Goal: Information Seeking & Learning: Understand process/instructions

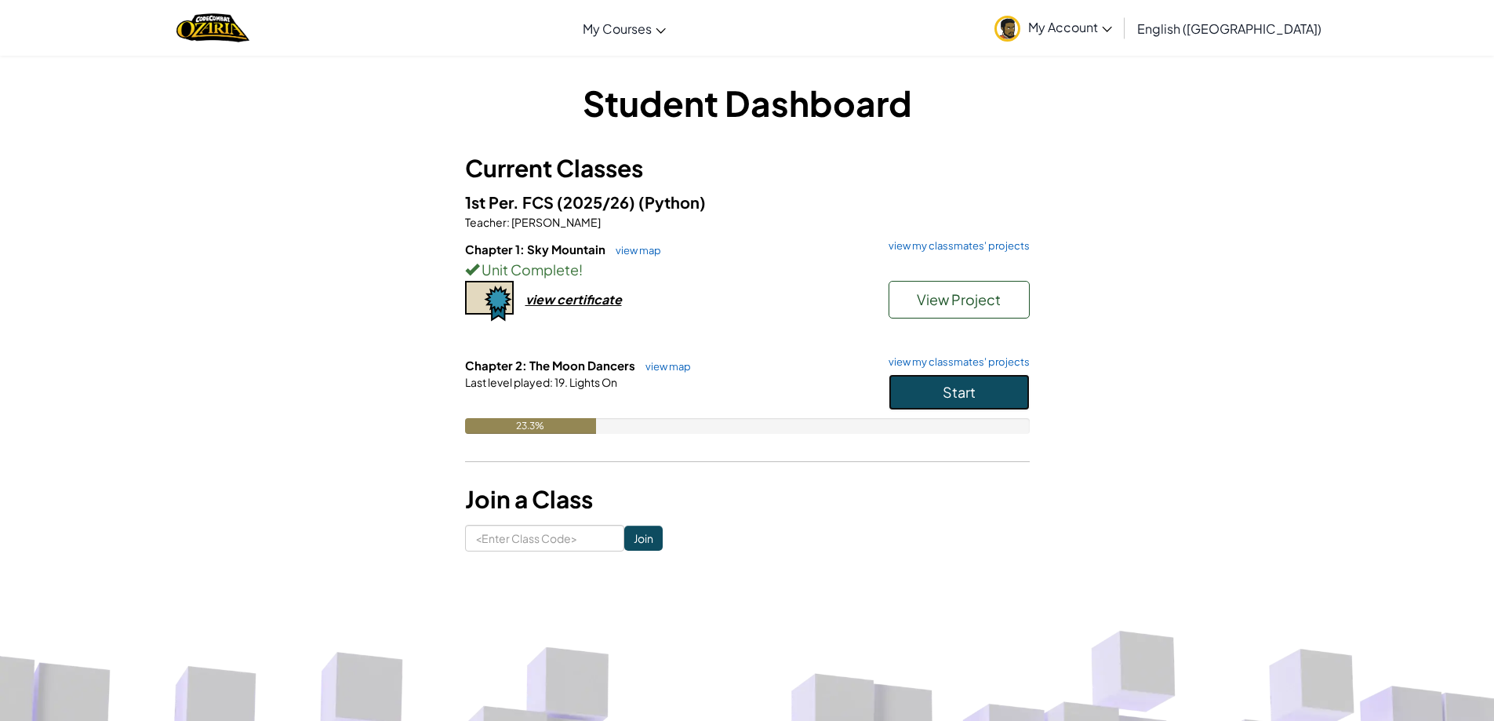
click at [905, 390] on button "Start" at bounding box center [958, 392] width 141 height 36
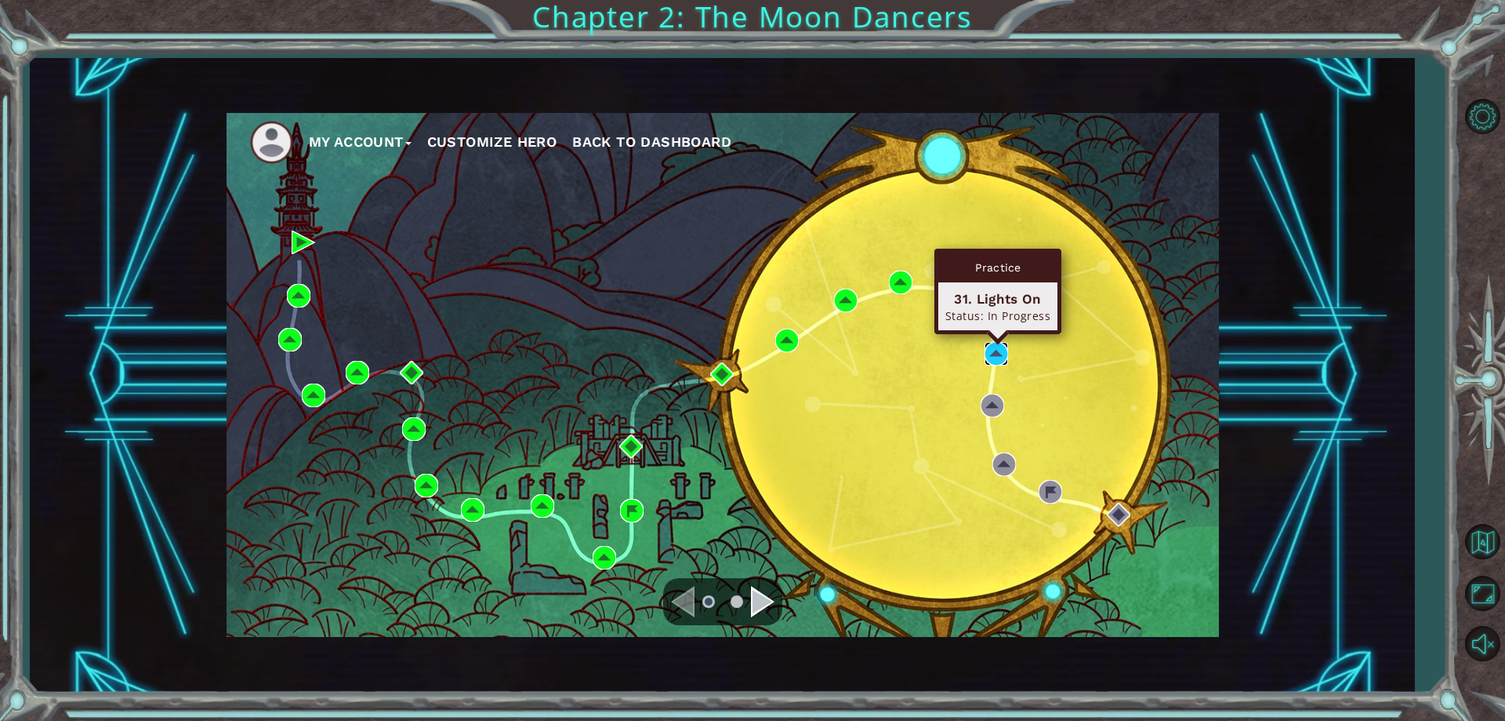
click at [1000, 343] on img at bounding box center [997, 354] width 24 height 24
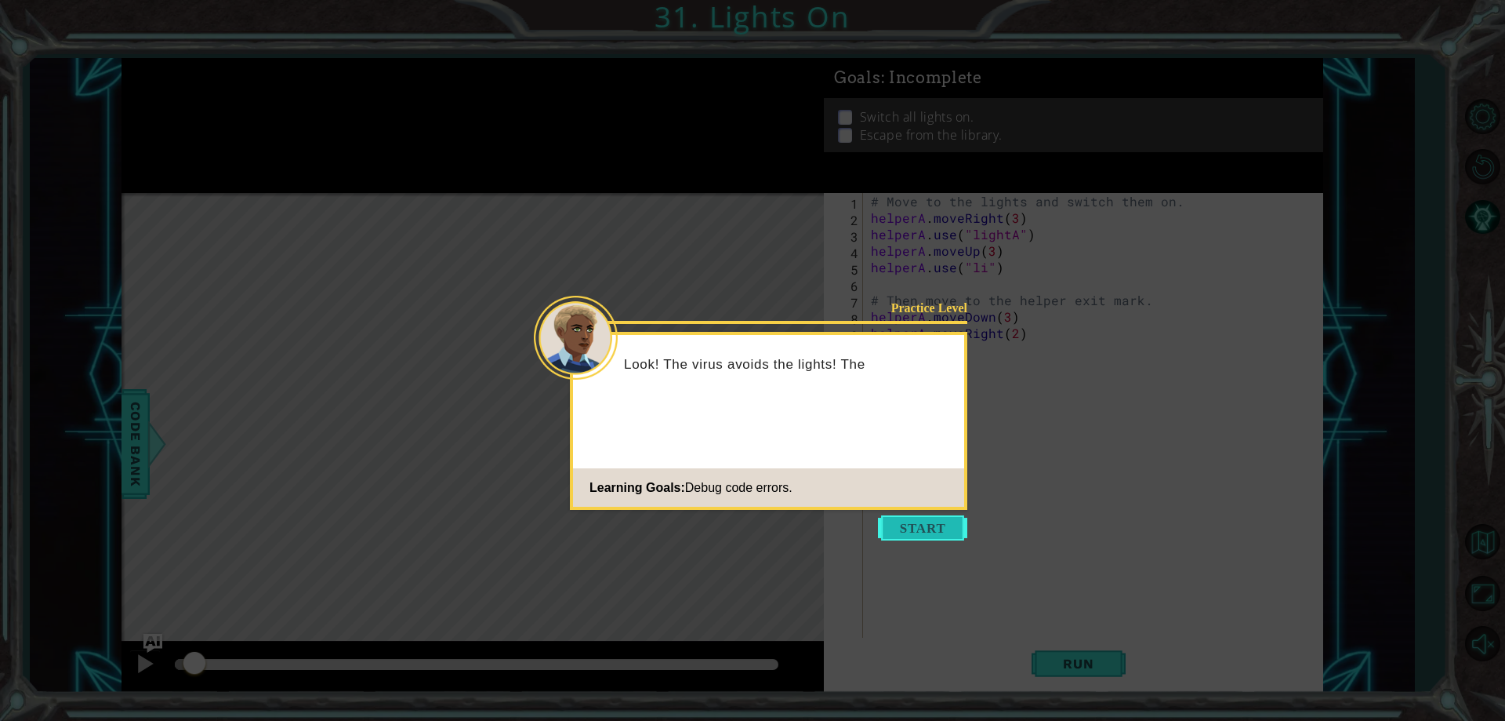
click at [913, 517] on button "Start" at bounding box center [922, 527] width 89 height 25
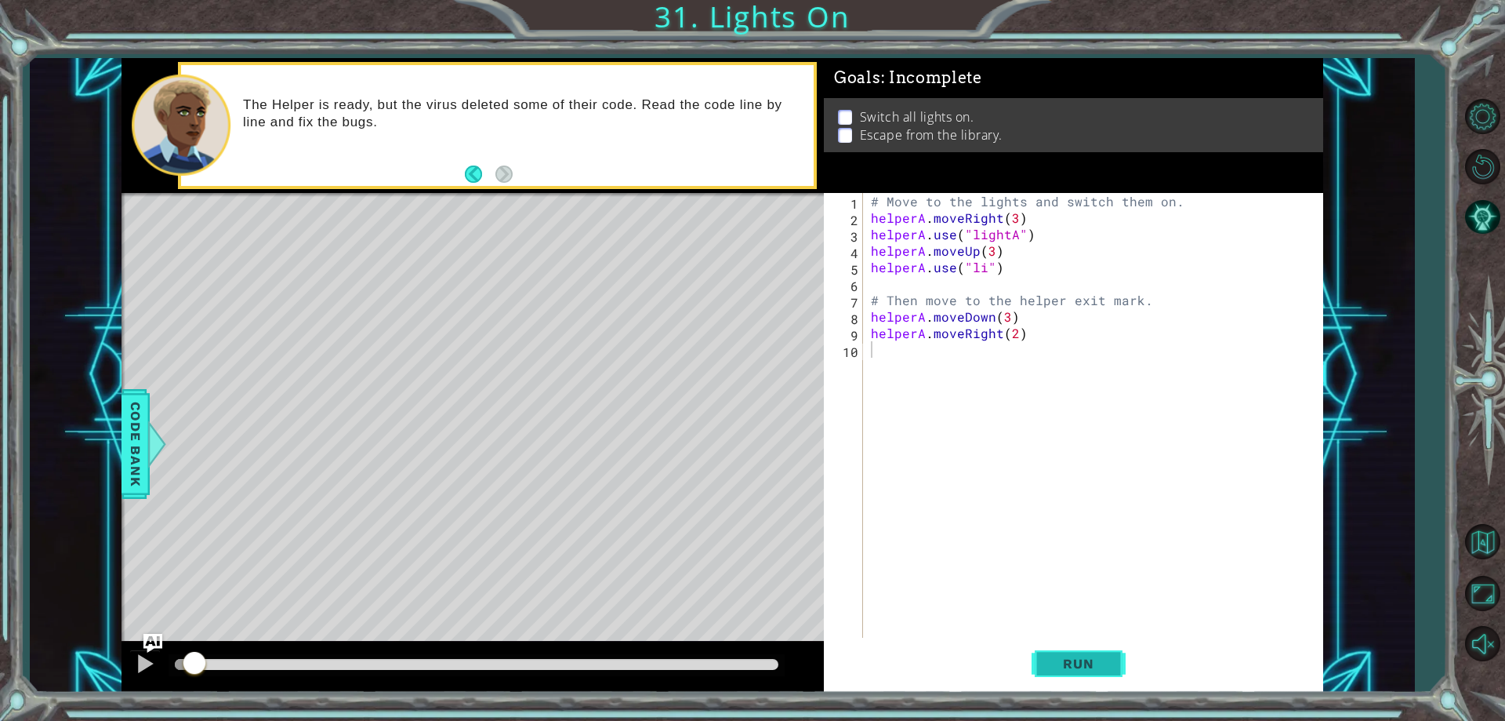
click at [1047, 660] on button "Run" at bounding box center [1079, 664] width 94 height 50
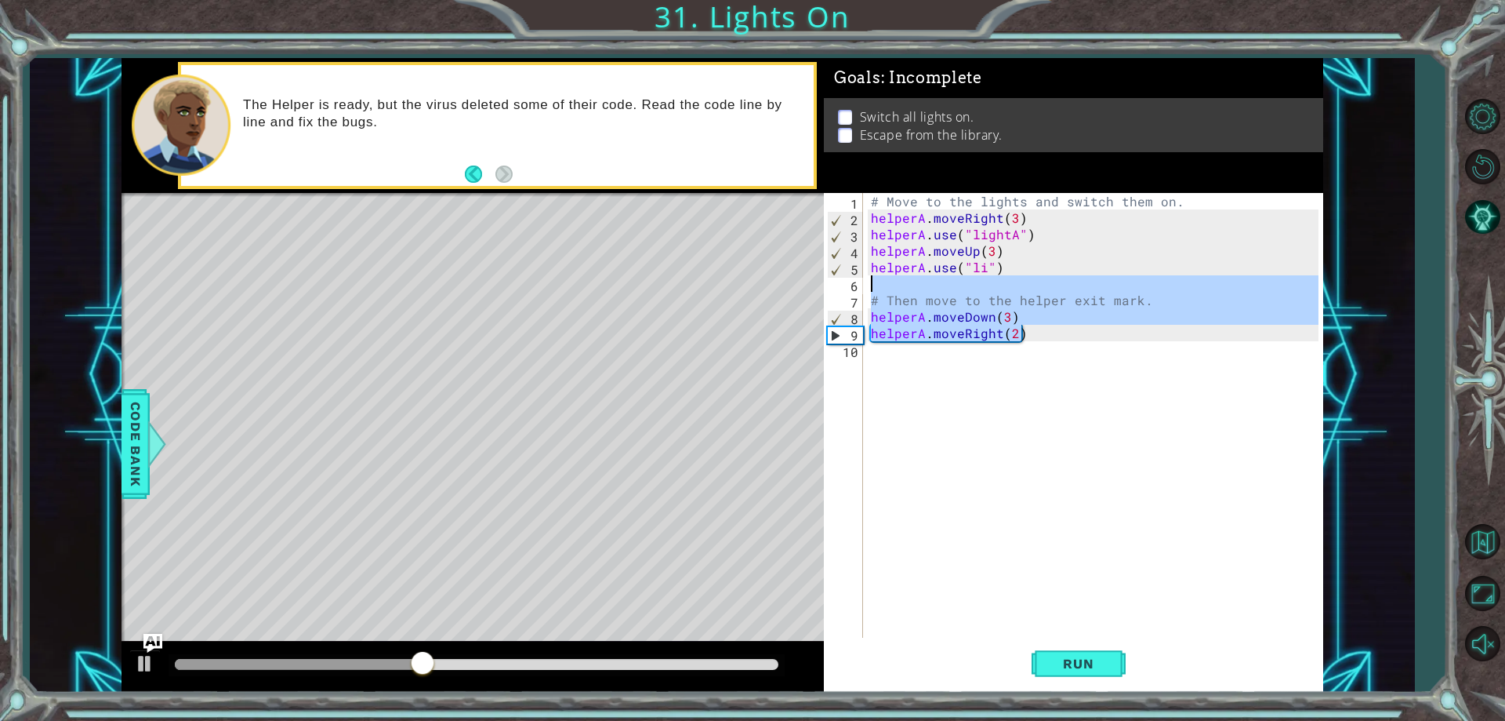
drag, startPoint x: 1037, startPoint y: 331, endPoint x: 870, endPoint y: 285, distance: 172.5
click at [870, 285] on div "# Move to the lights and switch them on. helperA . moveRight ( 3 ) helperA . us…" at bounding box center [1097, 431] width 458 height 477
type textarea "# Then move to the helper exit mark."
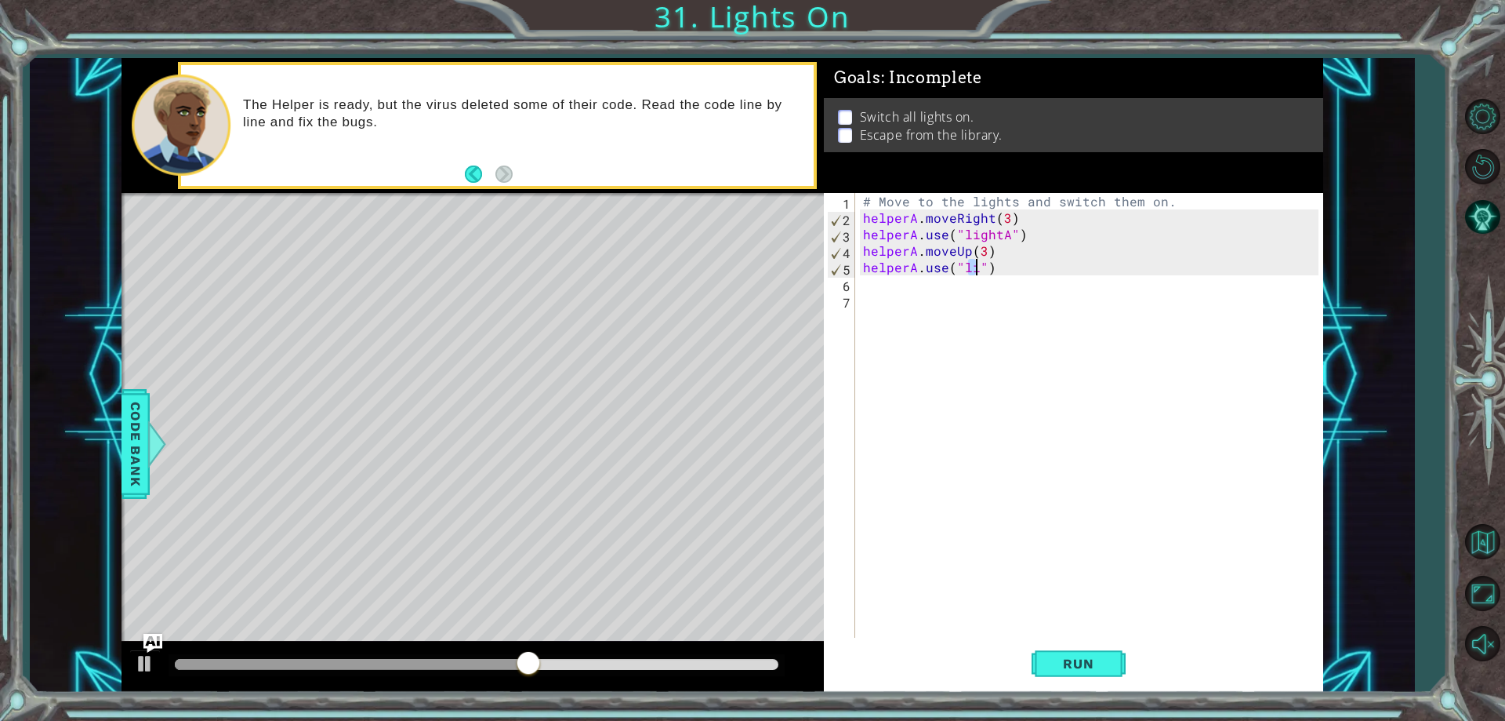
click at [975, 270] on div "# Move to the lights and switch them on. helperA . moveRight ( 3 ) helperA . us…" at bounding box center [1093, 431] width 466 height 477
click at [975, 270] on div "# Move to the lights and switch them on. helperA . moveRight ( 3 ) helperA . us…" at bounding box center [1089, 415] width 459 height 445
type textarea "helperA.use("lightB")"
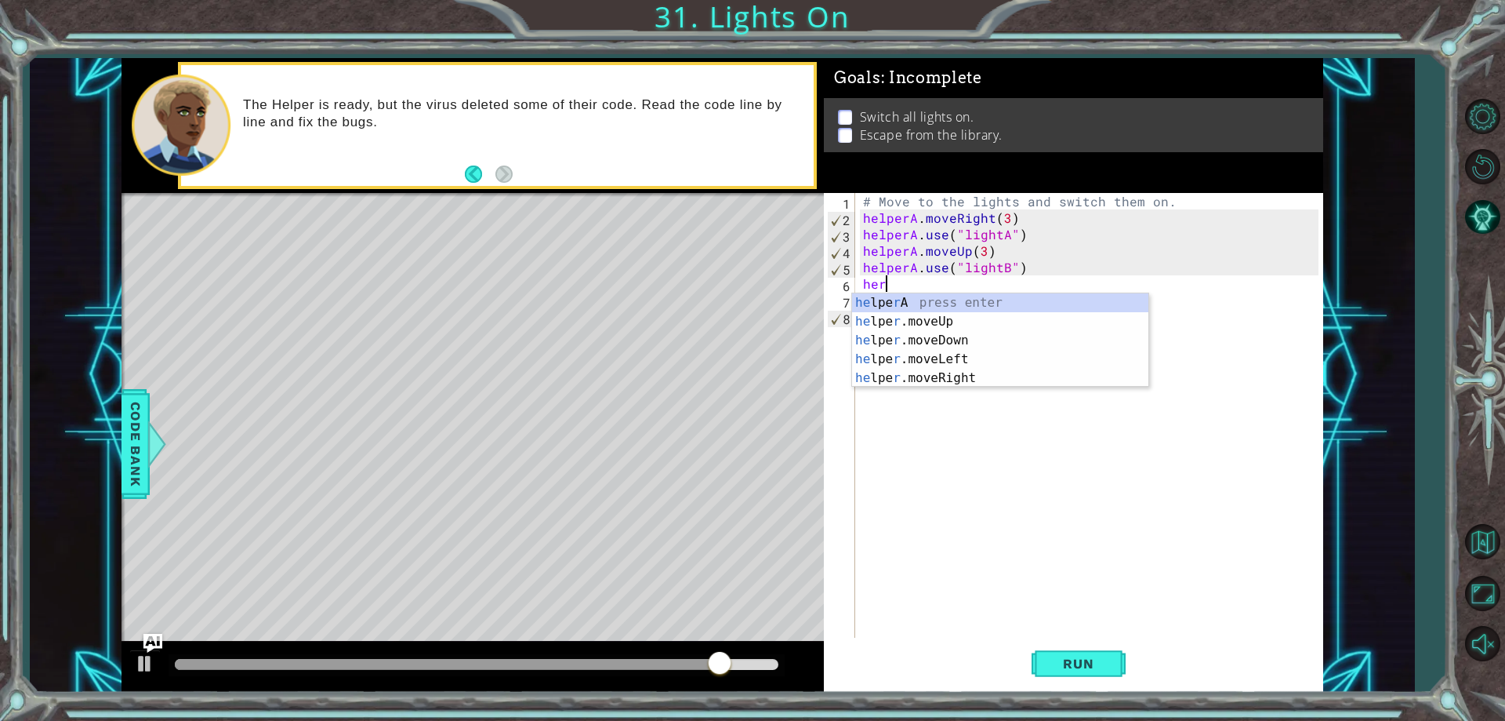
scroll to position [0, 1]
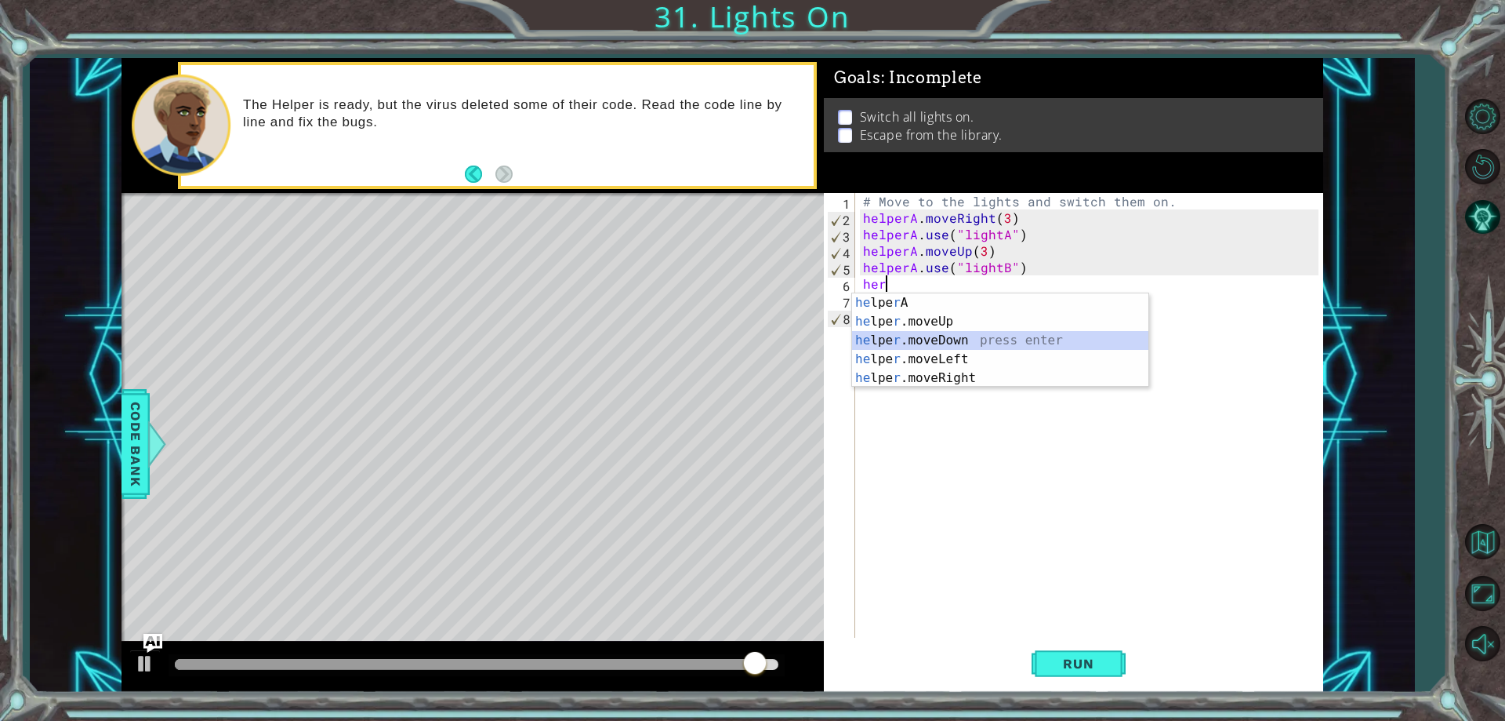
click at [949, 339] on div "he lpe r A press enter he lpe r .moveUp press enter he lpe r .moveDown press en…" at bounding box center [1000, 359] width 296 height 132
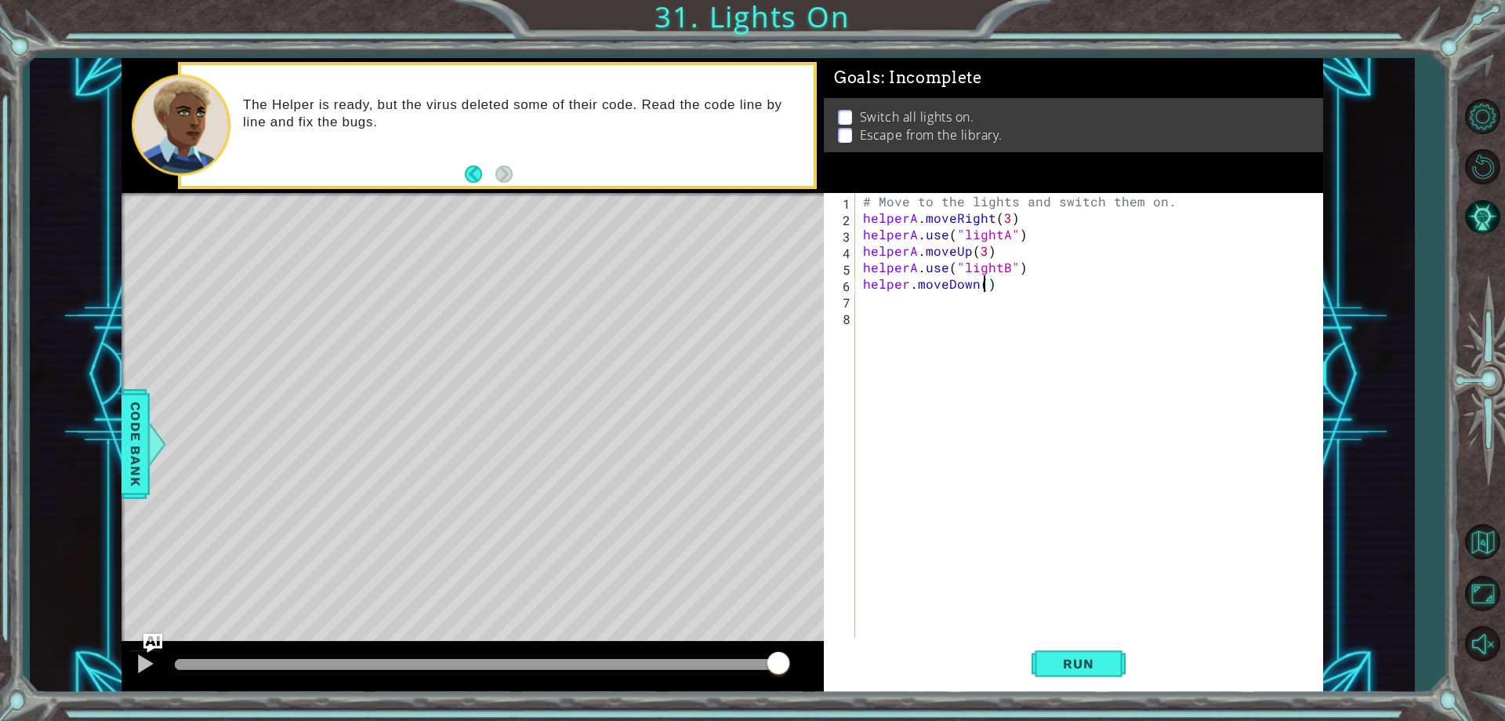
scroll to position [0, 7]
type textarea "helper.moveDown(1)"
type textarea "e"
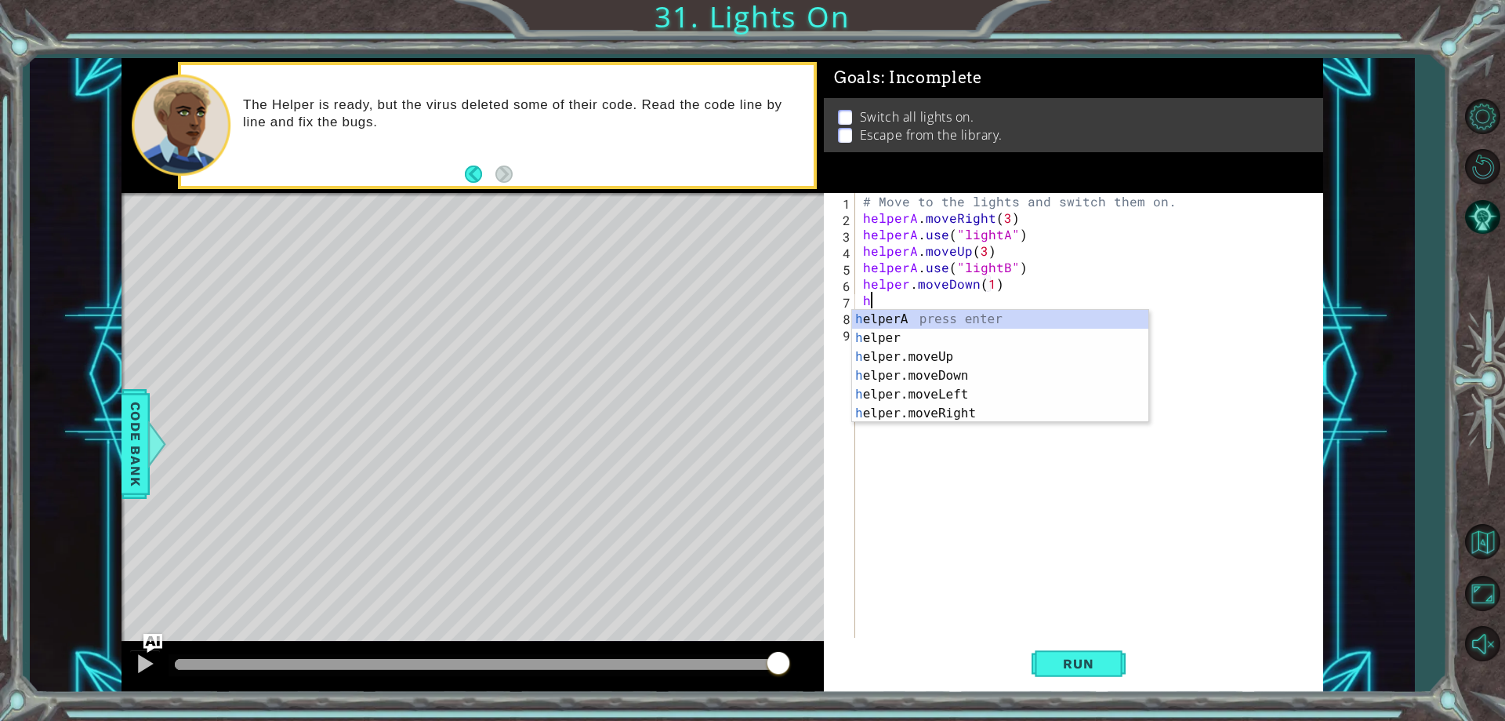
scroll to position [0, 1]
click at [943, 404] on div "he lpe r A press enter he lpe r press enter he lpe r .moveUp press enter he lpe…" at bounding box center [1000, 385] width 296 height 151
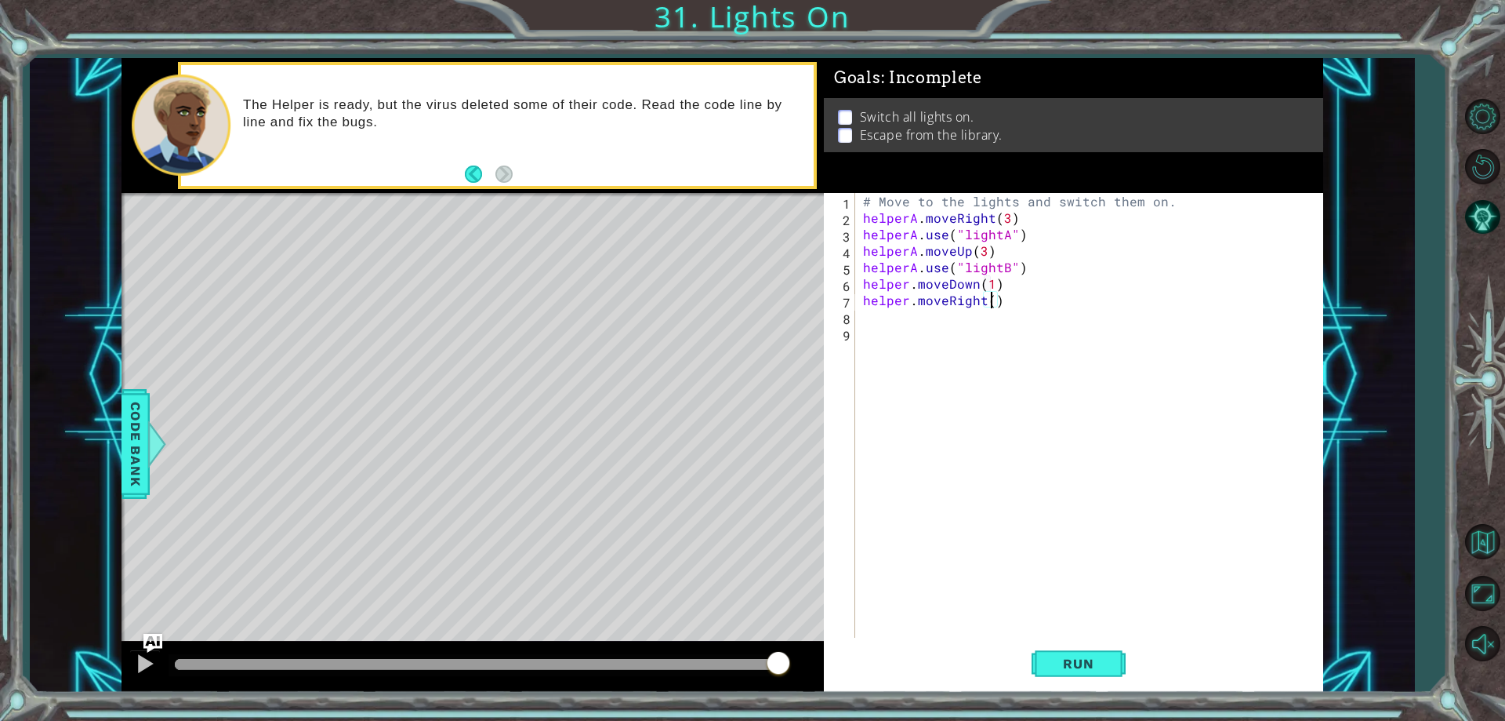
scroll to position [0, 8]
click at [1072, 666] on span "Run" at bounding box center [1078, 663] width 62 height 16
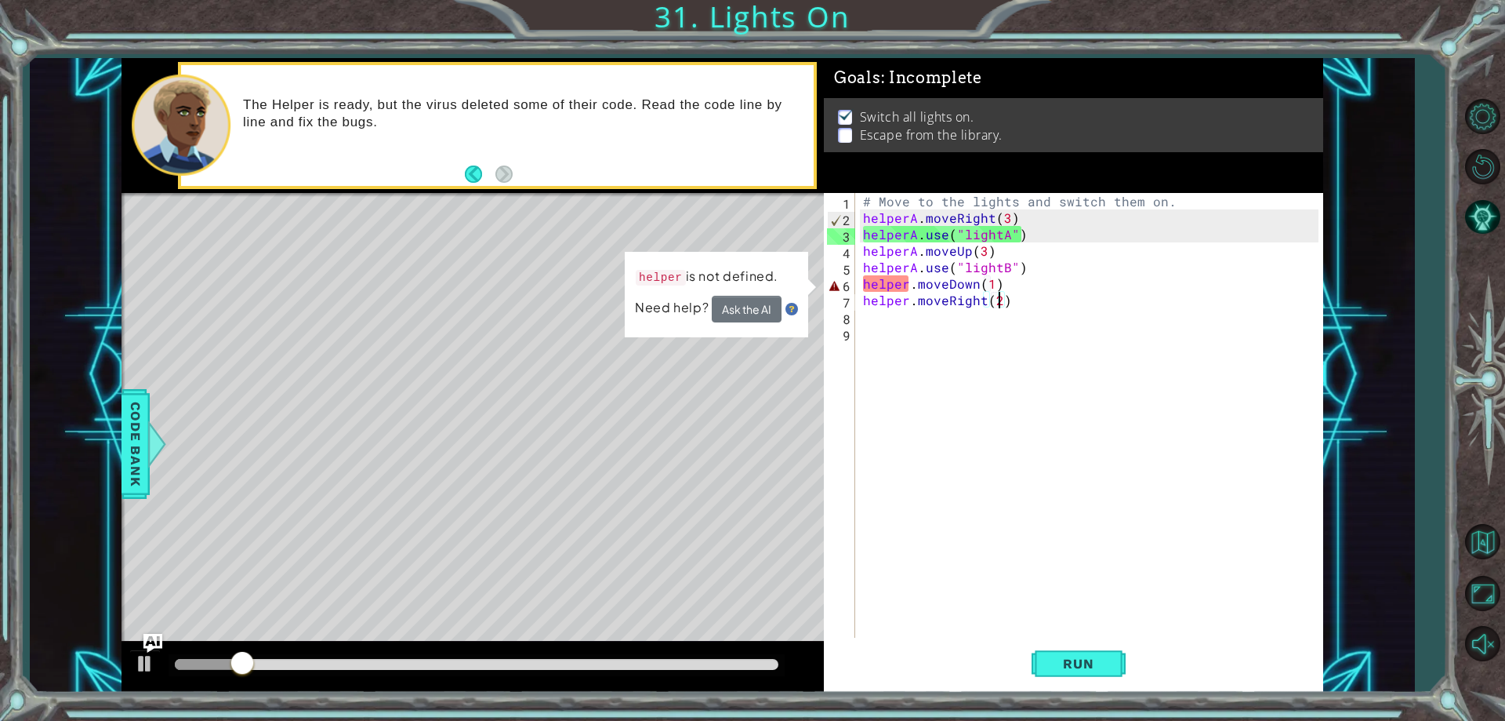
click at [992, 287] on div "# Move to the lights and switch them on. helperA . moveRight ( 3 ) helperA . us…" at bounding box center [1093, 431] width 466 height 477
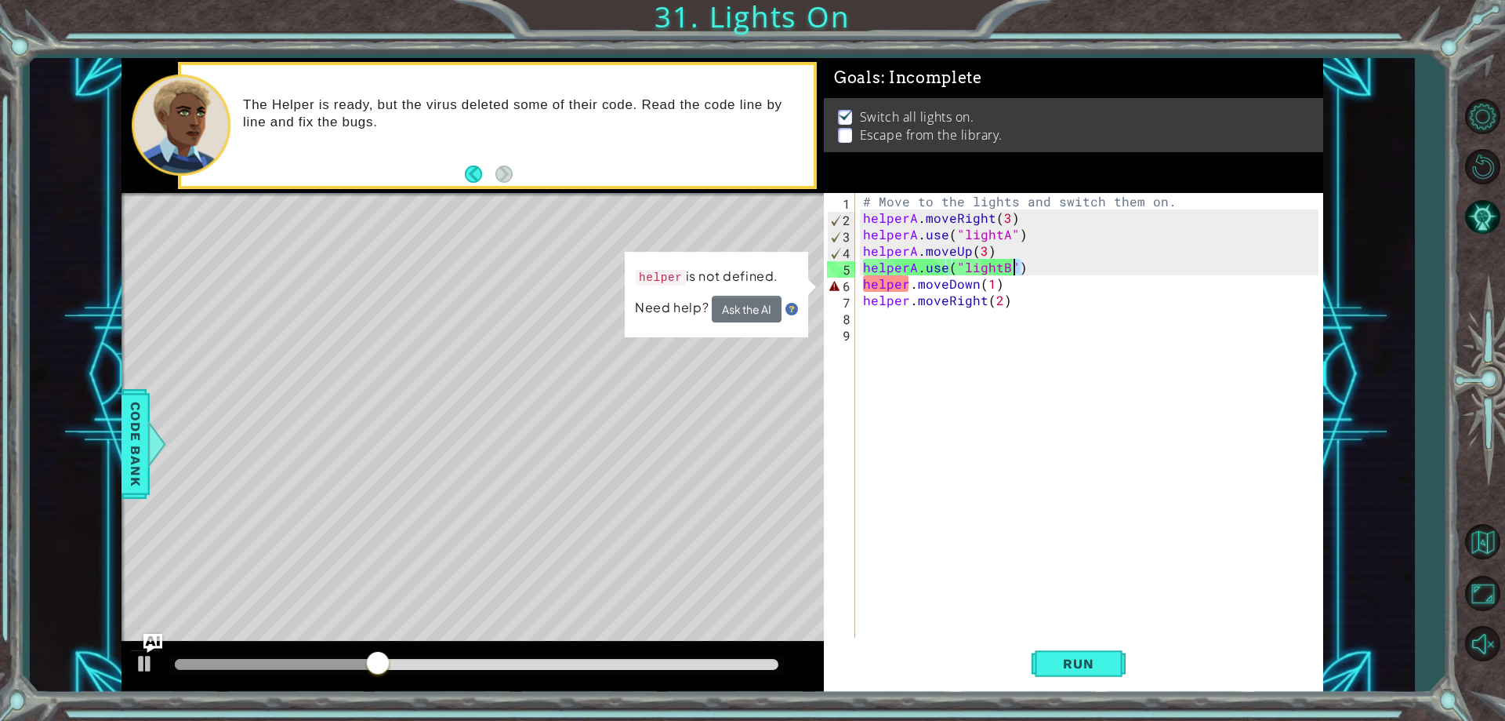
click at [1015, 270] on div "# Move to the lights and switch them on. helperA . moveRight ( 3 ) helperA . us…" at bounding box center [1093, 431] width 466 height 477
drag, startPoint x: 1008, startPoint y: 281, endPoint x: 856, endPoint y: 278, distance: 152.1
click at [856, 278] on div "helperA.use("lightB") 1 2 3 4 5 6 7 8 9 # Move to the lights and switch them on…" at bounding box center [1071, 415] width 494 height 445
type textarea "helper.moveDown(1)"
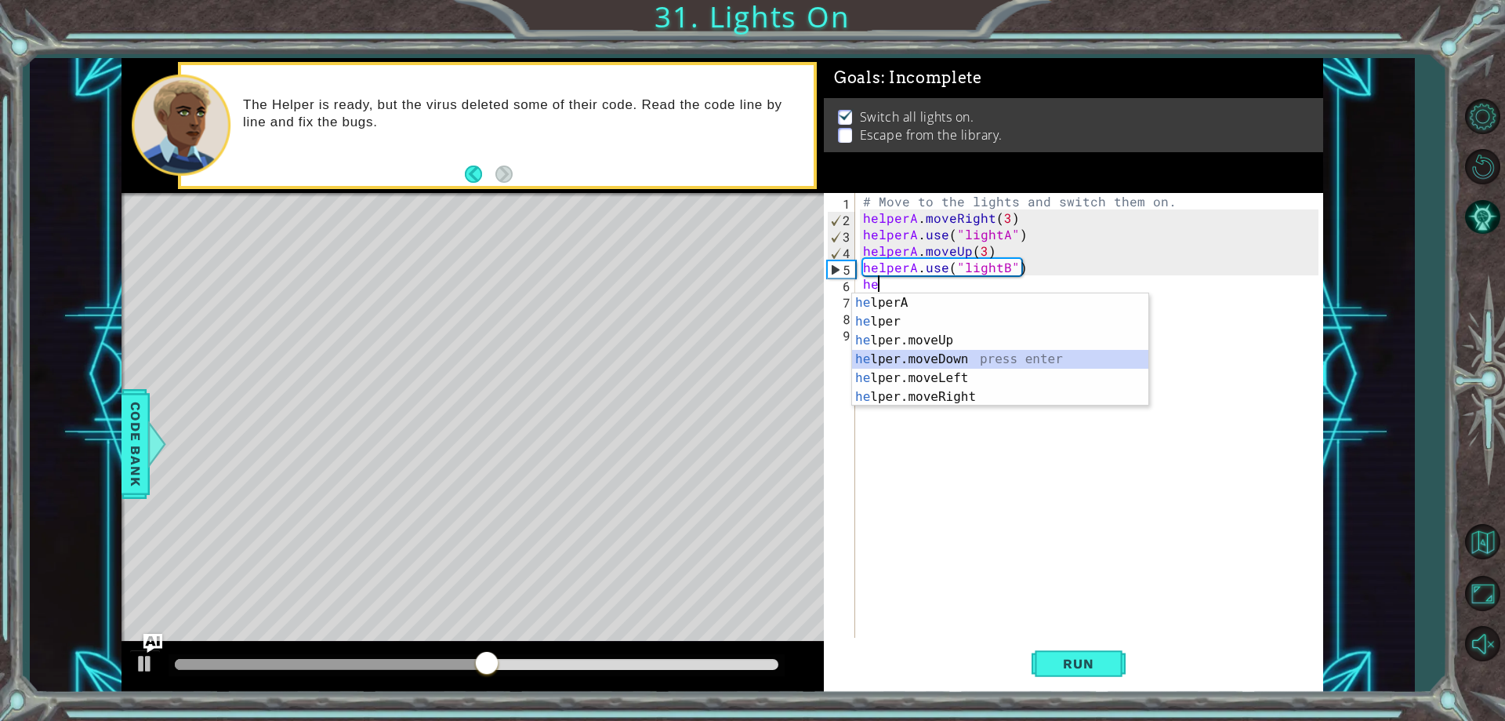
click at [948, 350] on div "he lperA press enter he lper press enter he lper.moveUp press enter he lper.mov…" at bounding box center [1000, 368] width 296 height 151
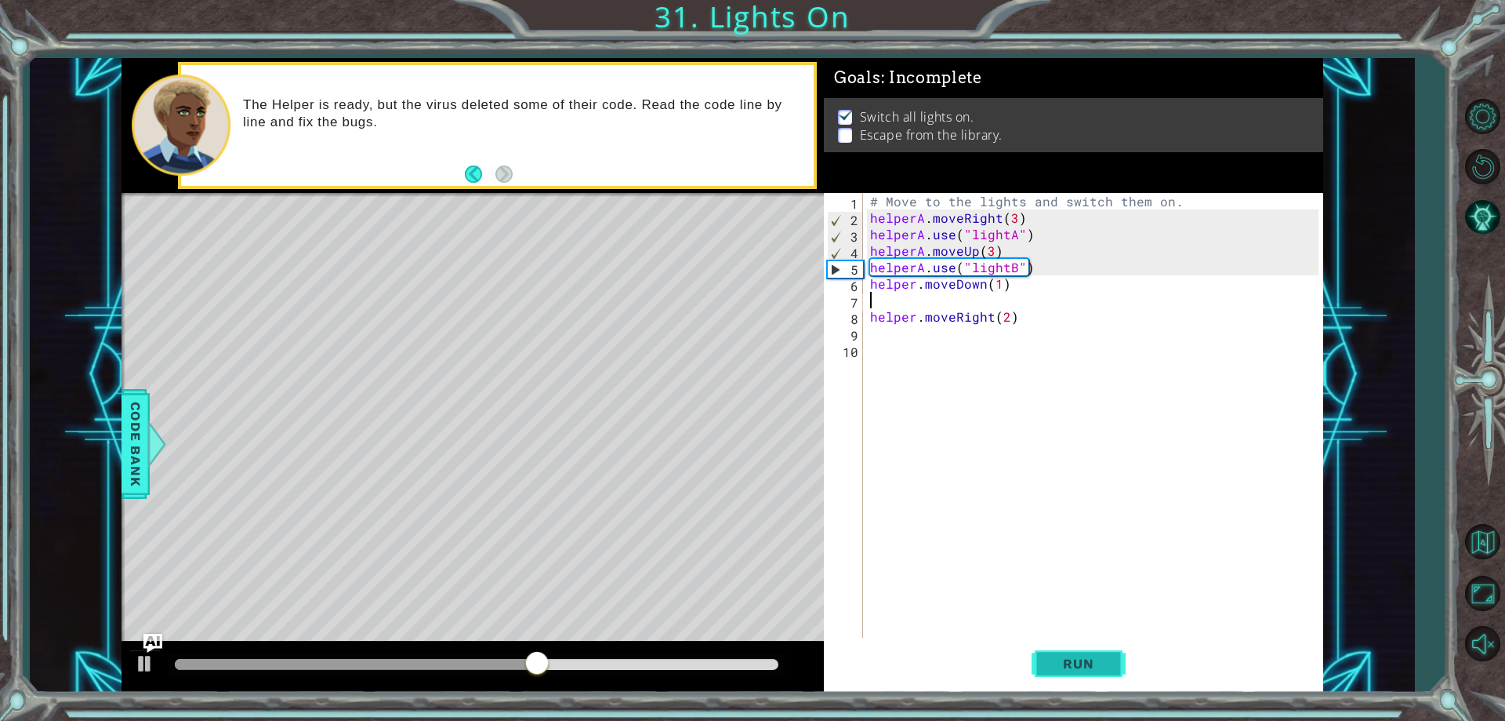
type textarea "helper.moveDown(1)"
click at [1065, 667] on span "Run" at bounding box center [1078, 663] width 62 height 16
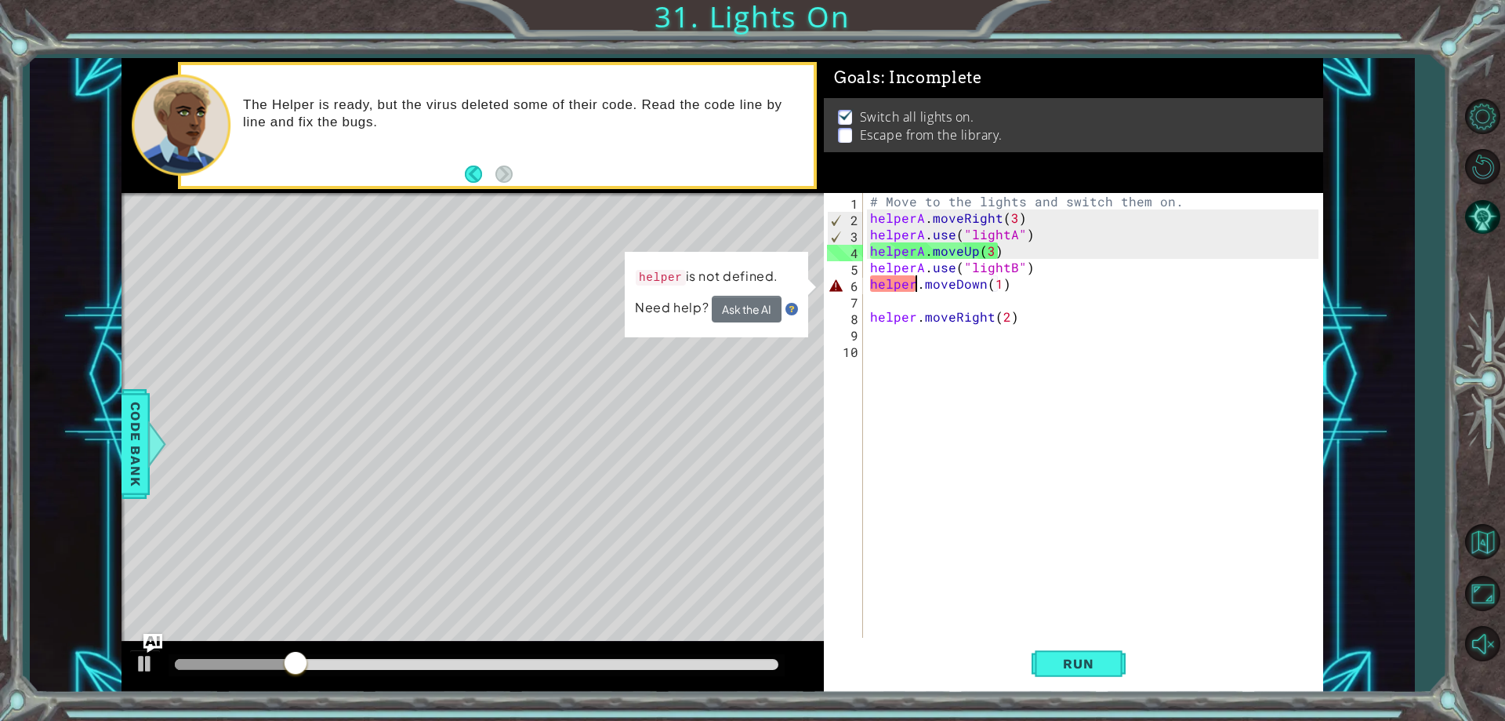
click at [914, 285] on div "# Move to the lights and switch them on. helperA . moveRight ( 3 ) helperA . us…" at bounding box center [1096, 431] width 459 height 477
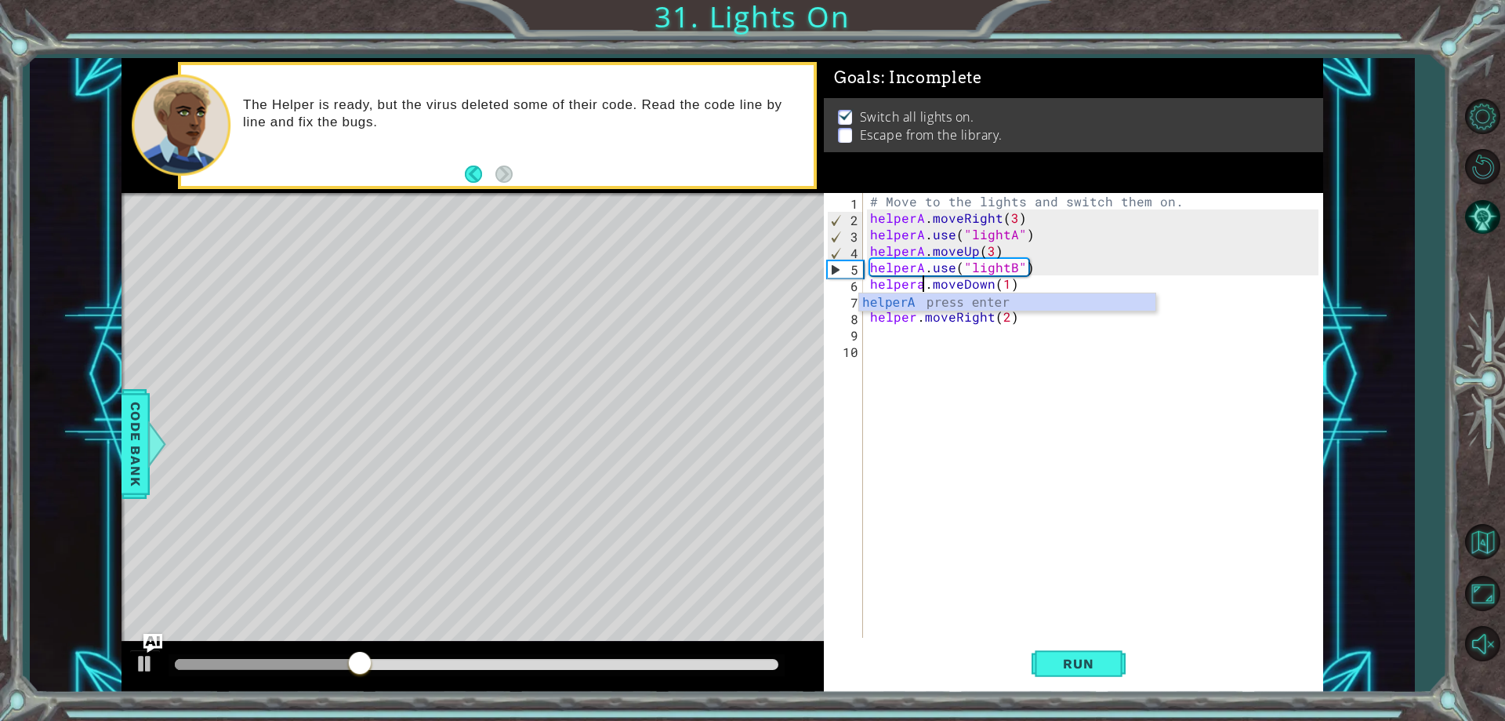
scroll to position [0, 4]
click at [921, 300] on div "helperA press enter" at bounding box center [1007, 321] width 296 height 56
click at [911, 319] on div "# Move to the lights and switch them on. helperA . moveRight ( 3 ) helperA . us…" at bounding box center [1096, 431] width 459 height 477
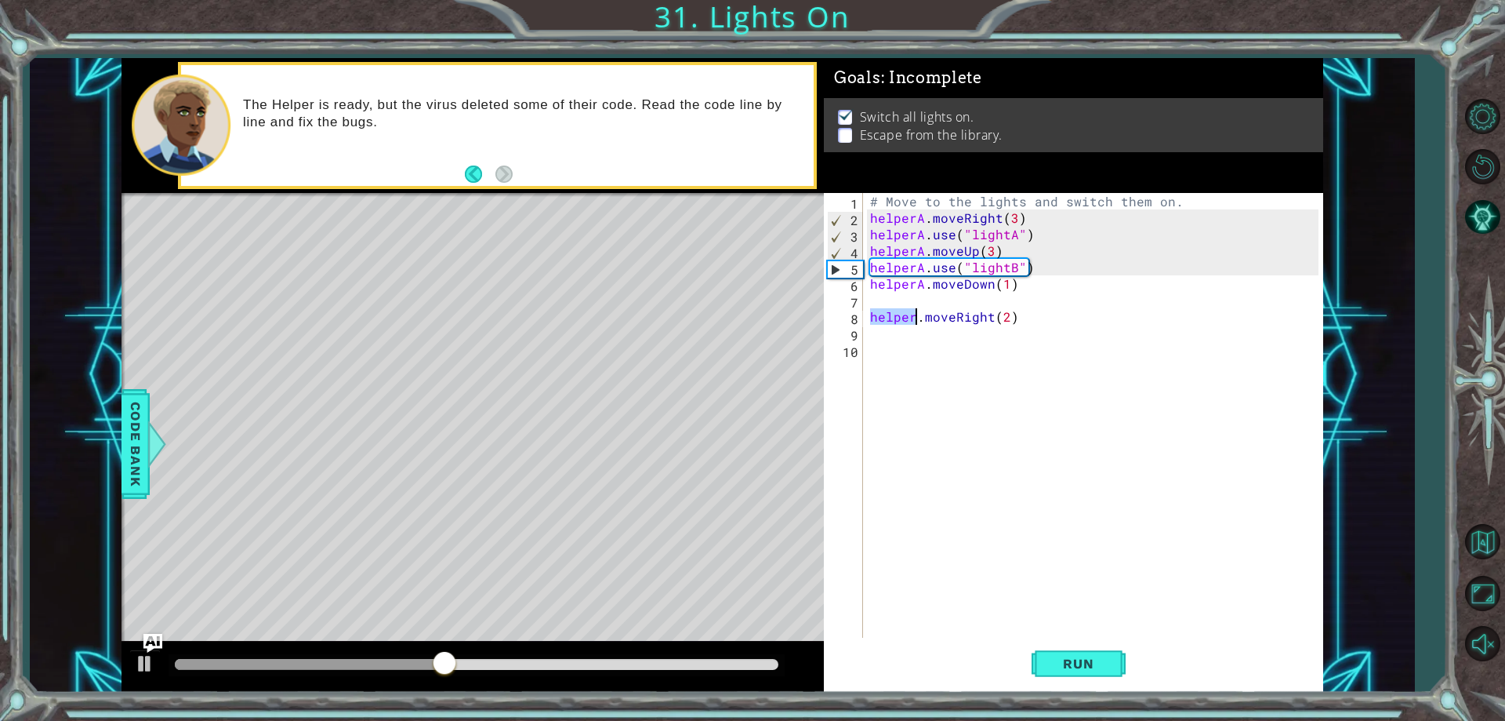
click at [911, 319] on div "# Move to the lights and switch them on. helperA . moveRight ( 3 ) helperA . us…" at bounding box center [1096, 431] width 459 height 477
click at [911, 319] on div "# Move to the lights and switch them on. helperA . moveRight ( 3 ) helperA . us…" at bounding box center [1092, 415] width 451 height 445
click at [917, 320] on div "# Move to the lights and switch them on. helperA . moveRight ( 3 ) helperA . us…" at bounding box center [1096, 431] width 459 height 477
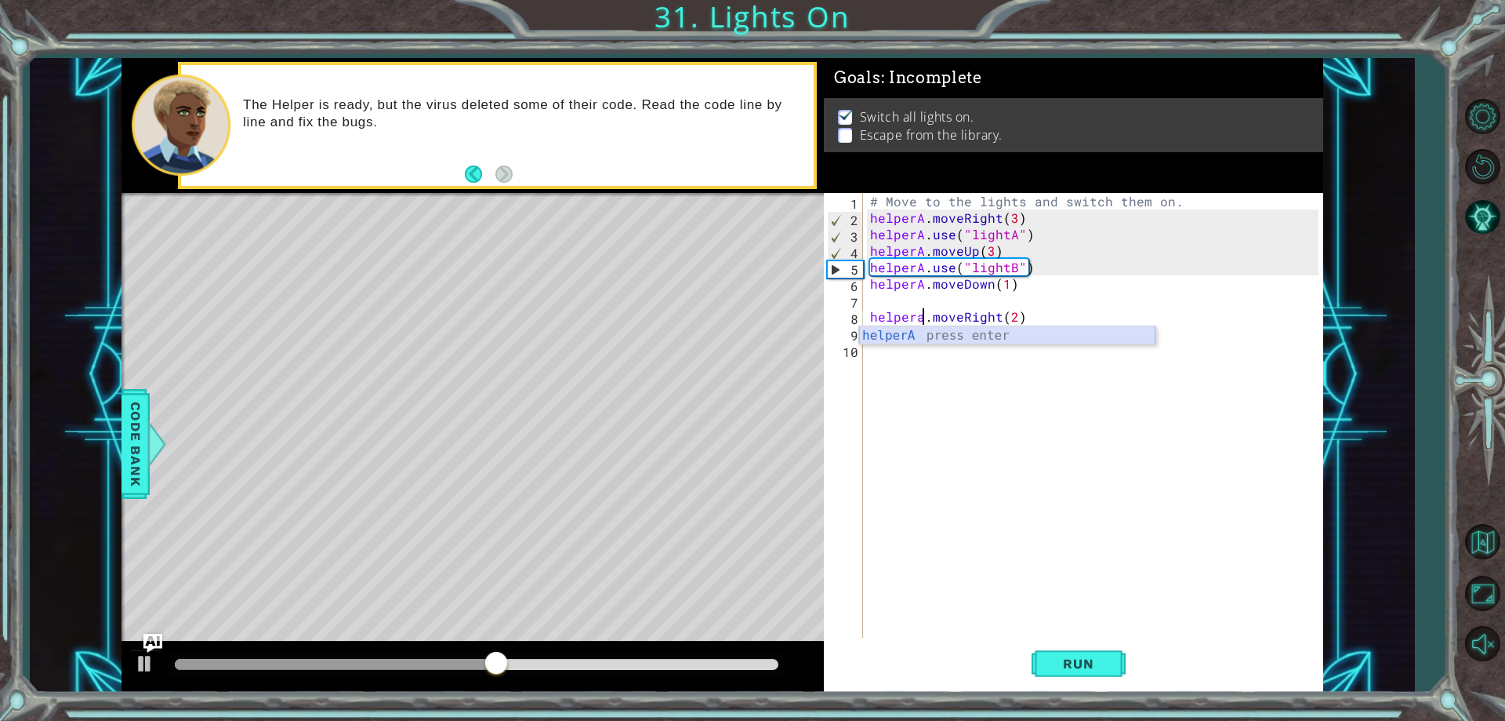
click at [914, 331] on div "helperA press enter" at bounding box center [1007, 354] width 296 height 56
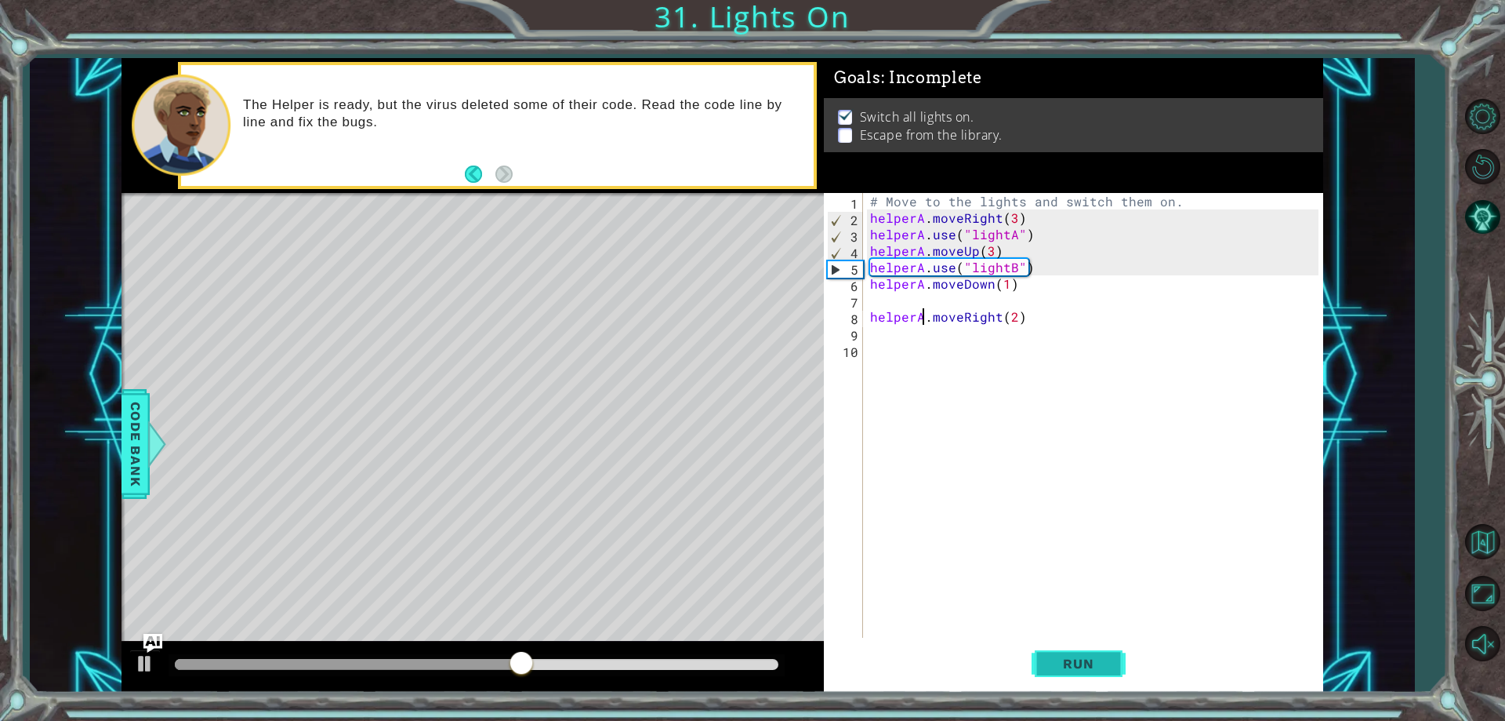
type textarea "helperA.moveRight(2)"
click at [1089, 666] on span "Run" at bounding box center [1078, 663] width 62 height 16
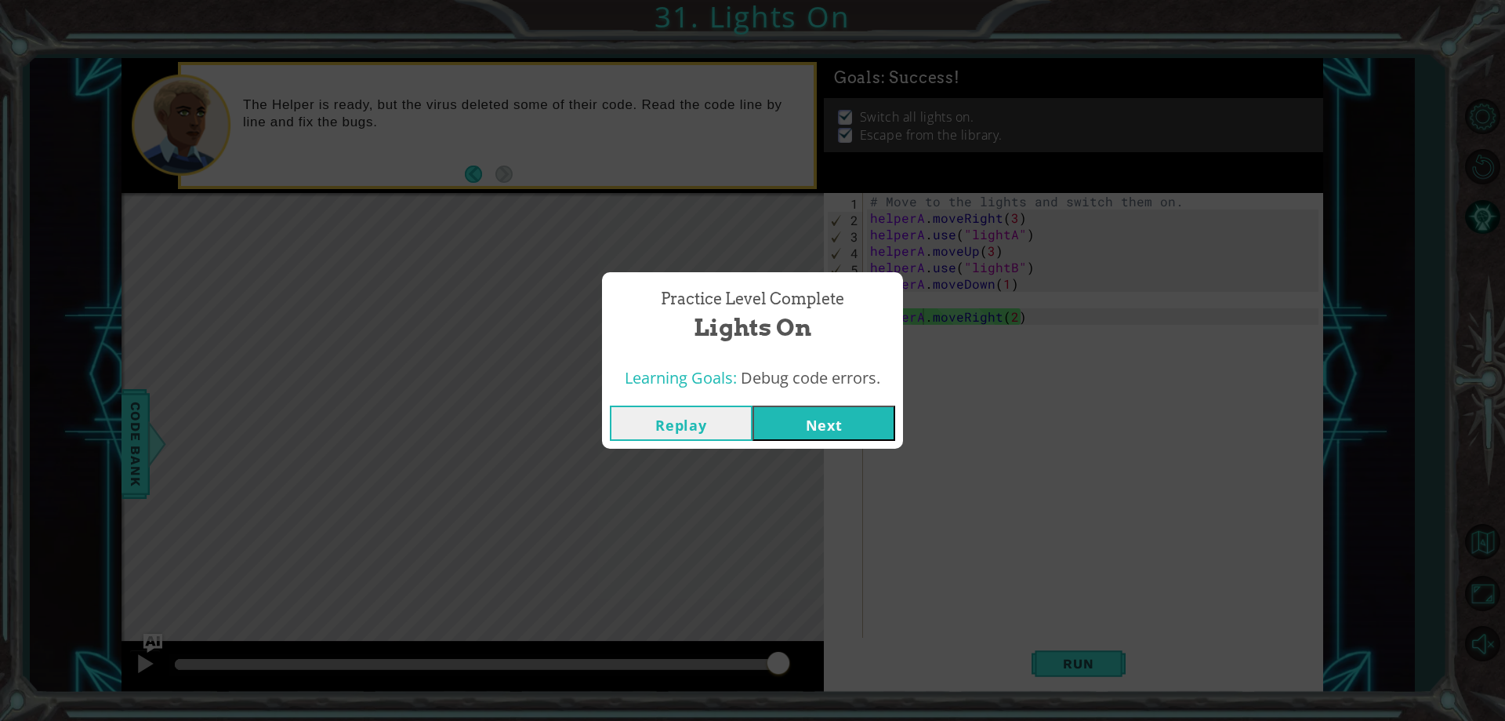
click at [863, 434] on button "Next" at bounding box center [824, 422] width 143 height 35
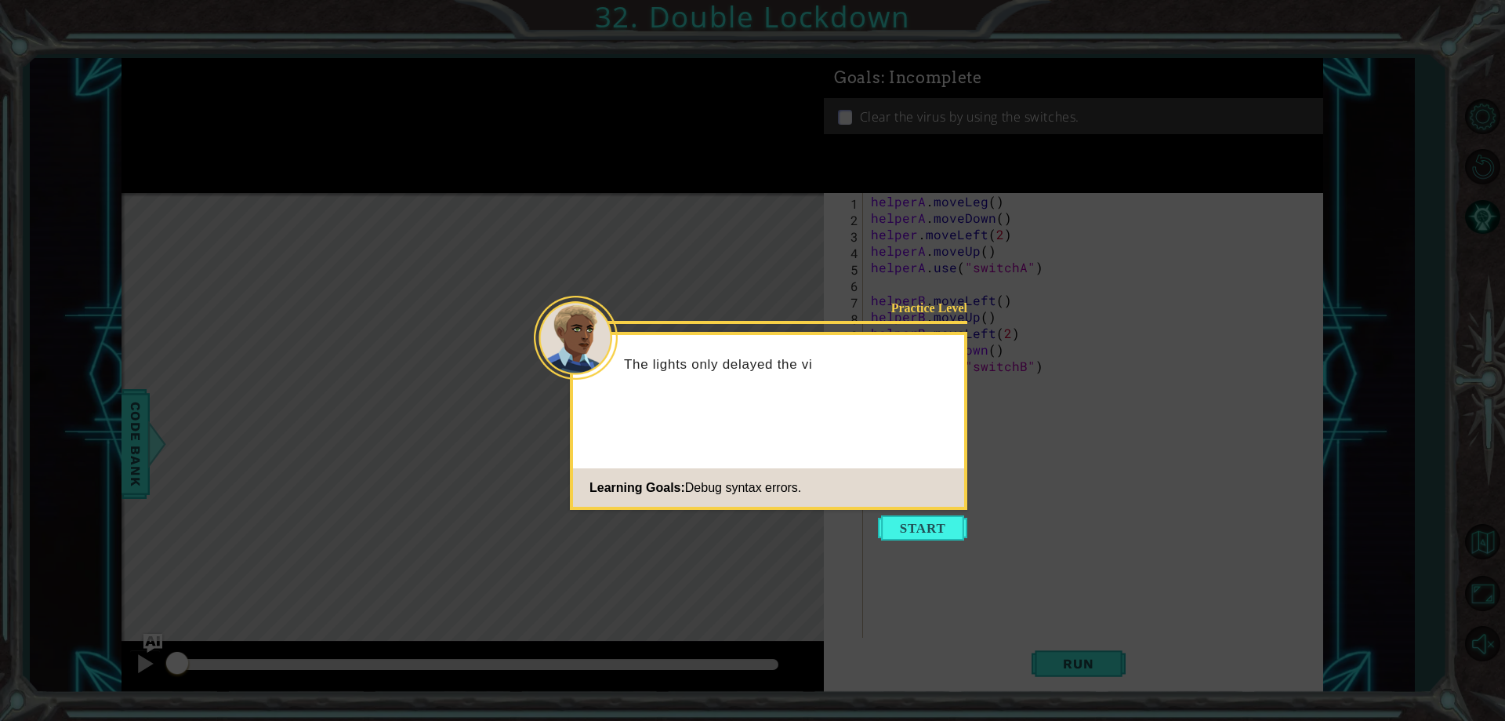
click at [922, 525] on button "Start" at bounding box center [922, 527] width 89 height 25
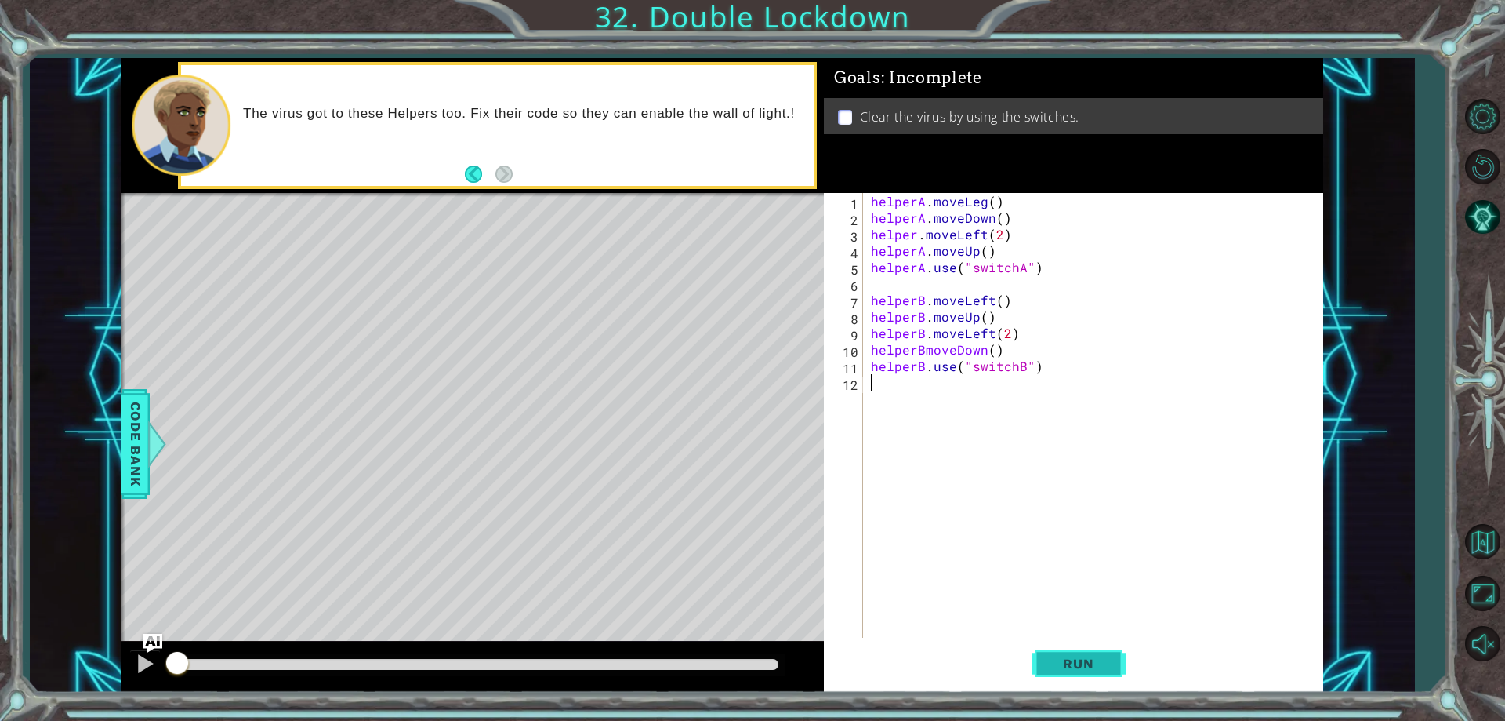
click at [1080, 652] on button "Run" at bounding box center [1079, 664] width 94 height 50
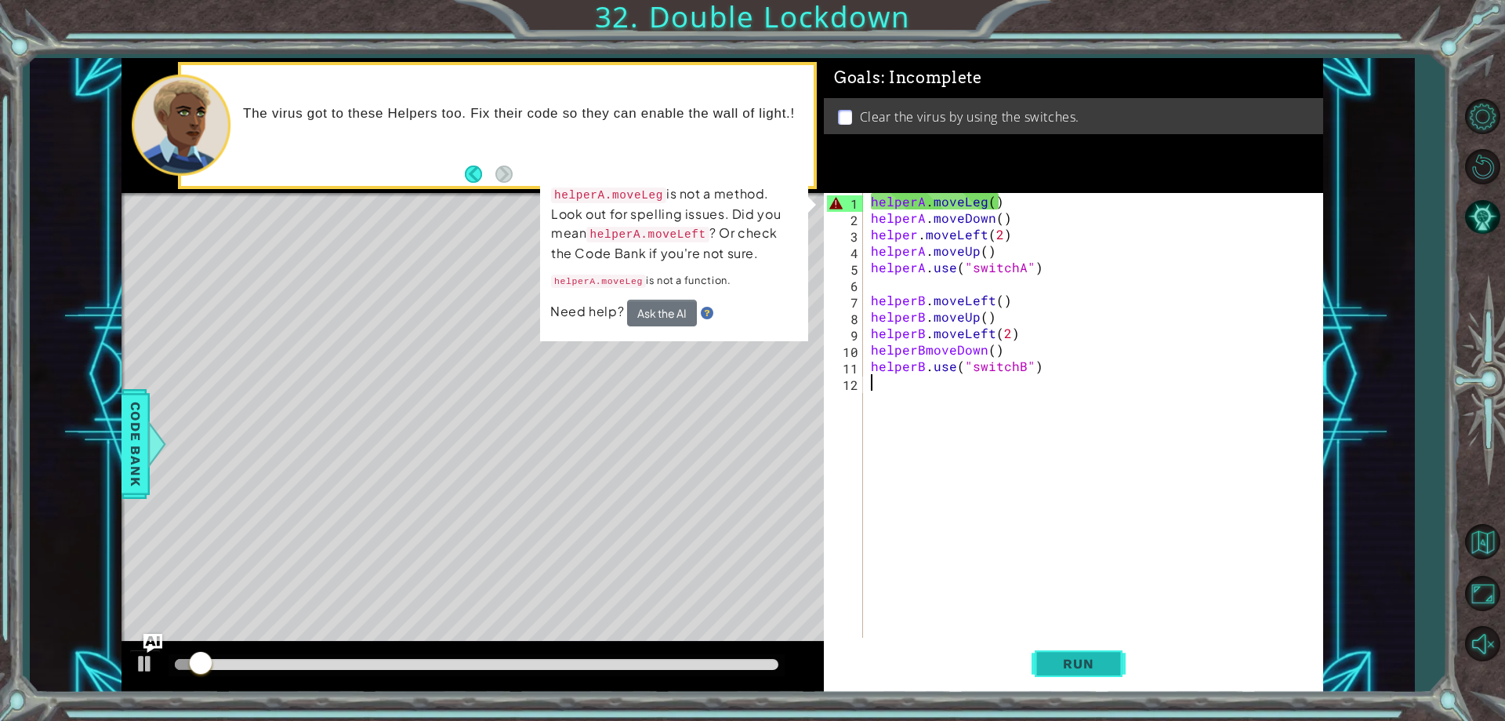
click at [1080, 666] on span "Run" at bounding box center [1078, 663] width 62 height 16
click at [987, 200] on div "helperA . moveLeg ( ) helperA . moveDown ( ) helper . moveLeft ( 2 ) helperA . …" at bounding box center [1097, 431] width 458 height 477
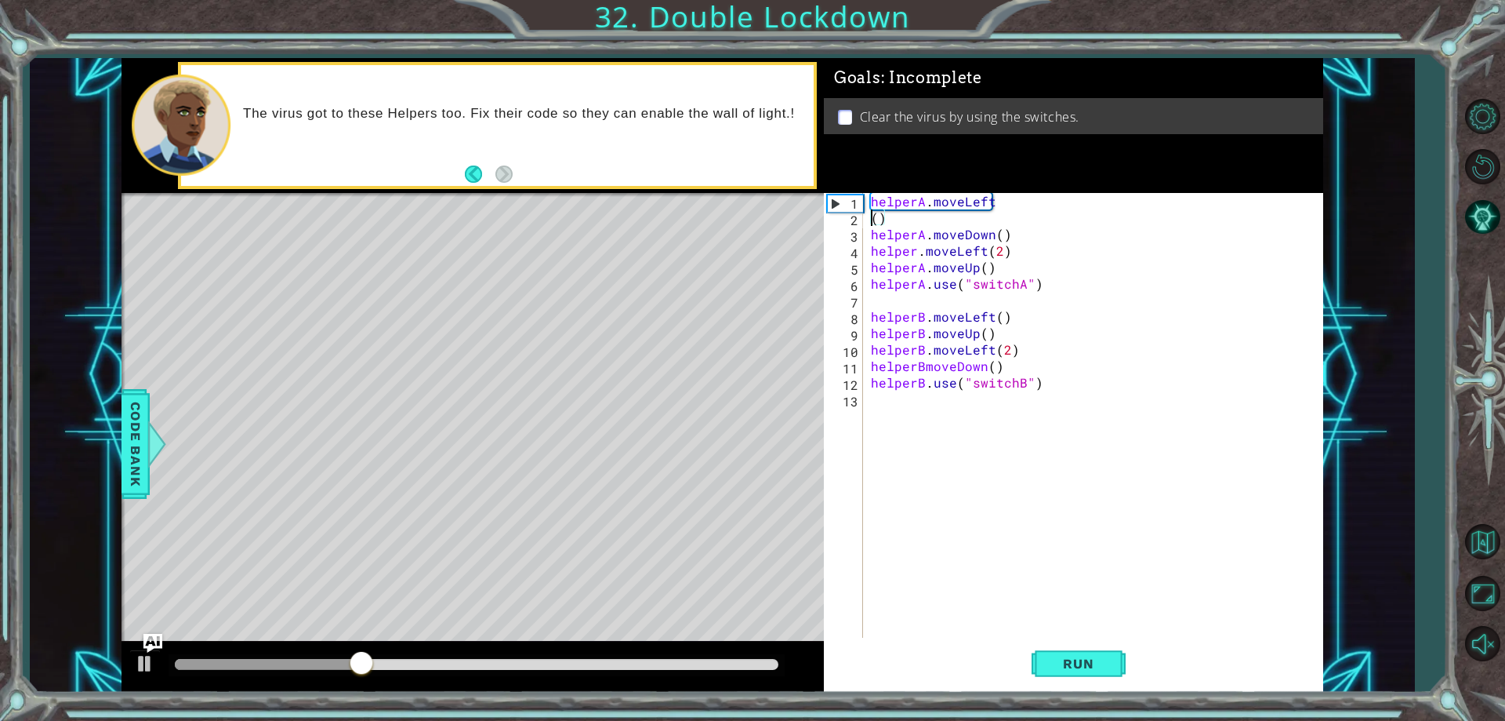
type textarea "helperA.moveLeft()"
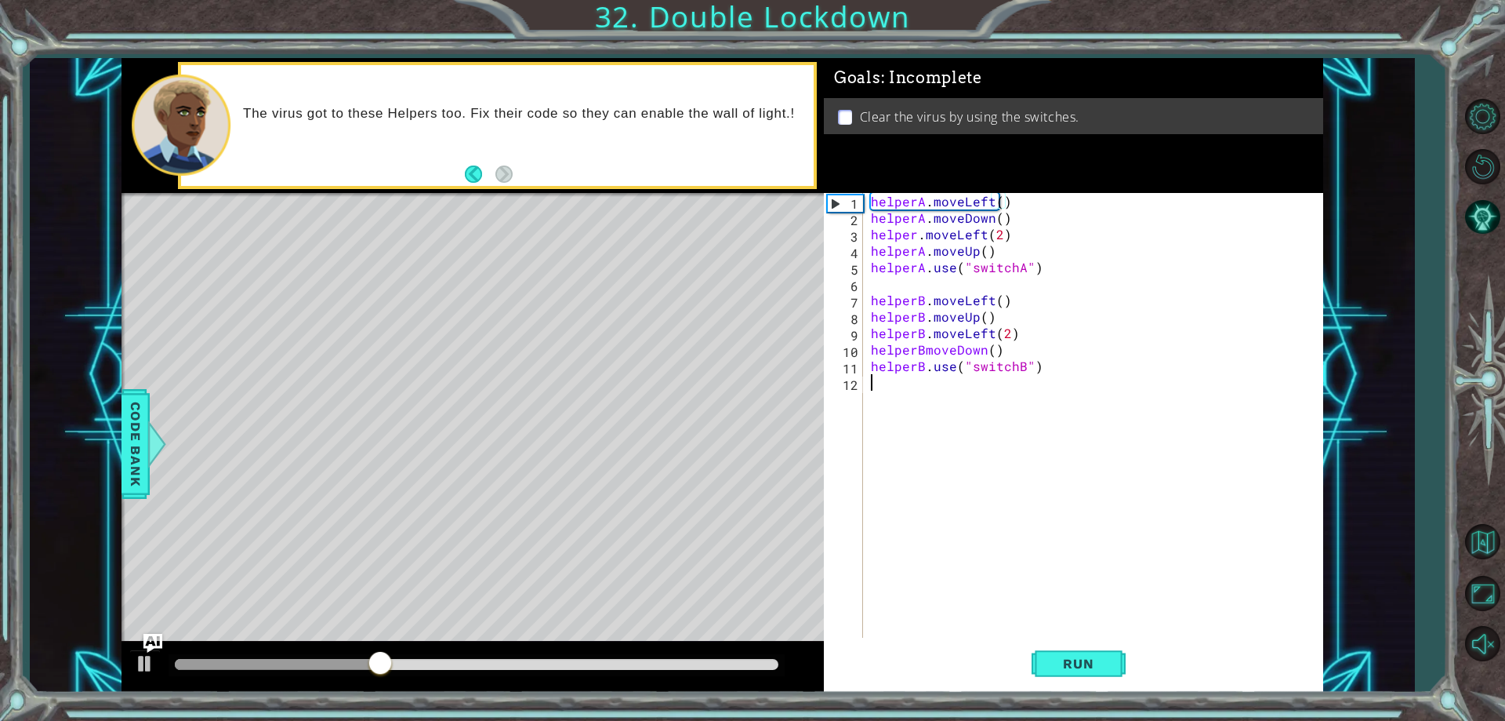
click at [1036, 412] on div "helperA . moveLeft ( ) helperA . moveDown ( ) helper . moveLeft ( 2 ) helperA .…" at bounding box center [1097, 431] width 458 height 477
click at [1106, 649] on button "Run" at bounding box center [1079, 664] width 94 height 50
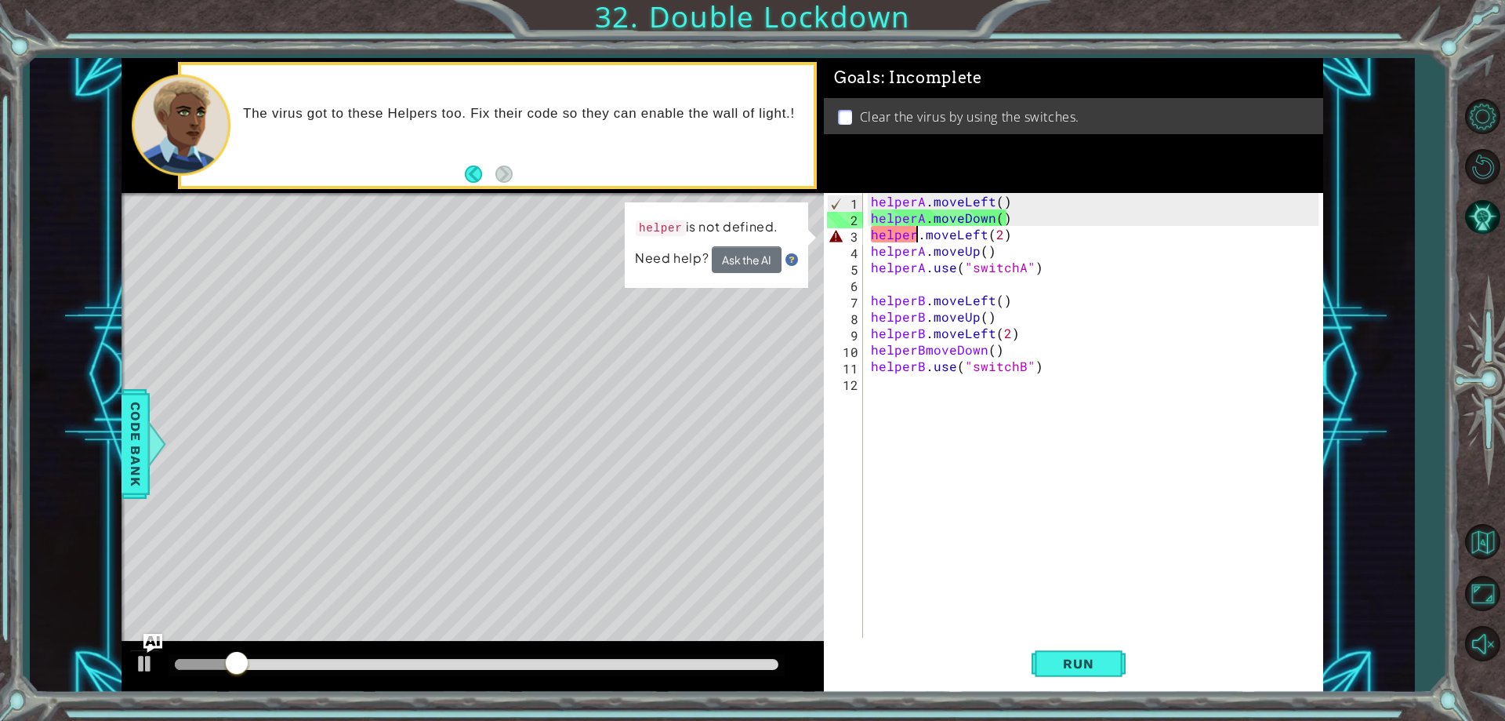
click at [916, 233] on div "helperA . moveLeft ( ) helperA . moveDown ( ) helper . moveLeft ( 2 ) helperA .…" at bounding box center [1097, 431] width 458 height 477
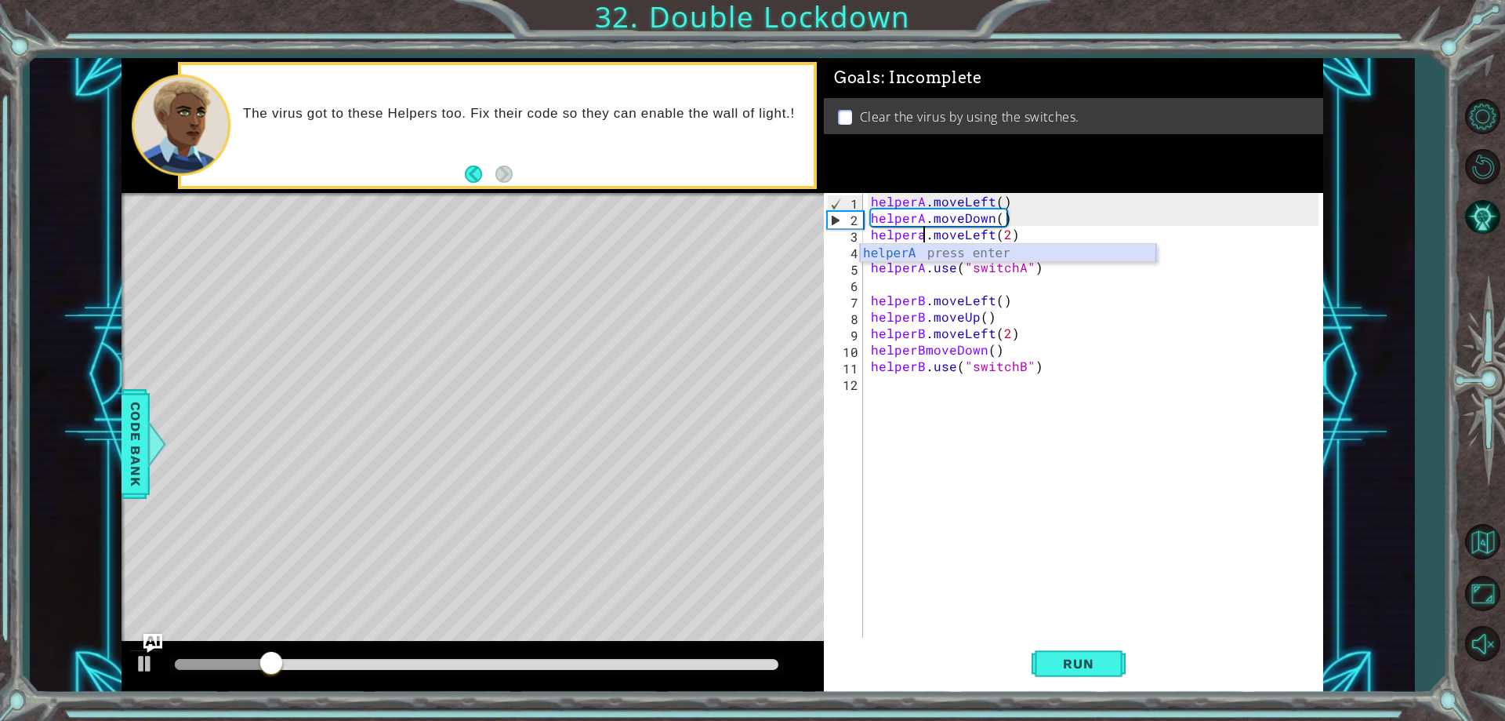
click at [928, 255] on div "helperA press enter" at bounding box center [1008, 272] width 296 height 56
click at [1058, 670] on button "Run" at bounding box center [1079, 664] width 94 height 50
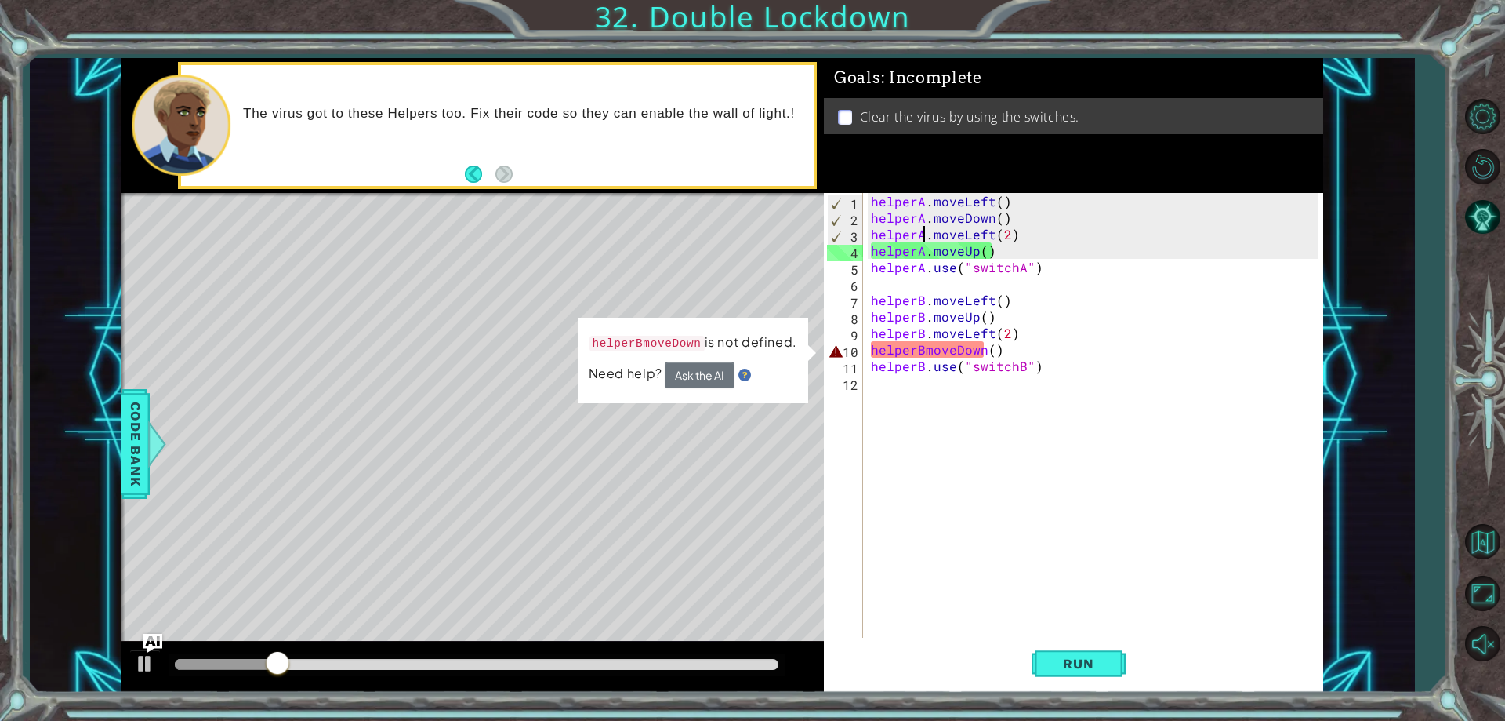
click at [917, 350] on div "helperA . moveLeft ( ) helperA . moveDown ( ) helperA . moveLeft ( 2 ) helperA …" at bounding box center [1097, 431] width 458 height 477
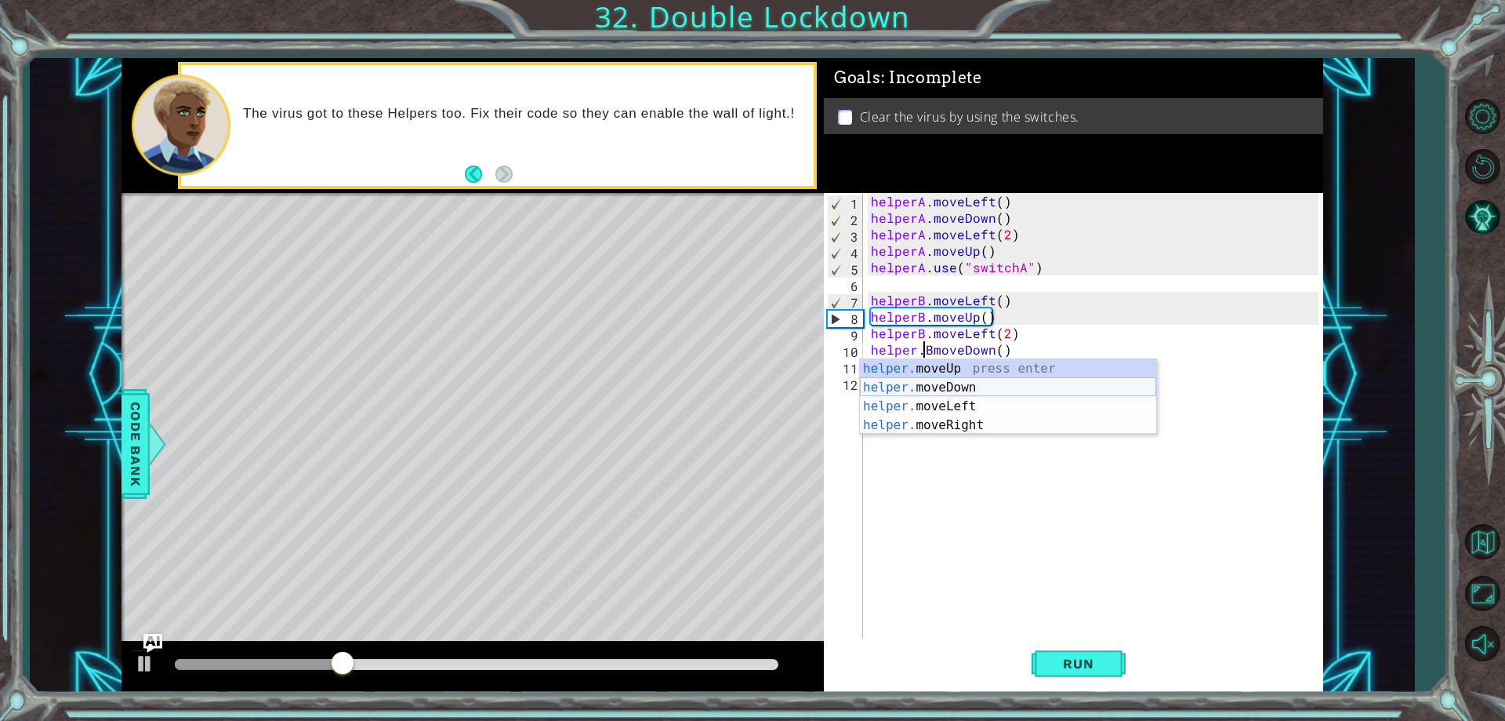
type textarea "helper.moveUp(1)"
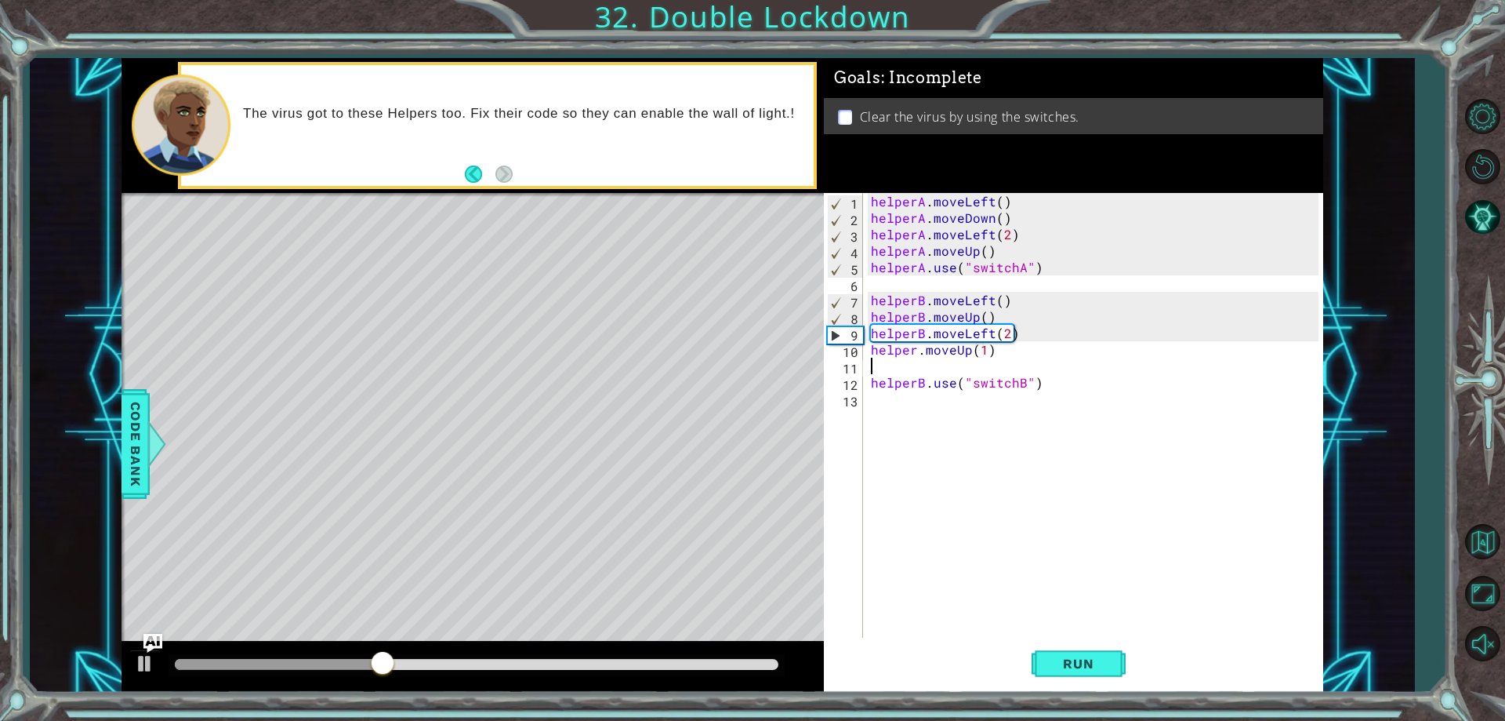
scroll to position [0, 0]
type textarea "\"
click at [1076, 649] on button "Run" at bounding box center [1079, 664] width 94 height 50
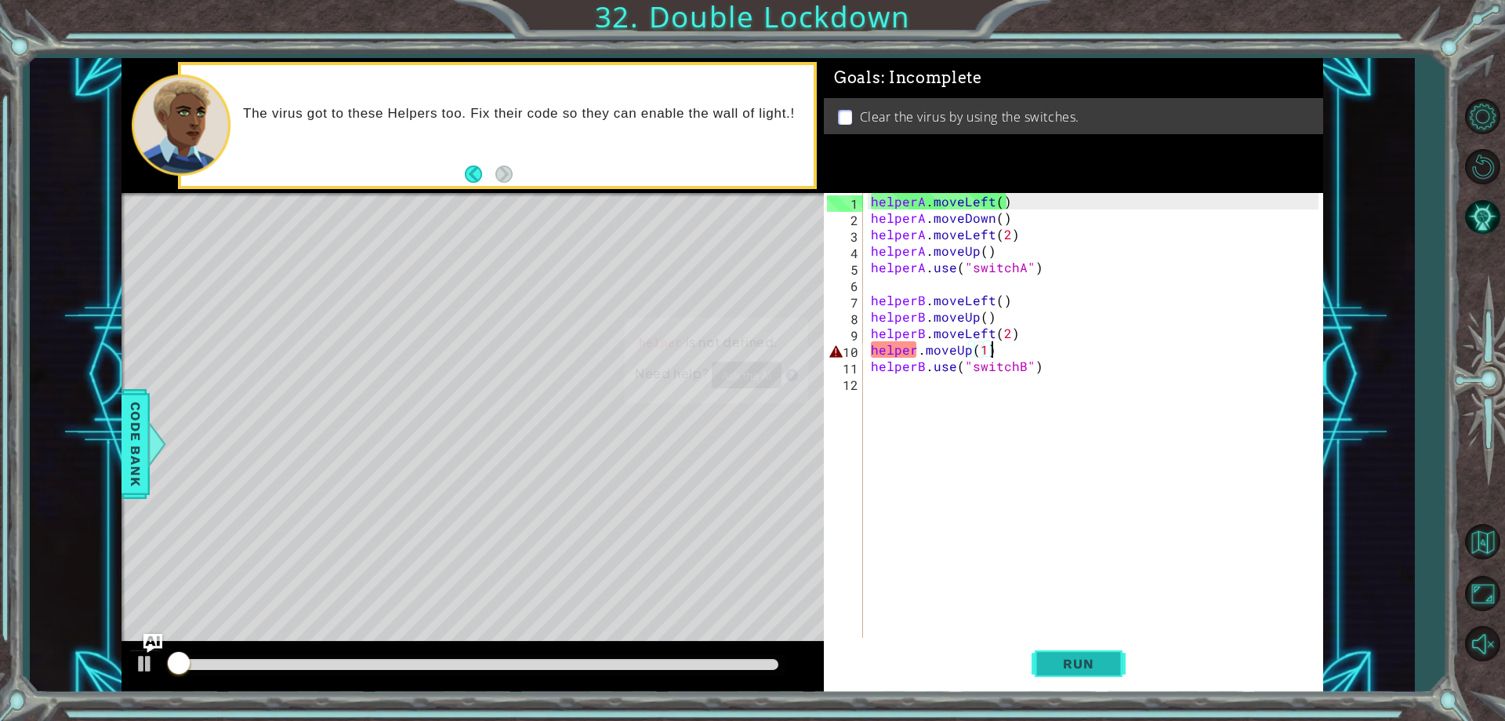
click at [1076, 652] on button "Run" at bounding box center [1079, 664] width 94 height 50
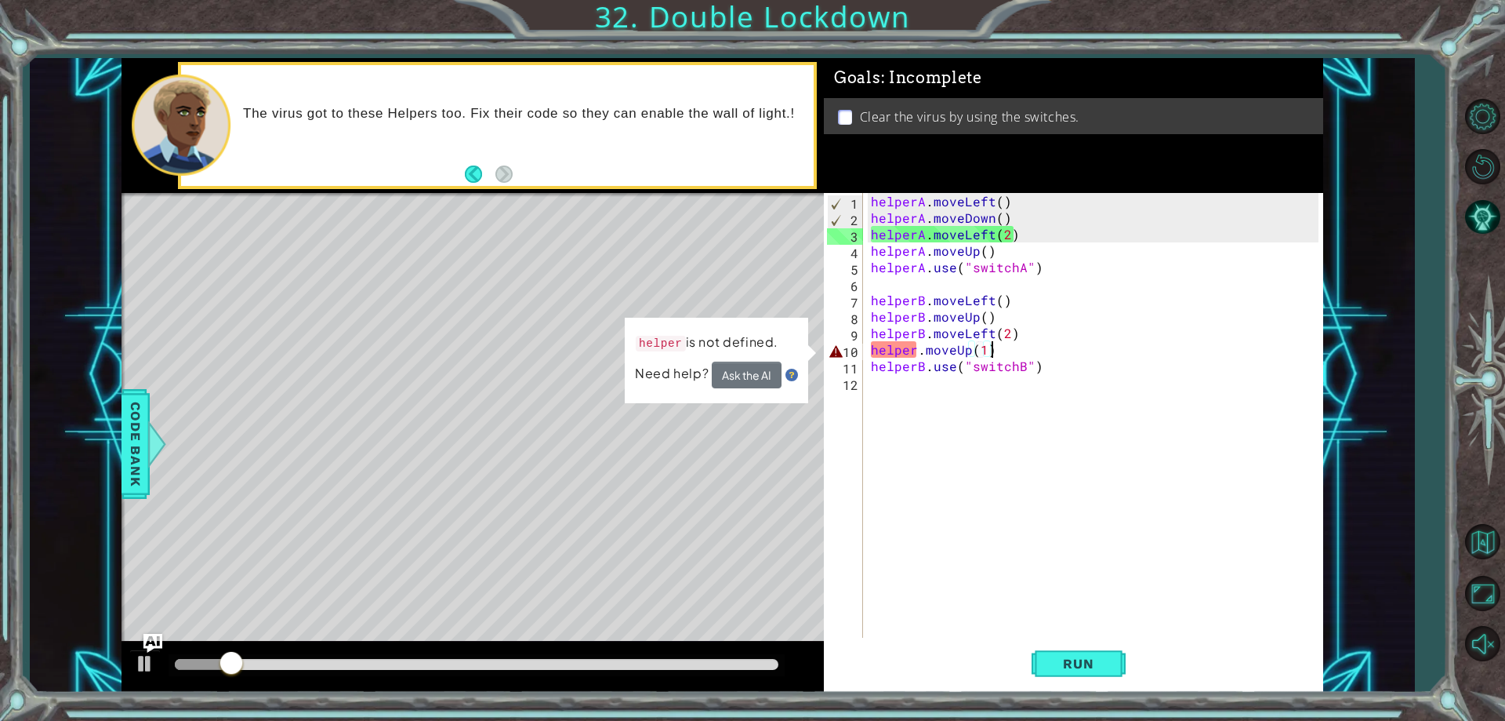
click at [913, 352] on div "helperA . moveLeft ( ) helperA . moveDown ( ) helperA . moveLeft ( 2 ) helperA …" at bounding box center [1097, 431] width 458 height 477
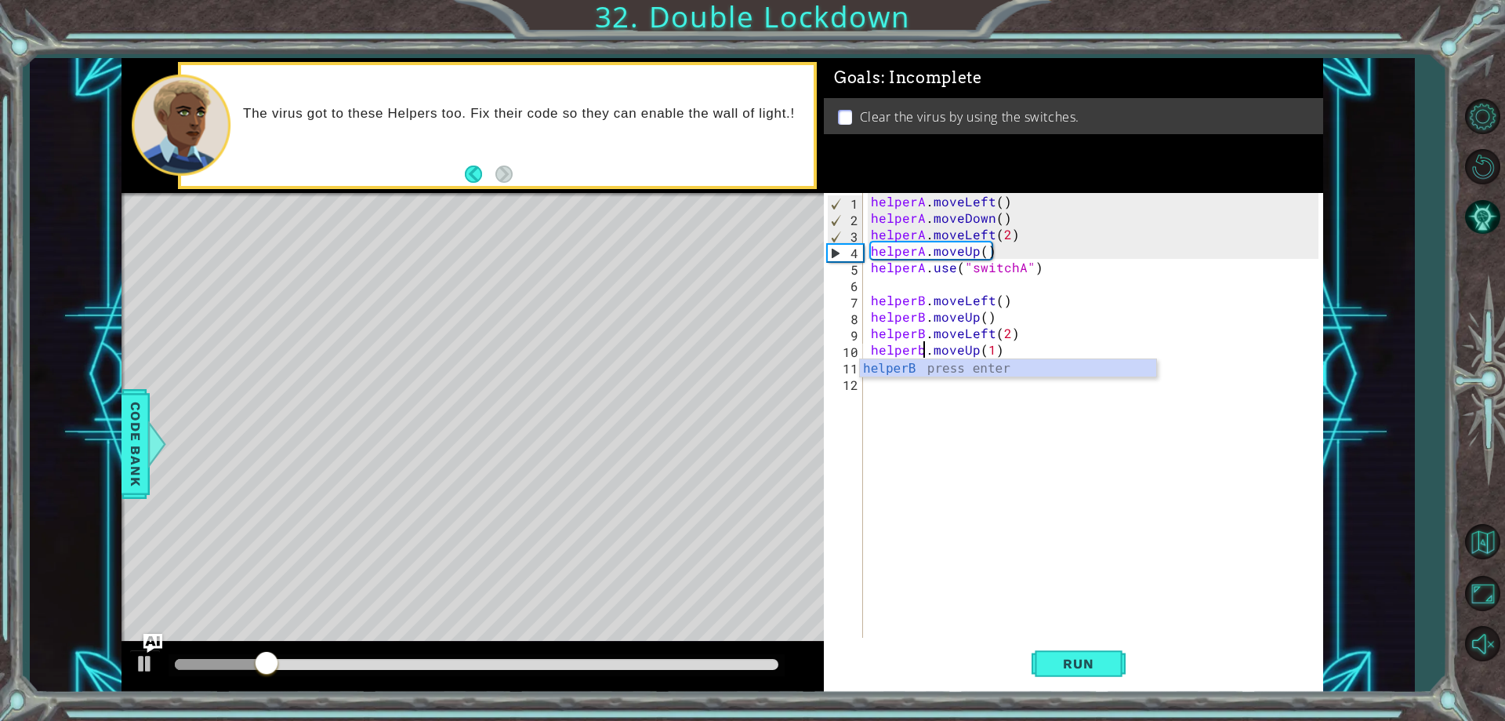
type textarea "helperB.moveUp(1)"
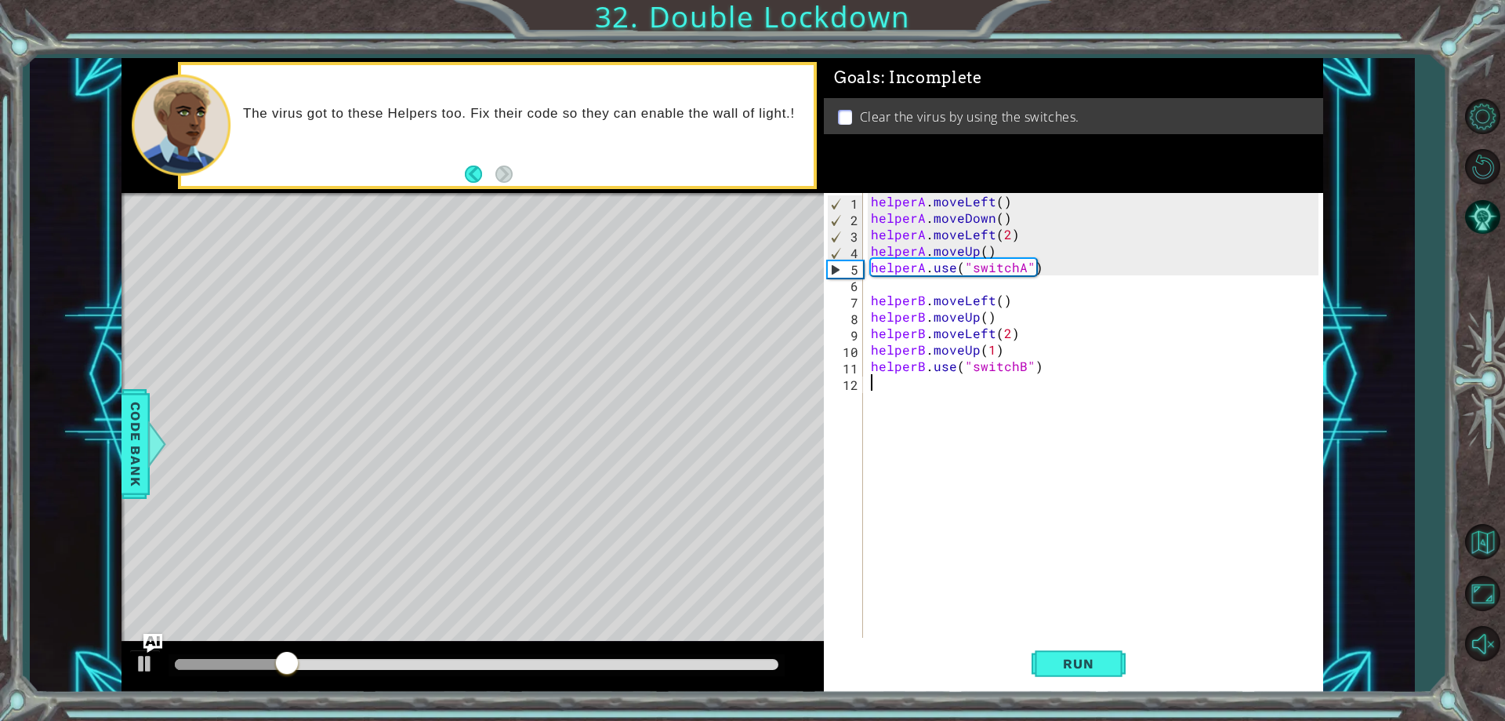
click at [954, 463] on div "helperA . moveLeft ( ) helperA . moveDown ( ) helperA . moveLeft ( 2 ) helperA …" at bounding box center [1097, 431] width 458 height 477
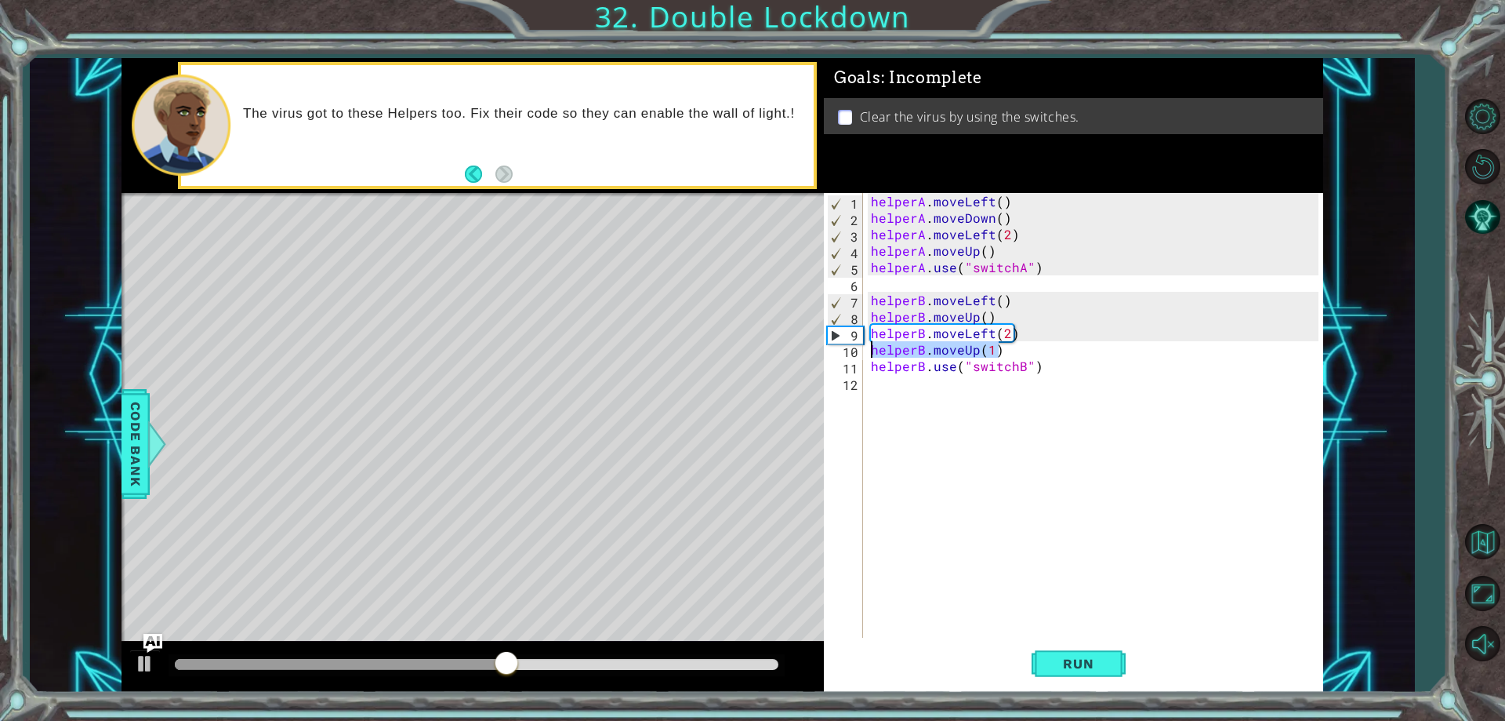
drag, startPoint x: 1014, startPoint y: 347, endPoint x: 874, endPoint y: 357, distance: 139.9
click at [874, 357] on div "helperA . moveLeft ( ) helperA . moveDown ( ) helperA . moveLeft ( 2 ) helperA …" at bounding box center [1097, 431] width 458 height 477
type textarea "helperB.moveUp(1)"
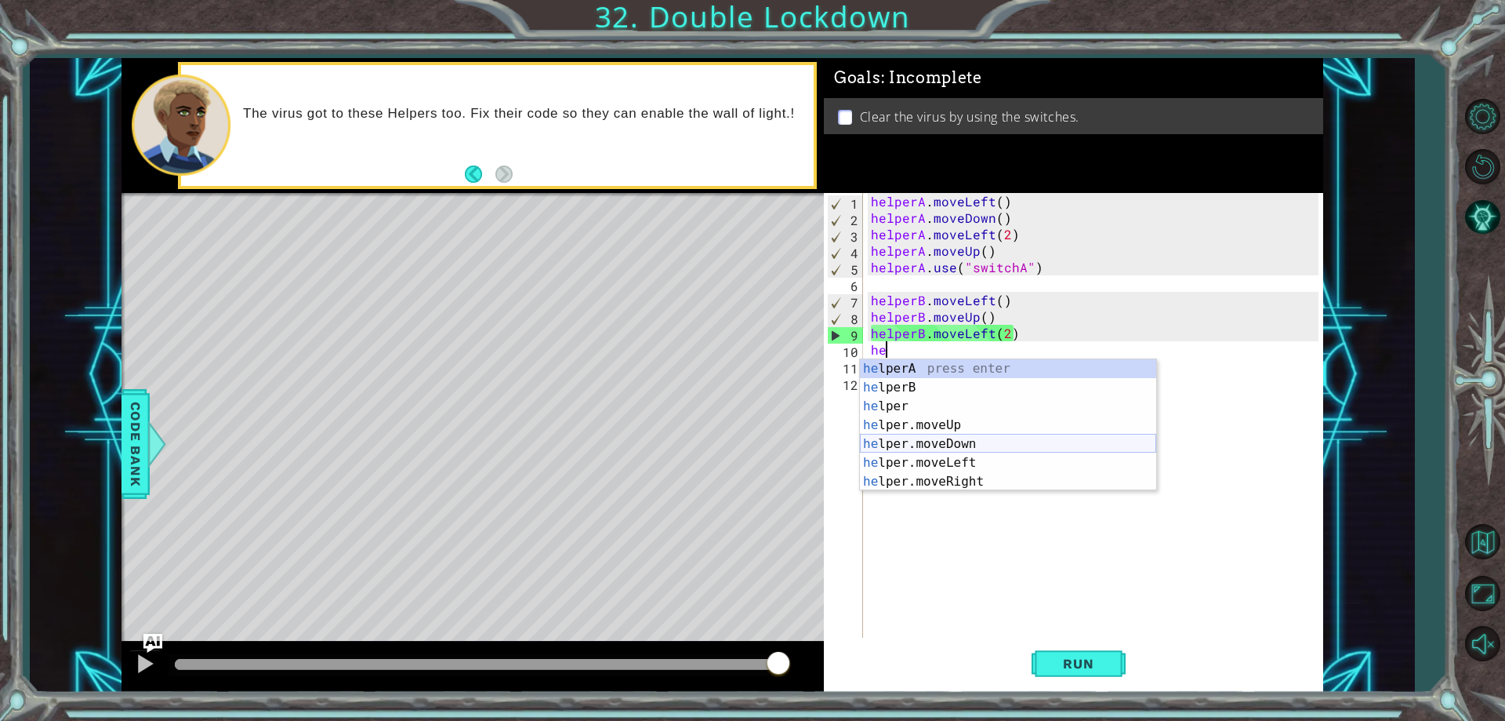
click at [990, 448] on div "he lperA press enter he lperB press enter he lper press enter he lper.moveUp pr…" at bounding box center [1008, 443] width 296 height 169
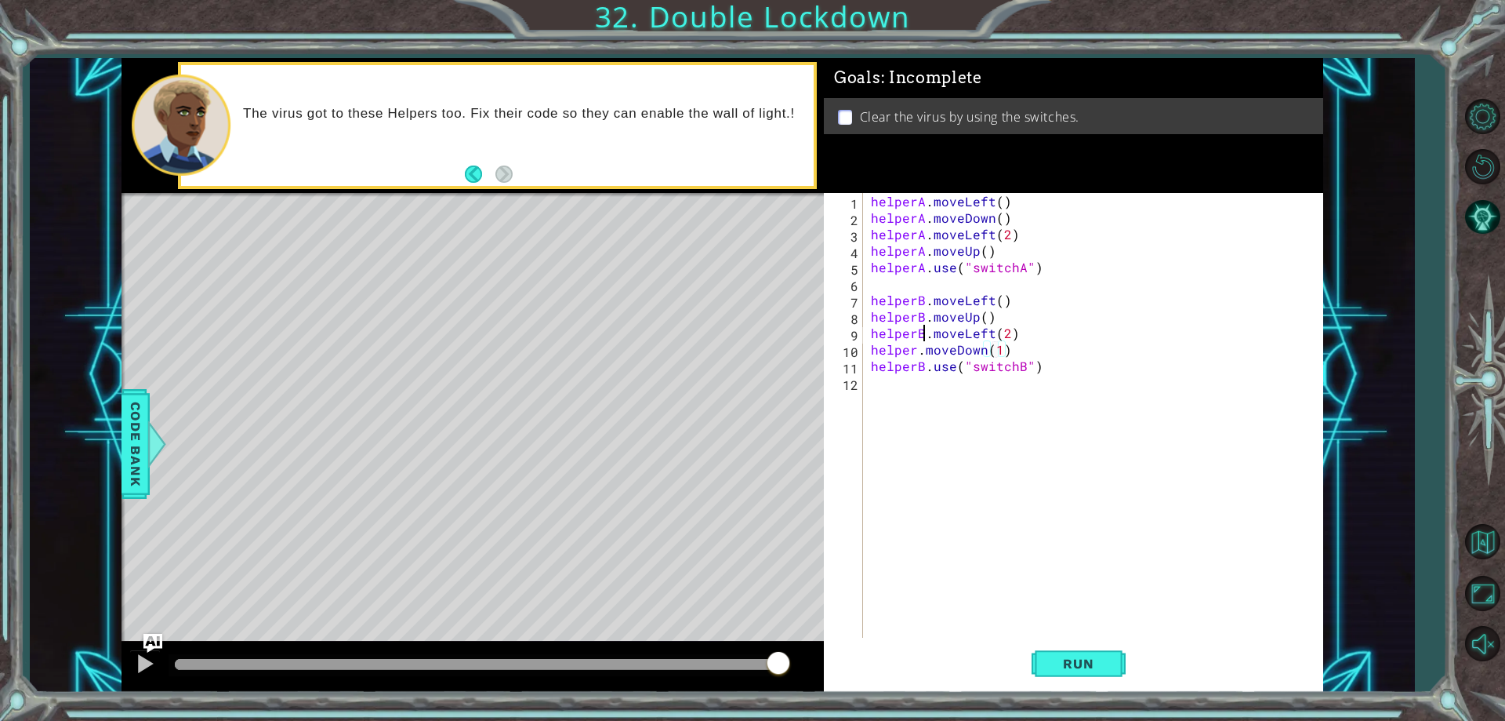
click at [924, 338] on div "helperA . moveLeft ( ) helperA . moveDown ( ) helperA . moveLeft ( 2 ) helperA …" at bounding box center [1097, 431] width 458 height 477
click at [918, 347] on div "helperA . moveLeft ( ) helperA . moveDown ( ) helperA . moveLeft ( 2 ) helperA …" at bounding box center [1097, 431] width 458 height 477
type textarea "helperB.moveDown(1)"
click at [1106, 661] on span "Run" at bounding box center [1078, 663] width 62 height 16
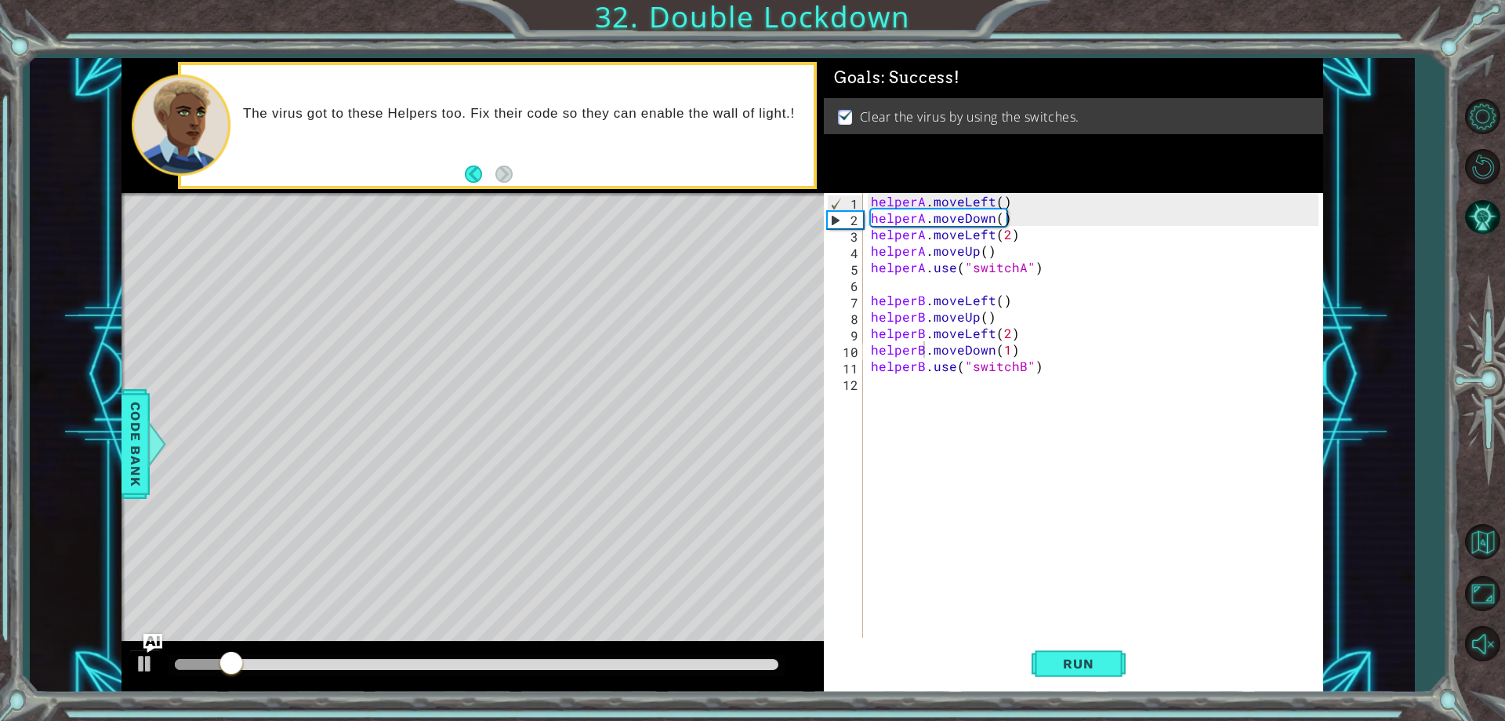
click at [743, 672] on div at bounding box center [477, 665] width 616 height 22
click at [743, 667] on div at bounding box center [477, 664] width 604 height 11
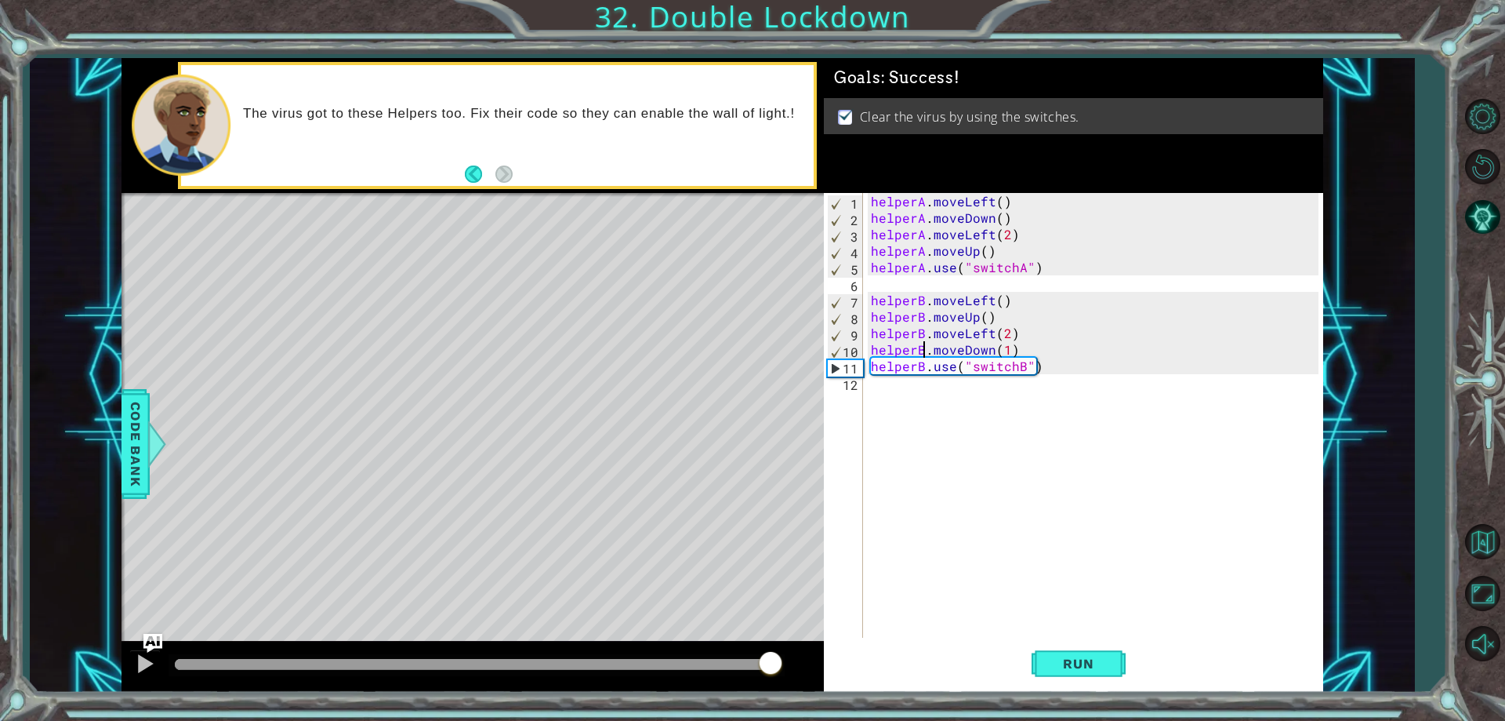
click at [769, 669] on div at bounding box center [477, 664] width 604 height 11
drag, startPoint x: 774, startPoint y: 669, endPoint x: 1196, endPoint y: 656, distance: 422.0
click at [1196, 656] on body "1 ההההההההההההההההההההההההההההההההההההההההההההההההההההההההההההההההההההההההההההה…" at bounding box center [752, 360] width 1505 height 721
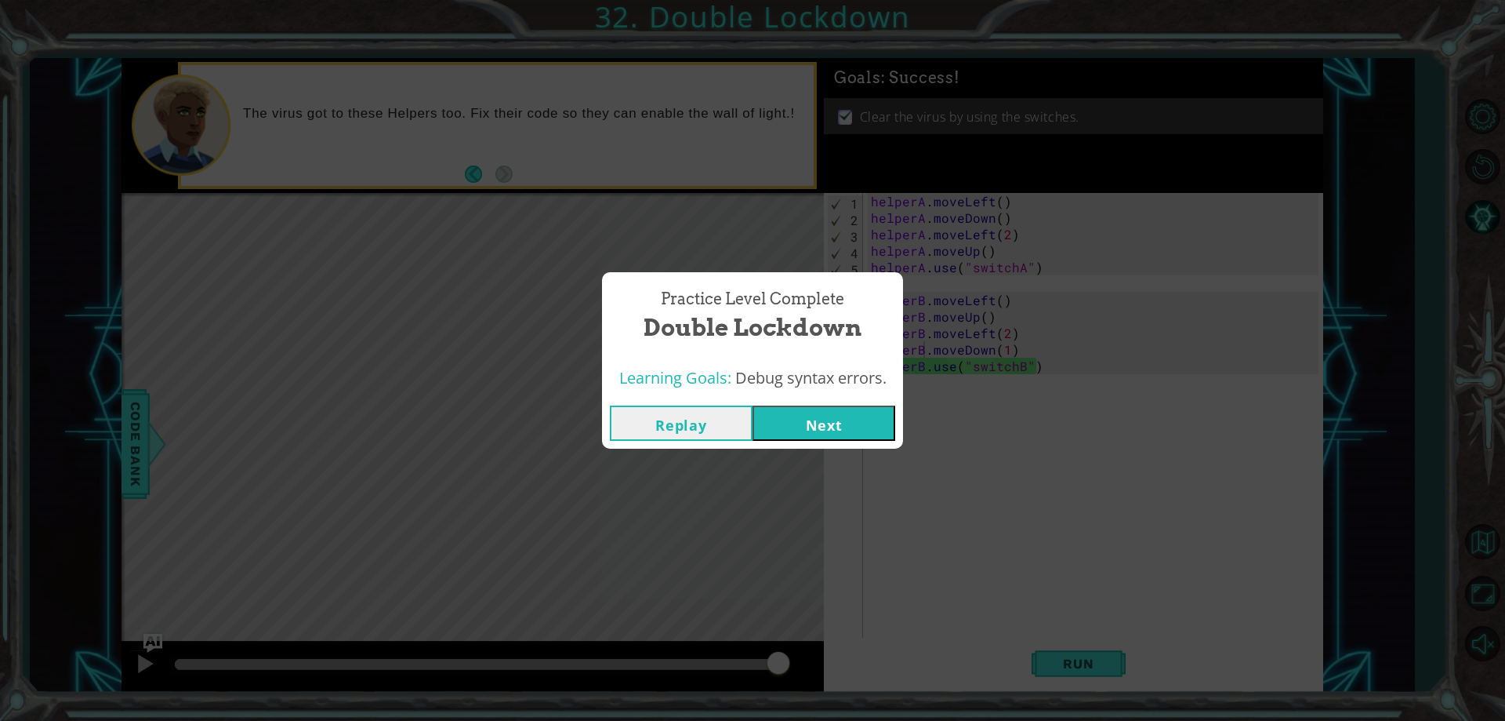
click at [806, 416] on button "Next" at bounding box center [824, 422] width 143 height 35
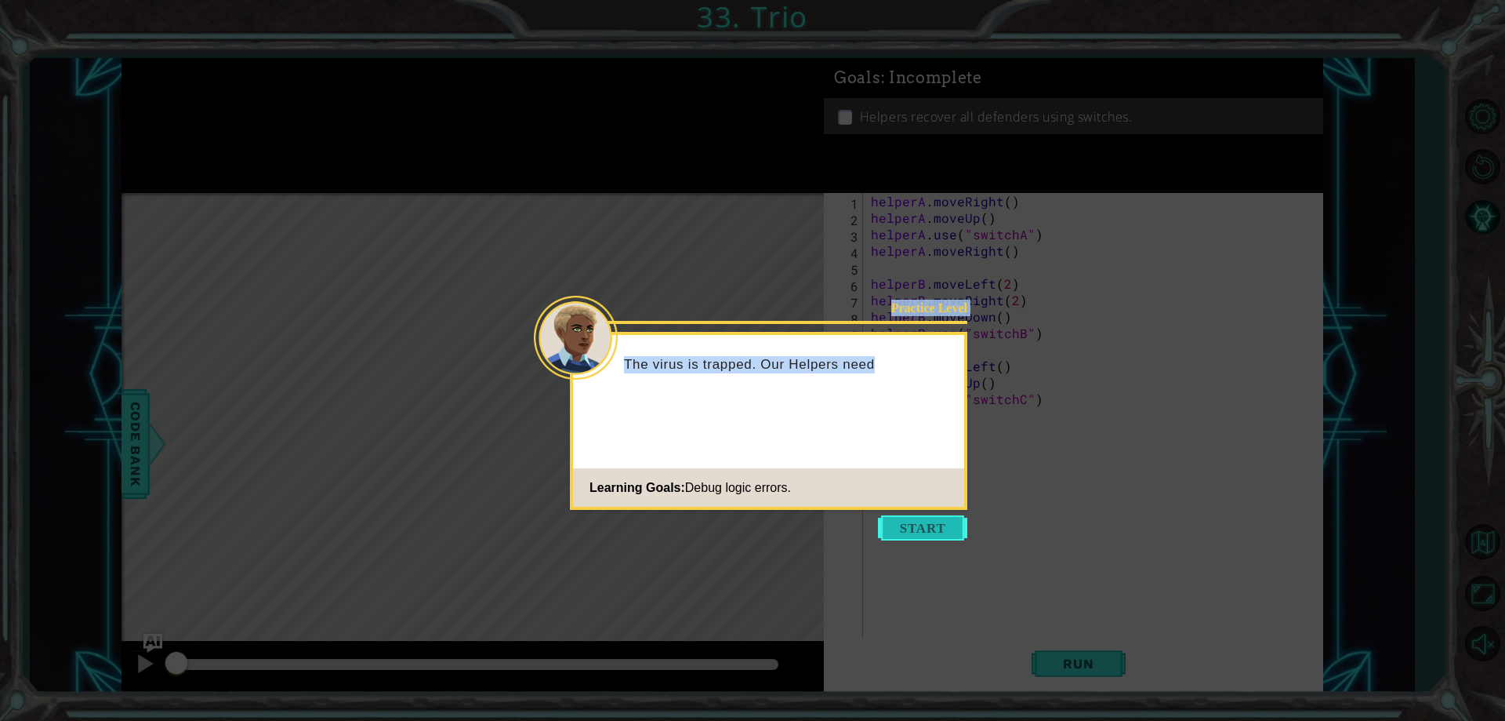
drag, startPoint x: 970, startPoint y: 521, endPoint x: 958, endPoint y: 523, distance: 11.9
click at [960, 523] on body "1 ההההההההההההההההההההההההההההההההההההההההההההההההההההההההההההההההההההההההההההה…" at bounding box center [752, 360] width 1505 height 721
click at [950, 526] on button "Start" at bounding box center [922, 527] width 89 height 25
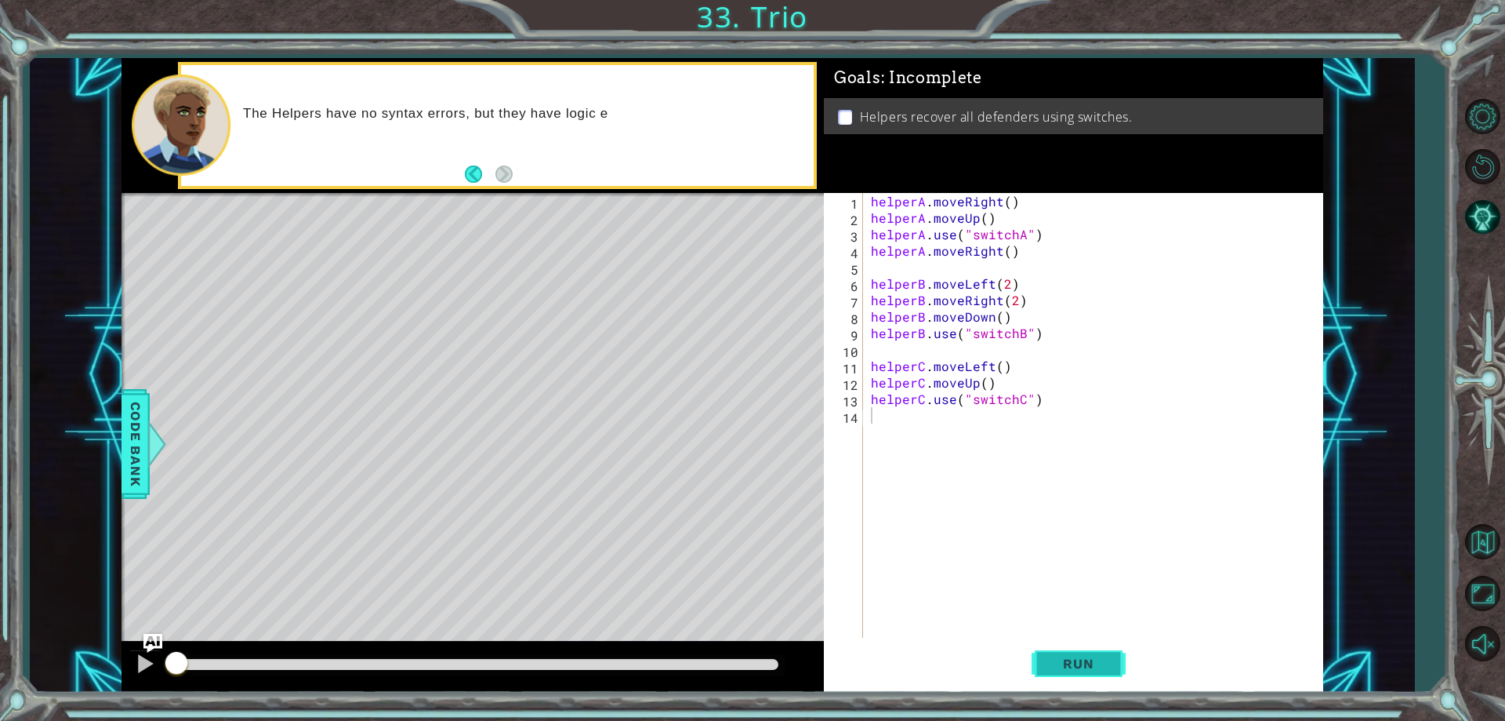
click at [1069, 659] on span "Run" at bounding box center [1078, 663] width 62 height 16
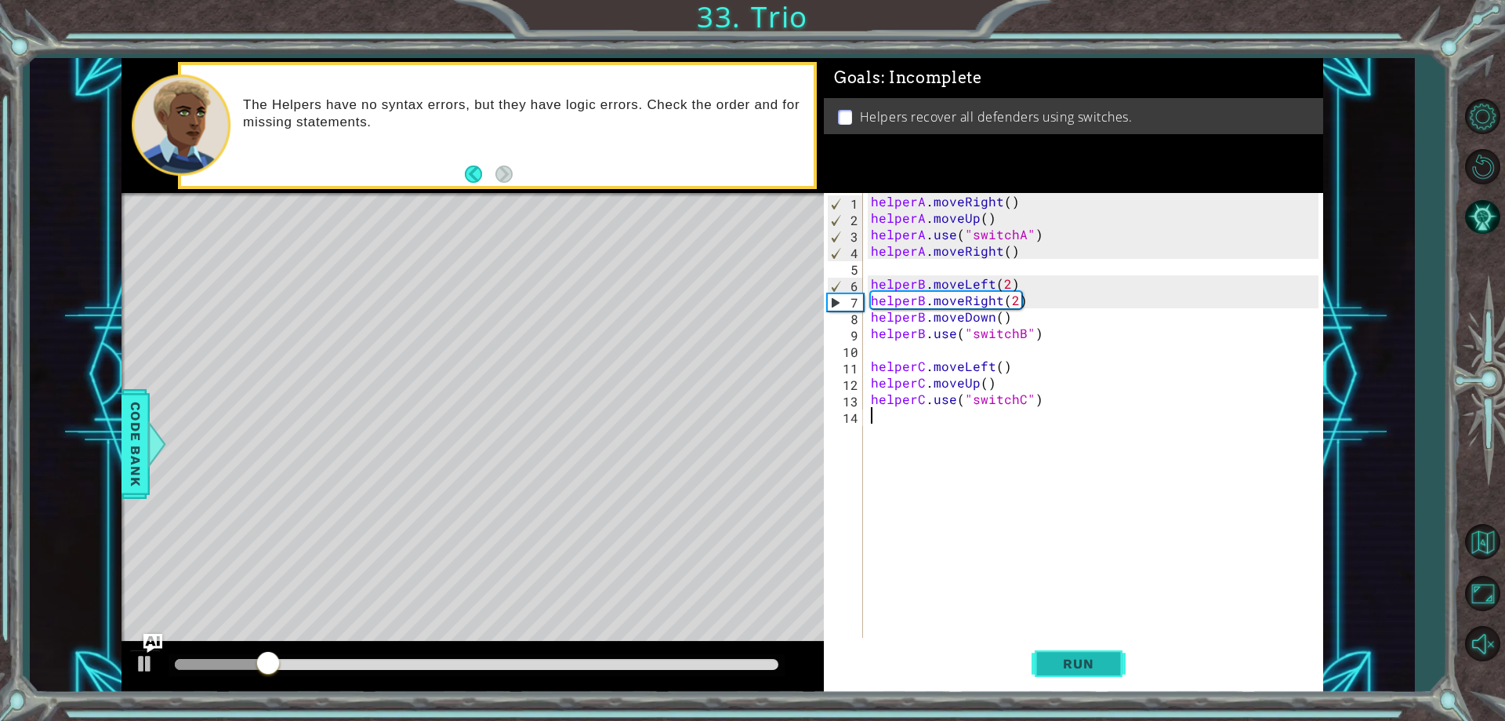
click at [1058, 659] on span "Run" at bounding box center [1078, 663] width 62 height 16
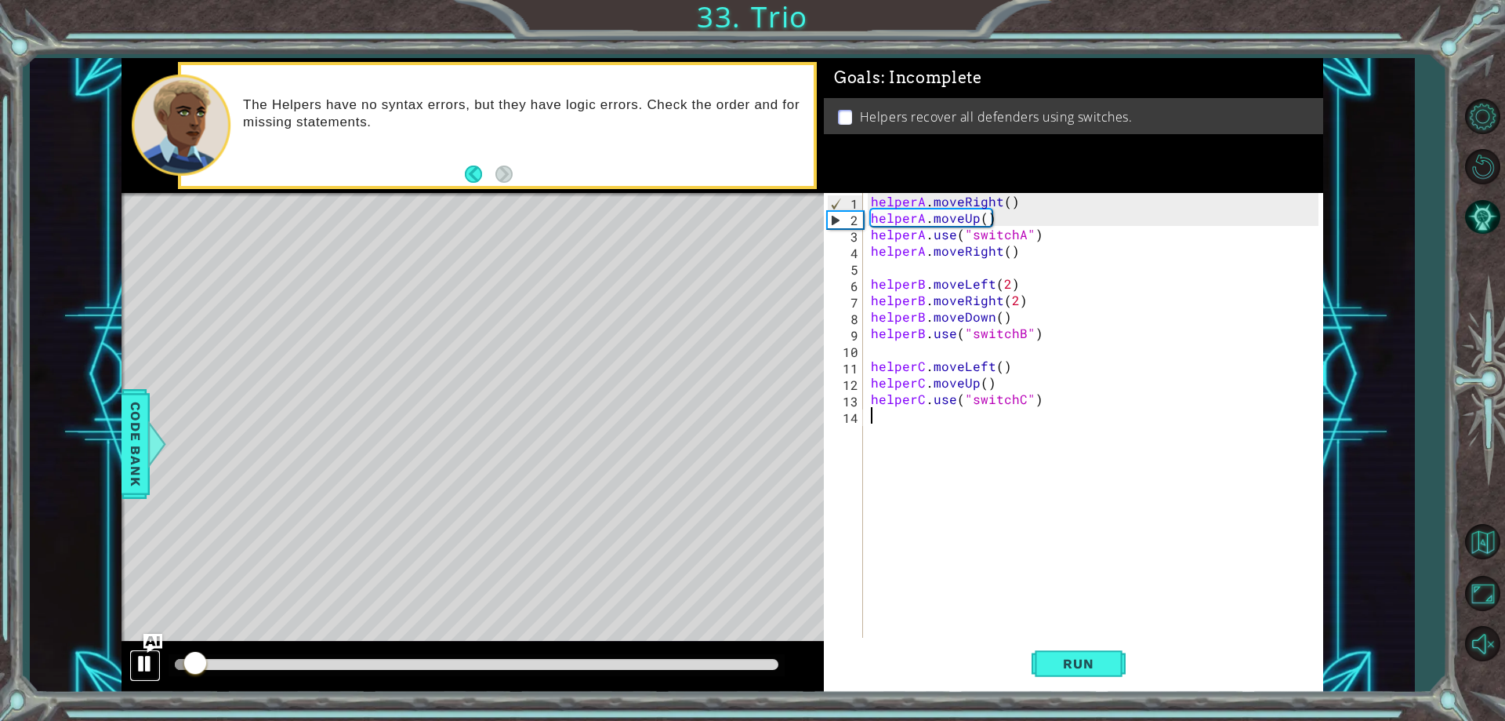
click at [148, 655] on div at bounding box center [145, 663] width 20 height 20
click at [148, 663] on div at bounding box center [145, 663] width 20 height 20
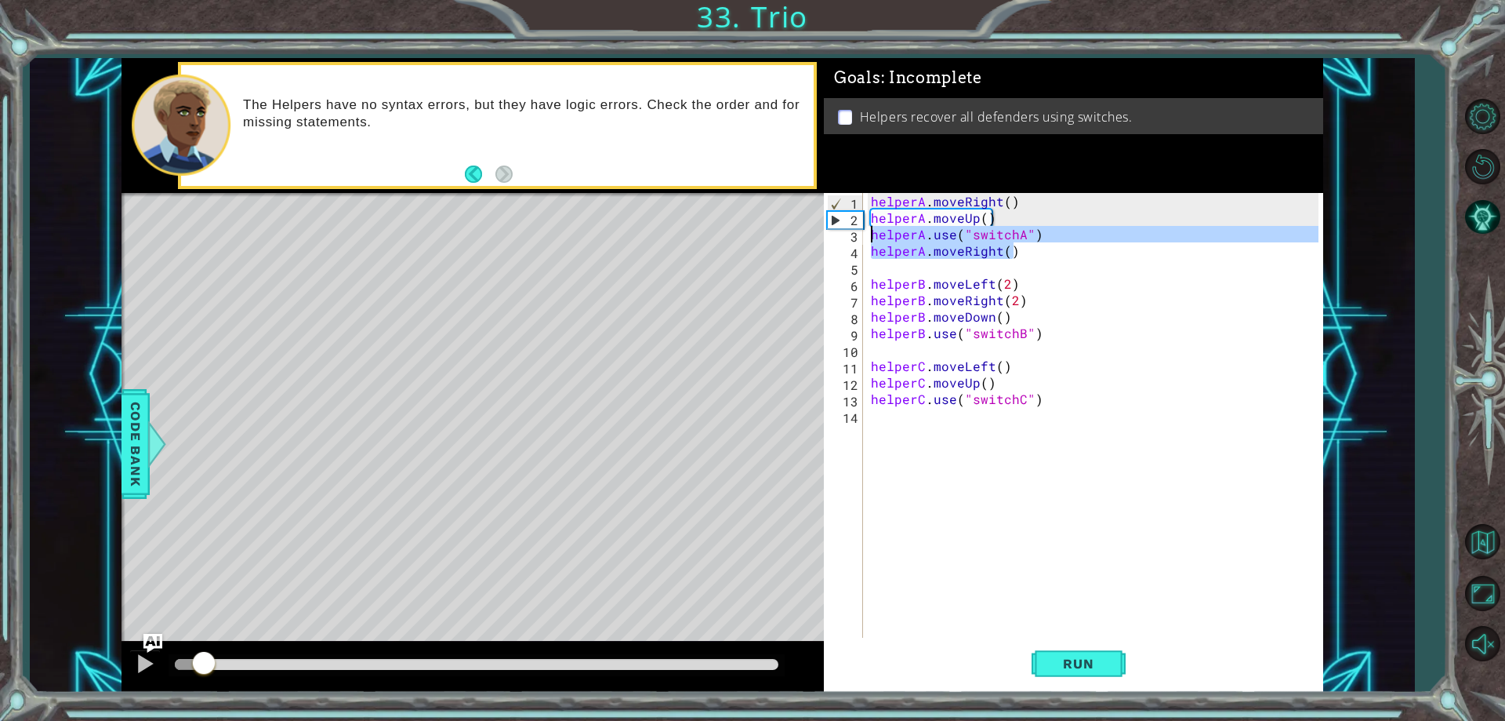
drag, startPoint x: 1013, startPoint y: 254, endPoint x: 870, endPoint y: 230, distance: 145.5
click at [870, 230] on div "helperA . moveRight ( ) helperA . moveUp ( ) helperA . use ( "switchA" ) helper…" at bounding box center [1097, 431] width 458 height 477
type textarea "helperA.use("switchA") helperA.moveRight()"
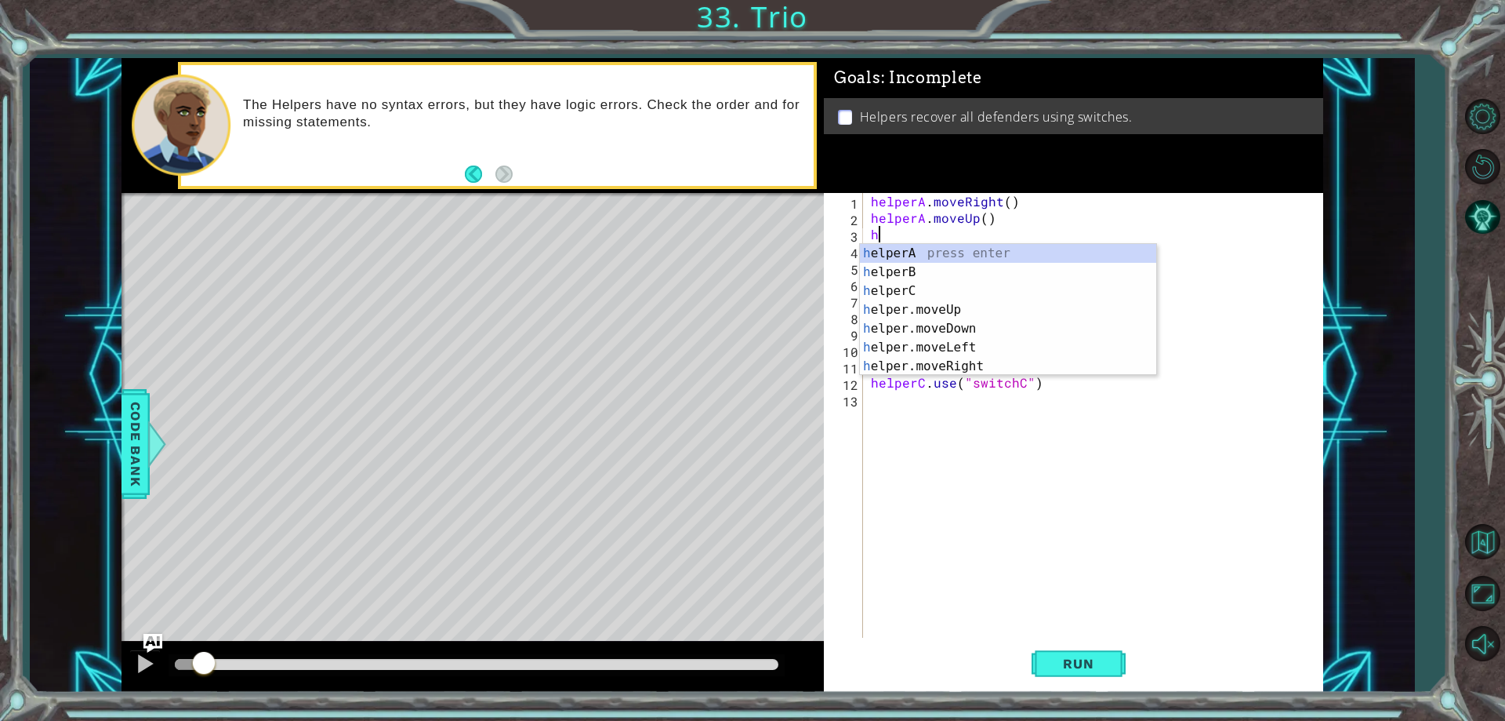
type textarea "her"
click at [941, 249] on div "he lpe r A press enter he lpe r B press enter he lpe r C press enter he lpe r .…" at bounding box center [1008, 328] width 296 height 169
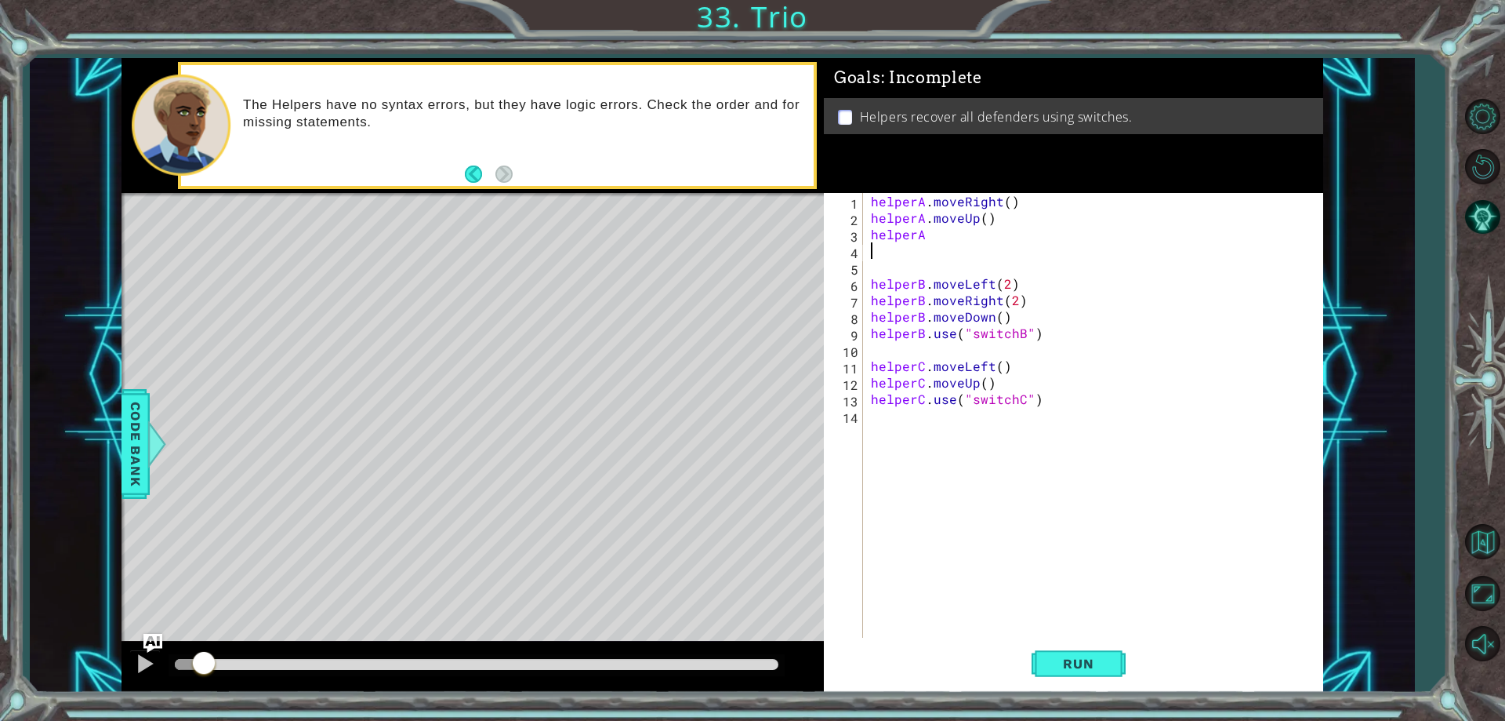
click at [940, 240] on div "helperA . moveRight ( ) helperA . moveUp ( ) helperA helperB . moveLeft ( 2 ) h…" at bounding box center [1097, 431] width 458 height 477
type textarea "helperA.moveRight()"
click at [959, 269] on div "helperA . moveRight ( ) helperA . moveUp ( ) helperA . moveRight ( ) helperB . …" at bounding box center [1097, 431] width 458 height 477
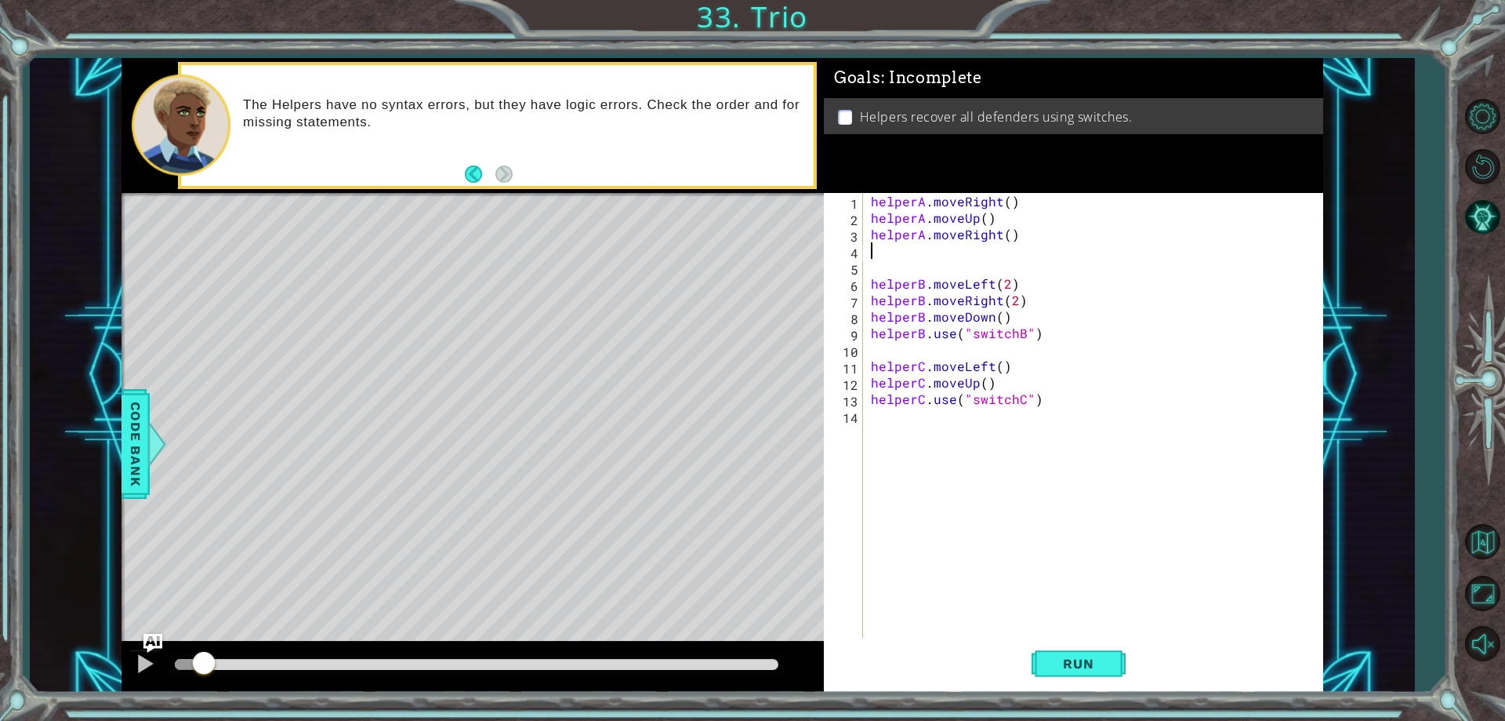
click at [911, 247] on div "helperA . moveRight ( ) helperA . moveUp ( ) helperA . moveRight ( ) helperB . …" at bounding box center [1097, 431] width 458 height 477
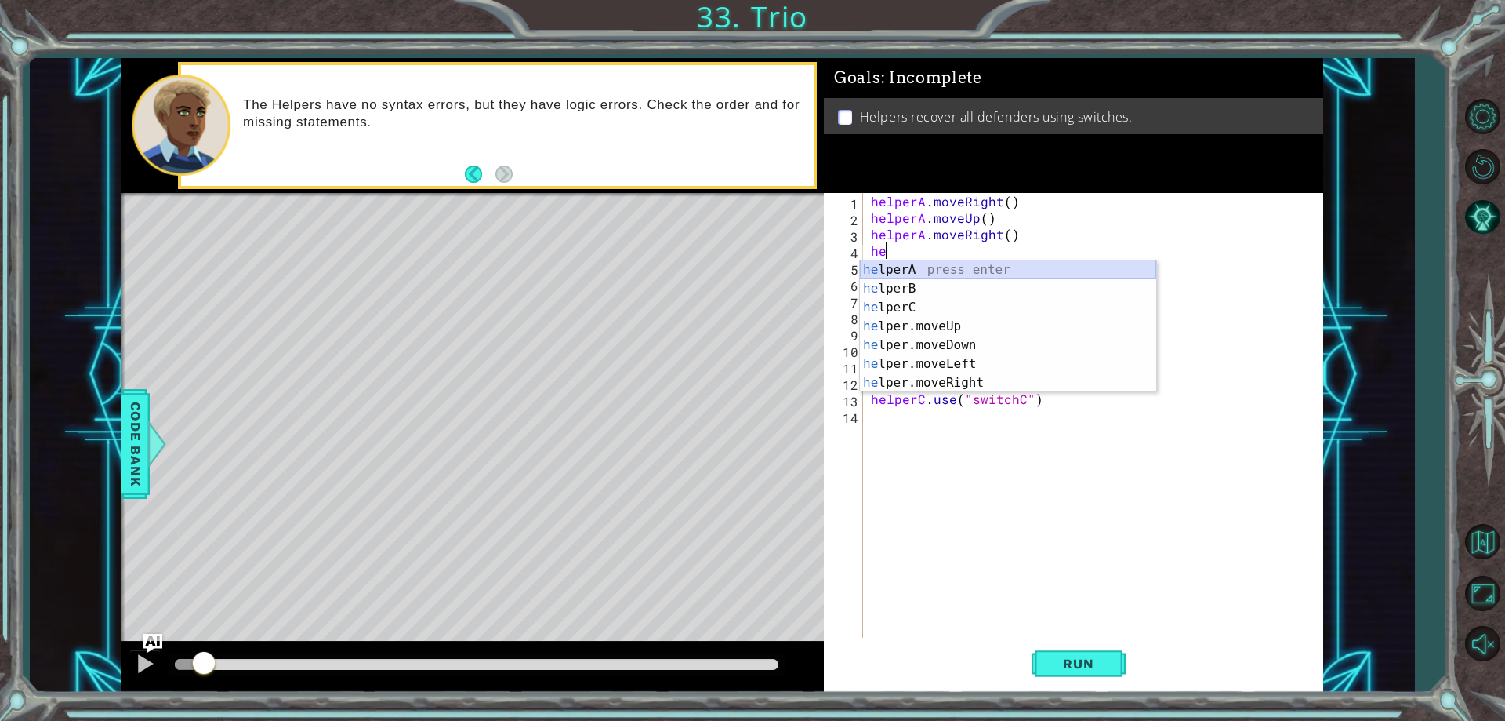
click at [943, 267] on div "he lperA press enter he lperB press enter he lperC press enter he lper.moveUp p…" at bounding box center [1008, 344] width 296 height 169
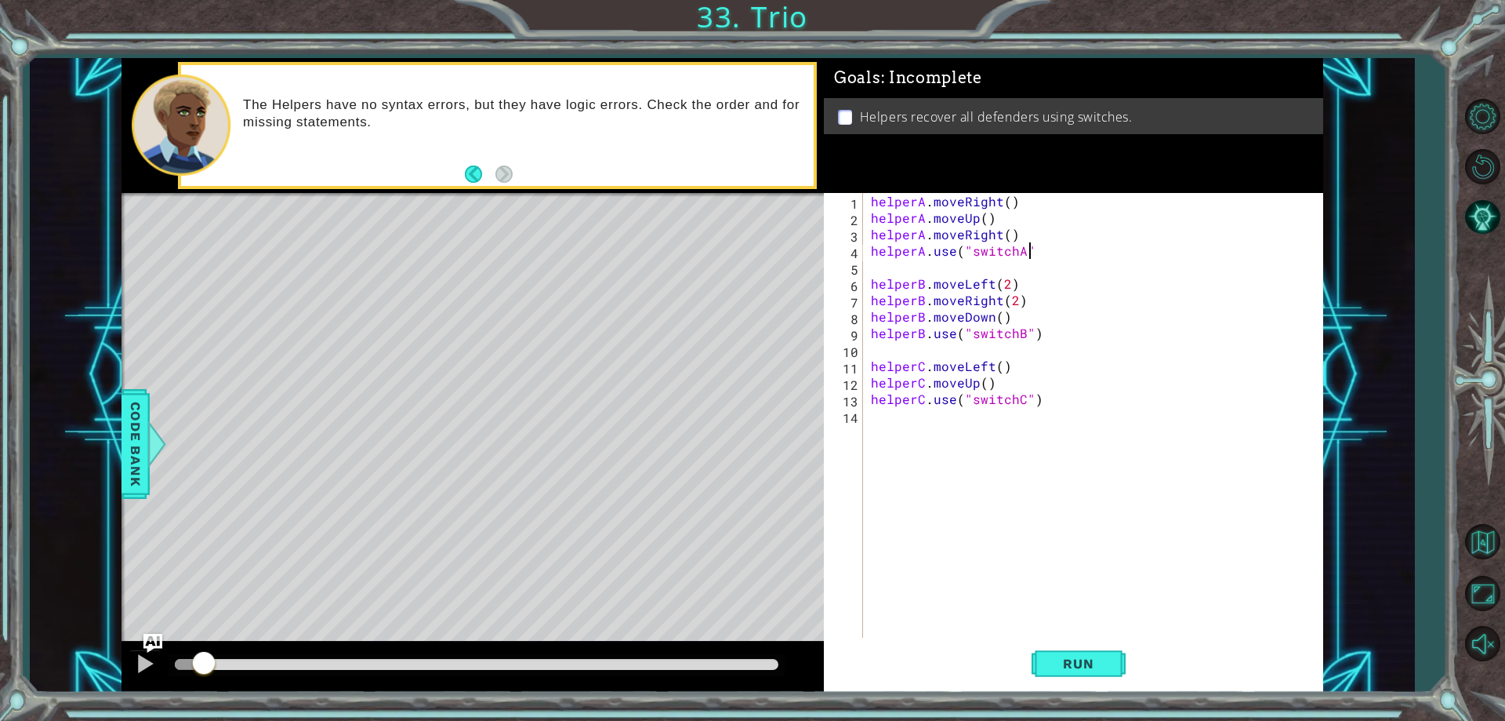
scroll to position [0, 9]
click at [1101, 653] on button "Run" at bounding box center [1079, 664] width 94 height 50
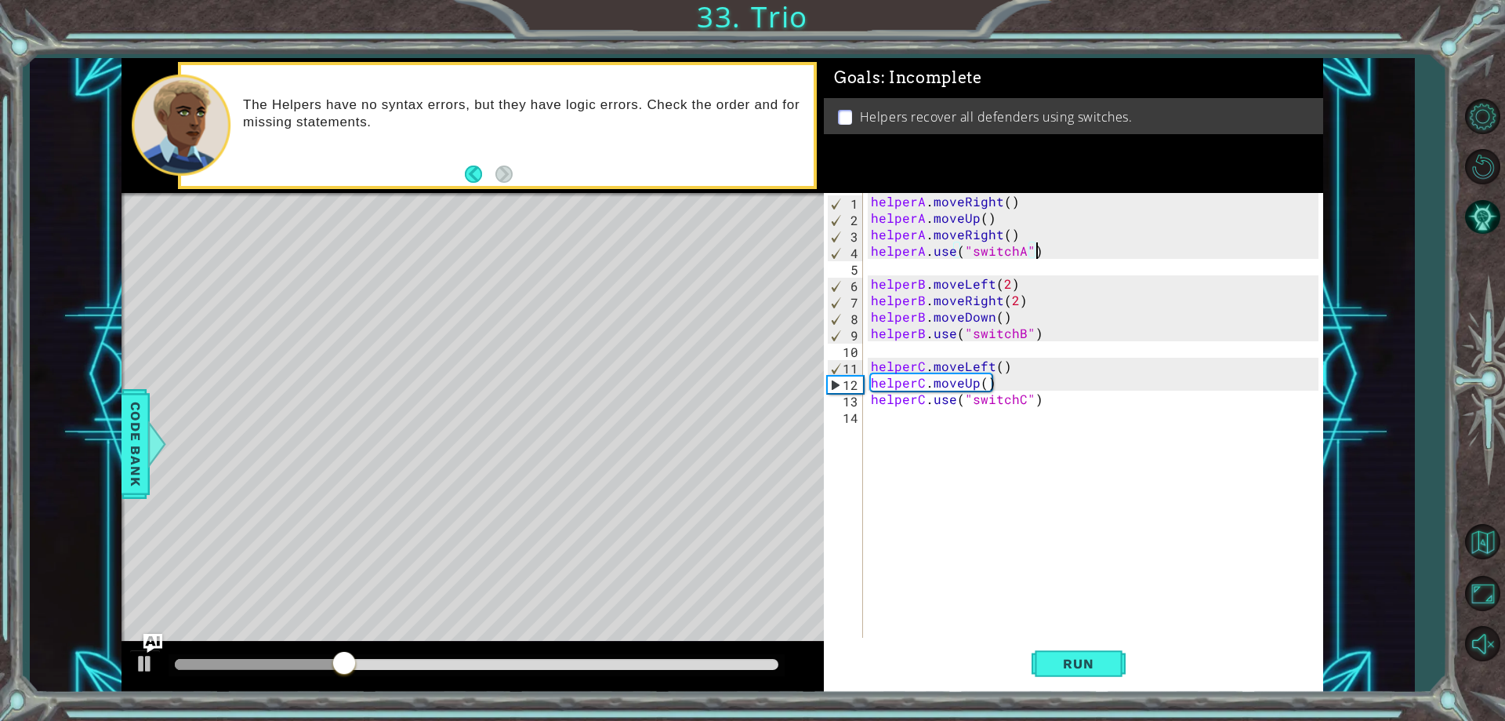
type textarea "helperA.use("switchA")"
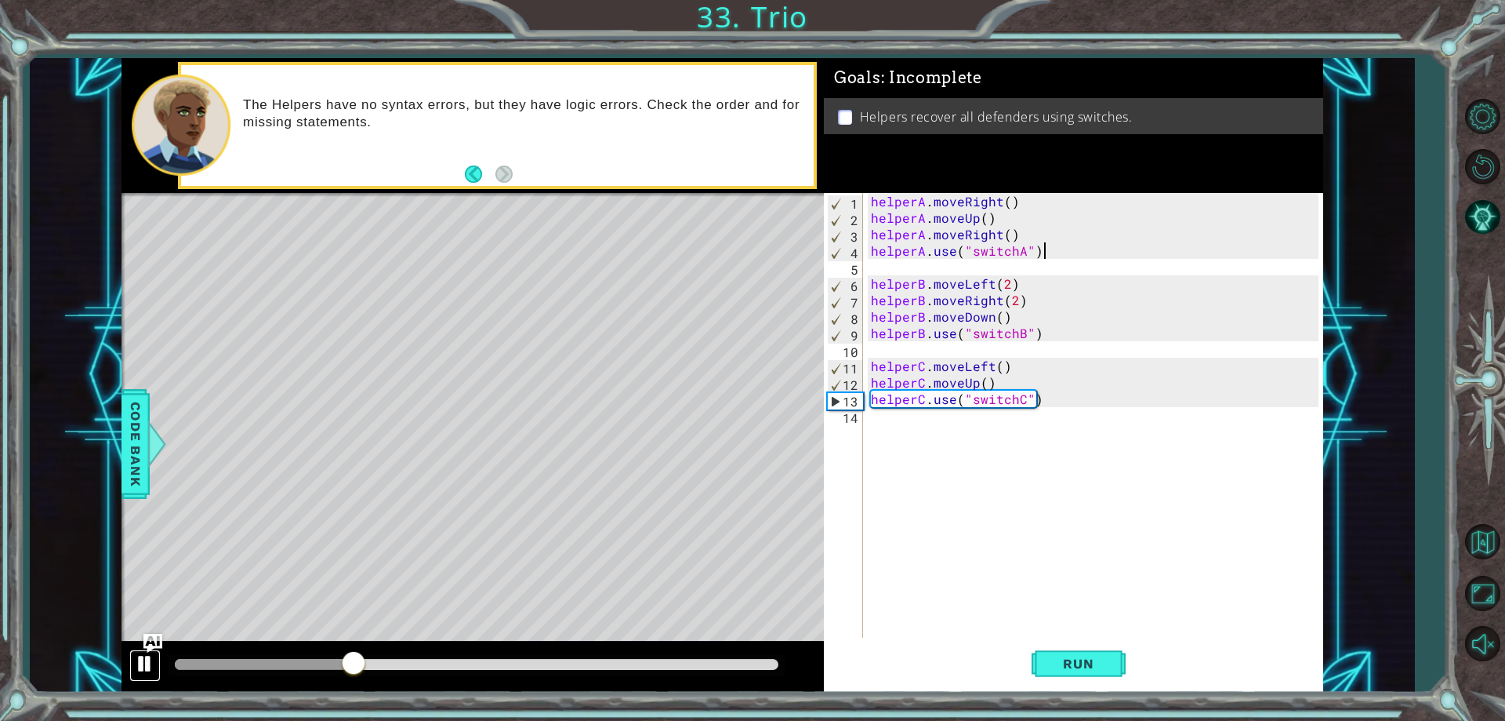
click at [134, 663] on button at bounding box center [144, 665] width 31 height 32
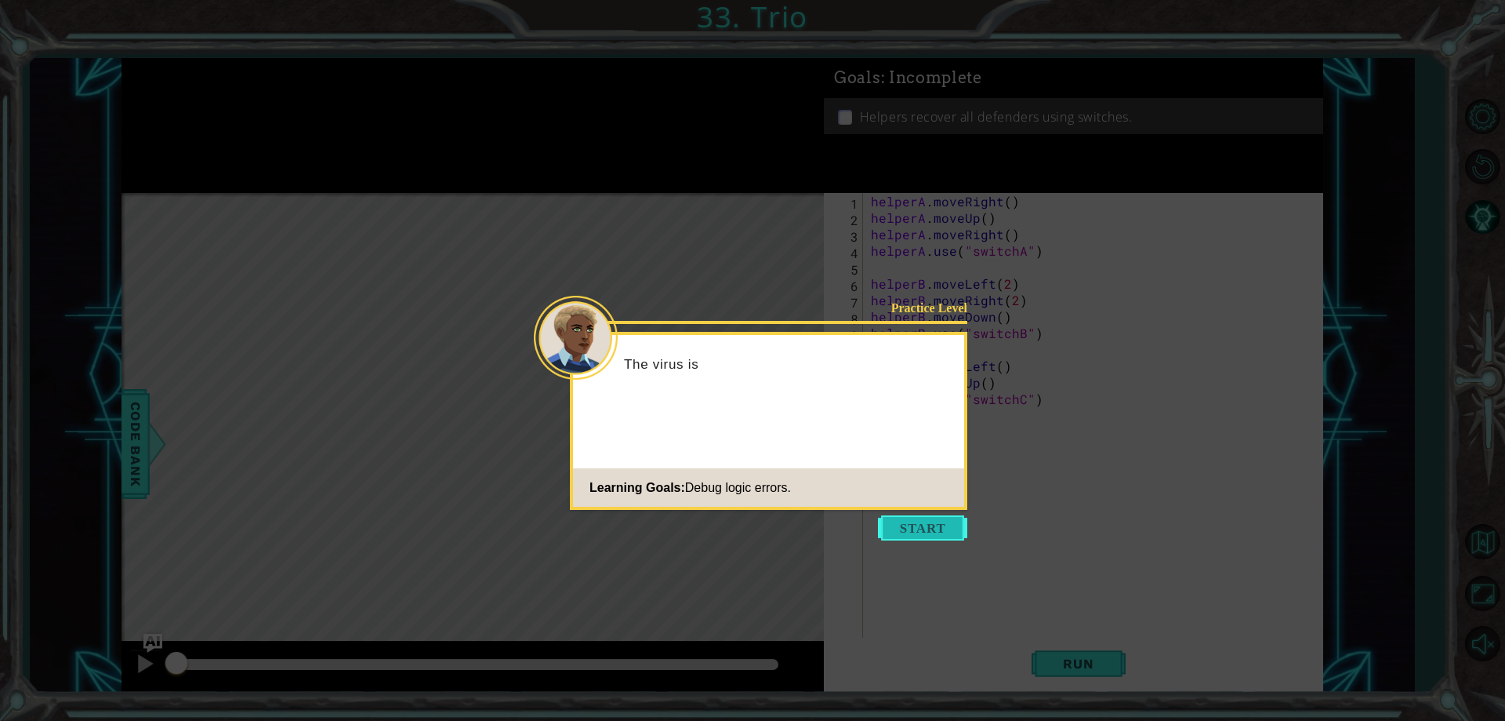
click at [906, 520] on button "Start" at bounding box center [922, 527] width 89 height 25
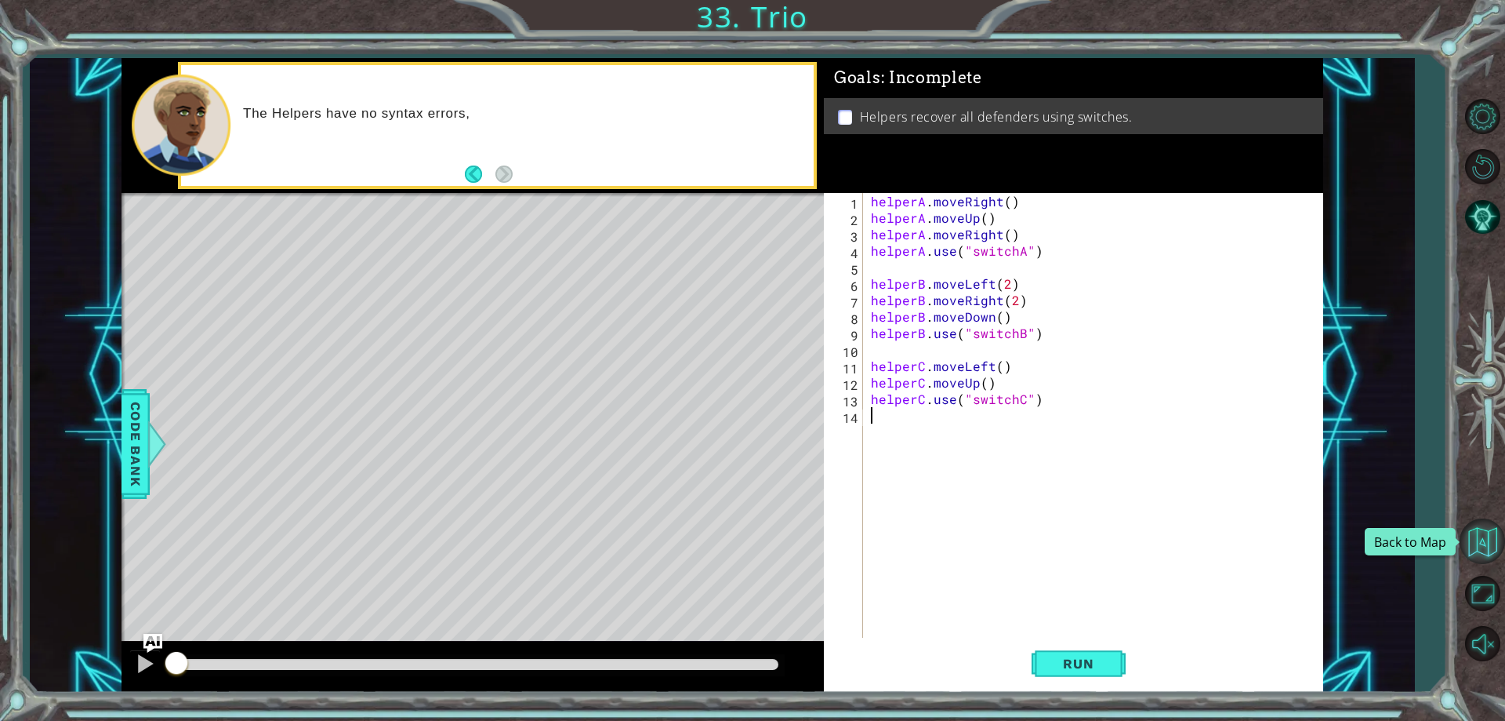
click at [1482, 537] on button "Back to Map" at bounding box center [1482, 540] width 45 height 45
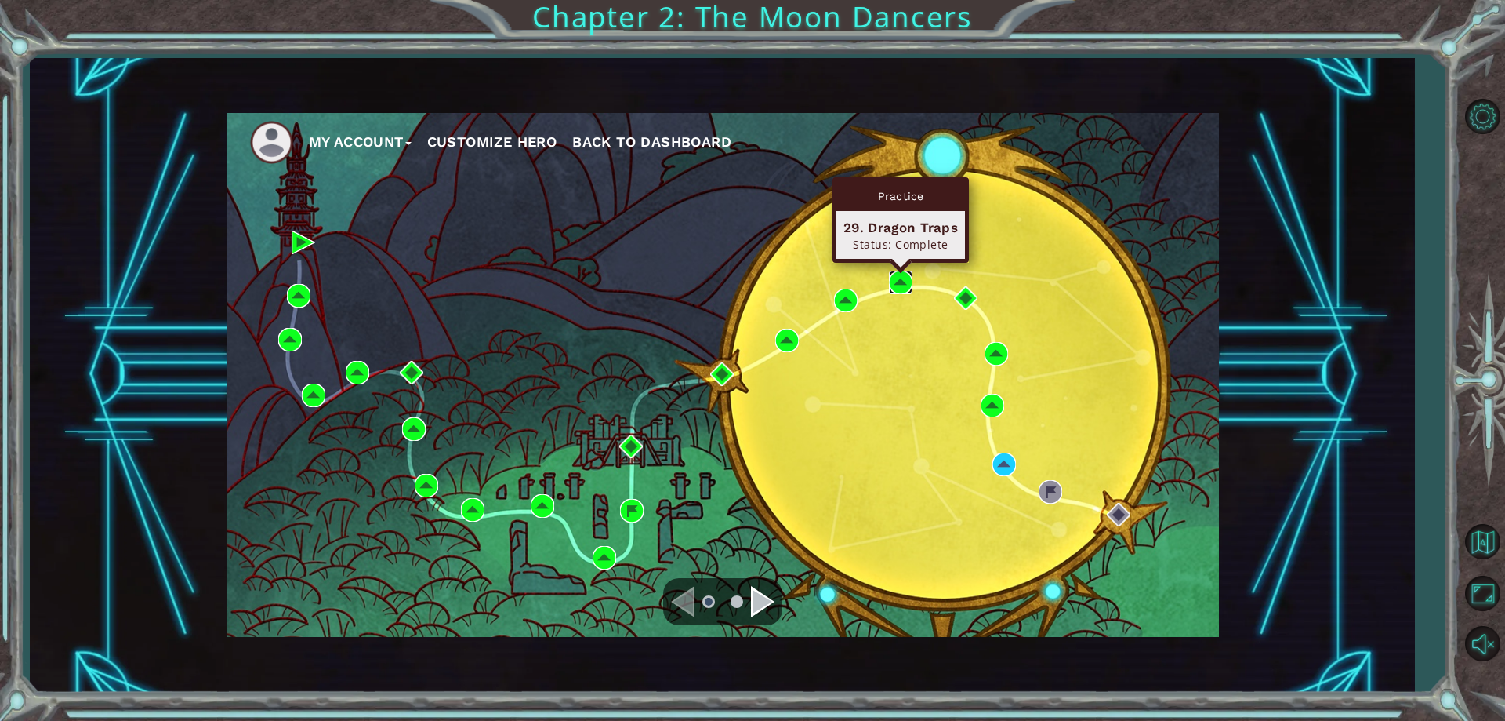
click at [894, 281] on img at bounding box center [901, 282] width 24 height 24
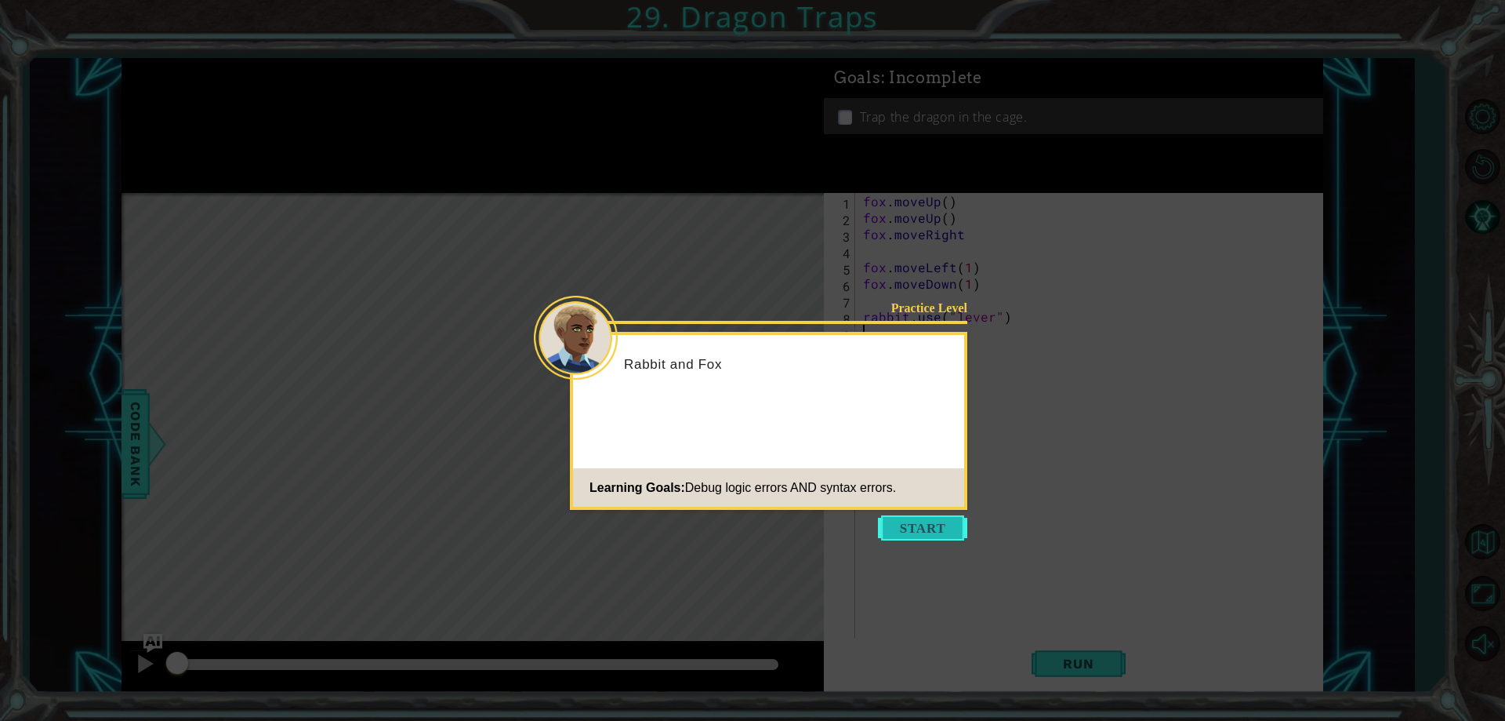
click at [948, 521] on button "Start" at bounding box center [922, 527] width 89 height 25
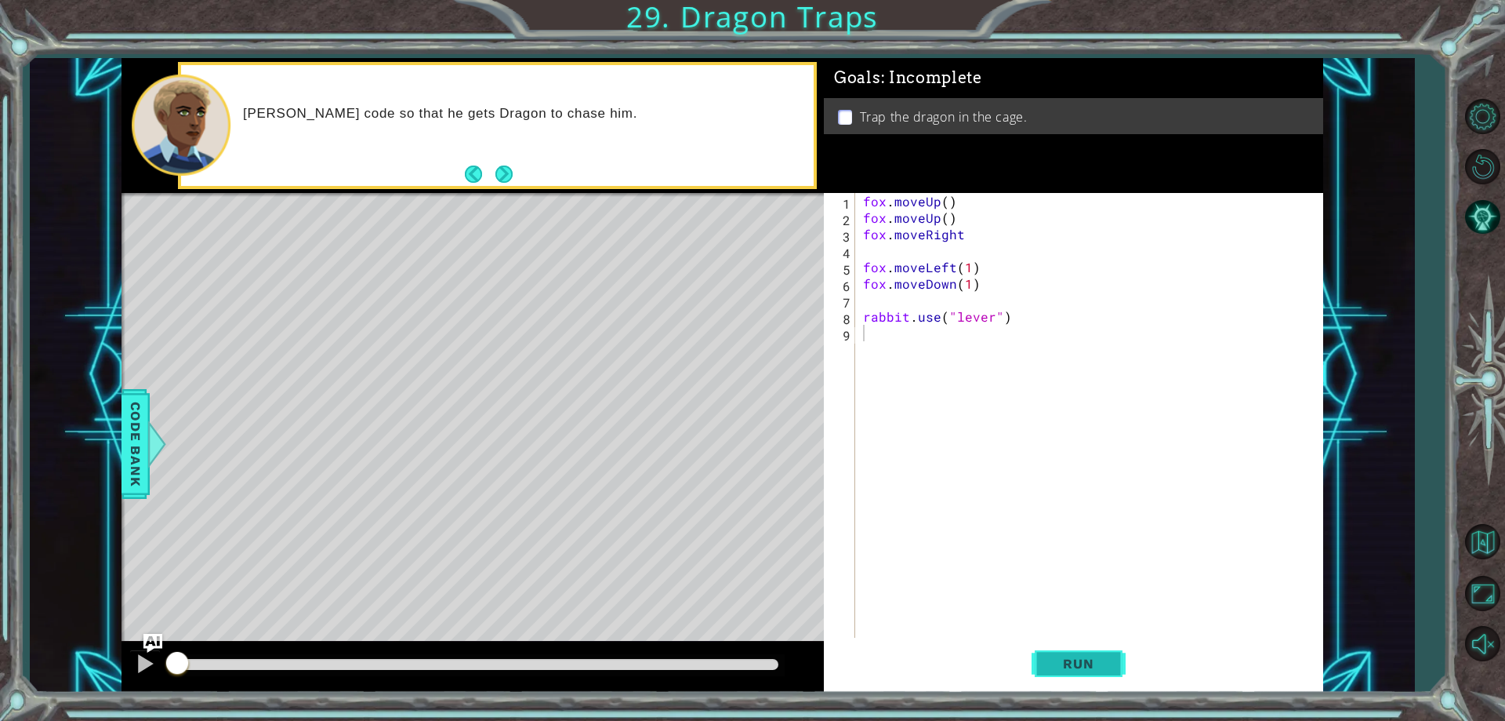
click at [1118, 659] on button "Run" at bounding box center [1079, 664] width 94 height 50
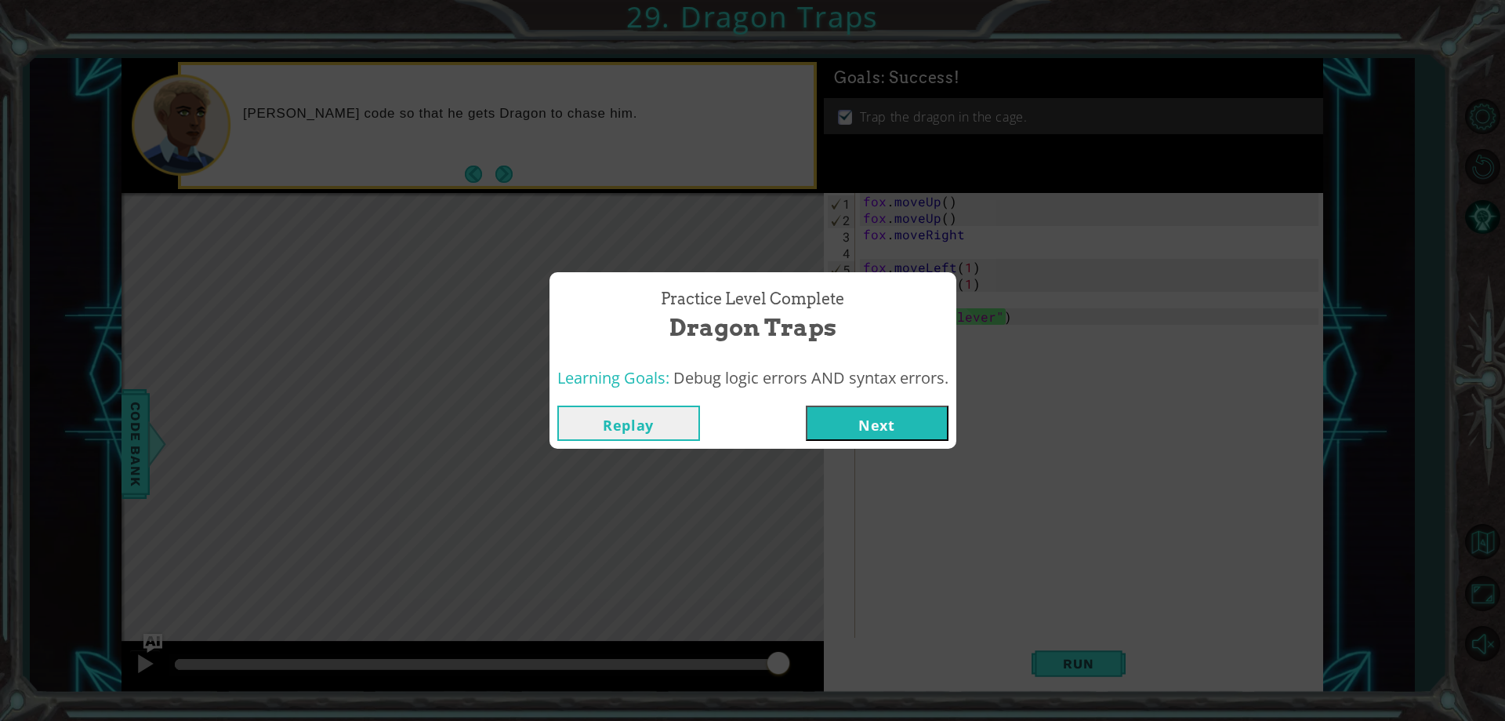
click at [681, 422] on button "Replay" at bounding box center [628, 422] width 143 height 35
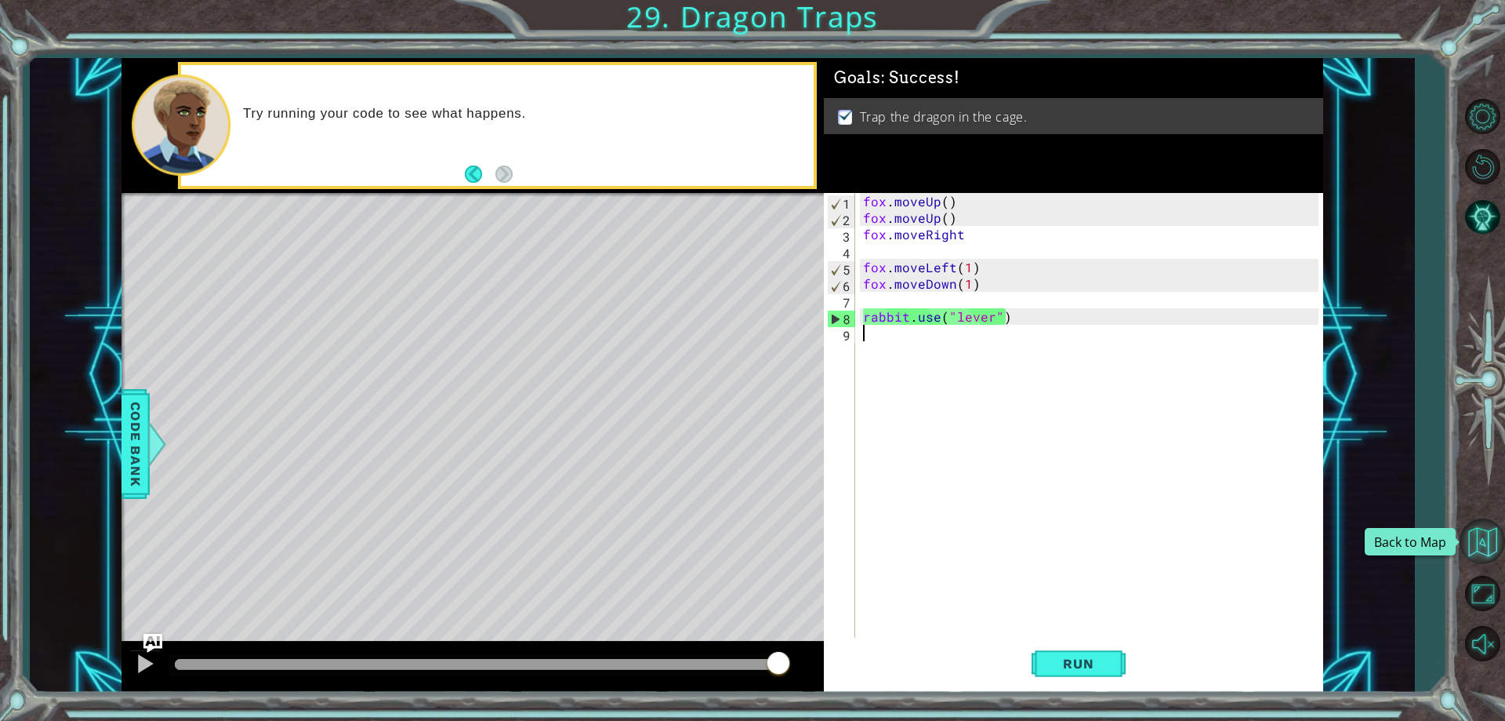
click at [1480, 550] on button "Back to Map" at bounding box center [1482, 540] width 45 height 45
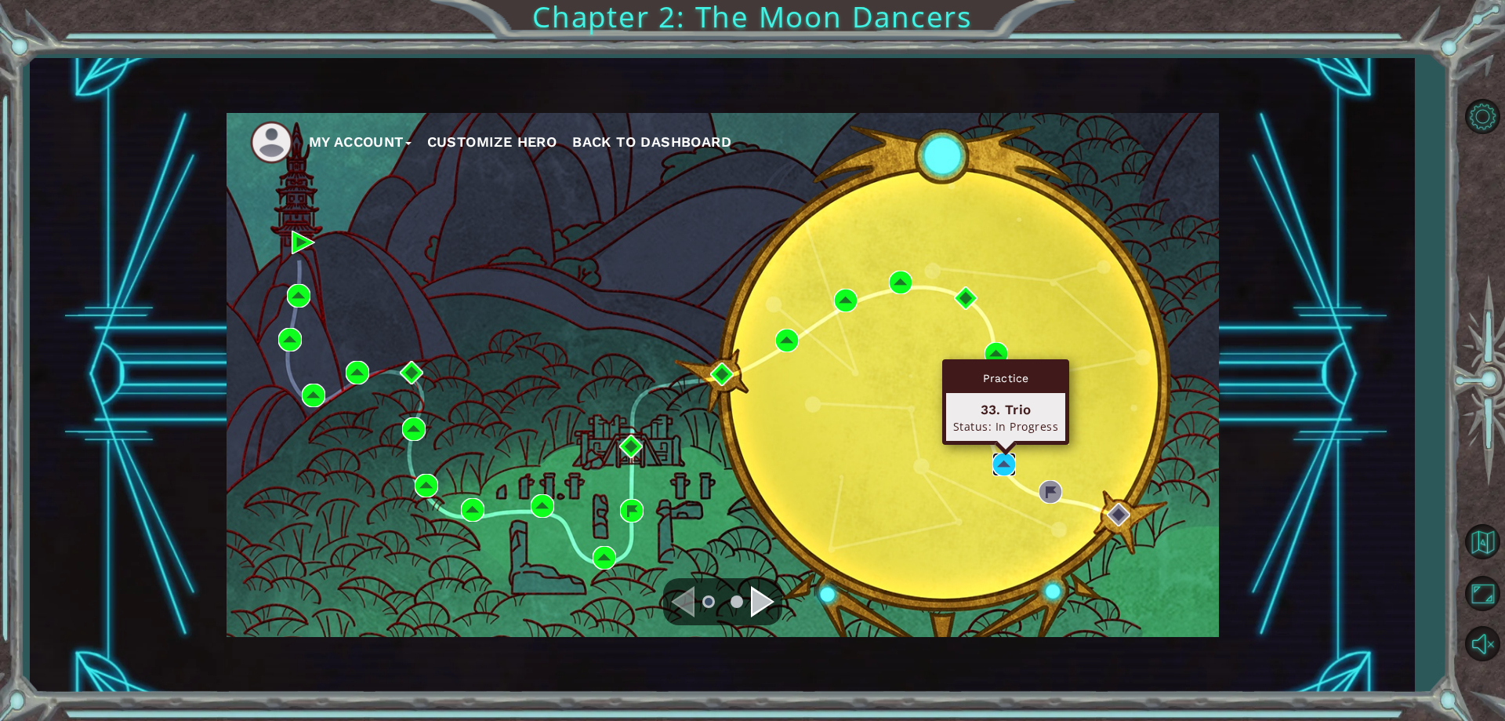
click at [997, 465] on img at bounding box center [1005, 464] width 24 height 24
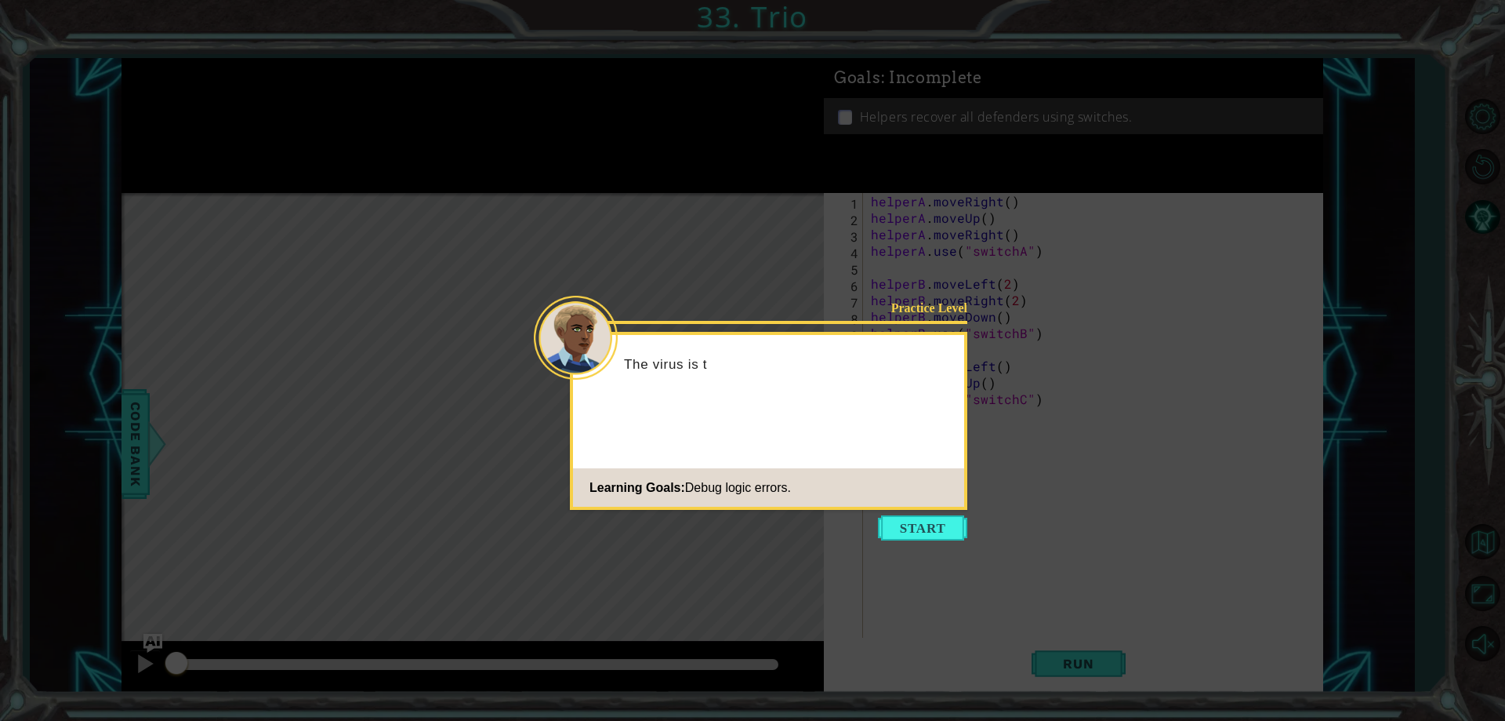
click at [938, 532] on button "Start" at bounding box center [922, 527] width 89 height 25
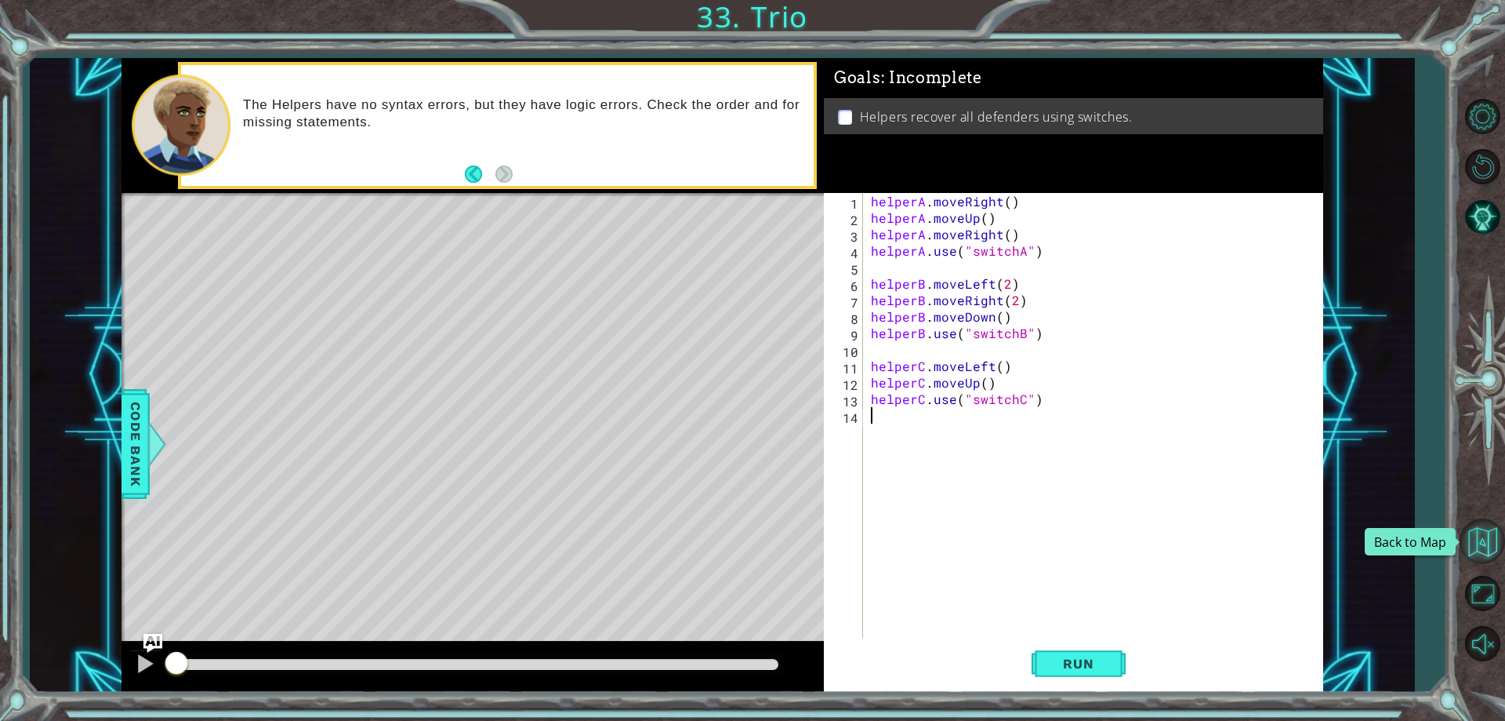
click at [1478, 532] on button "Back to Map" at bounding box center [1482, 540] width 45 height 45
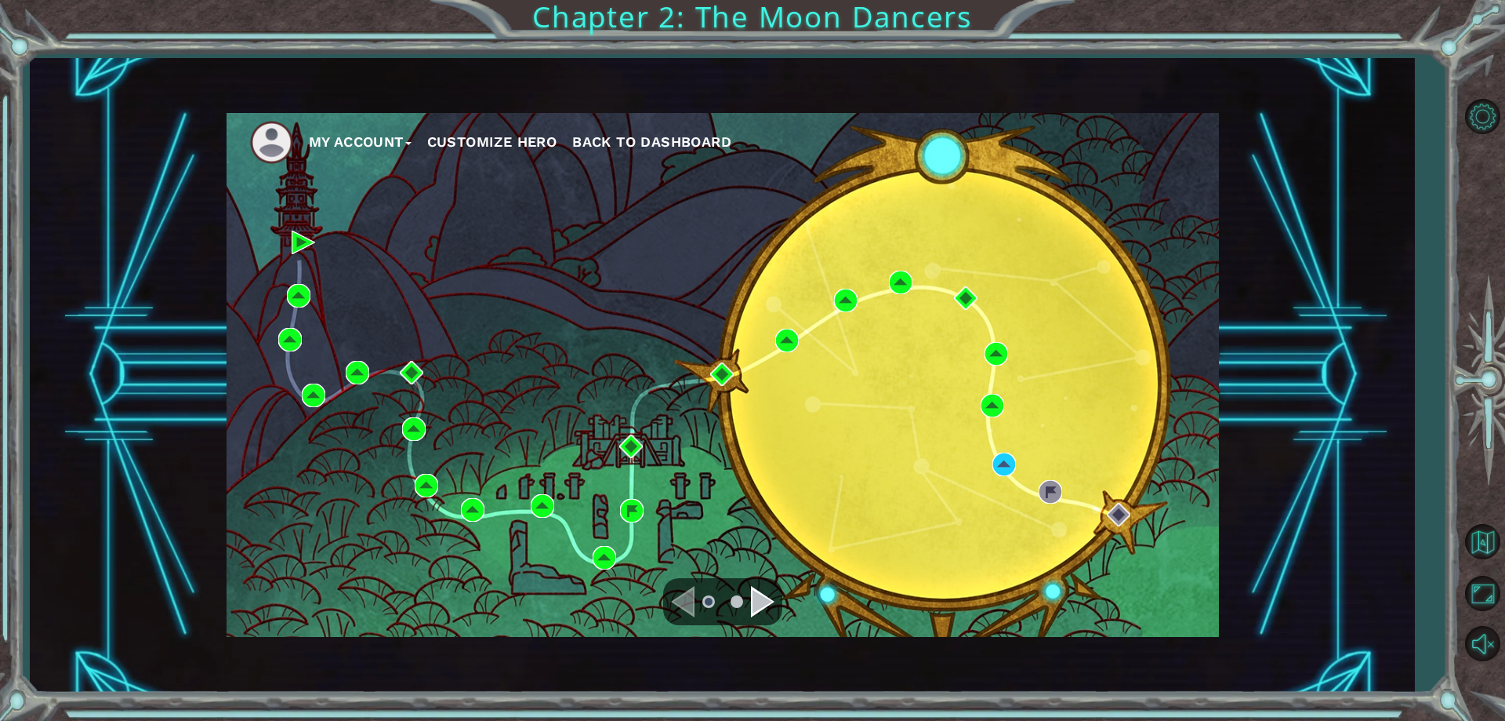
drag, startPoint x: 730, startPoint y: 597, endPoint x: 748, endPoint y: 602, distance: 18.8
click at [745, 601] on ul at bounding box center [723, 601] width 56 height 31
click at [748, 602] on ul at bounding box center [723, 601] width 56 height 31
click at [758, 602] on div "Navigate to the next page" at bounding box center [763, 601] width 24 height 31
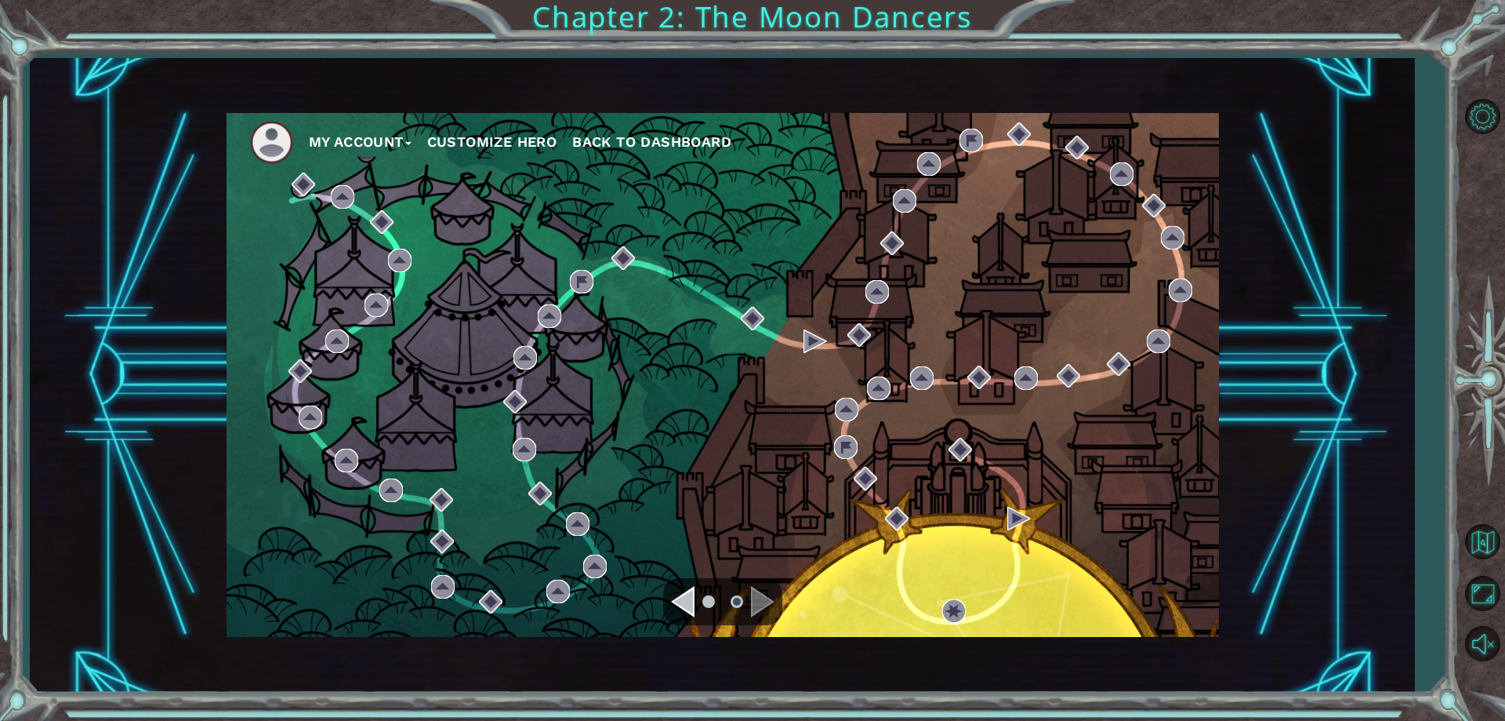
click at [716, 602] on ul at bounding box center [723, 601] width 56 height 31
click at [671, 590] on div "Navigate to the previous page" at bounding box center [683, 601] width 24 height 31
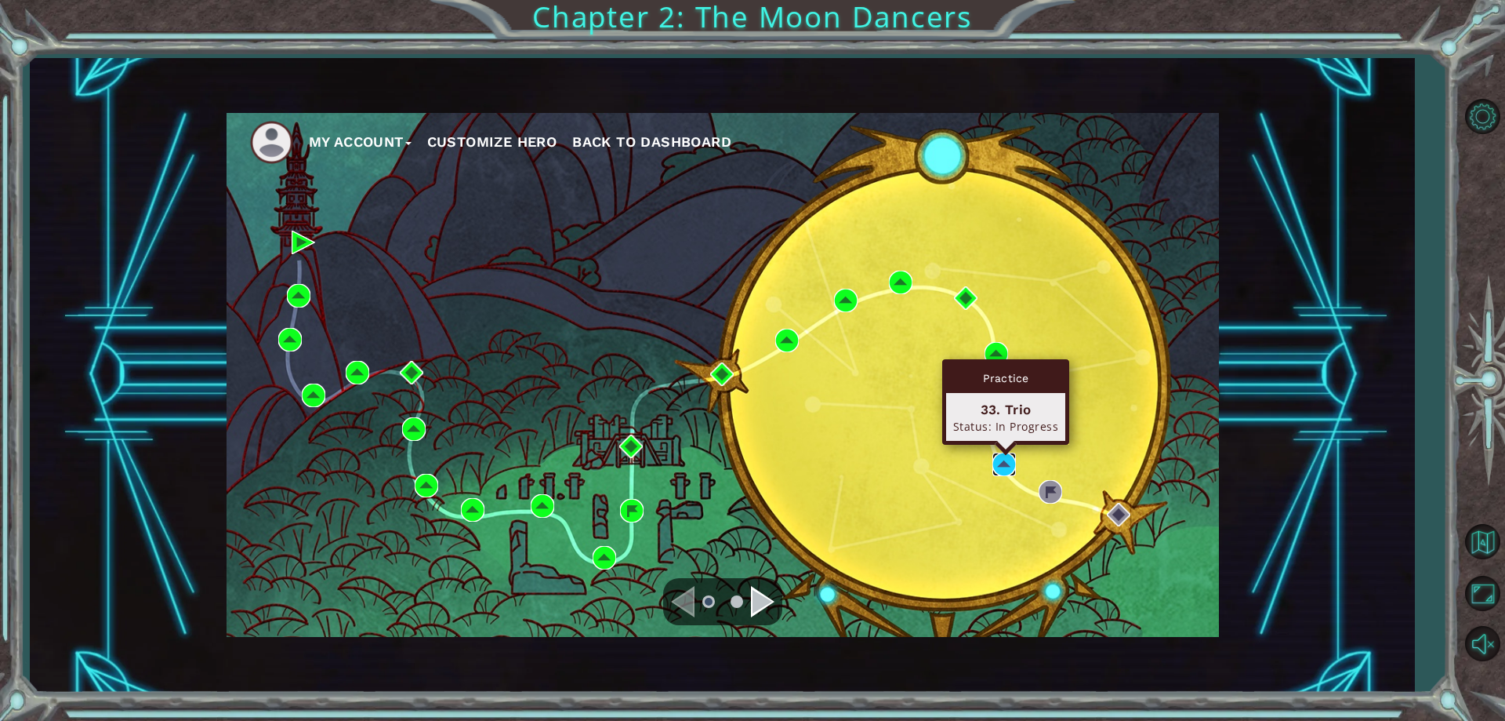
click at [994, 459] on img at bounding box center [1005, 464] width 24 height 24
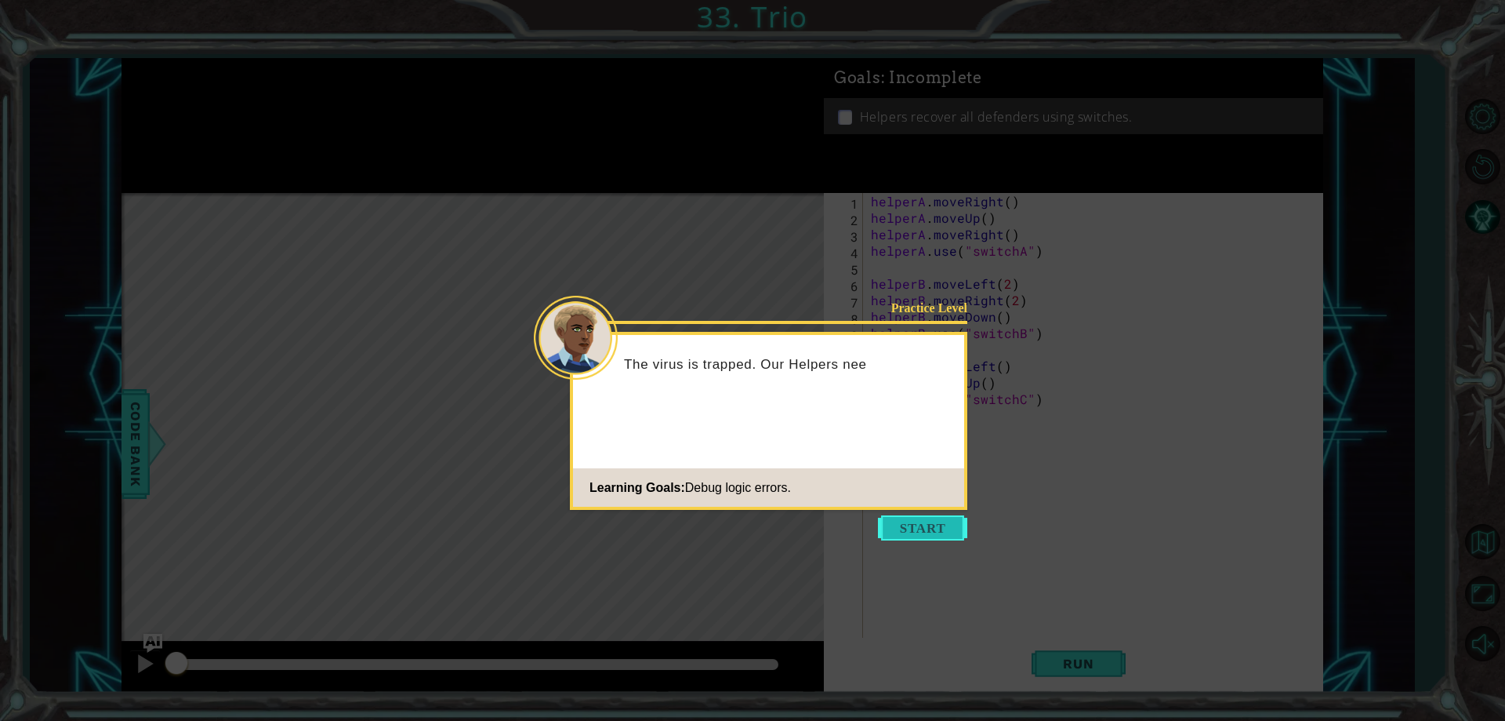
click at [933, 521] on button "Start" at bounding box center [922, 527] width 89 height 25
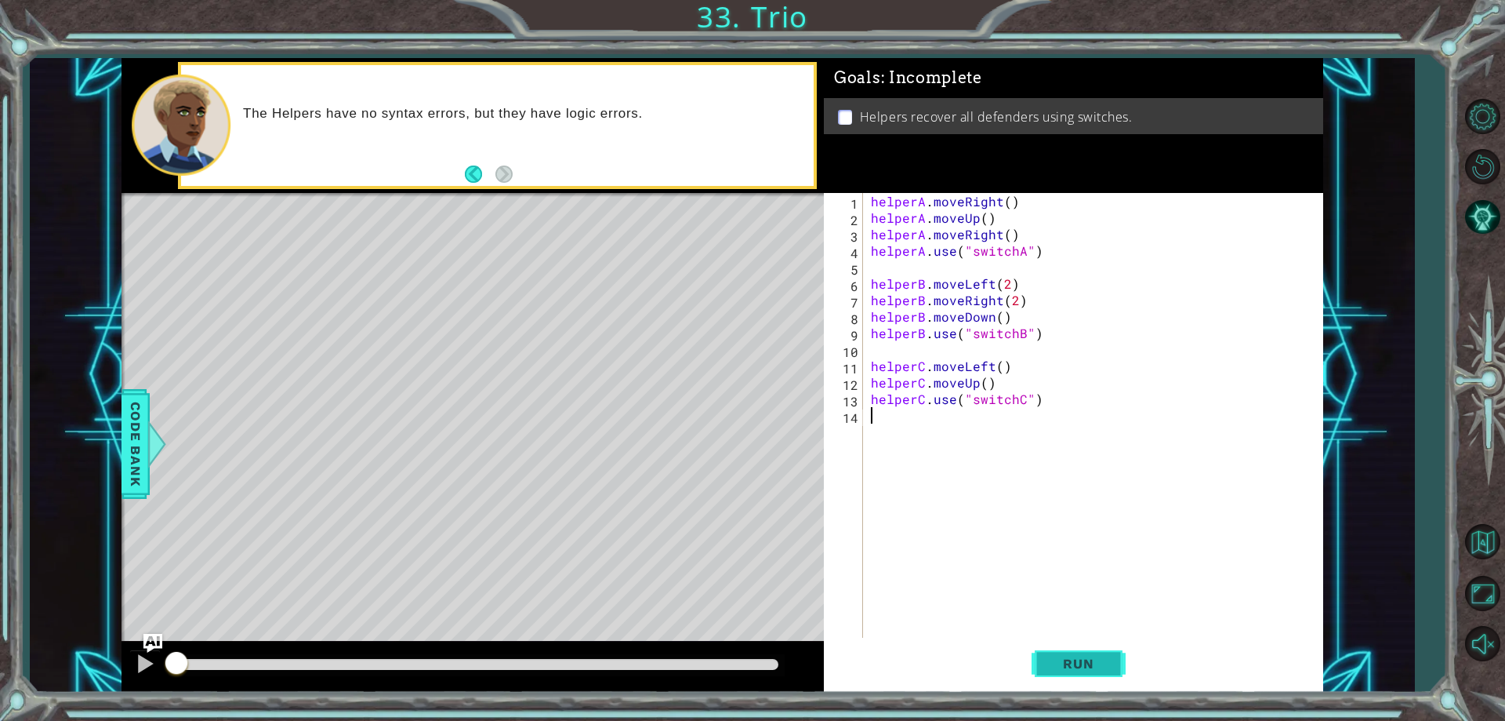
click at [1051, 685] on button "Run" at bounding box center [1079, 664] width 94 height 50
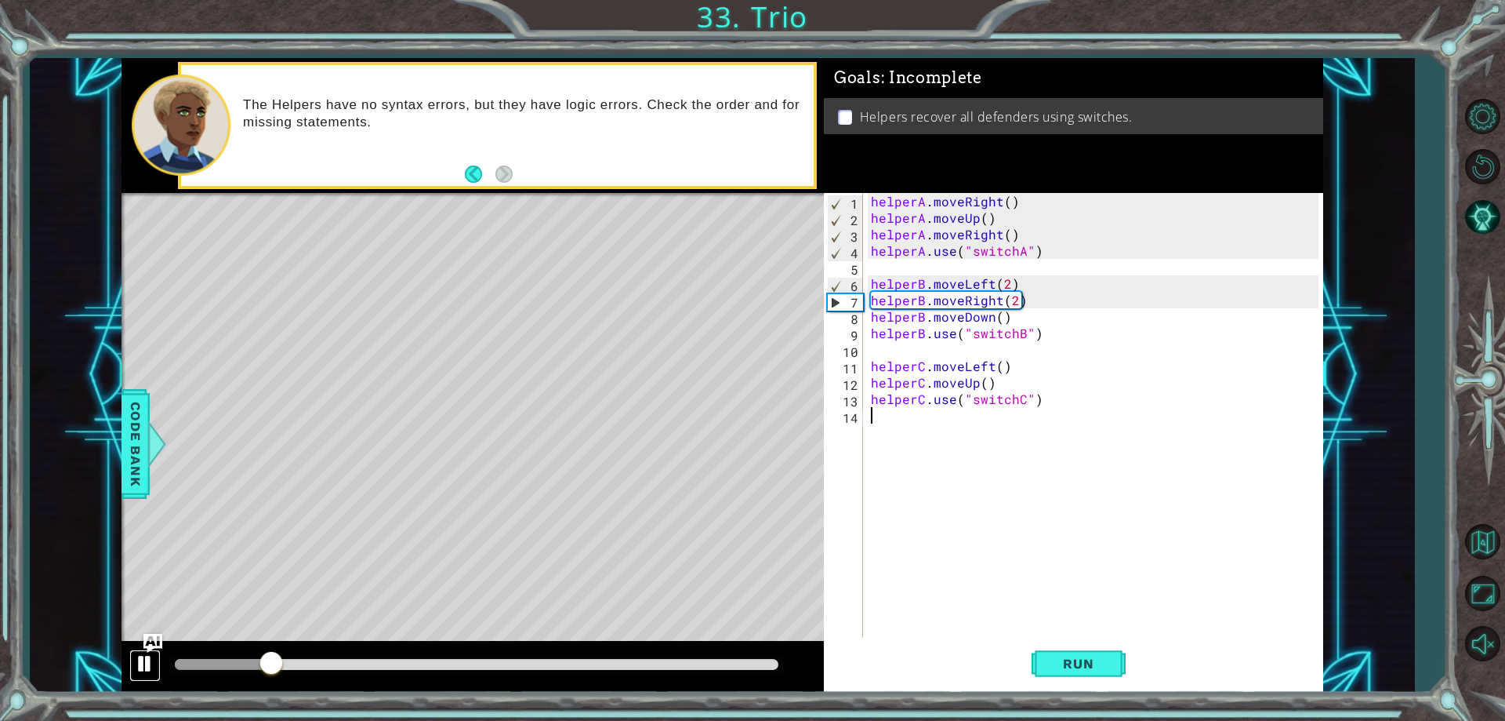
click at [152, 659] on div at bounding box center [145, 663] width 20 height 20
drag, startPoint x: 1037, startPoint y: 297, endPoint x: 866, endPoint y: 303, distance: 171.0
click at [866, 303] on div "1 2 3 4 5 6 7 8 9 10 11 12 13 14 helperA . moveRight ( ) helperA . moveUp ( ) h…" at bounding box center [1071, 415] width 494 height 445
type textarea "helperB.moveRight(2)"
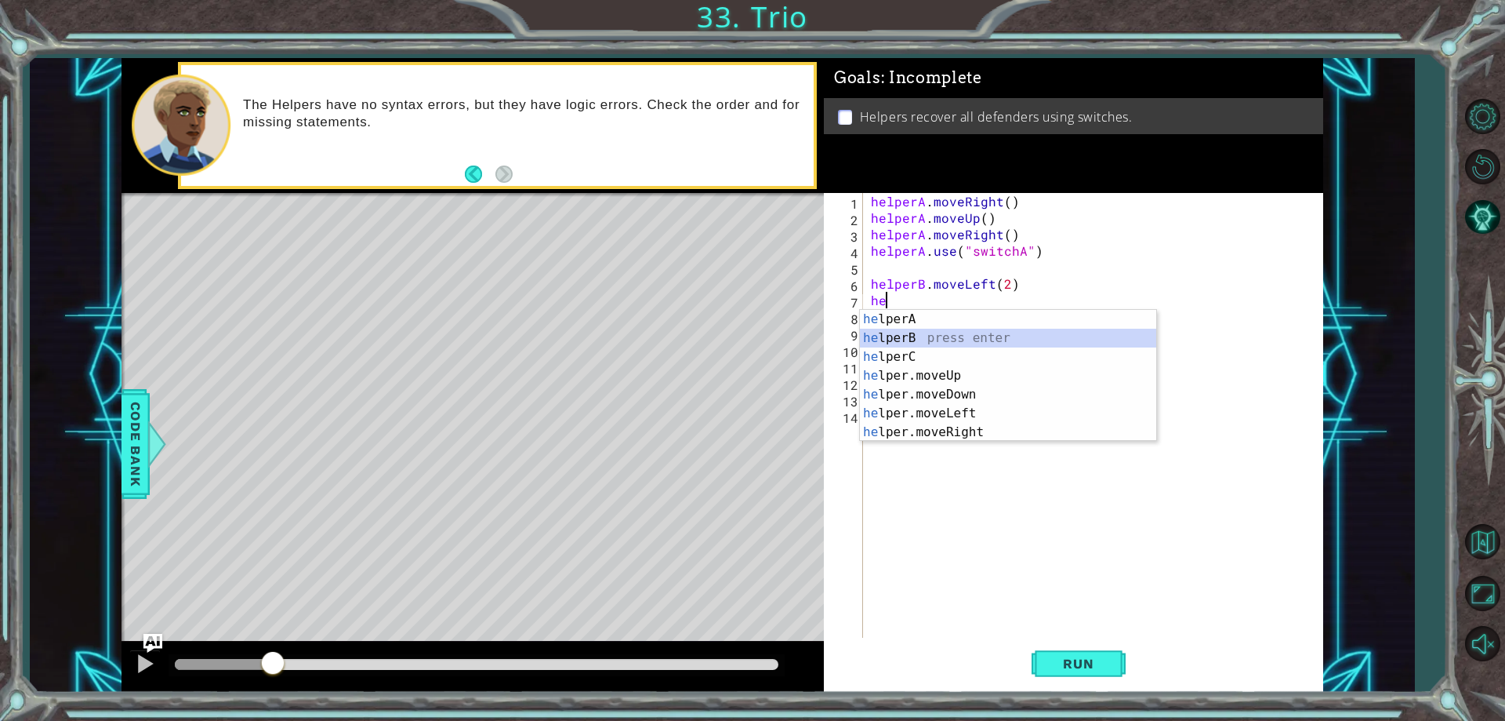
click at [901, 341] on div "he lperA press enter he lperB press enter he lperC press enter he lper.moveUp p…" at bounding box center [1008, 394] width 296 height 169
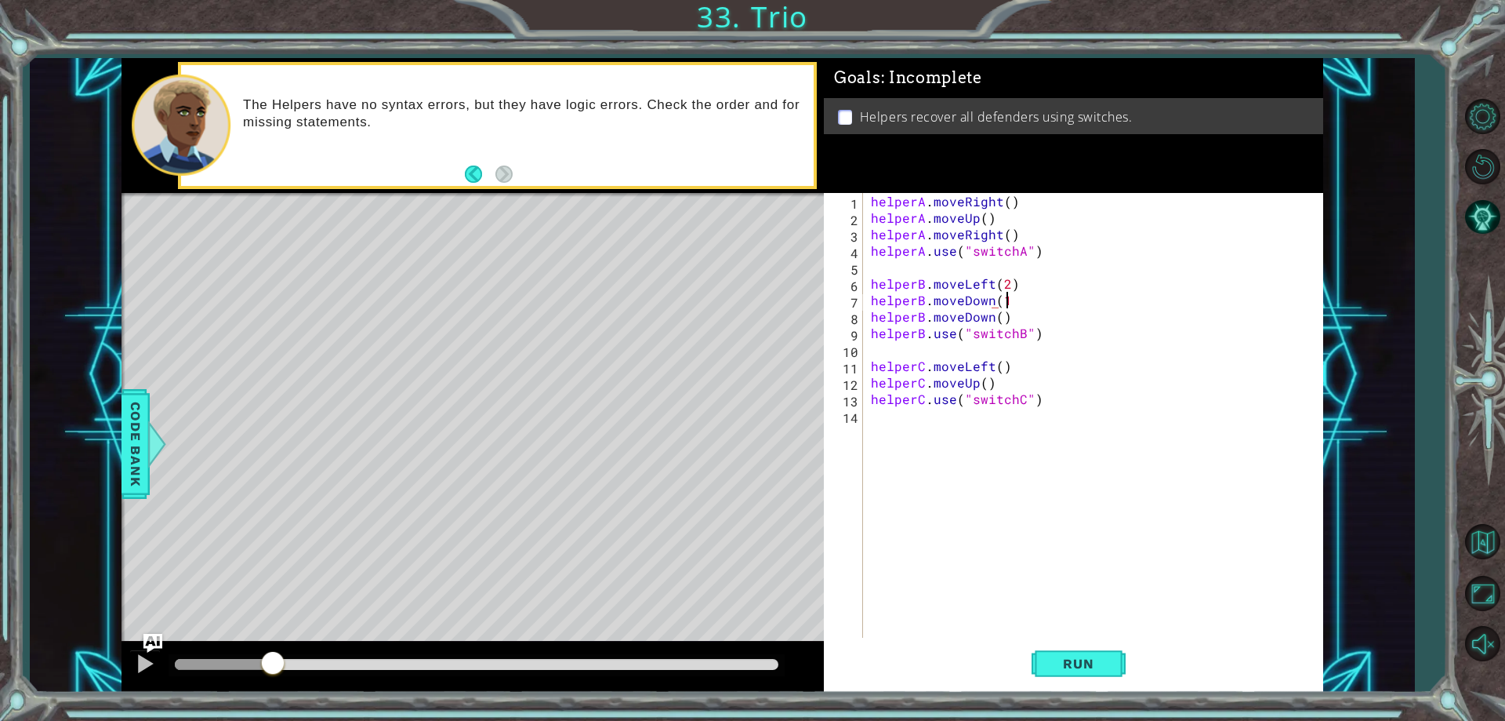
scroll to position [0, 8]
type textarea "helperB.moveDown()"
drag, startPoint x: 1006, startPoint y: 318, endPoint x: 866, endPoint y: 319, distance: 139.6
click at [866, 319] on div "helperB.moveDown() 1 2 3 4 5 6 7 8 9 10 11 12 13 14 helperA . moveRight ( ) hel…" at bounding box center [1071, 415] width 494 height 445
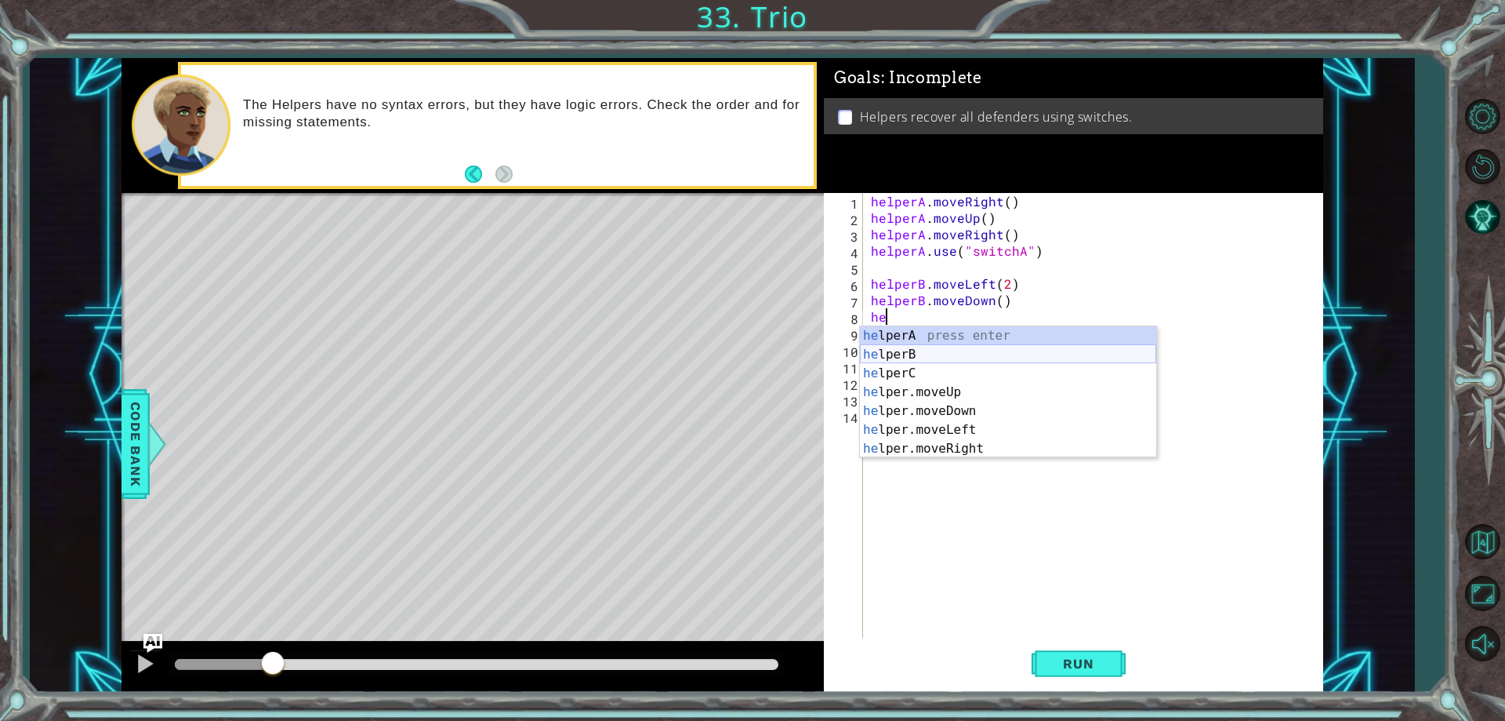
click at [880, 350] on div "he lperA press enter he lperB press enter he lperC press enter he lper.moveUp p…" at bounding box center [1008, 410] width 296 height 169
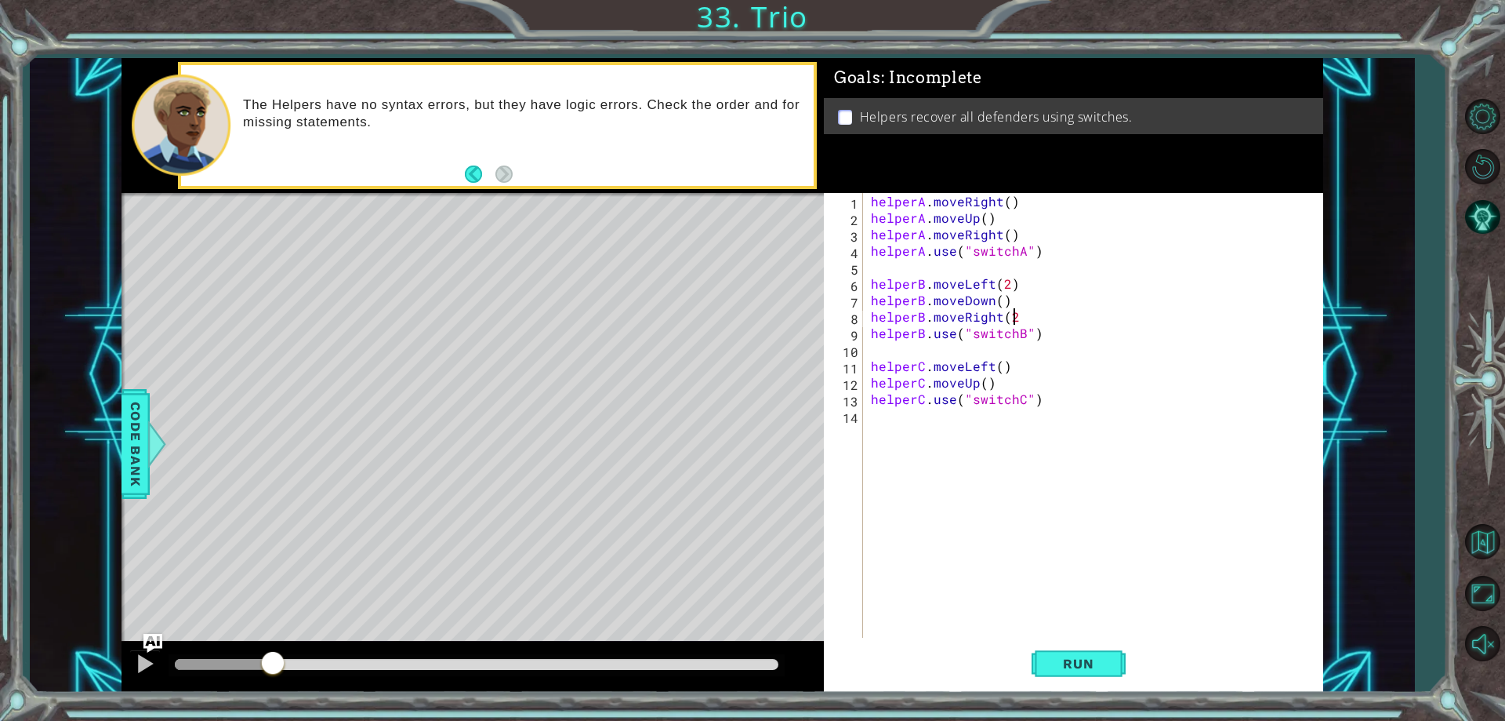
scroll to position [0, 9]
click at [1064, 657] on span "Run" at bounding box center [1078, 663] width 62 height 16
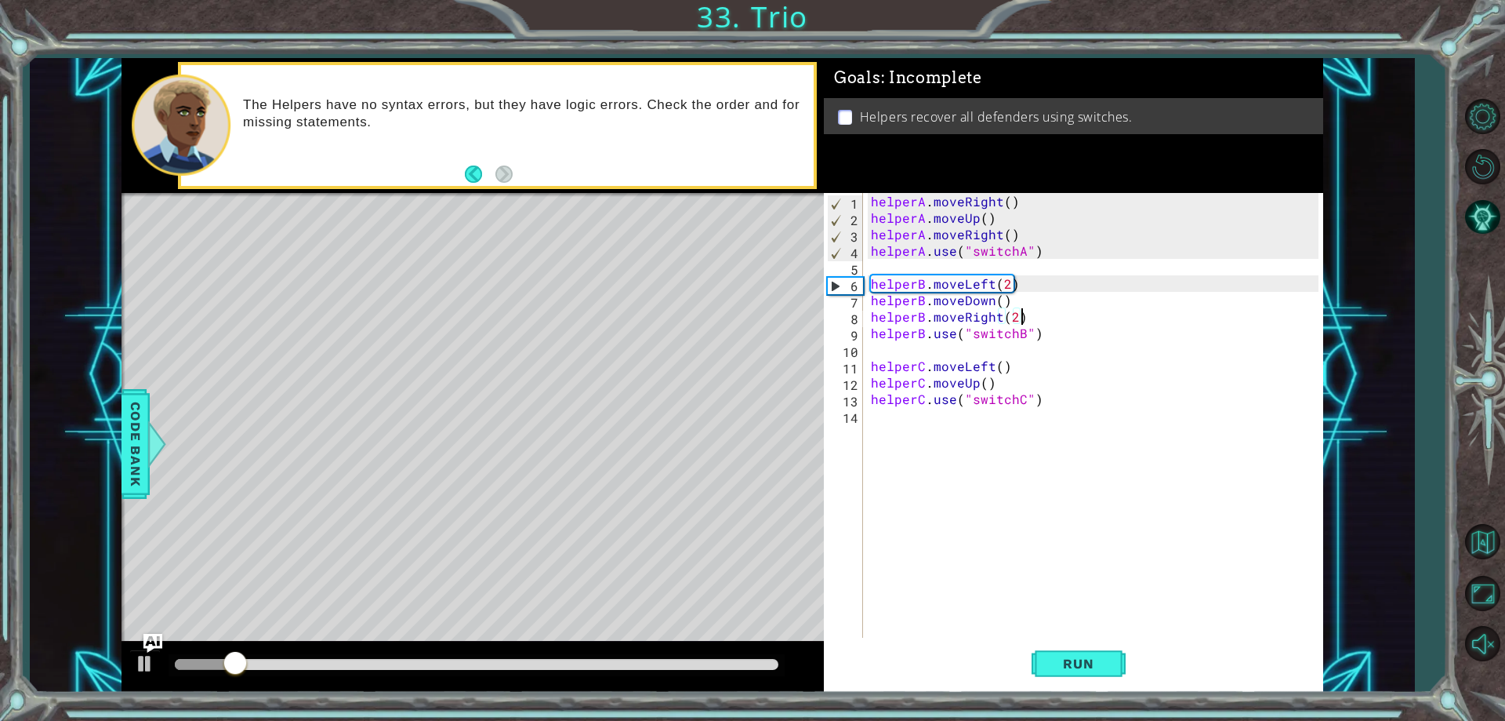
click at [1018, 385] on div "helperA . moveRight ( ) helperA . moveUp ( ) helperA . moveRight ( ) helperA . …" at bounding box center [1097, 431] width 458 height 477
type textarea "helperC.moveUp()"
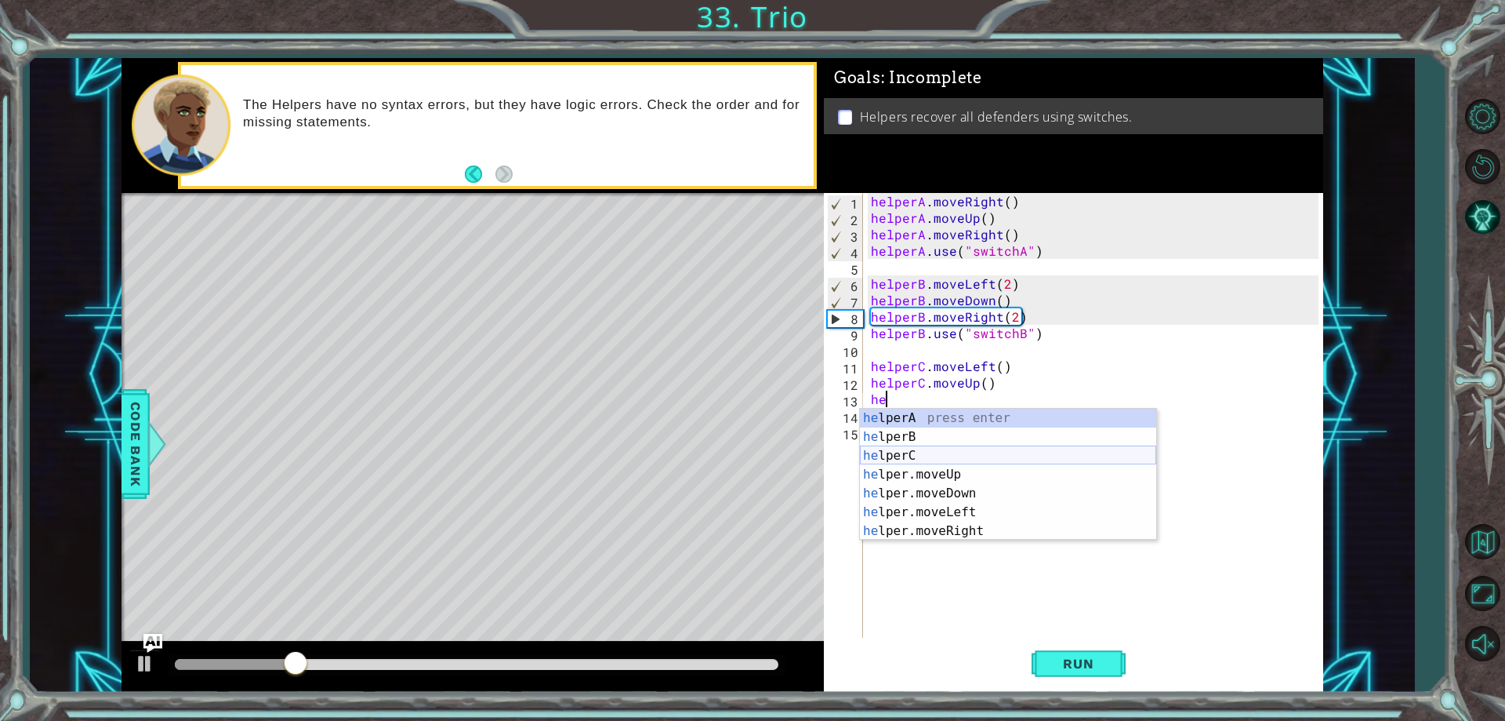
click at [941, 456] on div "he lperA press enter he lperB press enter he lperC press enter he lper.moveUp p…" at bounding box center [1008, 492] width 296 height 169
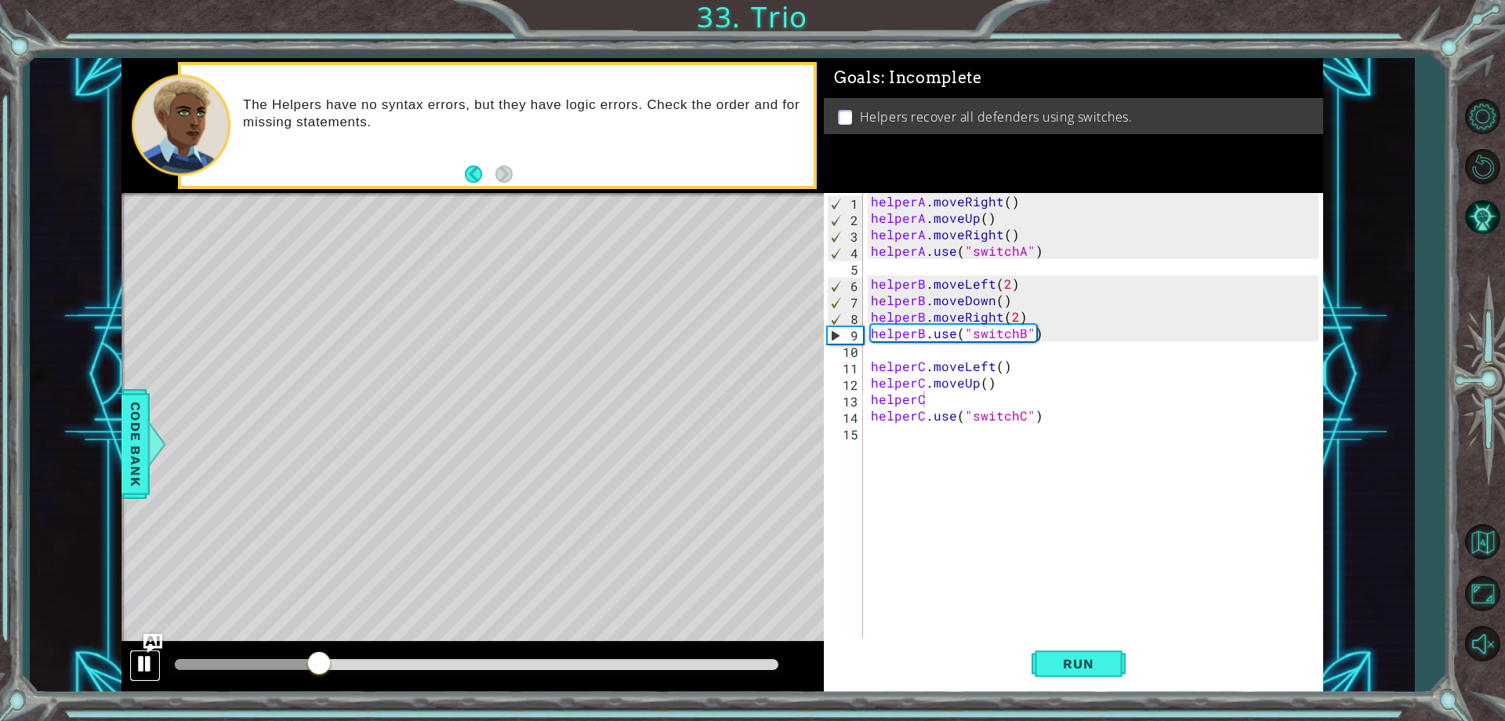
click at [150, 660] on div at bounding box center [145, 663] width 20 height 20
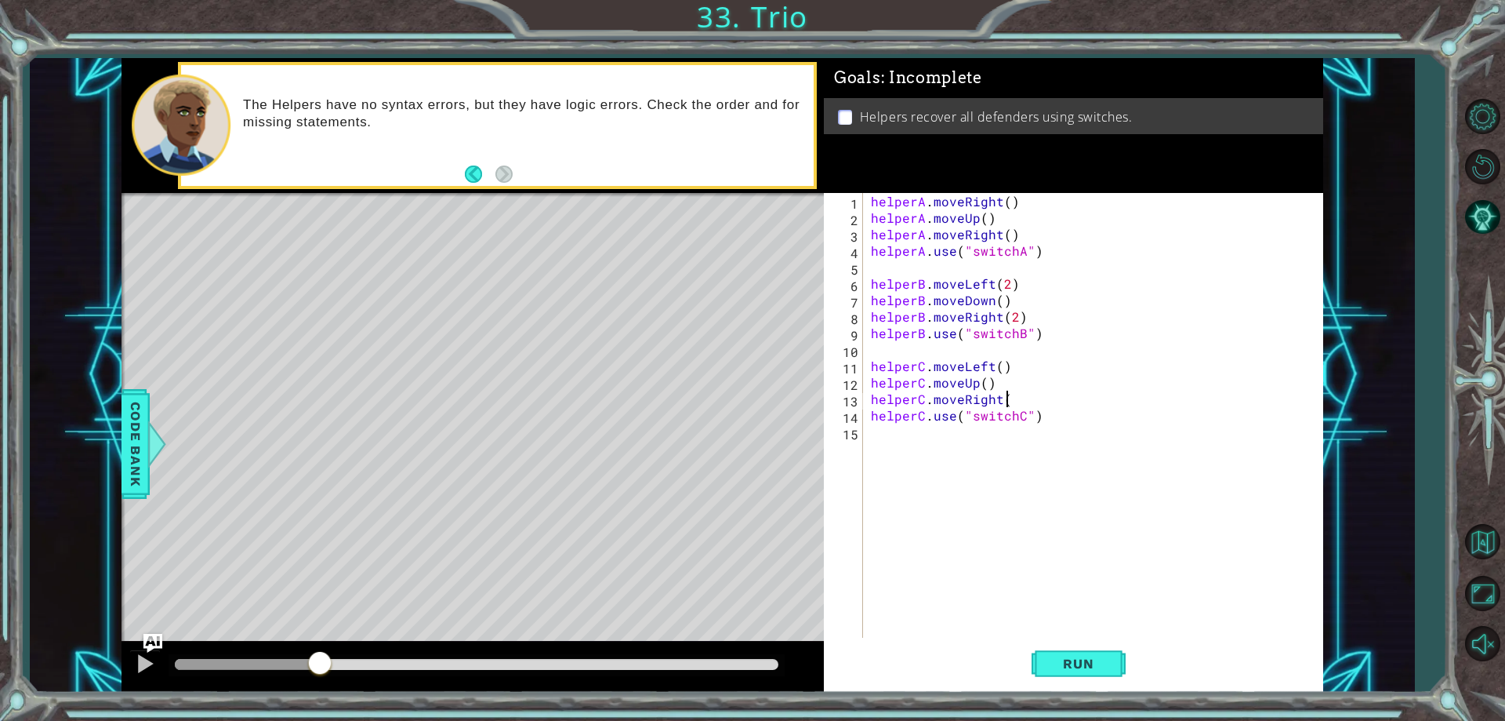
scroll to position [0, 8]
type textarea "helperC.moveRight()"
click at [1069, 652] on button "Run" at bounding box center [1079, 664] width 94 height 50
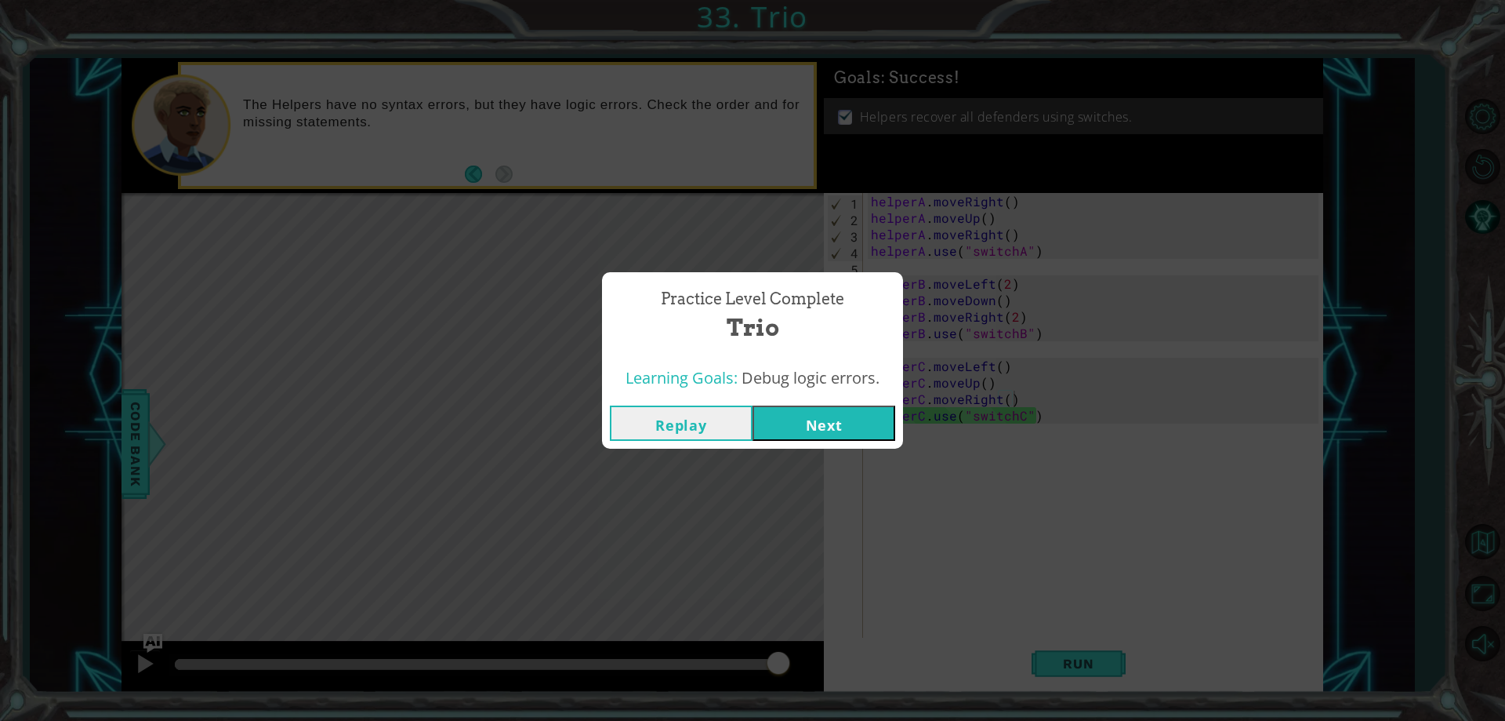
click at [847, 439] on button "Next" at bounding box center [824, 422] width 143 height 35
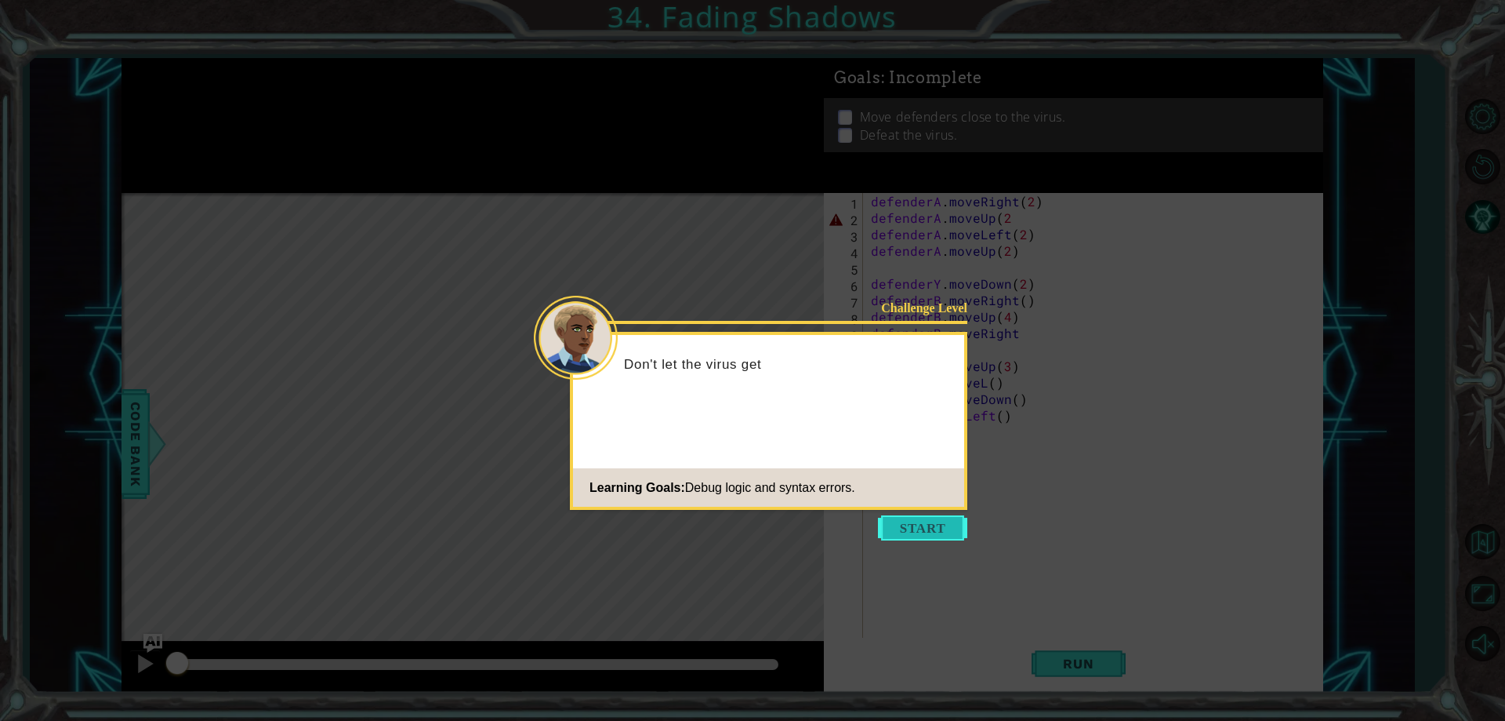
click at [919, 523] on button "Start" at bounding box center [922, 527] width 89 height 25
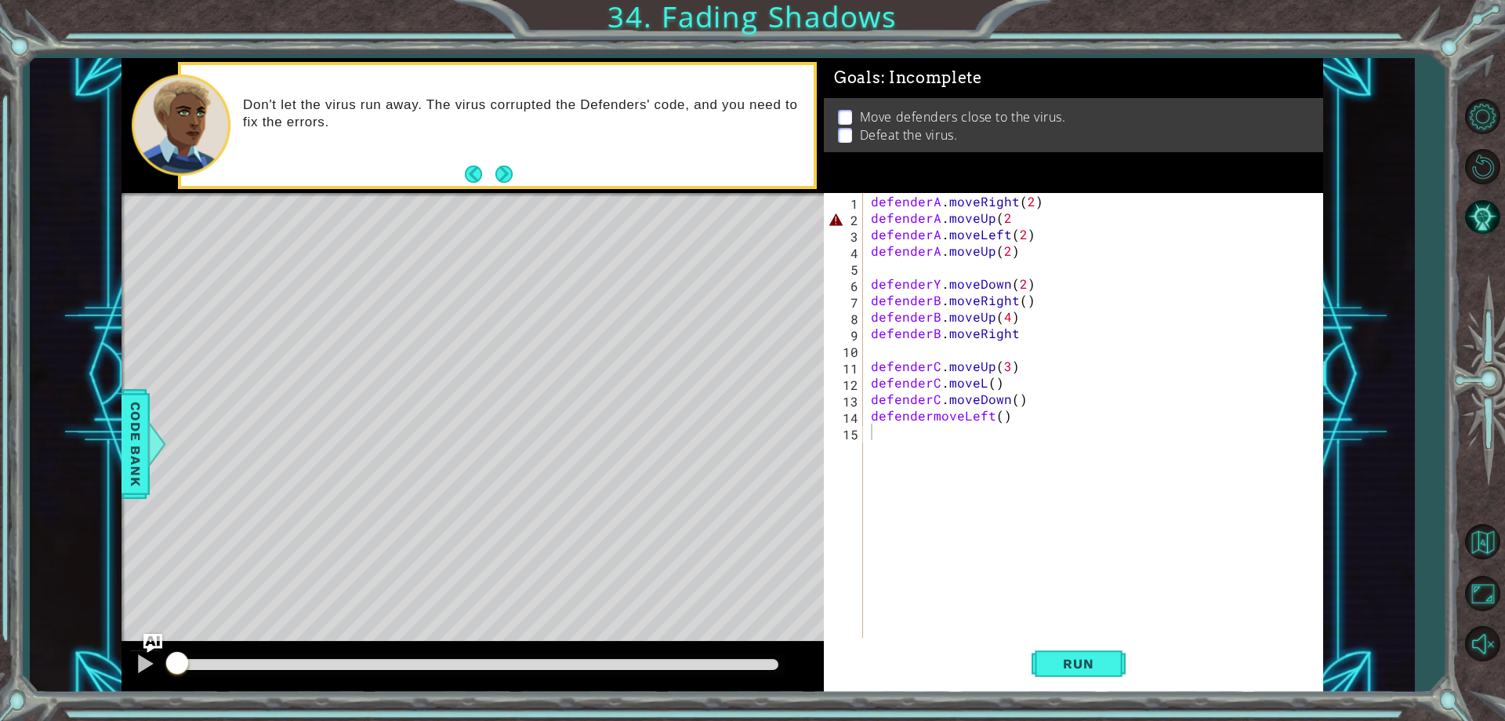
click at [1029, 664] on div "Run" at bounding box center [1078, 664] width 499 height 50
click at [1057, 670] on span "Run" at bounding box center [1078, 663] width 62 height 16
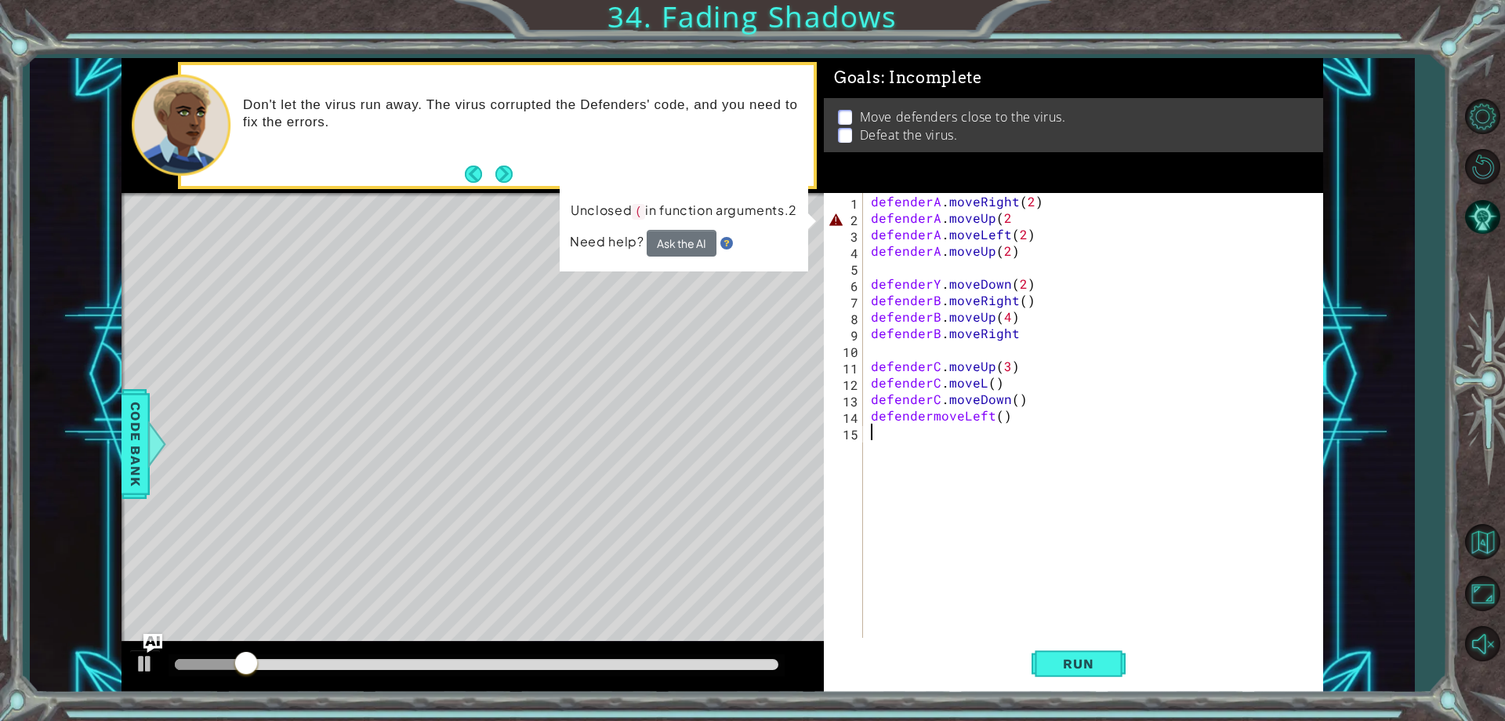
click at [1010, 220] on div "defenderA . moveRight ( 2 ) defenderA . moveUp ( 2 defenderA . moveLeft ( 2 ) d…" at bounding box center [1097, 431] width 458 height 477
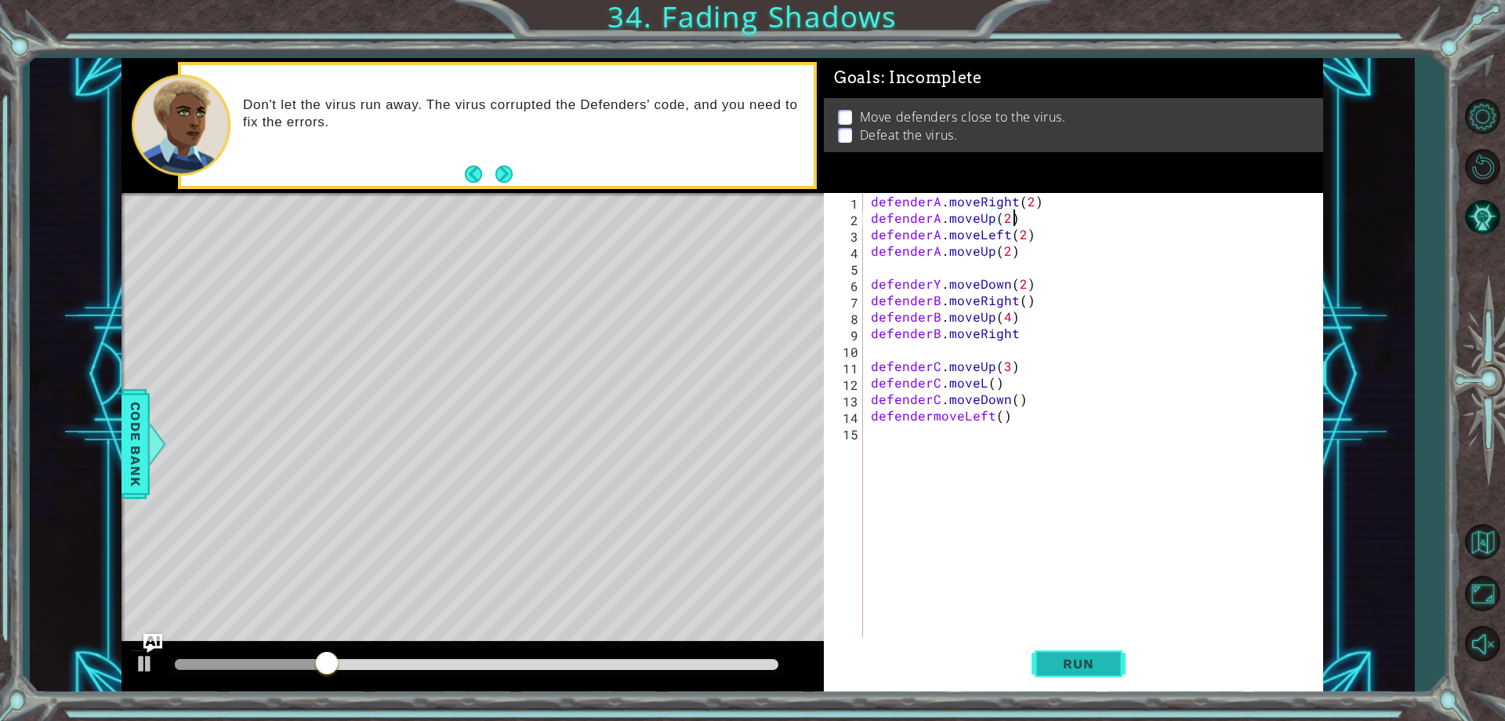
click at [1104, 667] on span "Run" at bounding box center [1078, 663] width 62 height 16
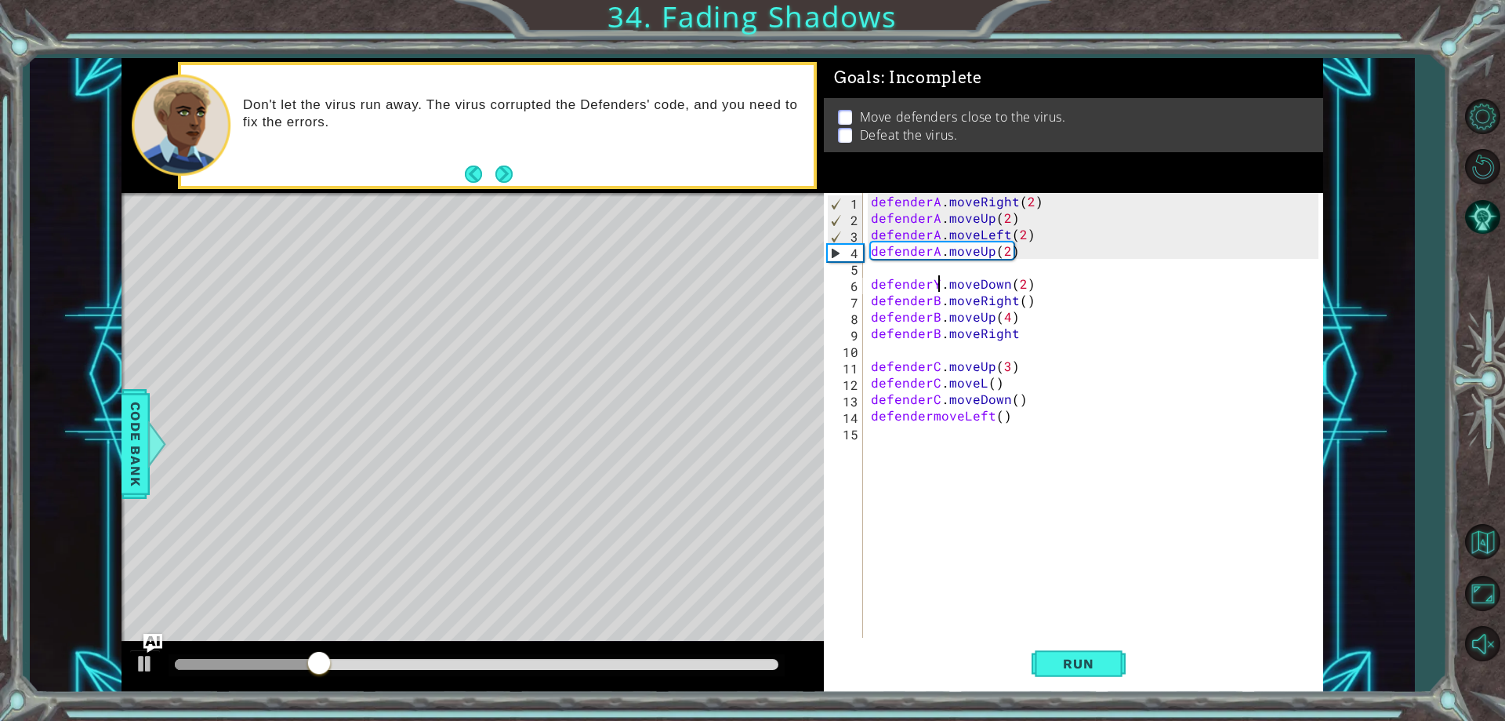
click at [936, 281] on div "defenderA . moveRight ( 2 ) defenderA . moveUp ( 2 ) defenderA . moveLeft ( 2 )…" at bounding box center [1097, 431] width 458 height 477
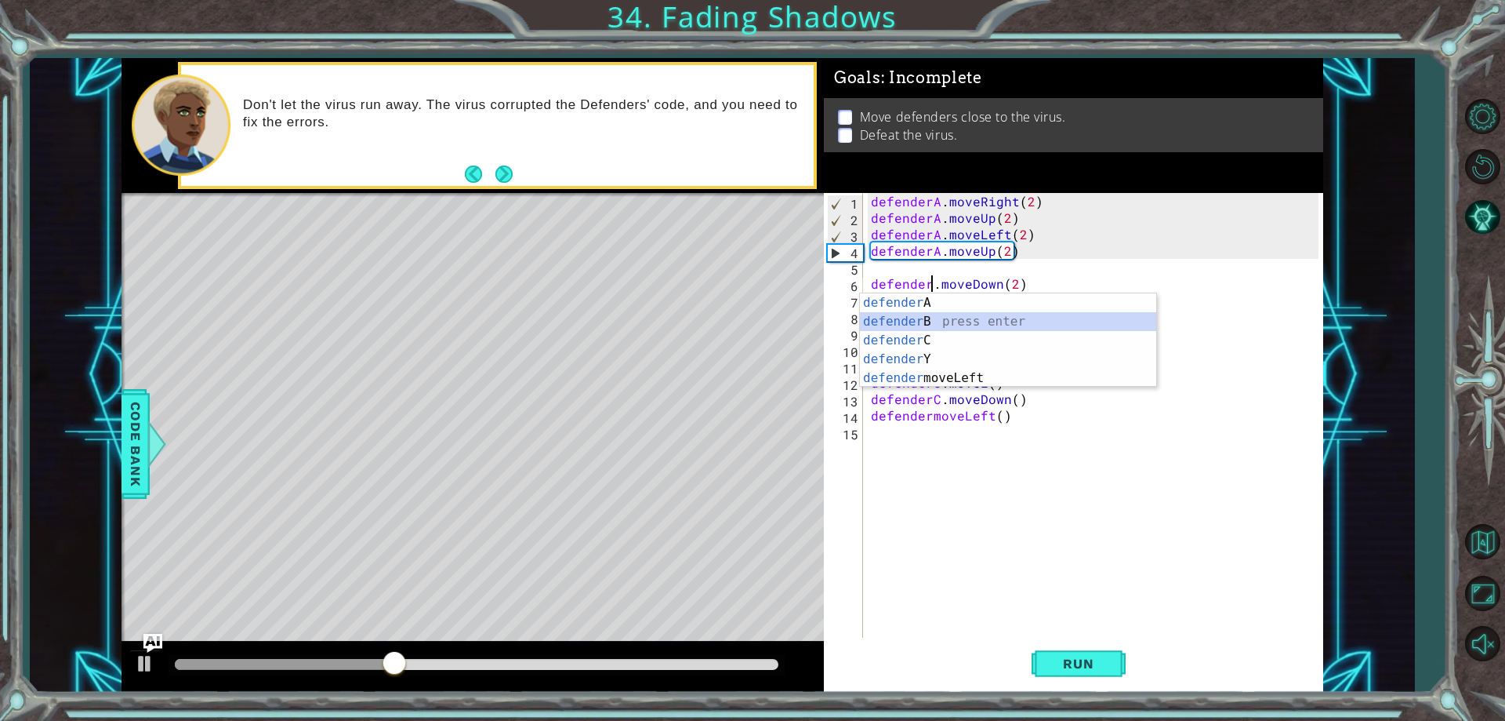
click at [920, 320] on div "defender A press enter defender B press enter defender C press enter defender Y…" at bounding box center [1008, 359] width 296 height 132
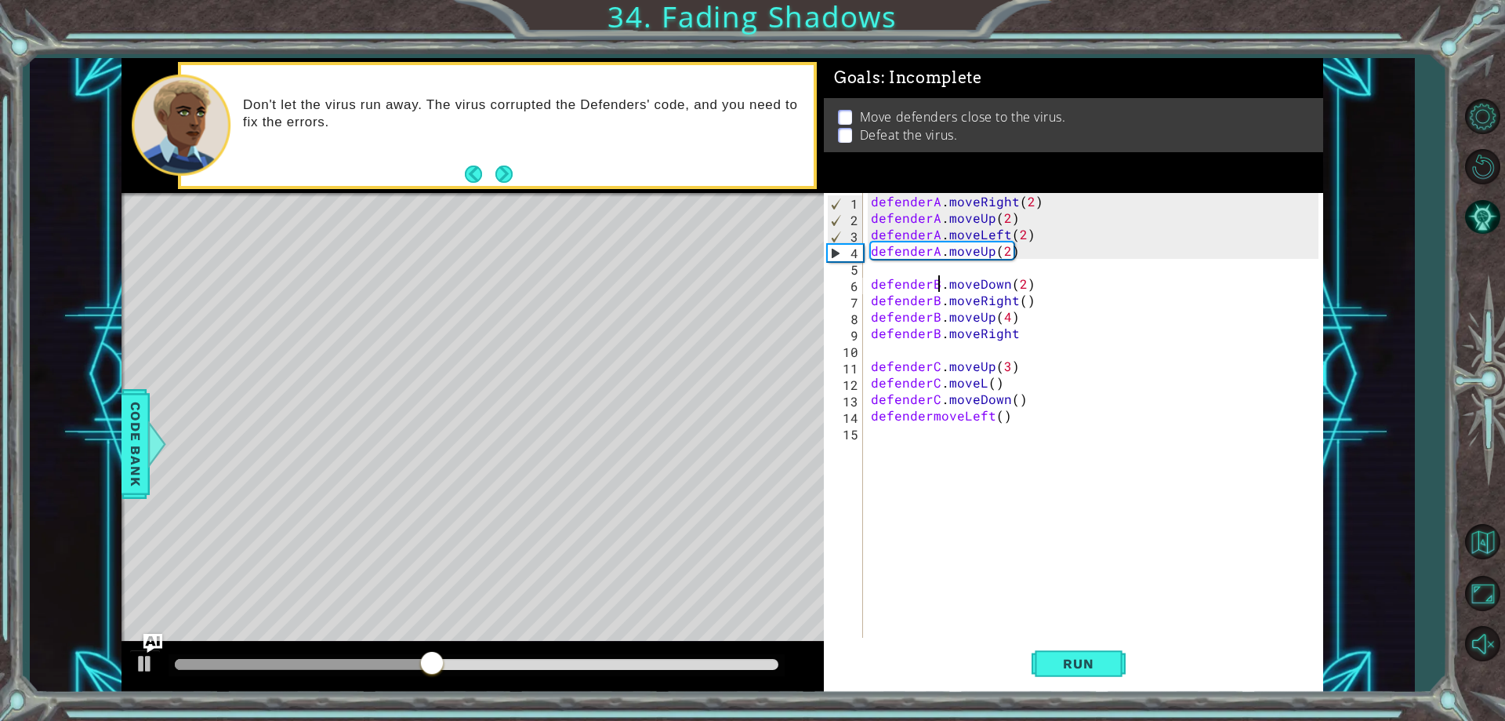
click at [928, 416] on div "defenderA . moveRight ( 2 ) defenderA . moveUp ( 2 ) defenderA . moveLeft ( 2 )…" at bounding box center [1097, 431] width 458 height 477
click at [1058, 639] on button "Run" at bounding box center [1079, 664] width 94 height 50
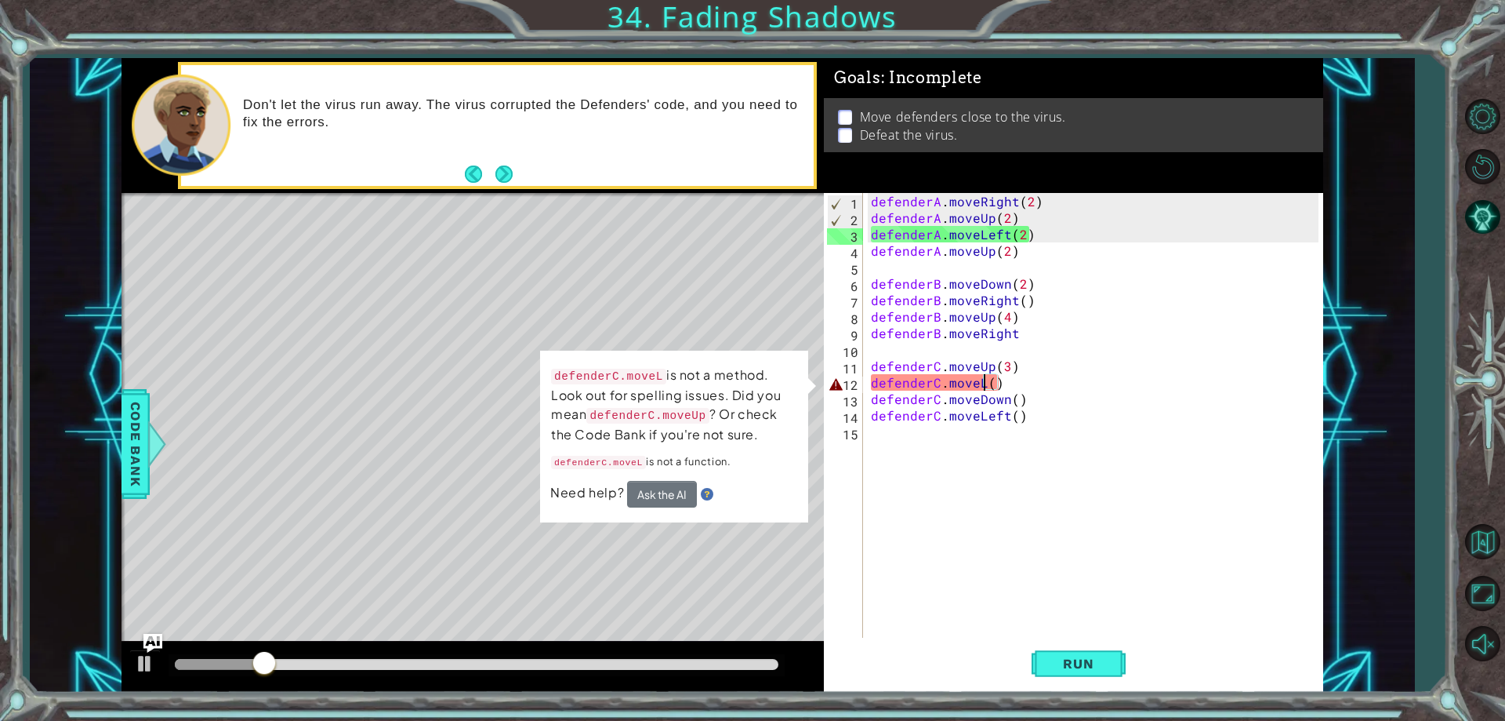
click at [981, 383] on div "defenderA . moveRight ( 2 ) defenderA . moveUp ( 2 ) defenderA . moveLeft ( 2 )…" at bounding box center [1097, 431] width 458 height 477
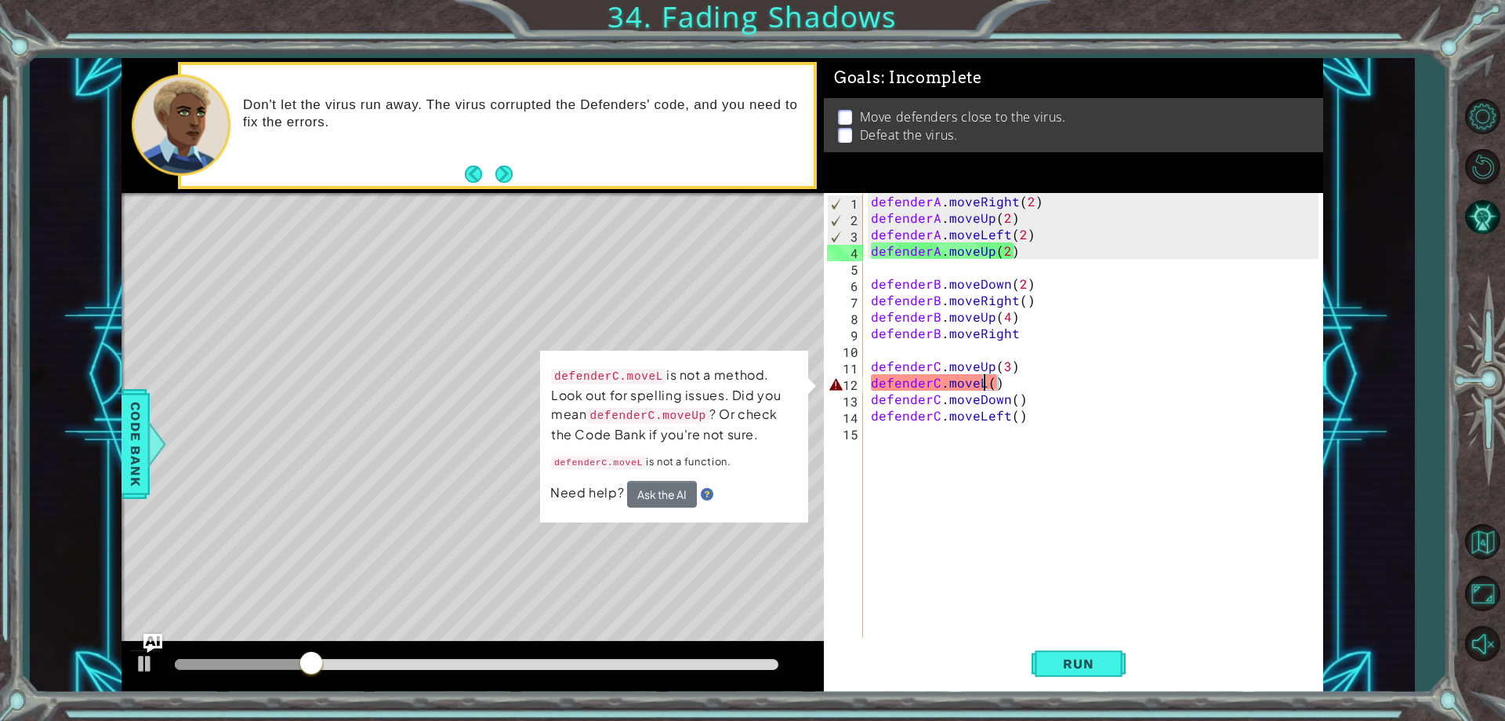
click at [439, 498] on div "Level Map" at bounding box center [484, 424] width 724 height 462
click at [278, 648] on div at bounding box center [473, 666] width 703 height 50
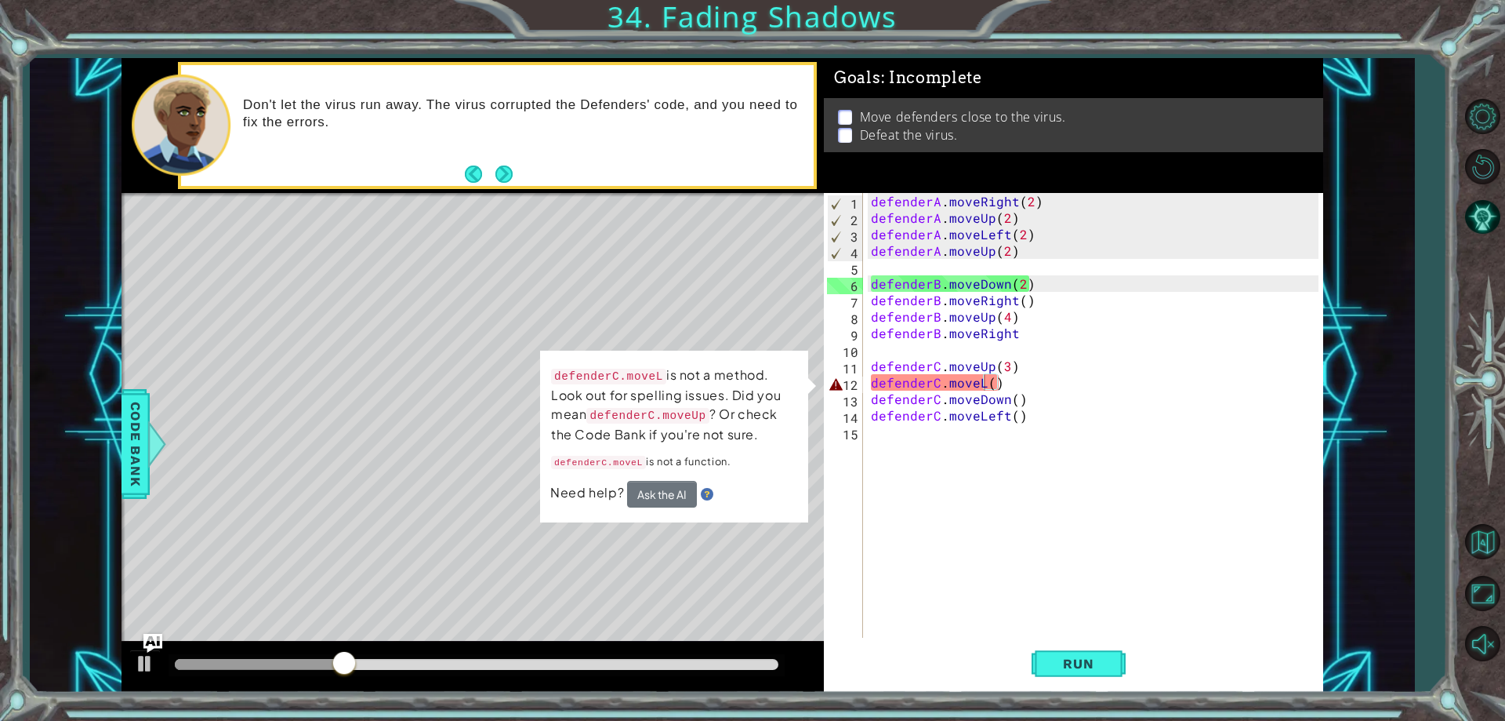
drag, startPoint x: 222, startPoint y: 644, endPoint x: 225, endPoint y: 659, distance: 15.2
click at [225, 659] on div at bounding box center [473, 666] width 703 height 50
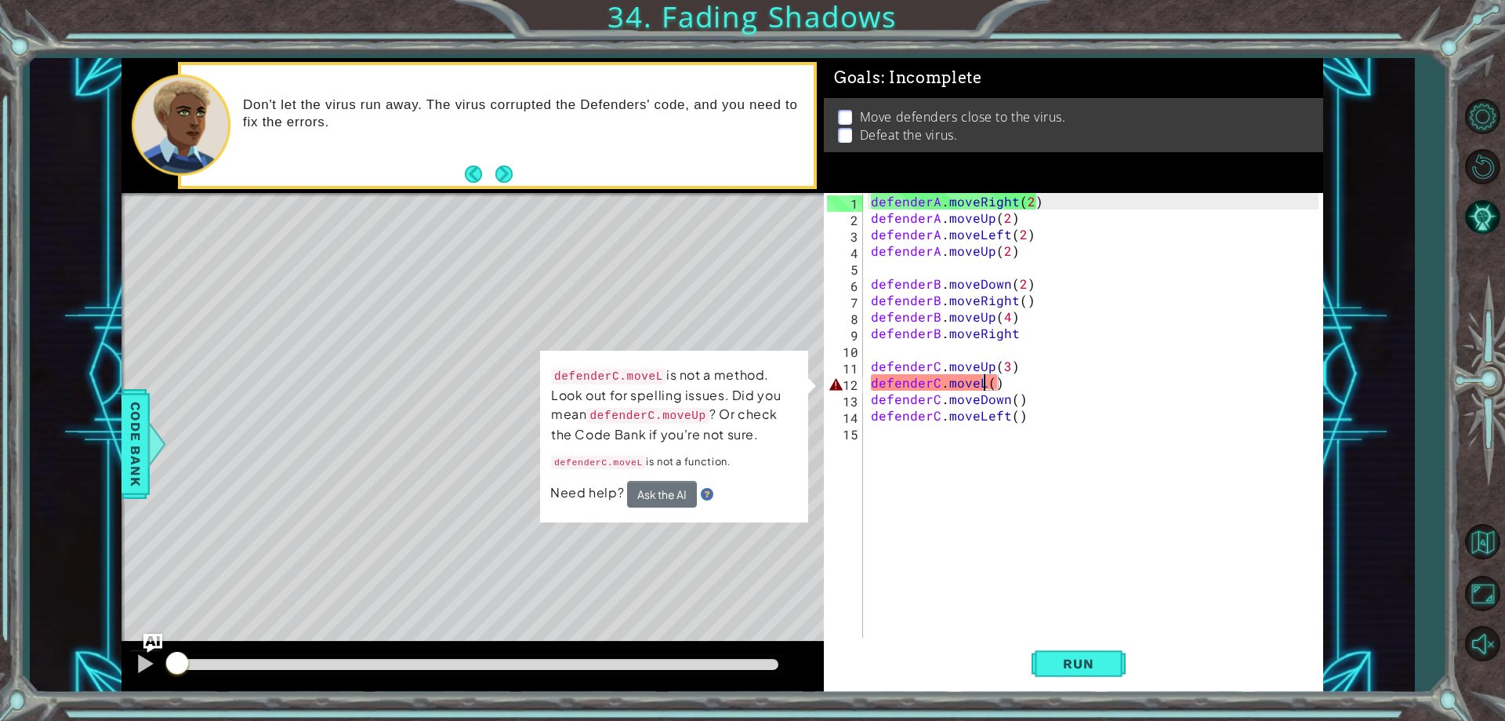
drag, startPoint x: 225, startPoint y: 659, endPoint x: 107, endPoint y: 690, distance: 122.5
click at [107, 690] on div "1 ההההההההההההההההההההההההההההההההההההההההההההההההההההההההההההההההההההההההההההה…" at bounding box center [722, 375] width 1385 height 634
click at [131, 670] on button at bounding box center [144, 665] width 31 height 32
click at [1011, 391] on div "defenderA . moveRight ( 2 ) defenderA . moveUp ( 2 ) defenderA . moveLeft ( 2 )…" at bounding box center [1097, 431] width 458 height 477
click at [981, 383] on div "defenderA . moveRight ( 2 ) defenderA . moveUp ( 2 ) defenderA . moveLeft ( 2 )…" at bounding box center [1097, 431] width 458 height 477
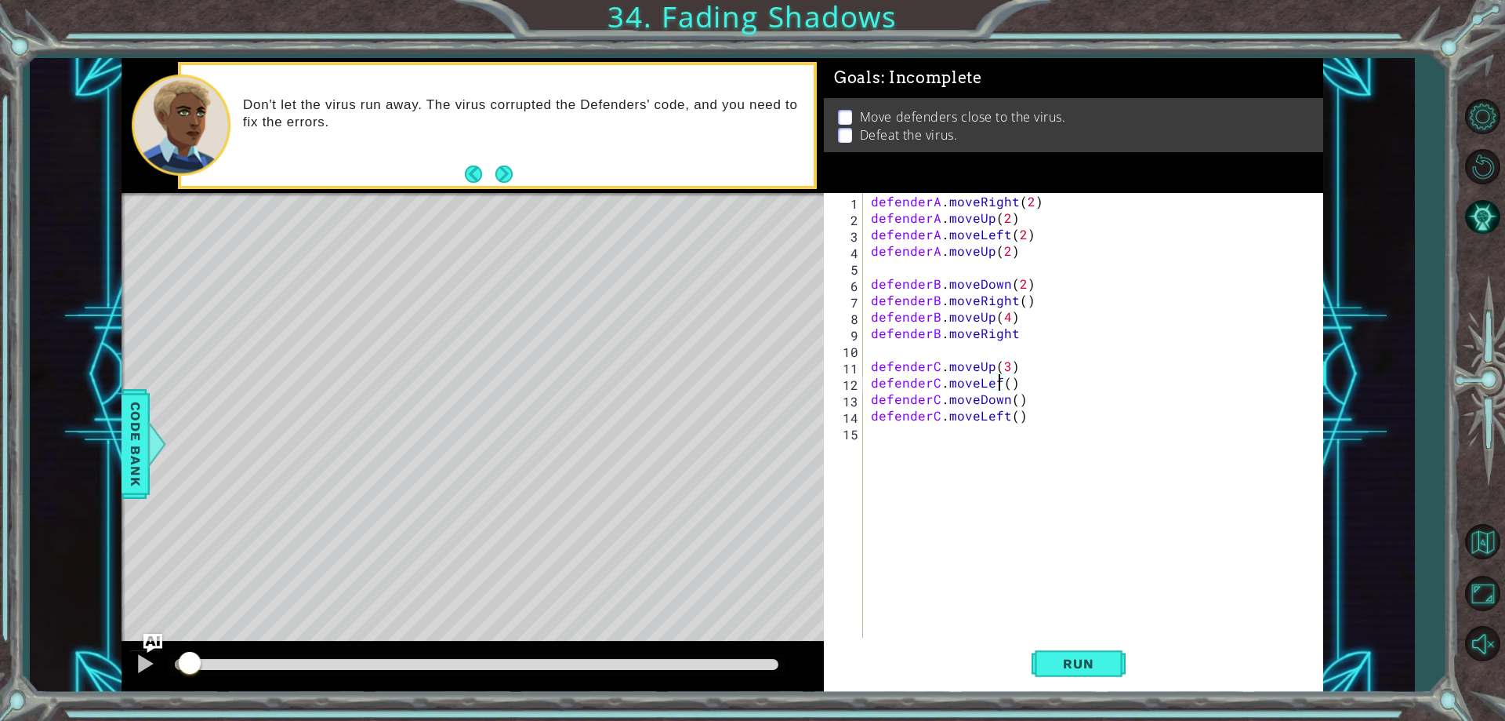
scroll to position [0, 9]
click at [1095, 676] on button "Run" at bounding box center [1079, 664] width 94 height 50
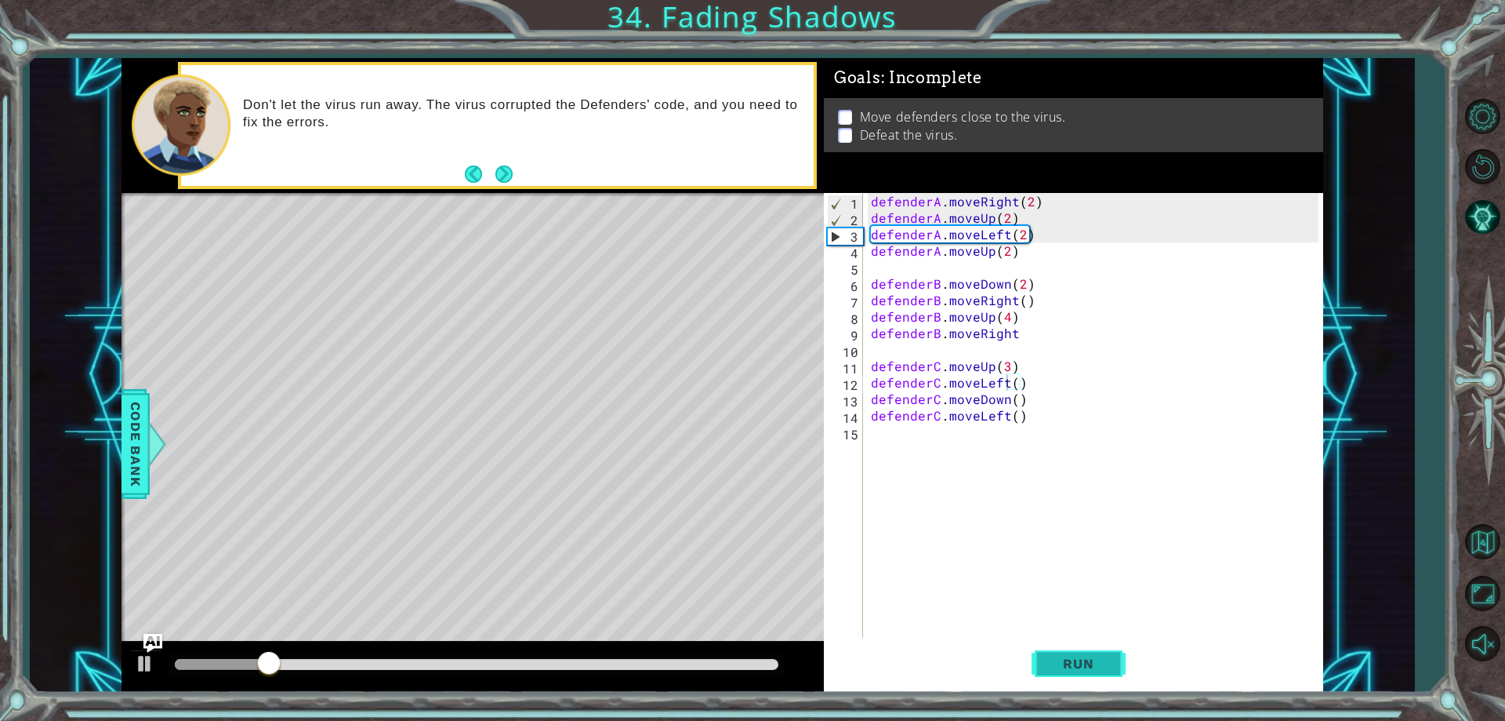
click at [1095, 676] on button "Run" at bounding box center [1079, 664] width 94 height 50
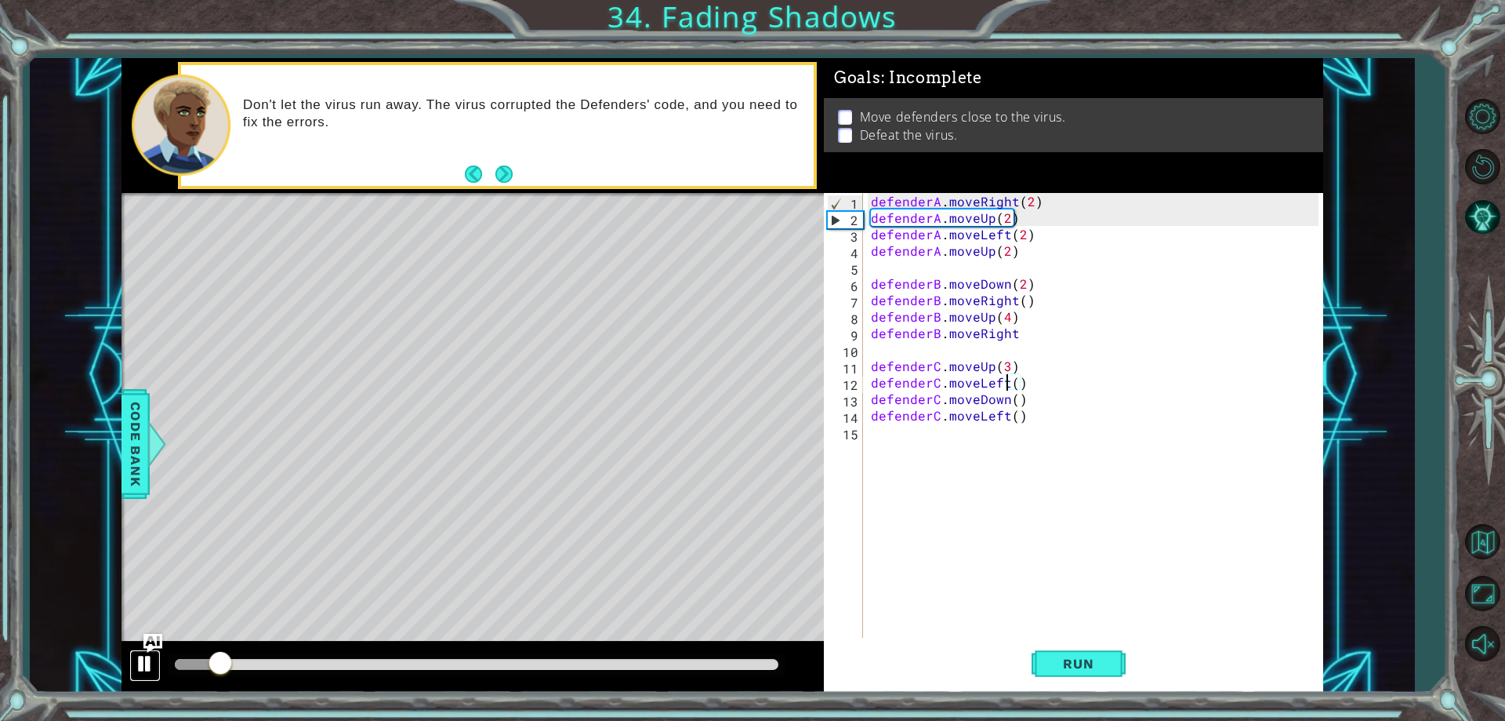
click at [129, 661] on button at bounding box center [144, 665] width 31 height 32
click at [1029, 331] on div "defenderA . moveRight ( 2 ) defenderA . moveUp ( 2 ) defenderA . moveLeft ( 2 )…" at bounding box center [1097, 431] width 458 height 477
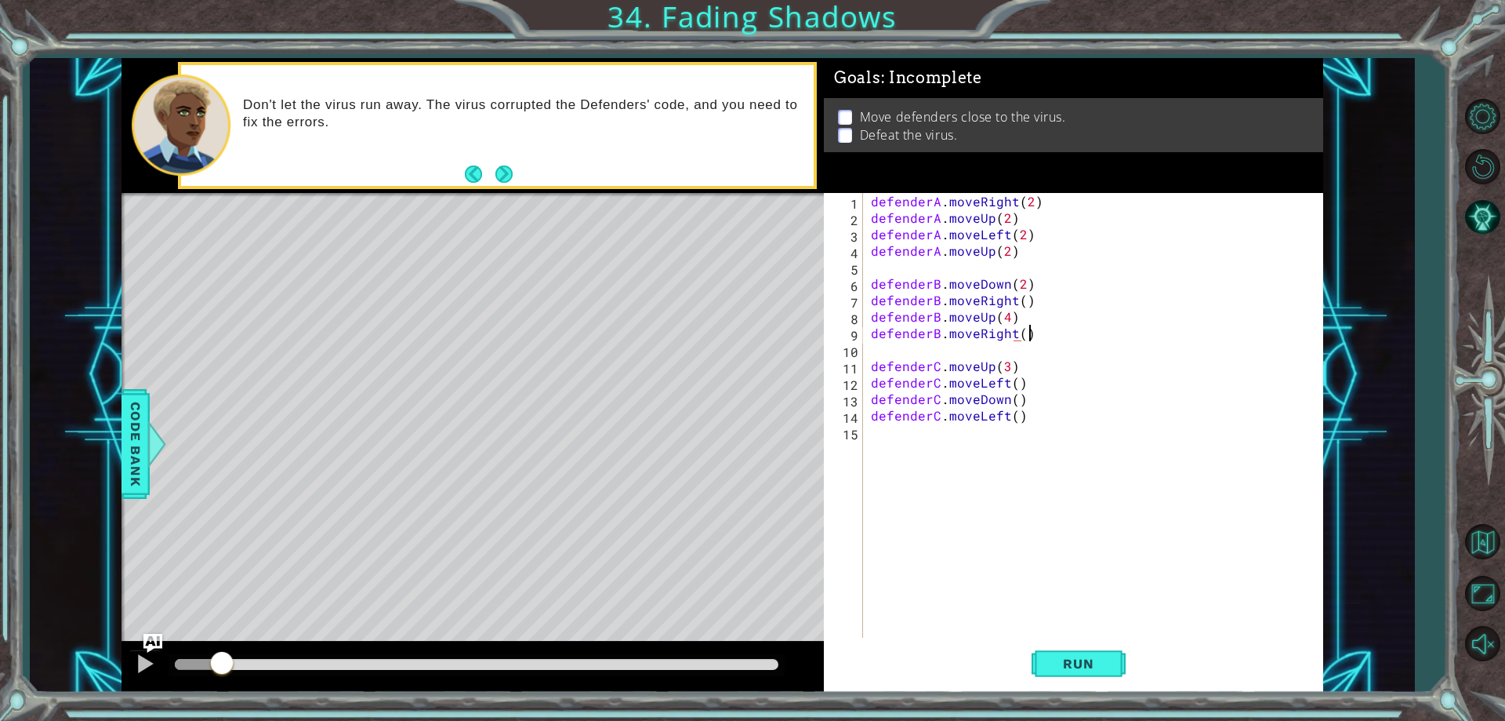
scroll to position [0, 9]
type textarea "defenderB.moveRight()"
click at [1095, 654] on button "Run" at bounding box center [1079, 664] width 94 height 50
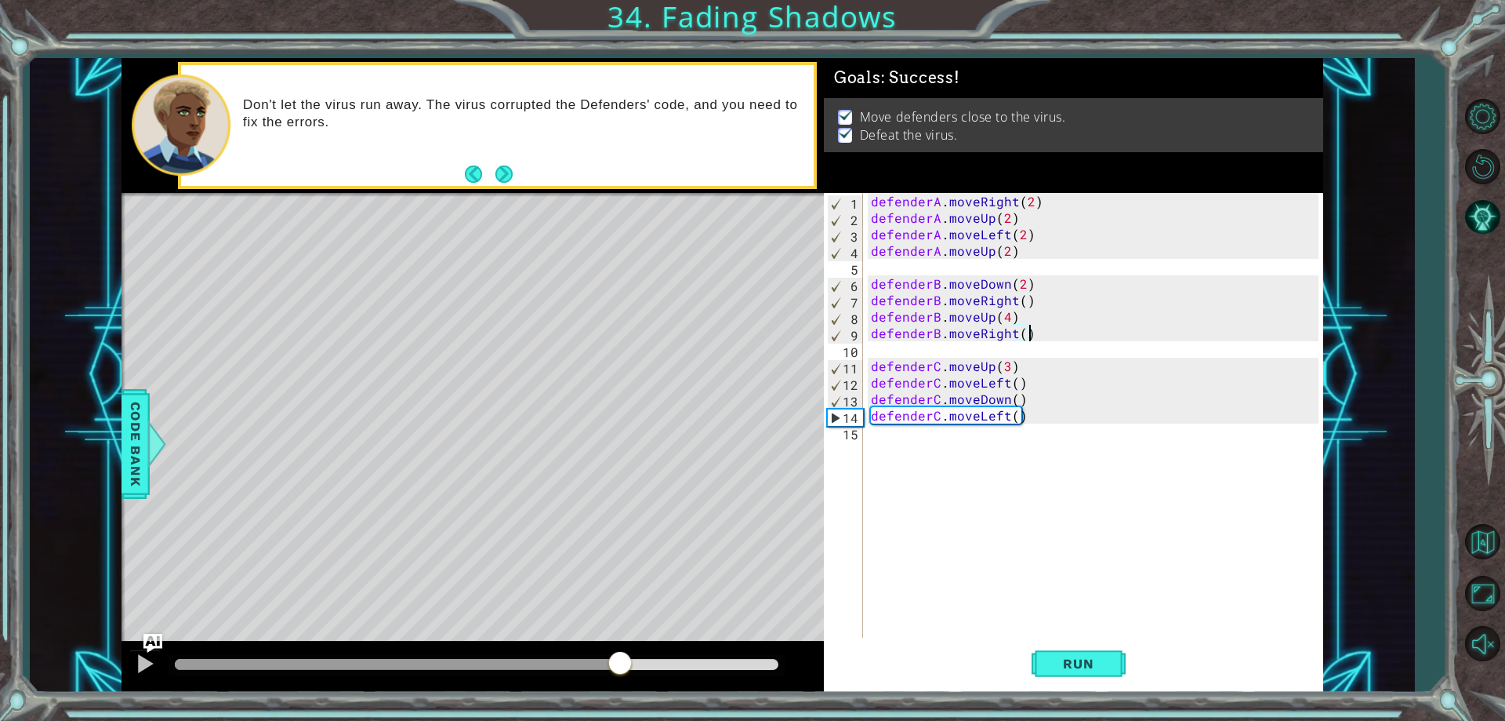
click at [620, 670] on div at bounding box center [477, 664] width 604 height 11
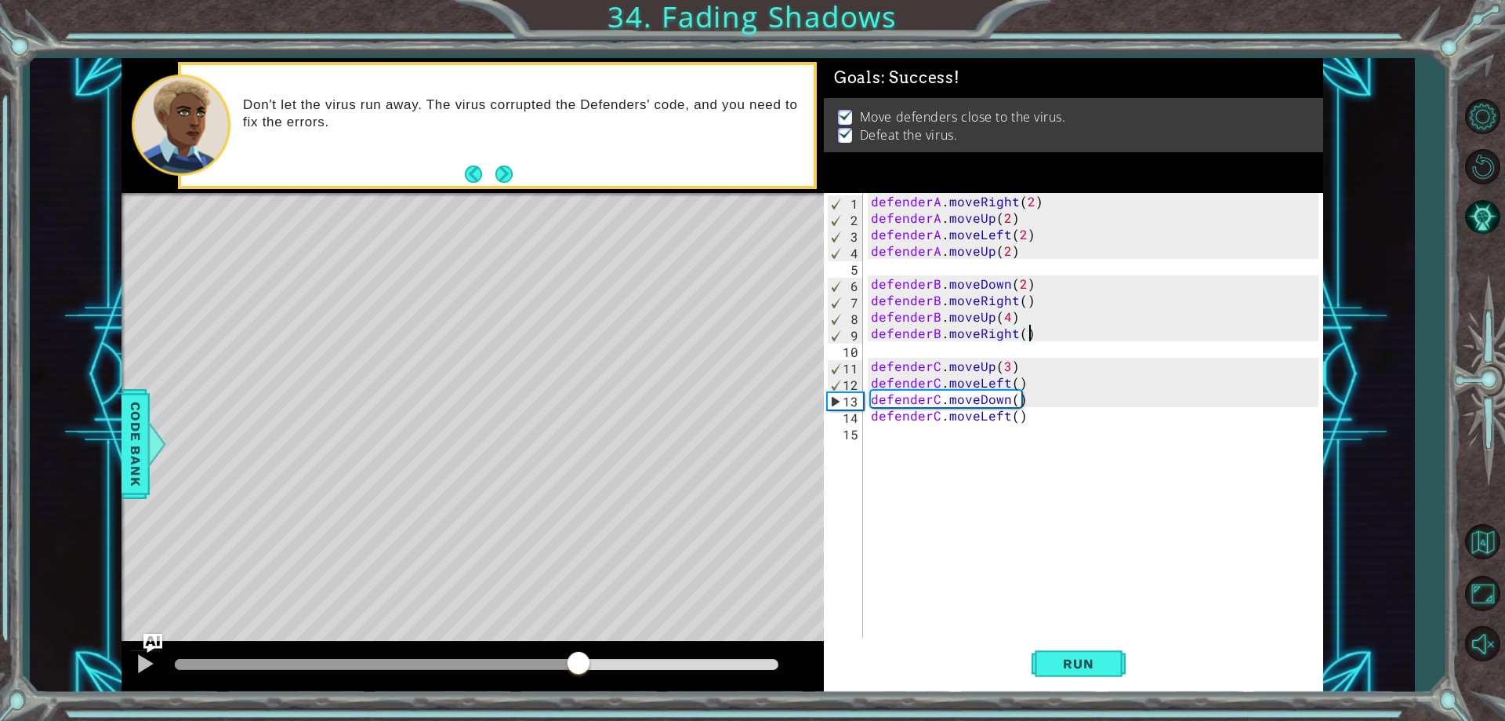
click at [578, 665] on div at bounding box center [377, 664] width 404 height 11
click at [707, 646] on div at bounding box center [473, 666] width 703 height 50
drag, startPoint x: 732, startPoint y: 654, endPoint x: 732, endPoint y: 663, distance: 9.4
click at [735, 654] on div at bounding box center [477, 665] width 616 height 22
click at [742, 677] on div at bounding box center [473, 666] width 703 height 50
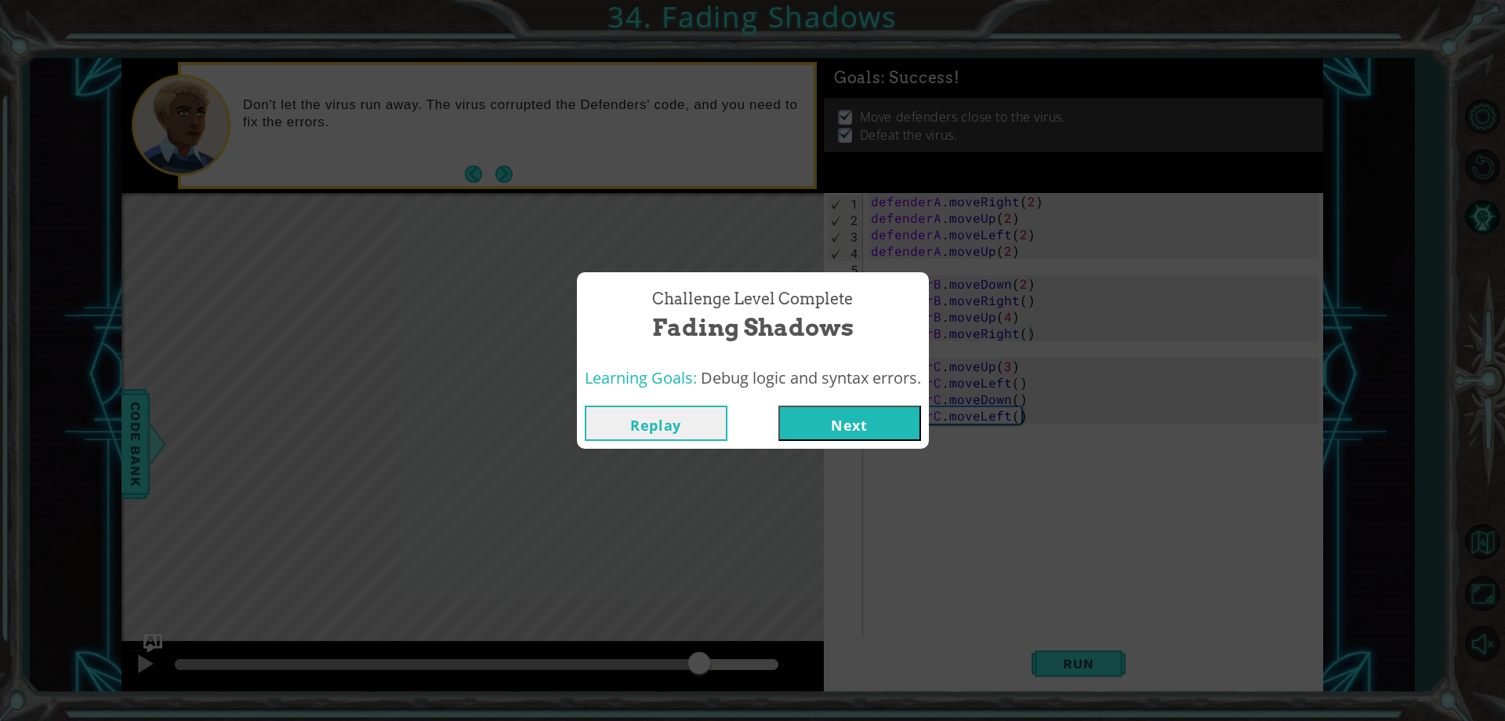
drag, startPoint x: 742, startPoint y: 660, endPoint x: 699, endPoint y: 619, distance: 60.5
click at [699, 619] on body "1 ההההההההההההההההההההההההההההההההההההההההההההההההההההההההההההההההההההההההההההה…" at bounding box center [752, 360] width 1505 height 721
drag, startPoint x: 700, startPoint y: 651, endPoint x: 649, endPoint y: 649, distance: 51.0
click at [649, 649] on div "Challenge Level Complete Fading Shadows Learning Goals: Debug logic and syntax …" at bounding box center [752, 360] width 1505 height 721
click at [865, 423] on button "Next" at bounding box center [850, 422] width 143 height 35
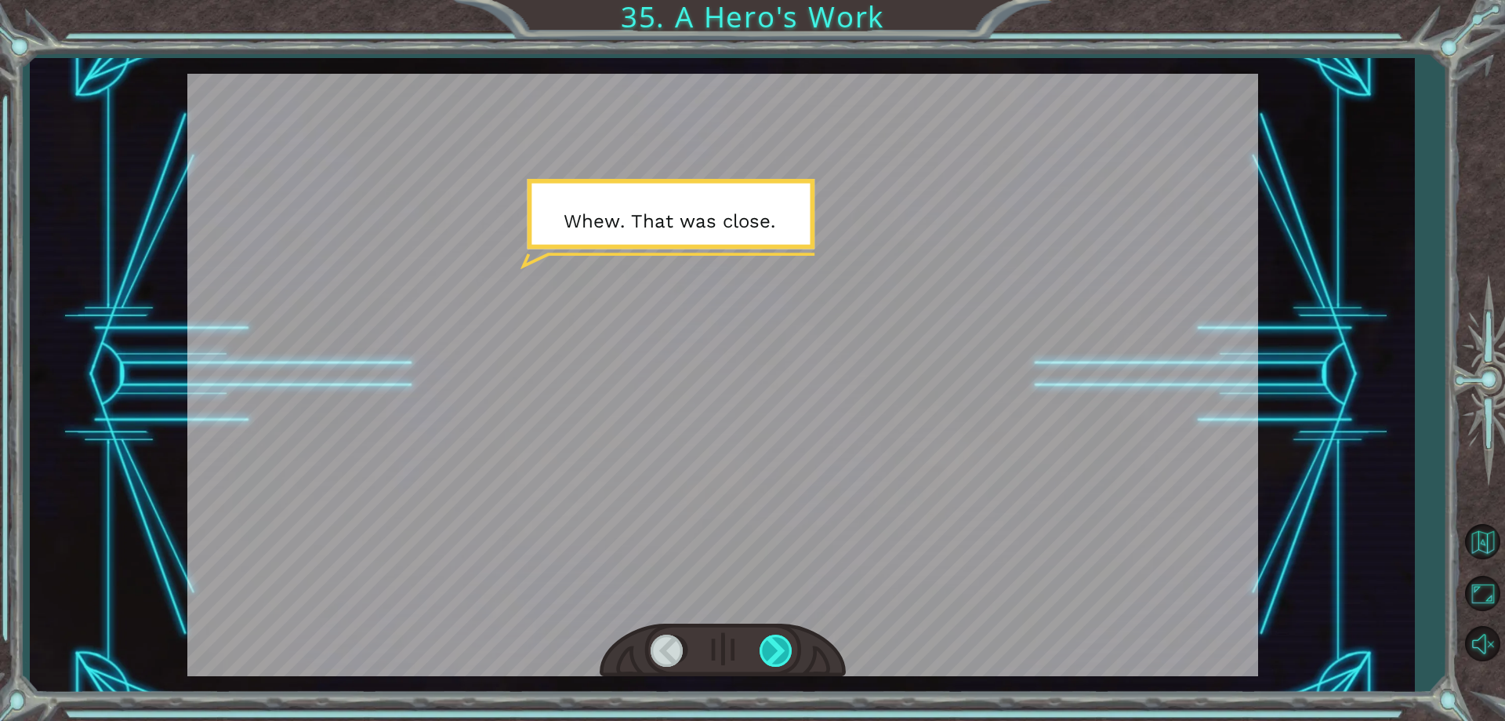
click at [781, 650] on div at bounding box center [777, 650] width 35 height 32
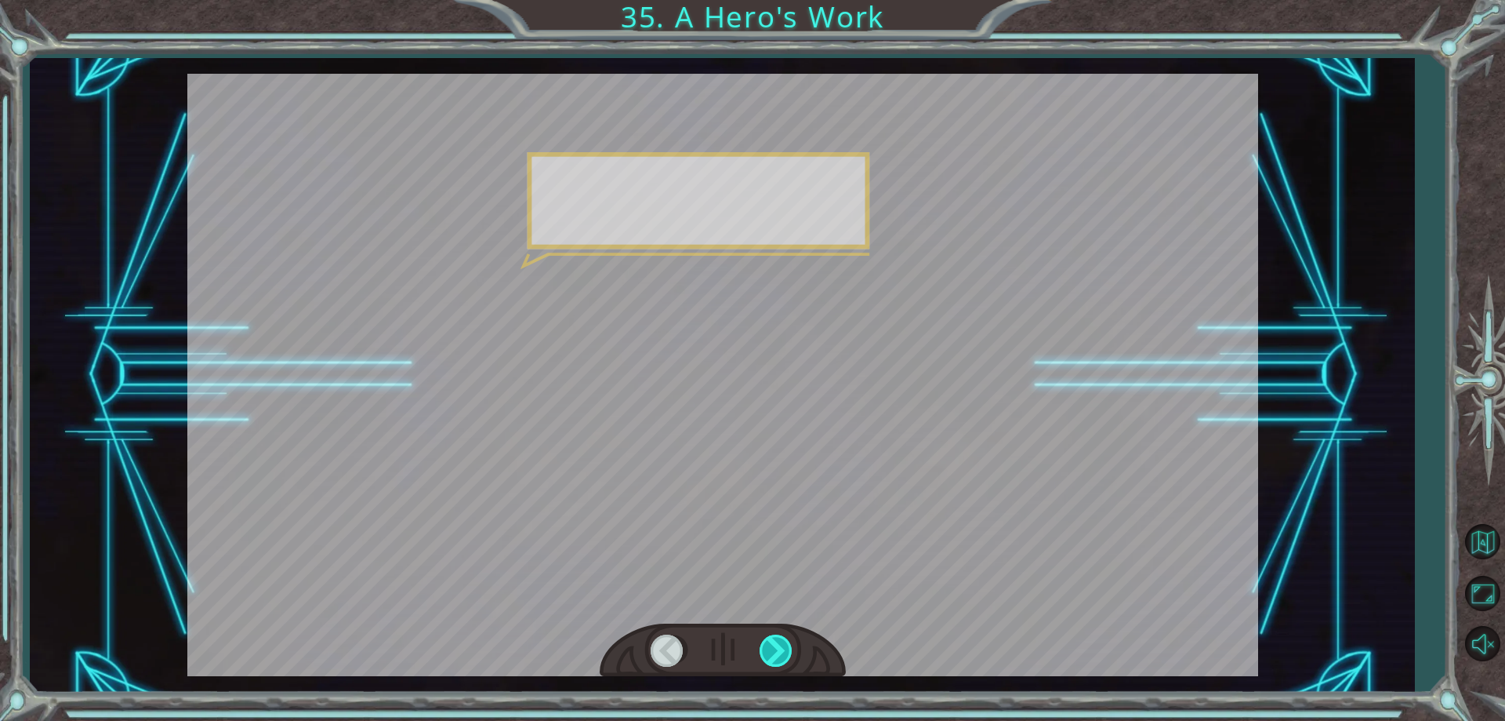
click at [781, 650] on div at bounding box center [777, 650] width 35 height 32
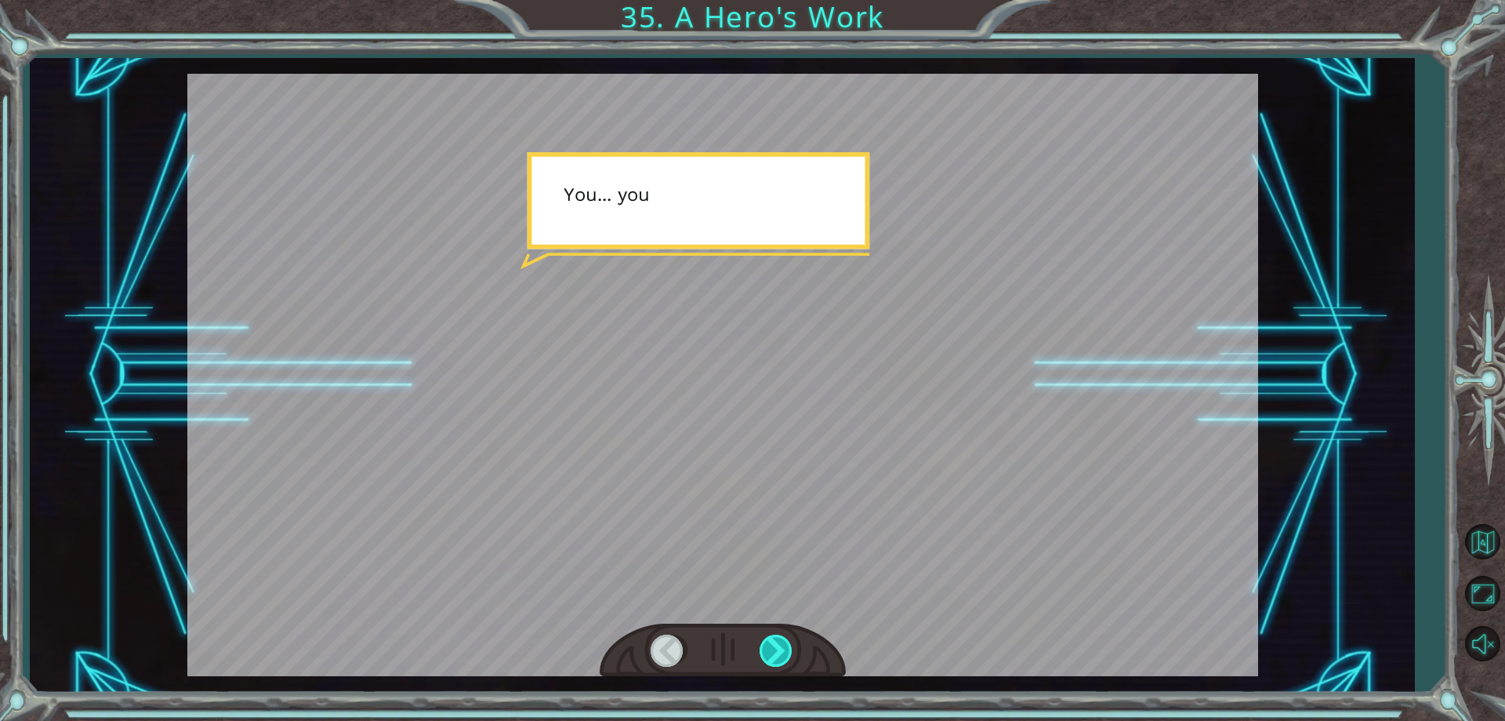
click at [781, 650] on div at bounding box center [777, 650] width 35 height 32
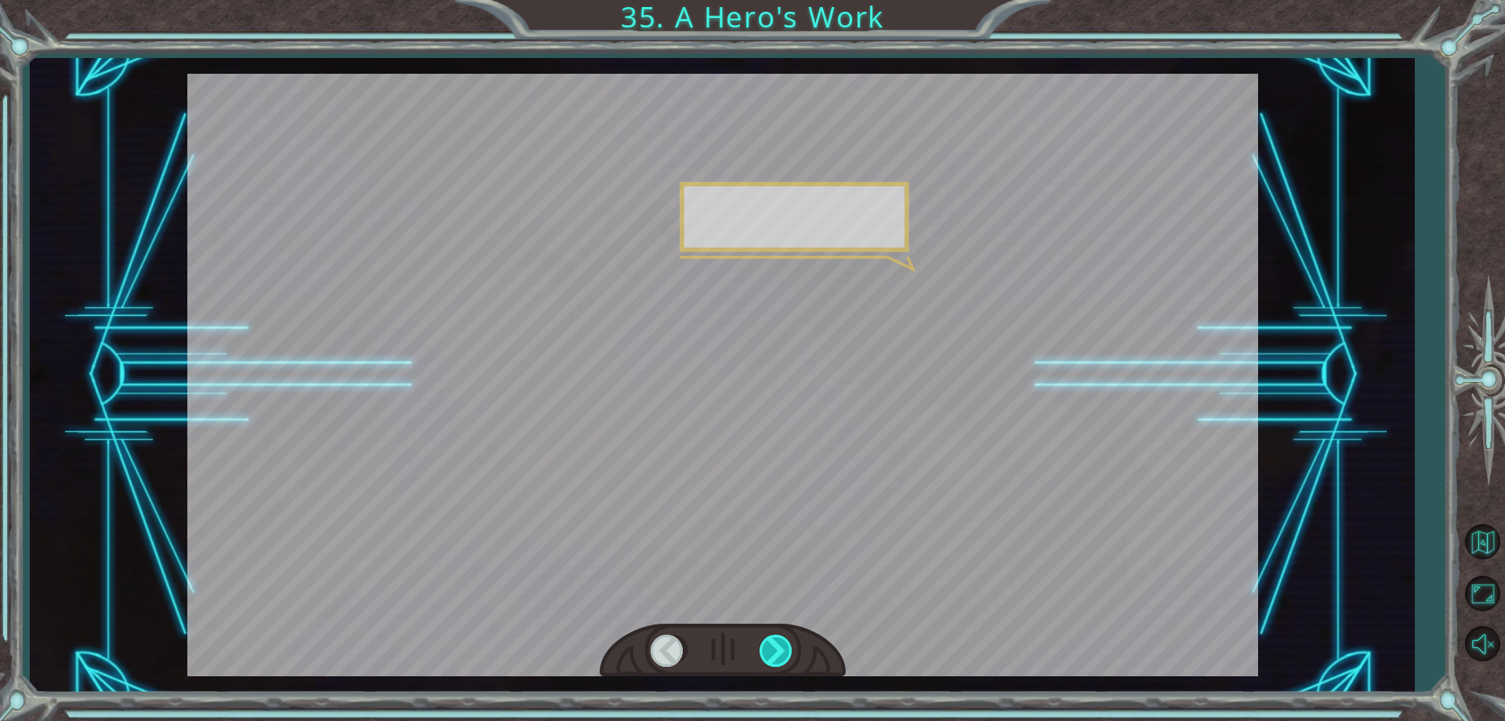
click at [781, 650] on div at bounding box center [777, 650] width 35 height 32
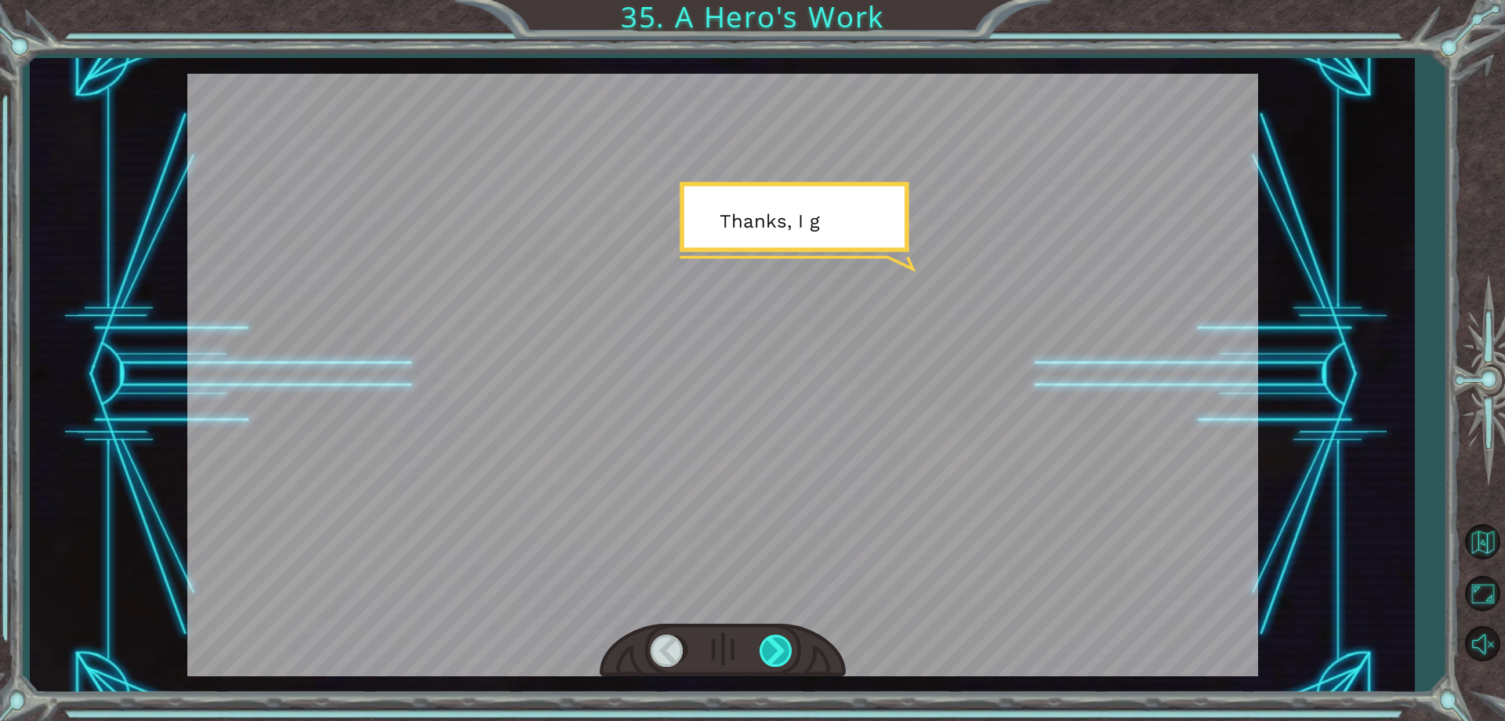
click at [781, 650] on div at bounding box center [777, 650] width 35 height 32
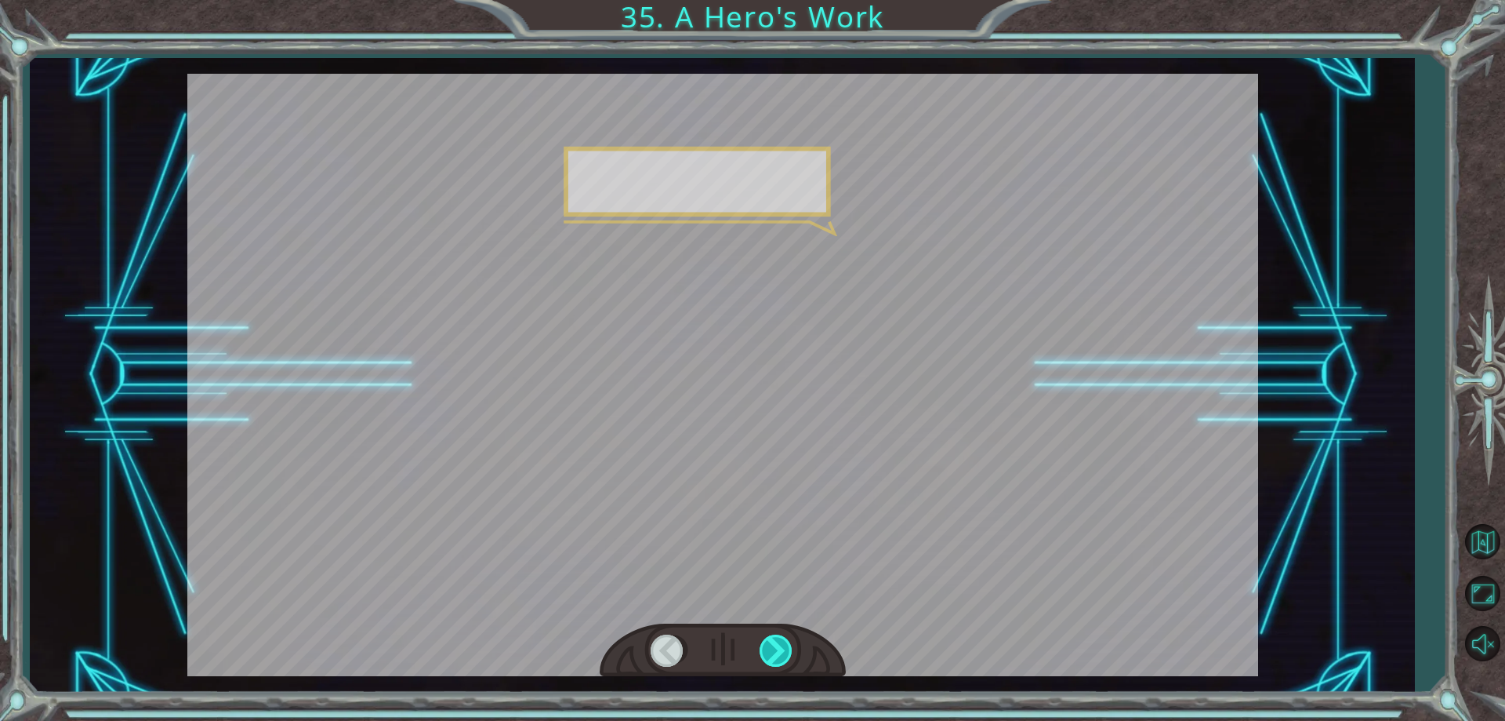
click at [781, 650] on div at bounding box center [777, 650] width 35 height 32
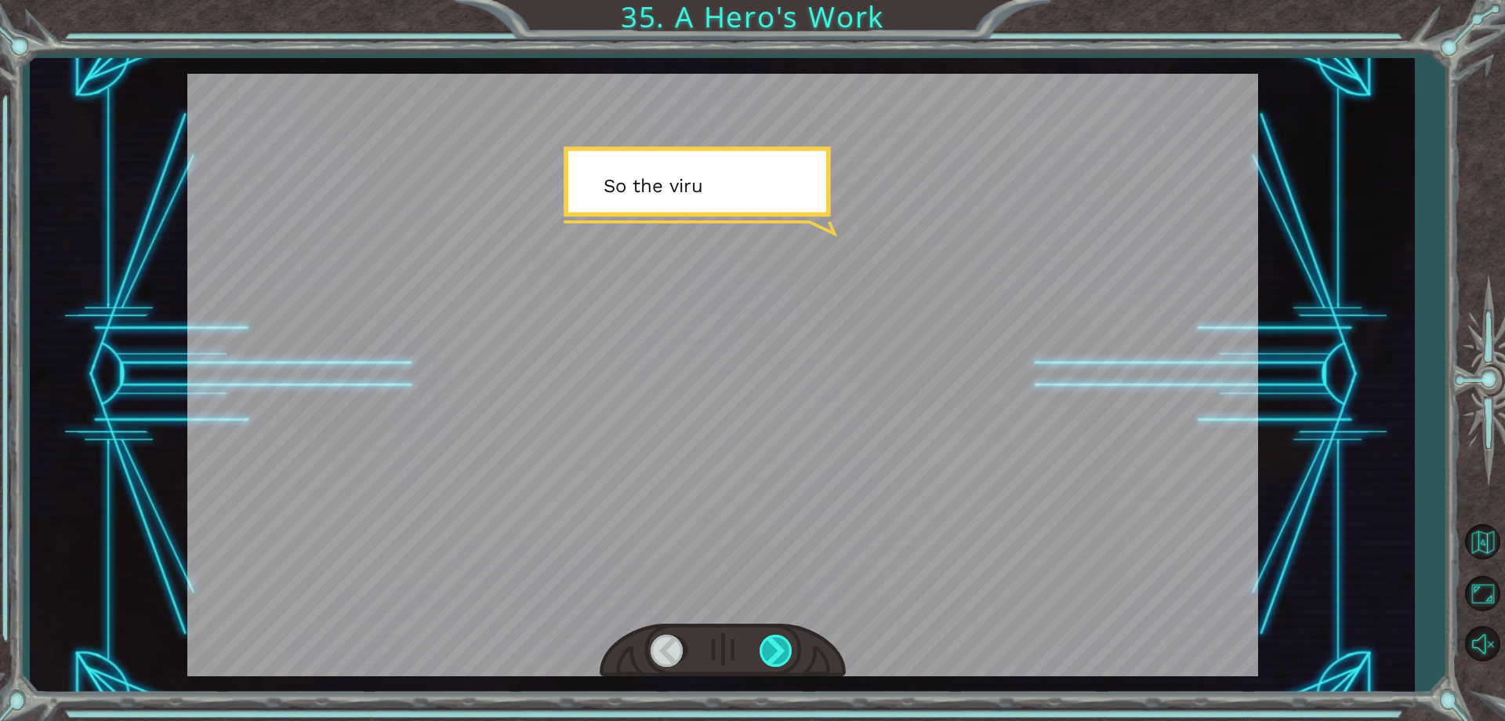
click at [781, 650] on div at bounding box center [777, 650] width 35 height 32
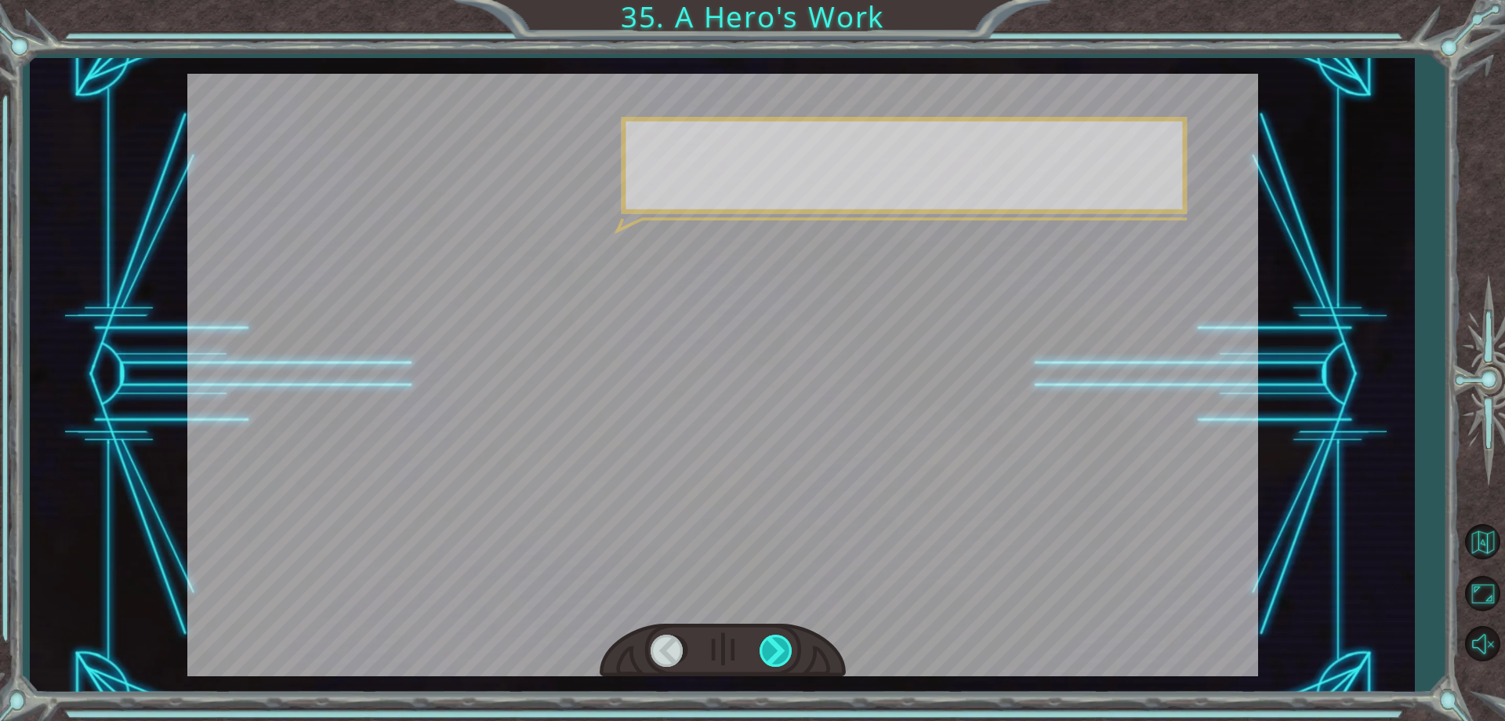
click at [781, 650] on div at bounding box center [777, 650] width 35 height 32
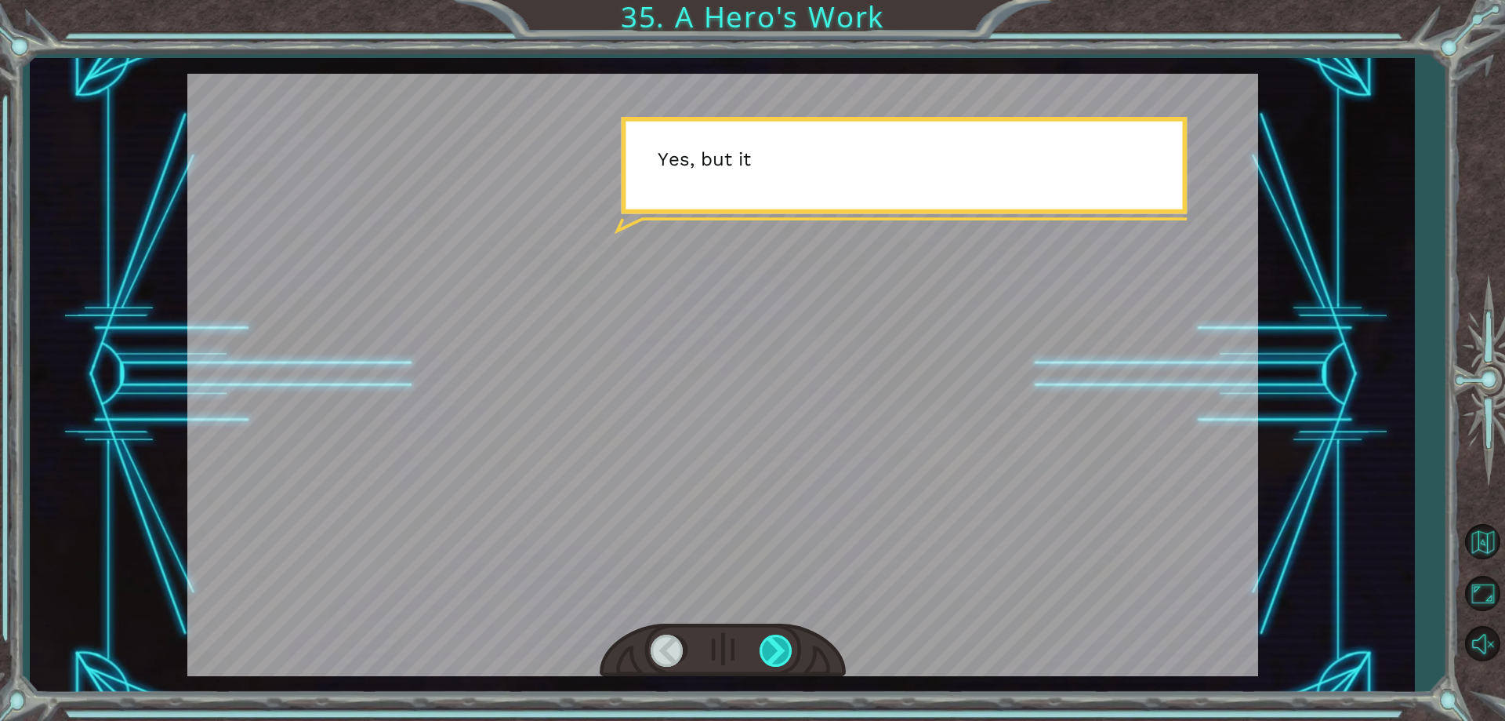
click at [781, 650] on div at bounding box center [777, 650] width 35 height 32
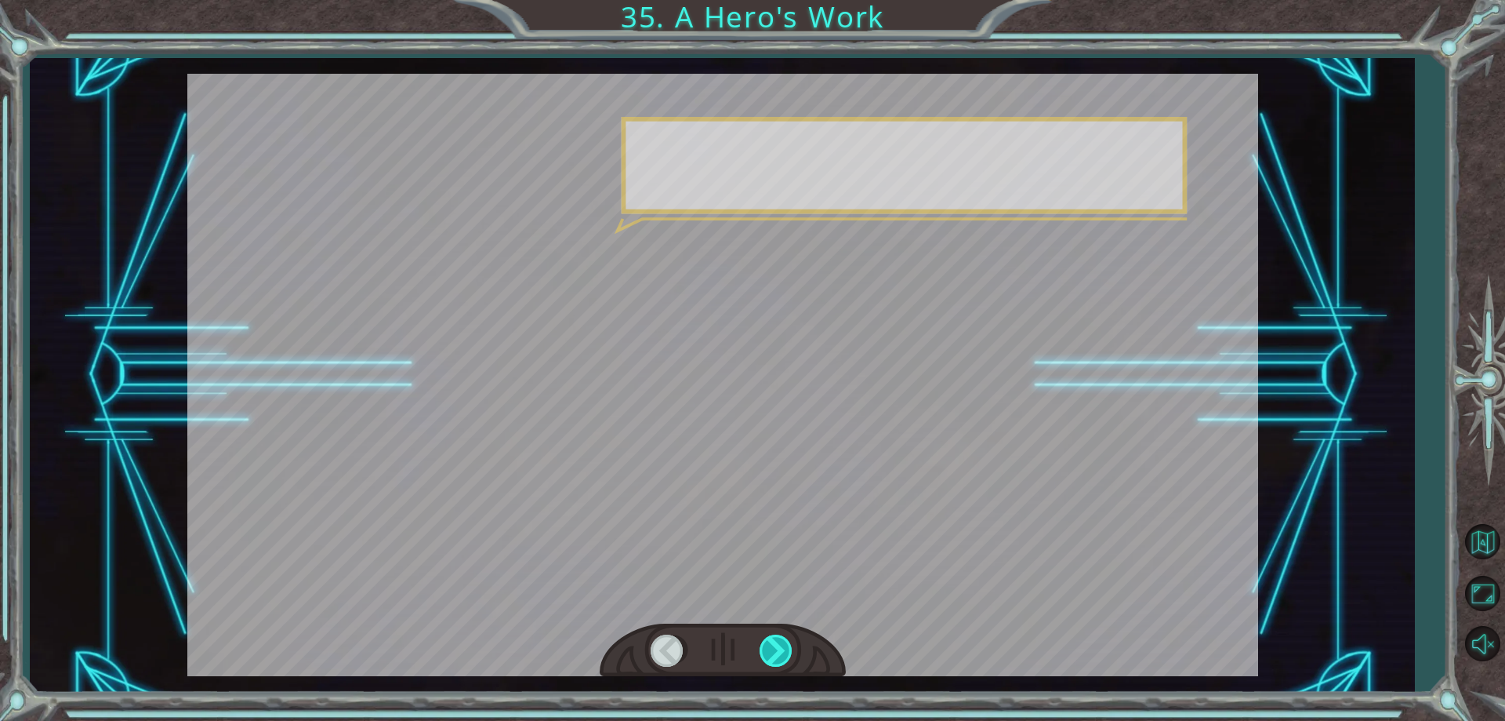
click at [781, 650] on div at bounding box center [777, 650] width 35 height 32
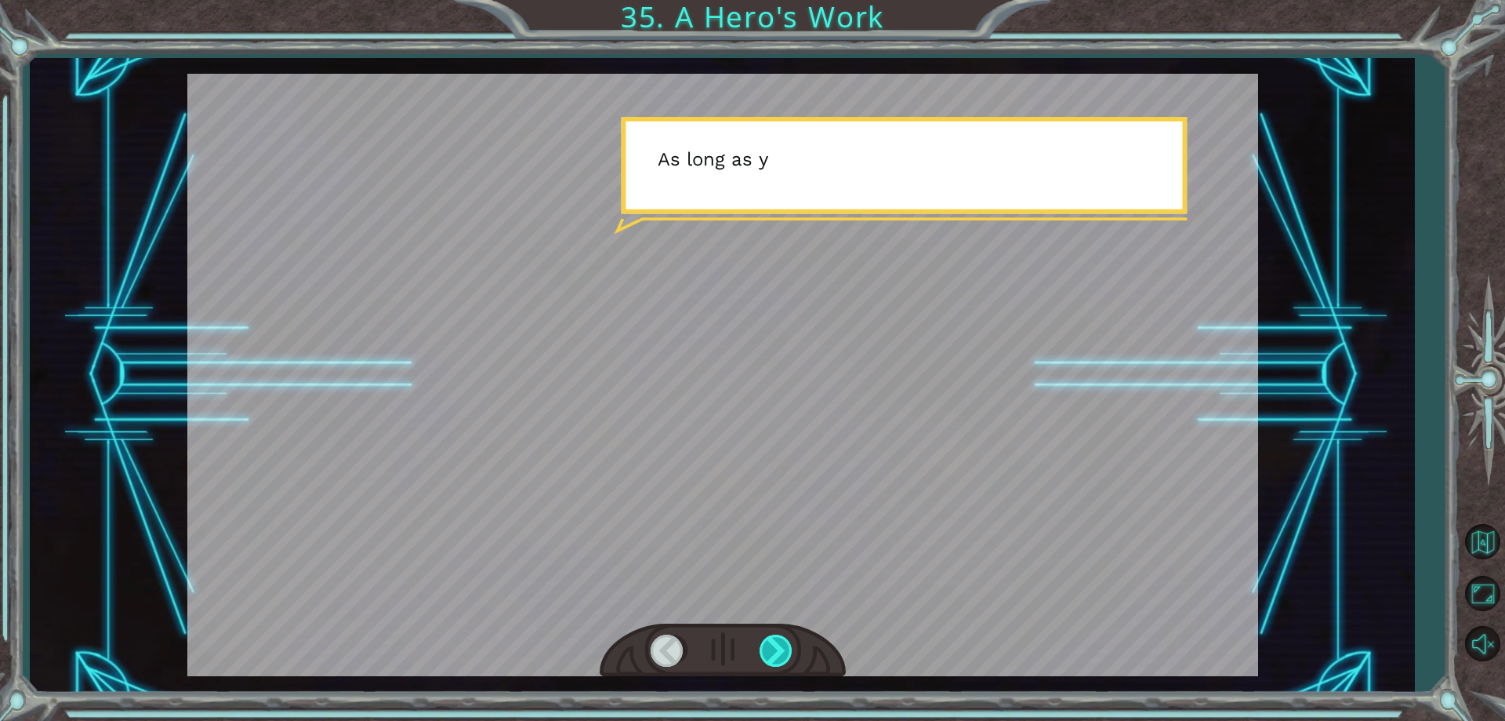
click at [781, 650] on div at bounding box center [777, 650] width 35 height 32
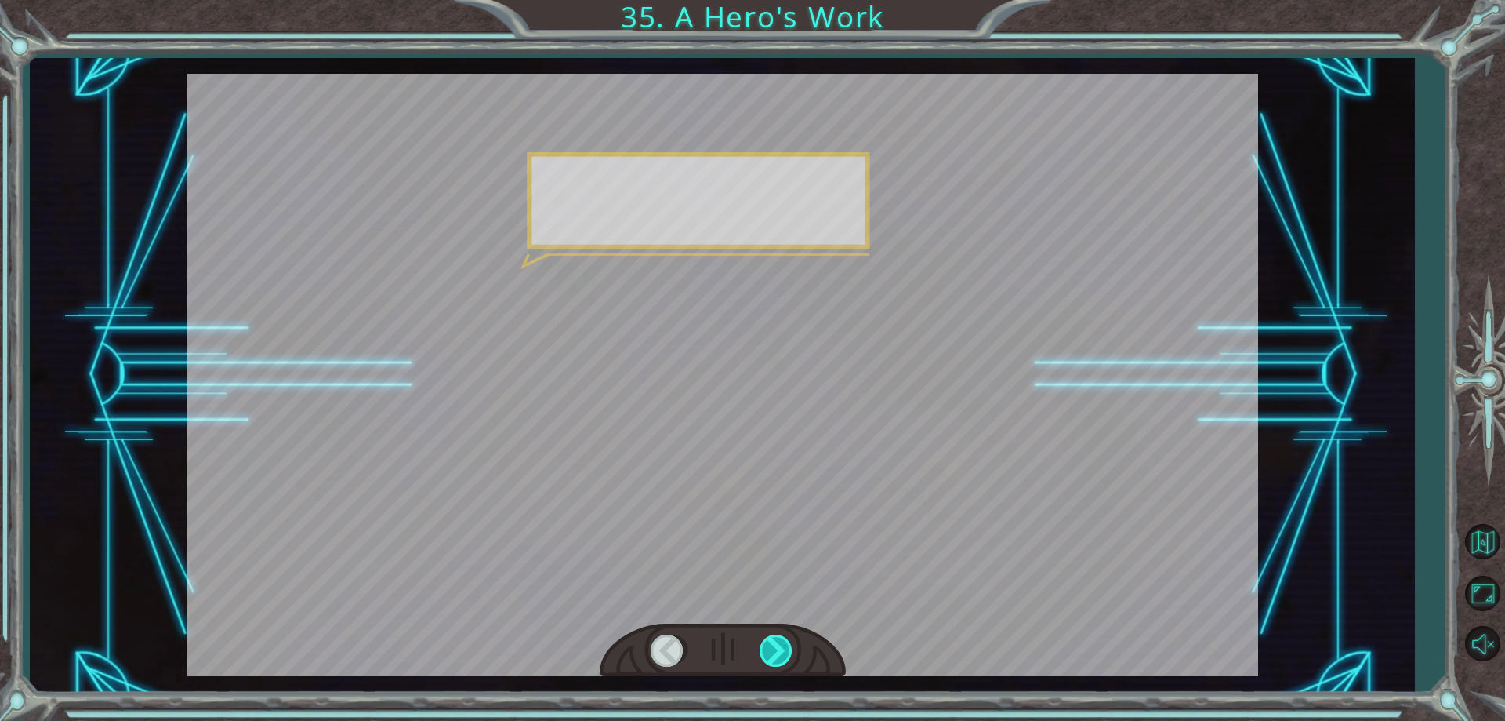
click at [781, 650] on div at bounding box center [777, 650] width 35 height 32
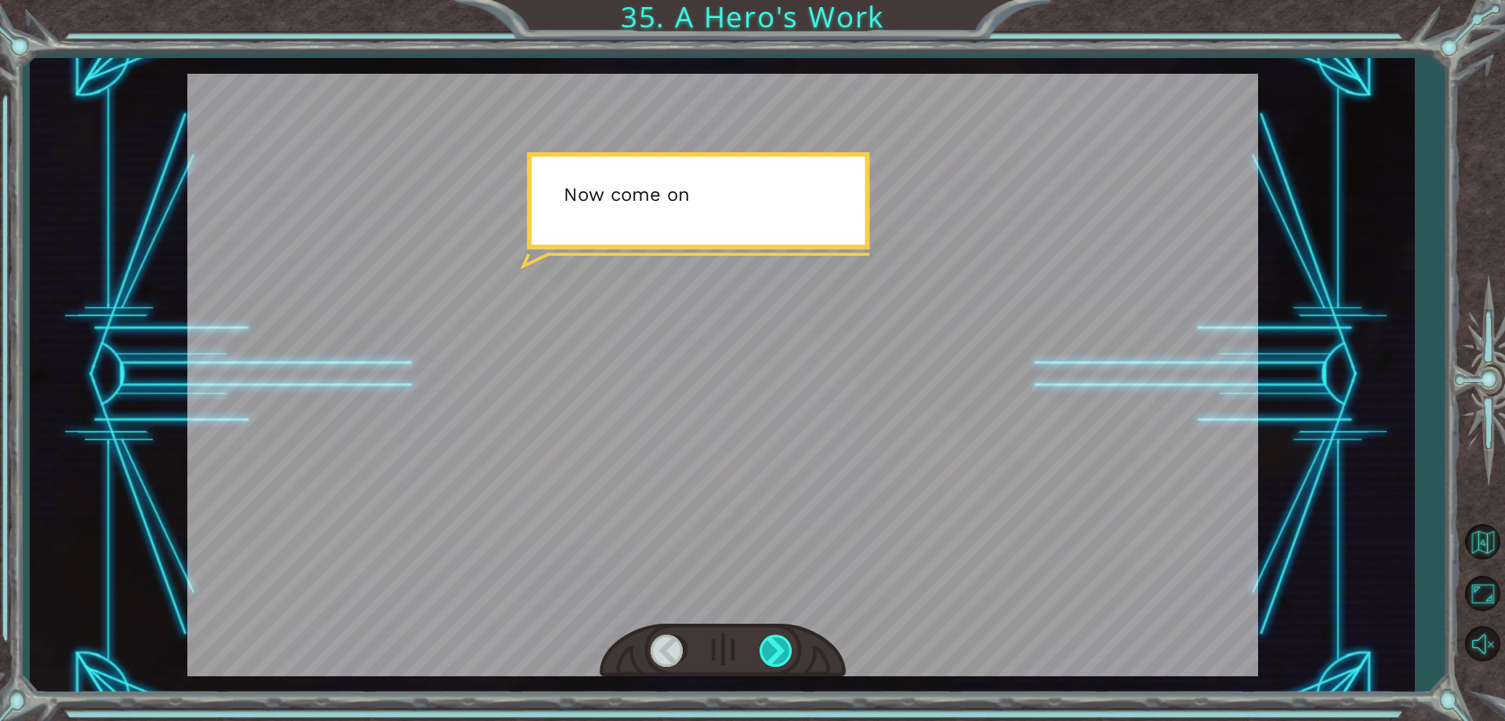
click at [781, 650] on div at bounding box center [777, 650] width 35 height 32
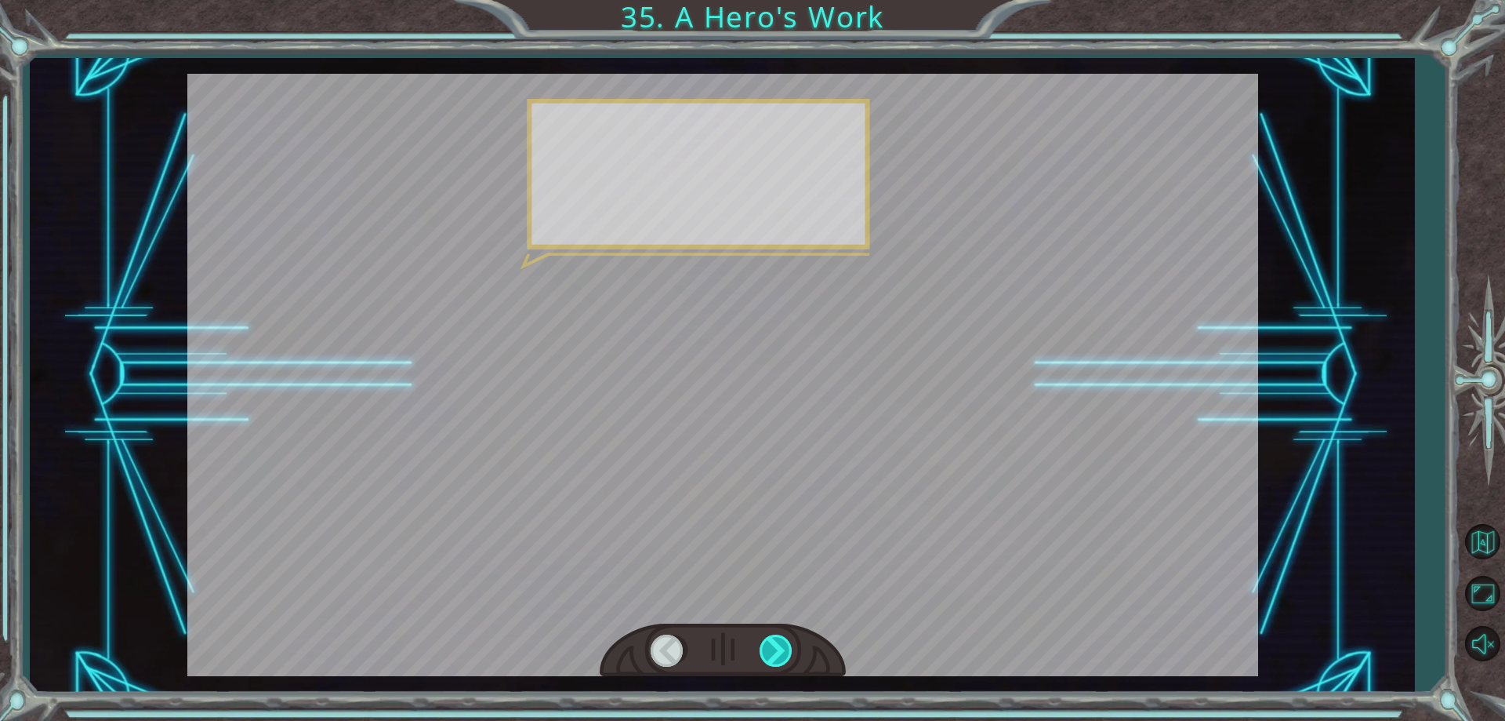
click at [781, 650] on div at bounding box center [777, 650] width 35 height 32
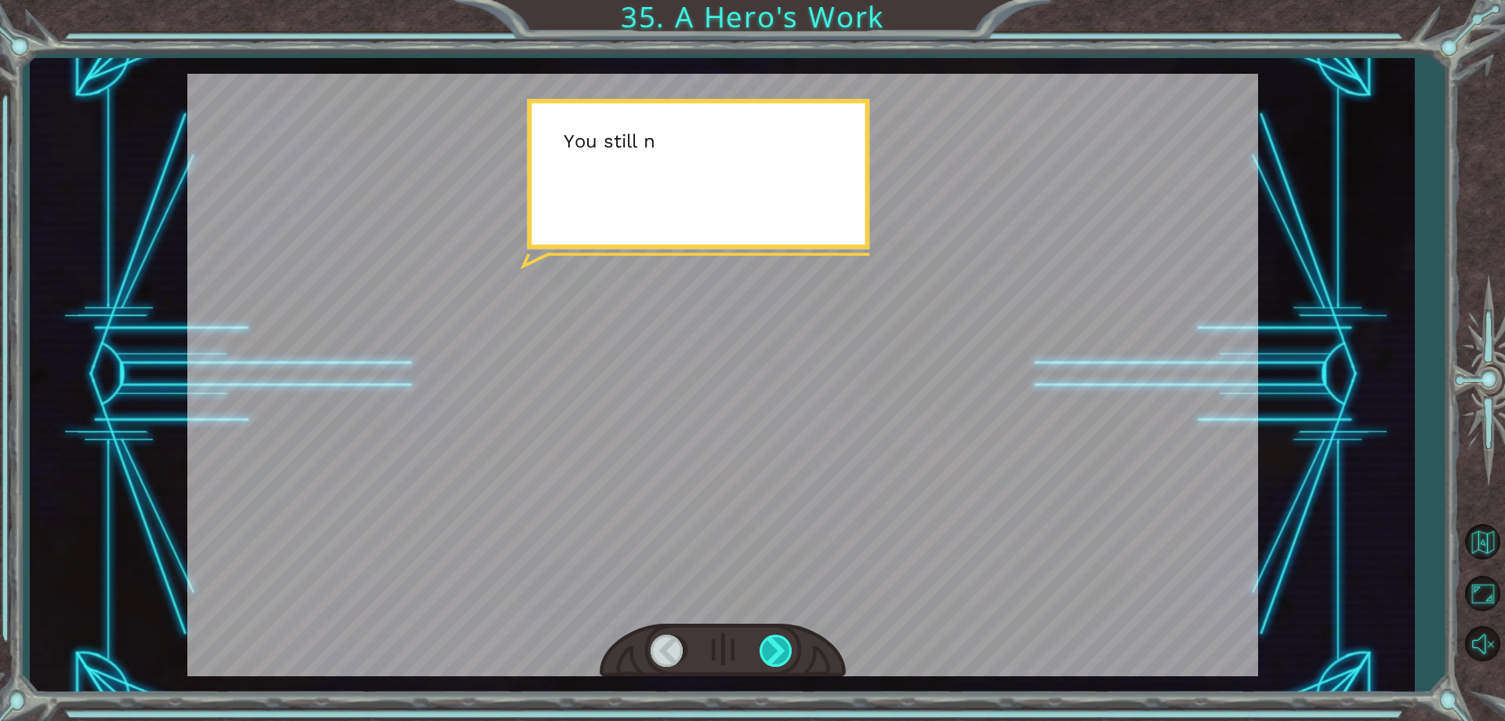
click at [781, 650] on div at bounding box center [777, 650] width 35 height 32
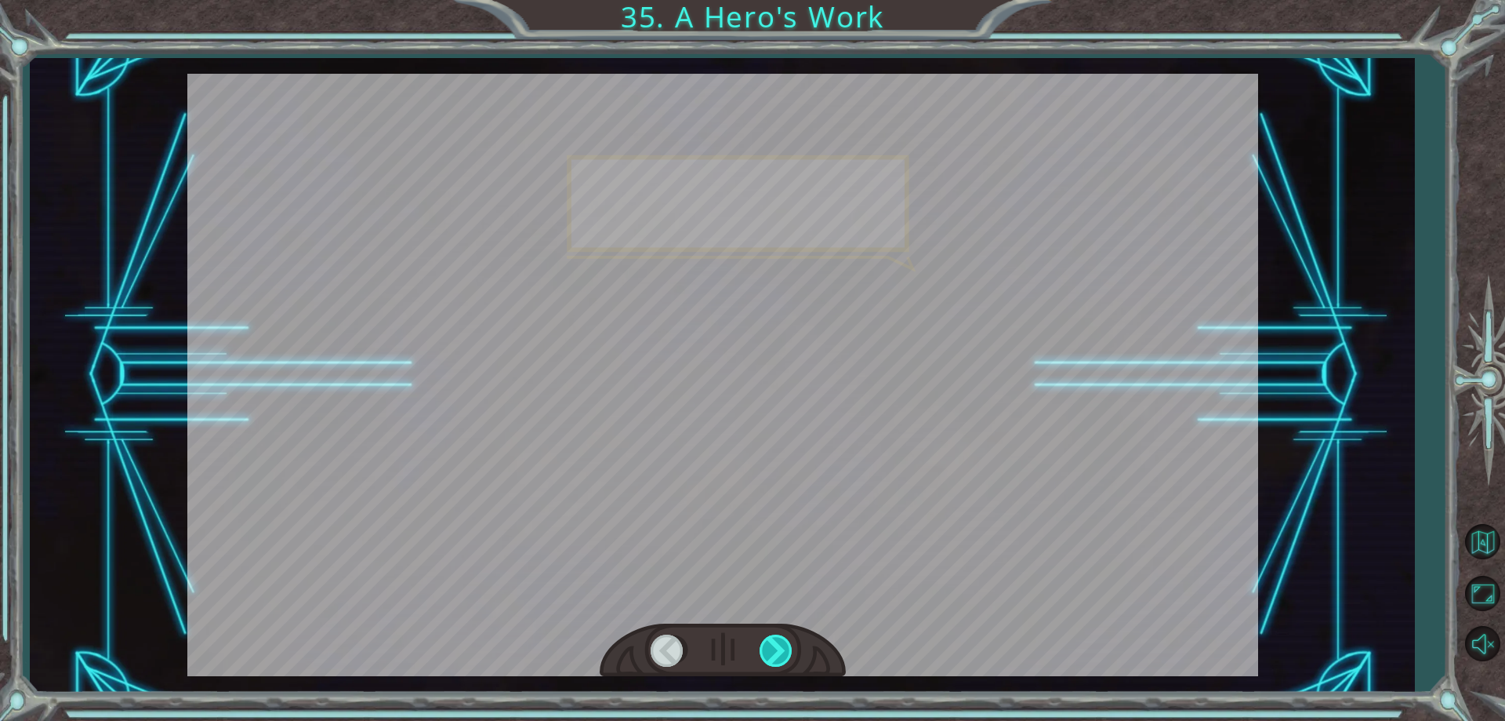
click at [781, 650] on div at bounding box center [777, 650] width 35 height 32
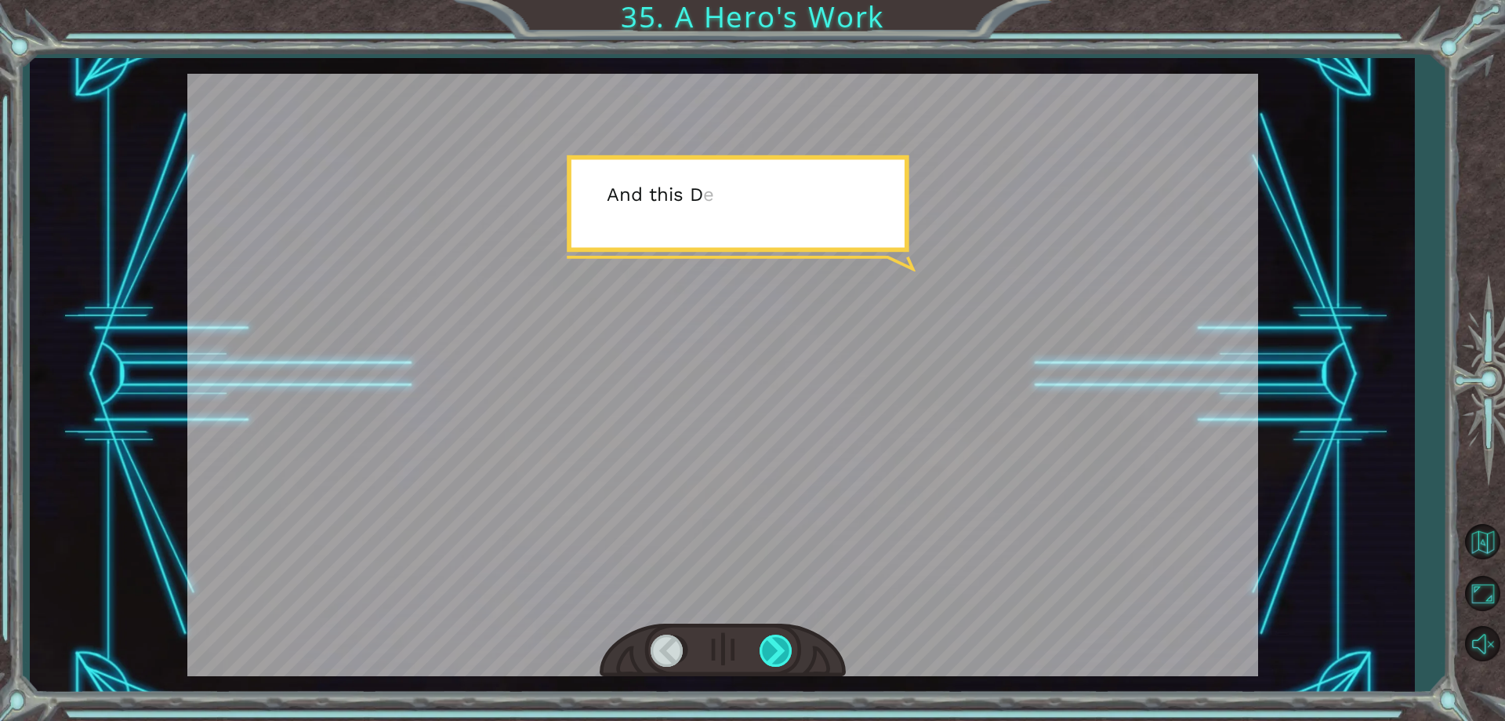
click at [781, 650] on div at bounding box center [777, 650] width 35 height 32
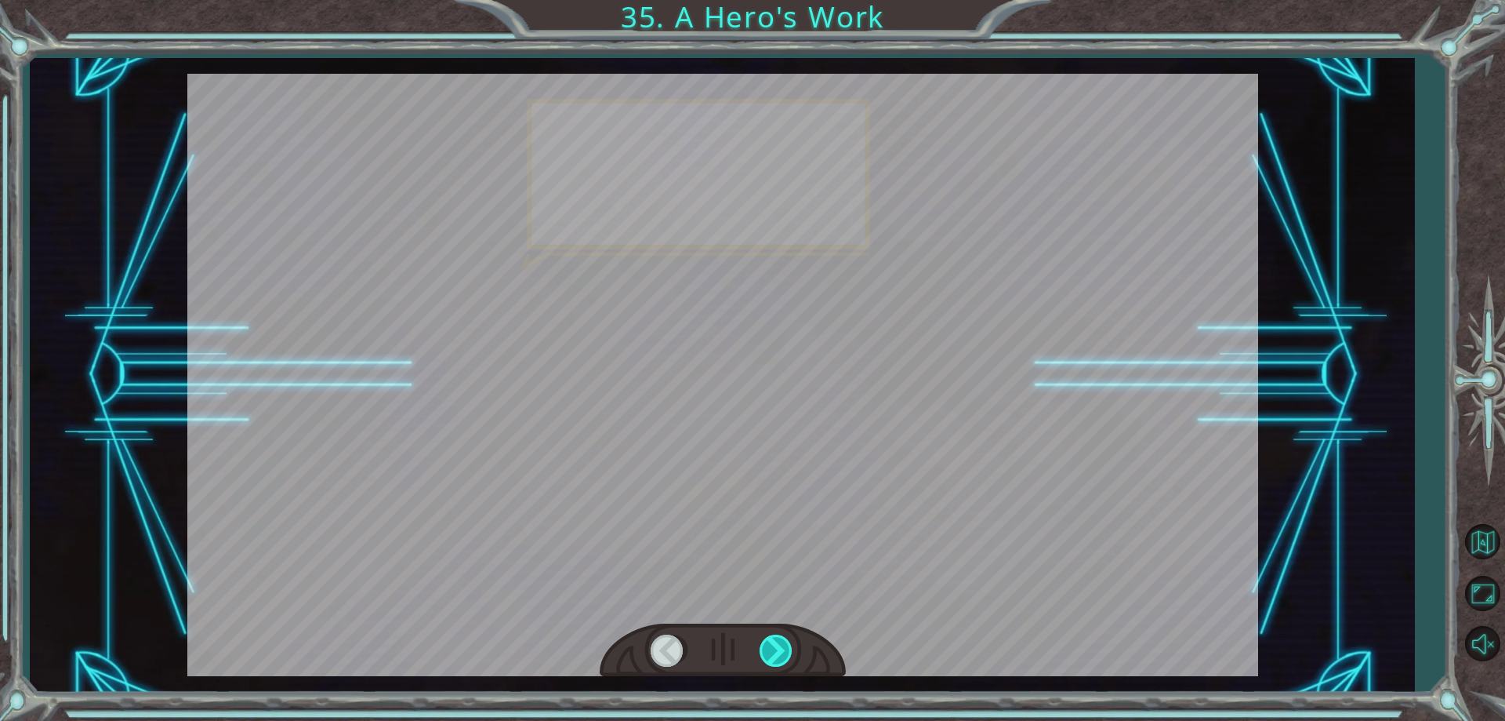
click at [781, 650] on div at bounding box center [777, 650] width 35 height 32
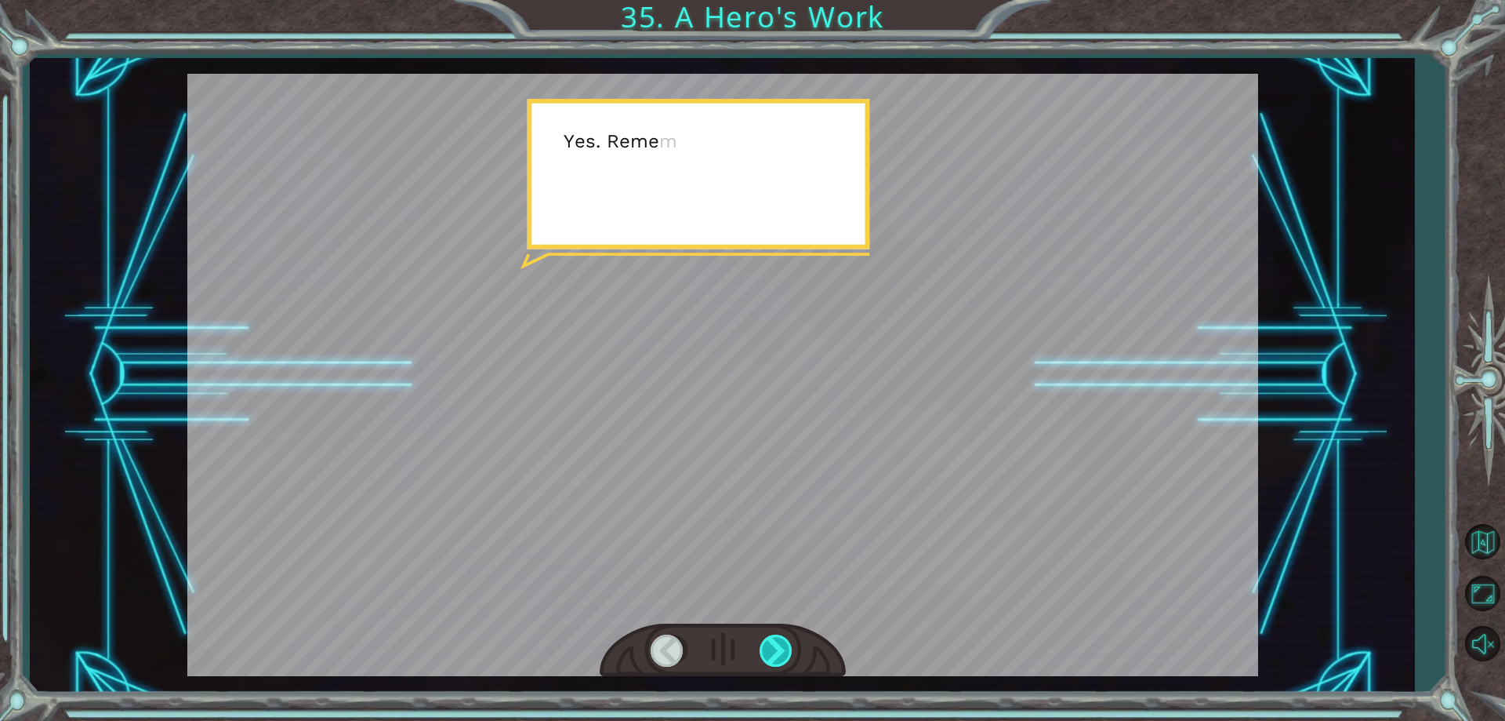
click at [781, 650] on div at bounding box center [777, 650] width 35 height 32
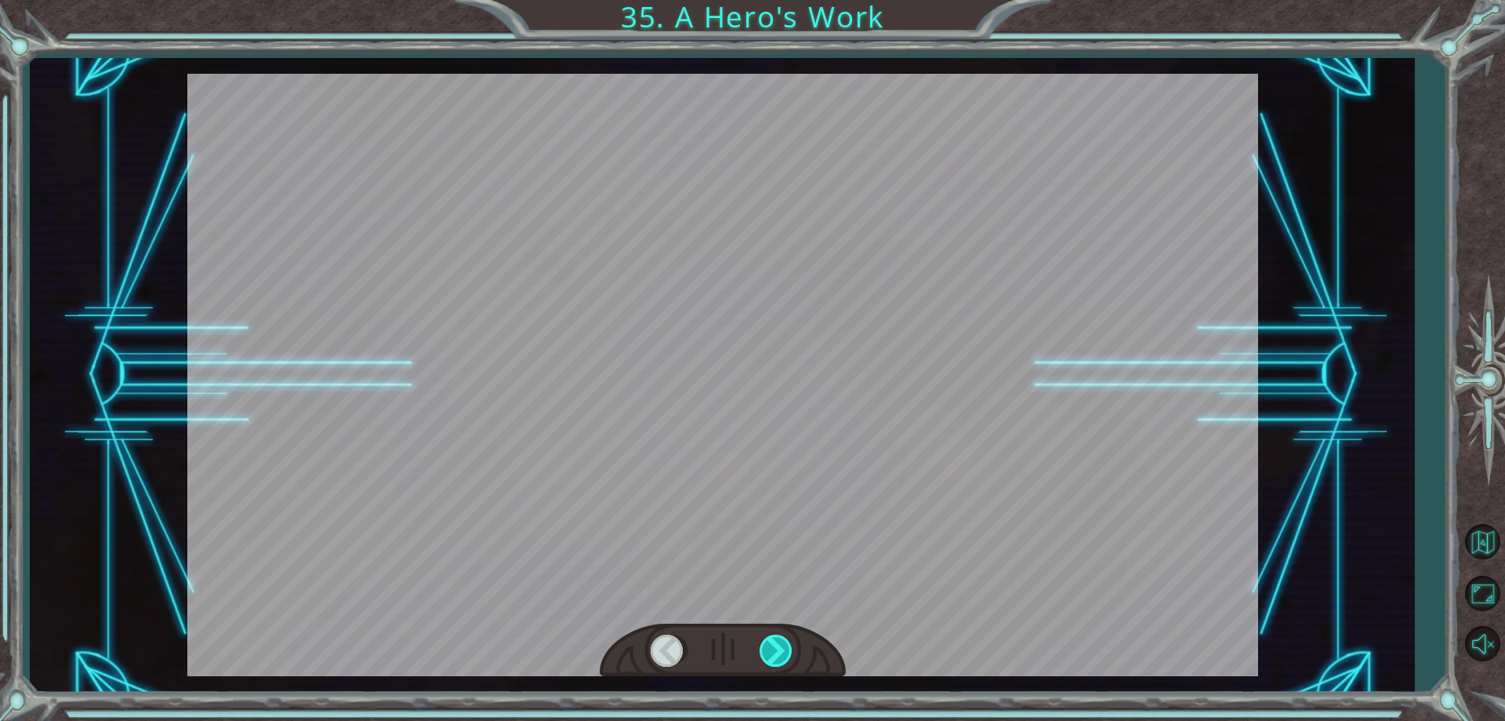
click at [781, 650] on div at bounding box center [777, 650] width 35 height 32
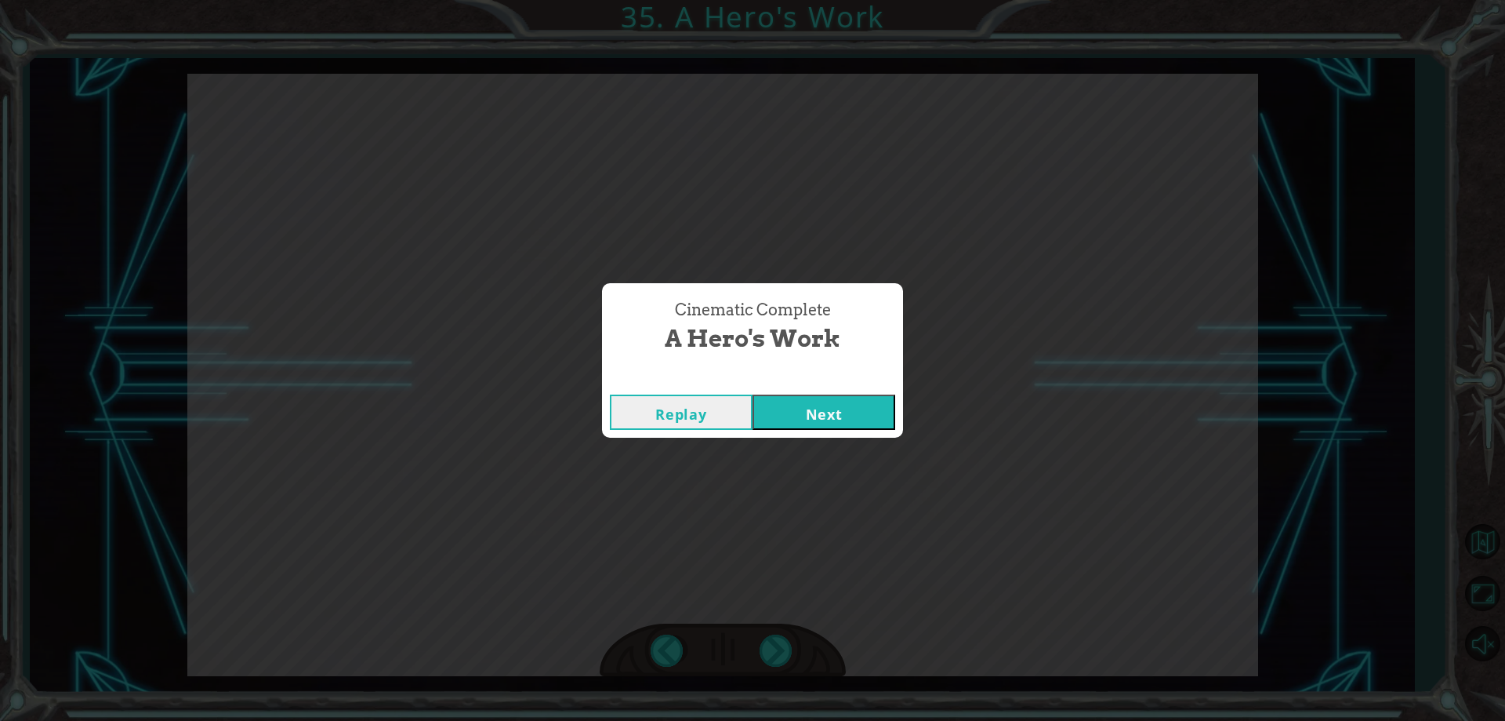
click at [796, 410] on button "Next" at bounding box center [824, 411] width 143 height 35
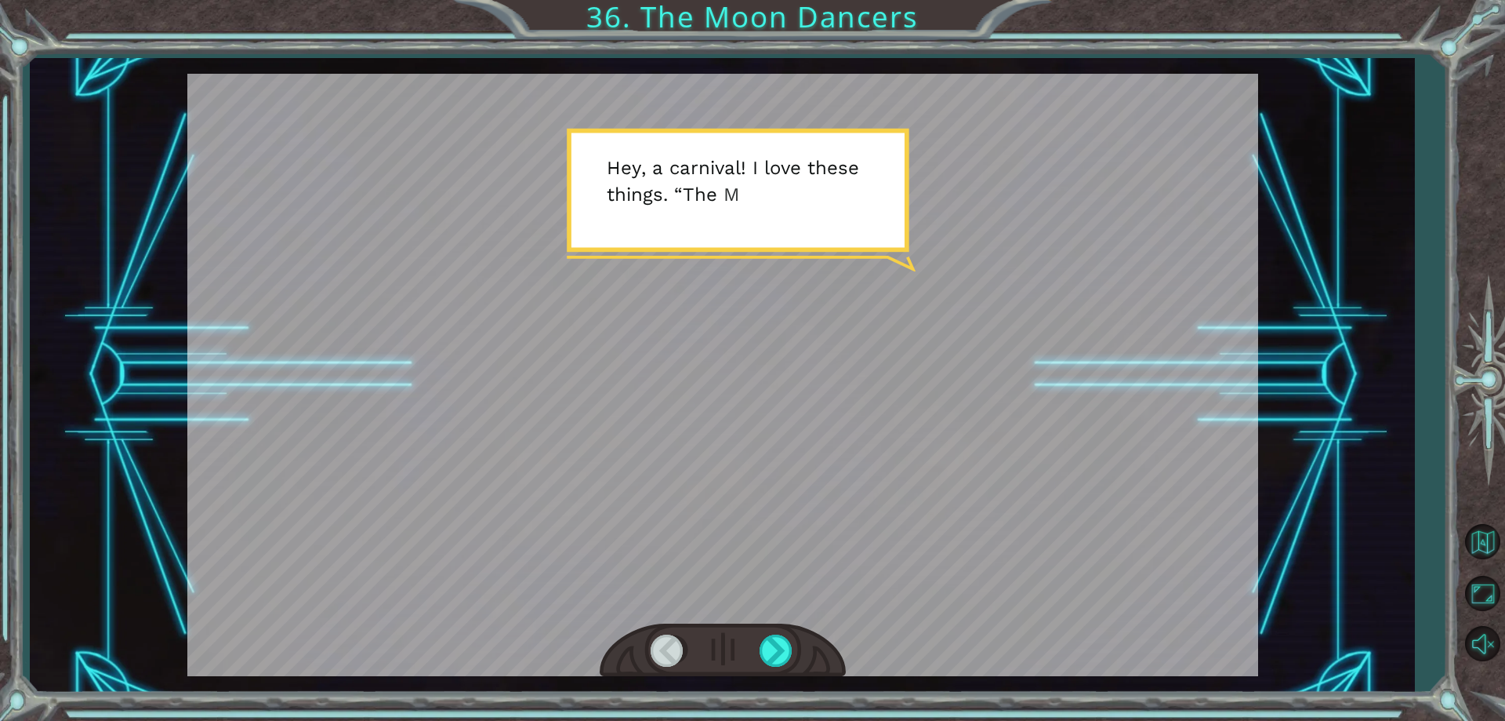
click at [727, 437] on div at bounding box center [722, 375] width 1071 height 602
click at [775, 648] on div at bounding box center [777, 650] width 35 height 32
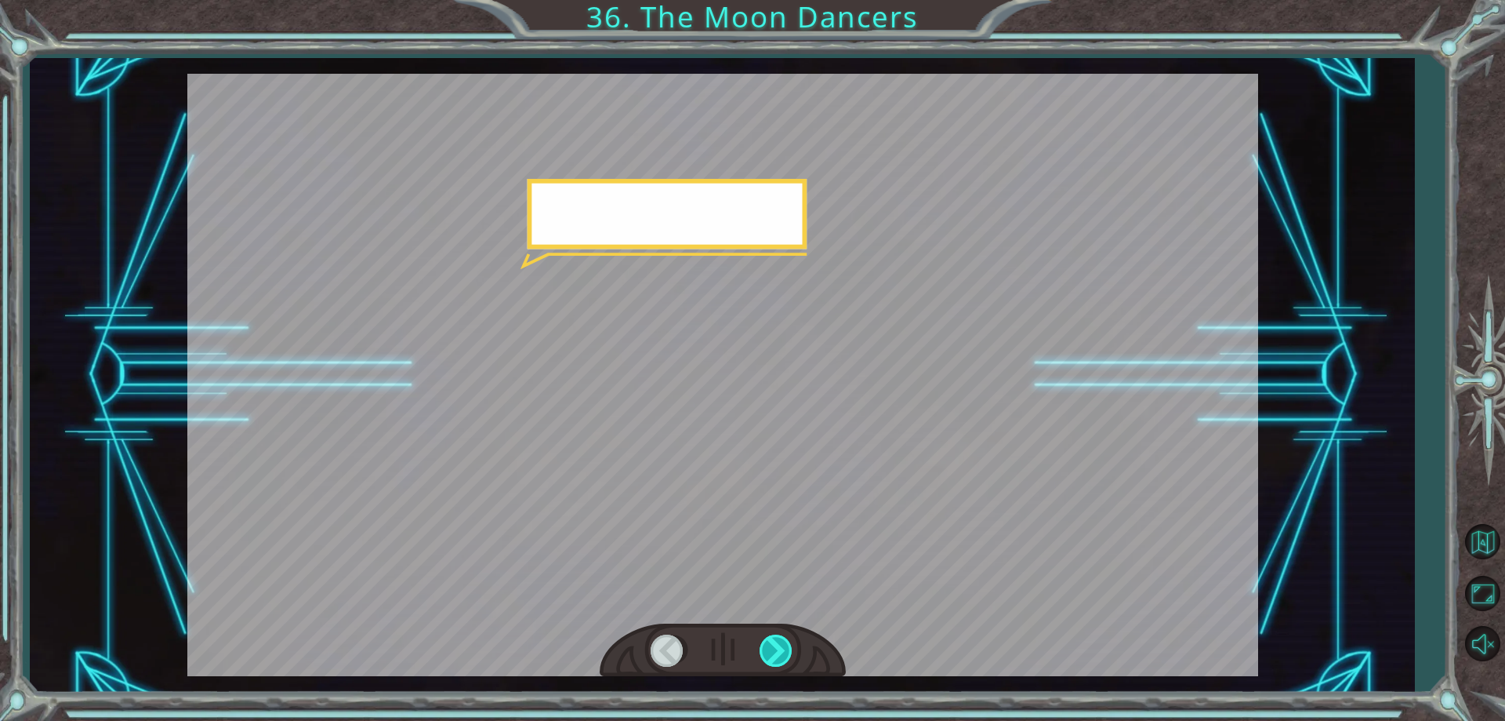
click at [775, 648] on div at bounding box center [777, 650] width 35 height 32
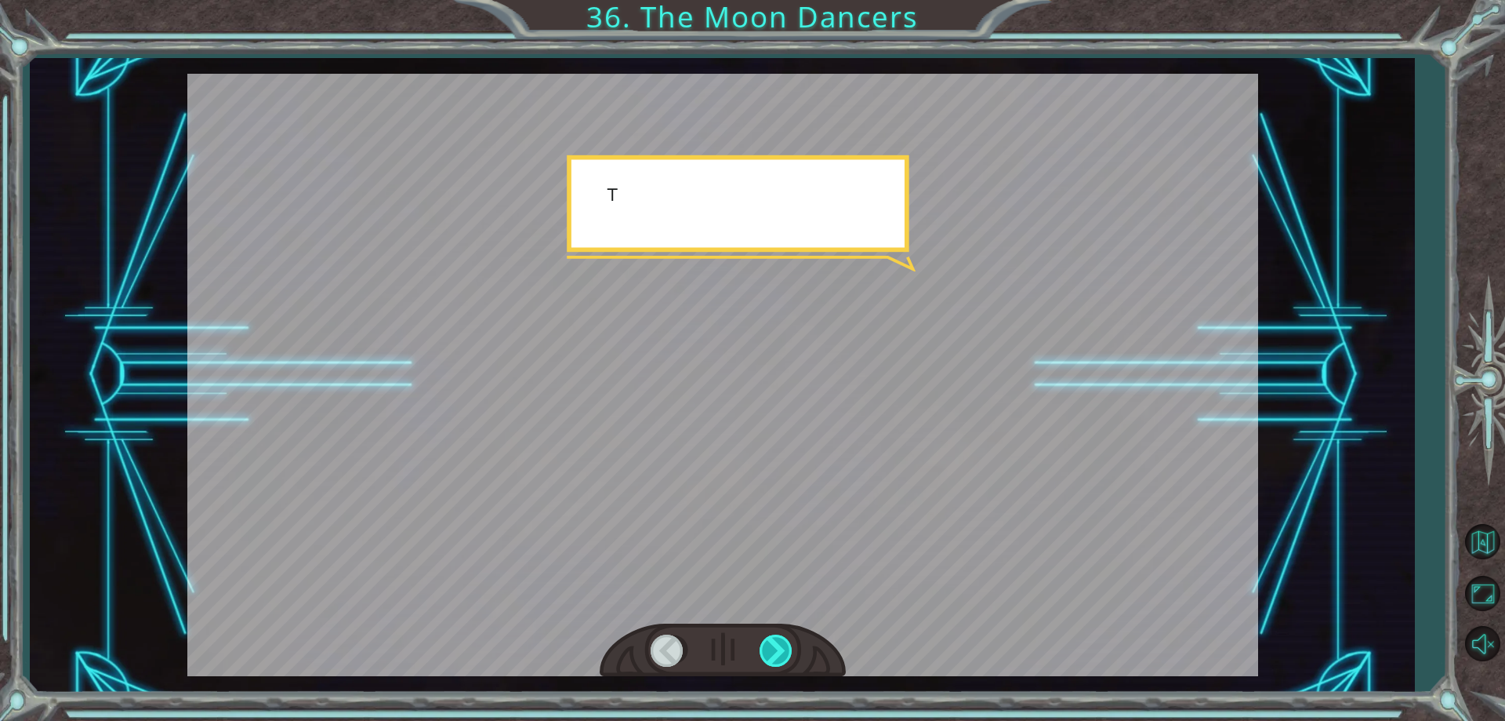
click at [775, 648] on div at bounding box center [777, 650] width 35 height 32
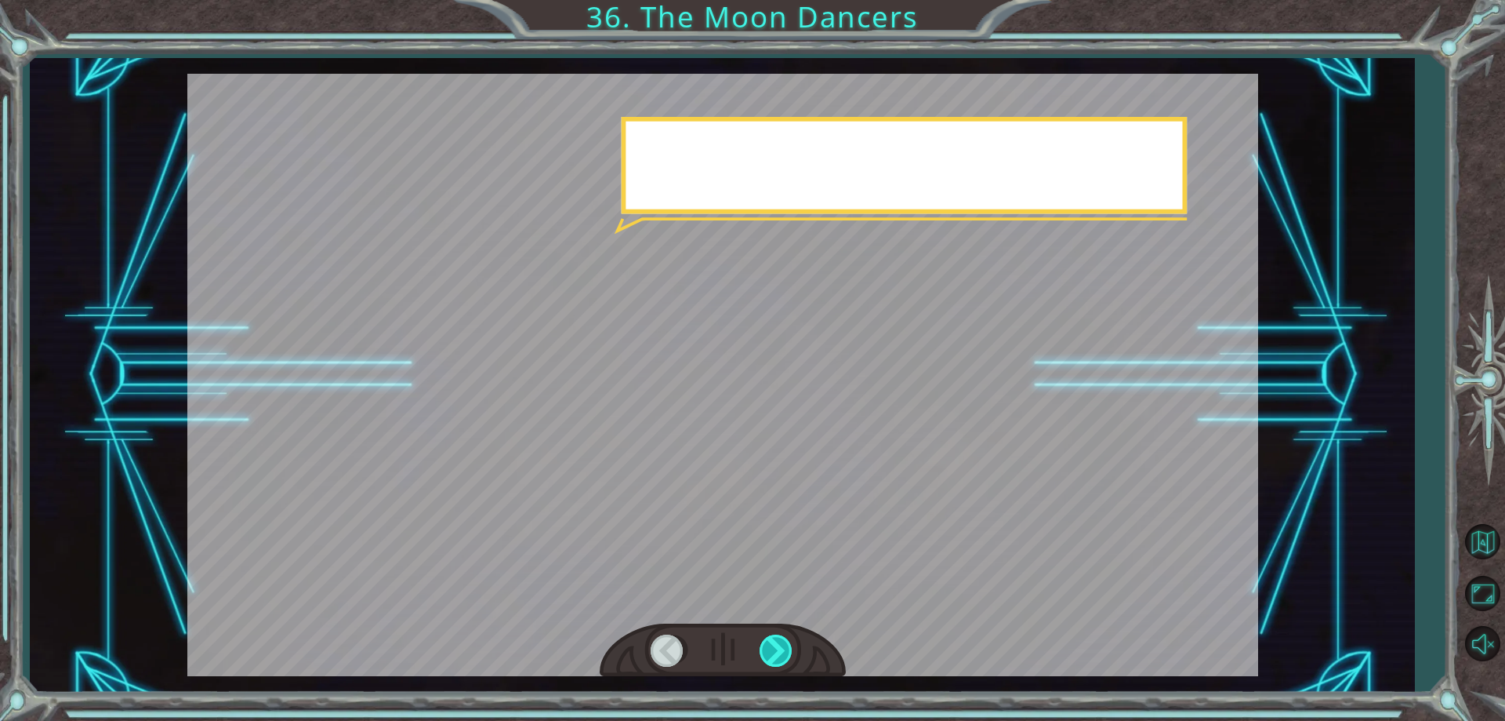
click at [775, 648] on div at bounding box center [777, 650] width 35 height 32
drag, startPoint x: 775, startPoint y: 648, endPoint x: 761, endPoint y: 659, distance: 17.9
click at [761, 659] on div at bounding box center [777, 650] width 35 height 32
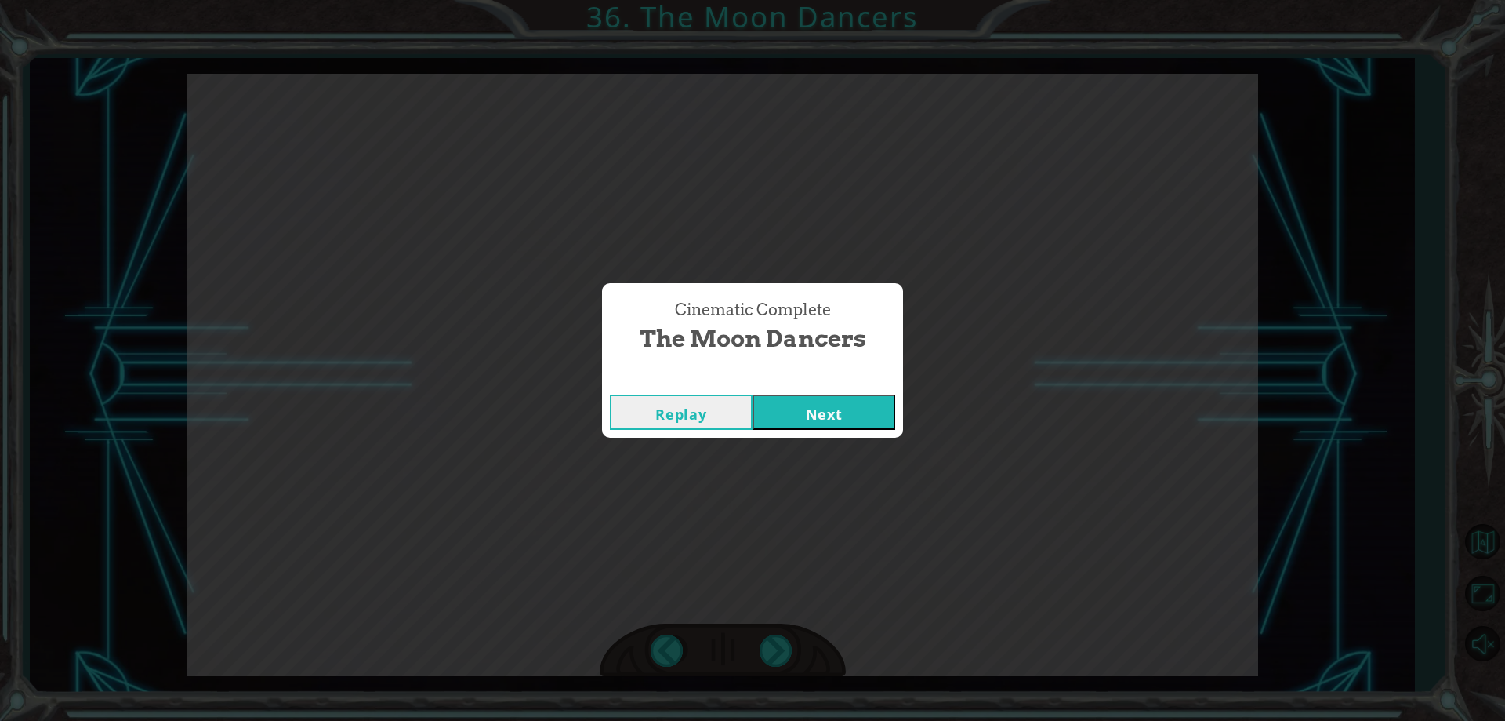
click at [833, 413] on button "Next" at bounding box center [824, 411] width 143 height 35
click at [826, 407] on button "Next" at bounding box center [824, 411] width 143 height 35
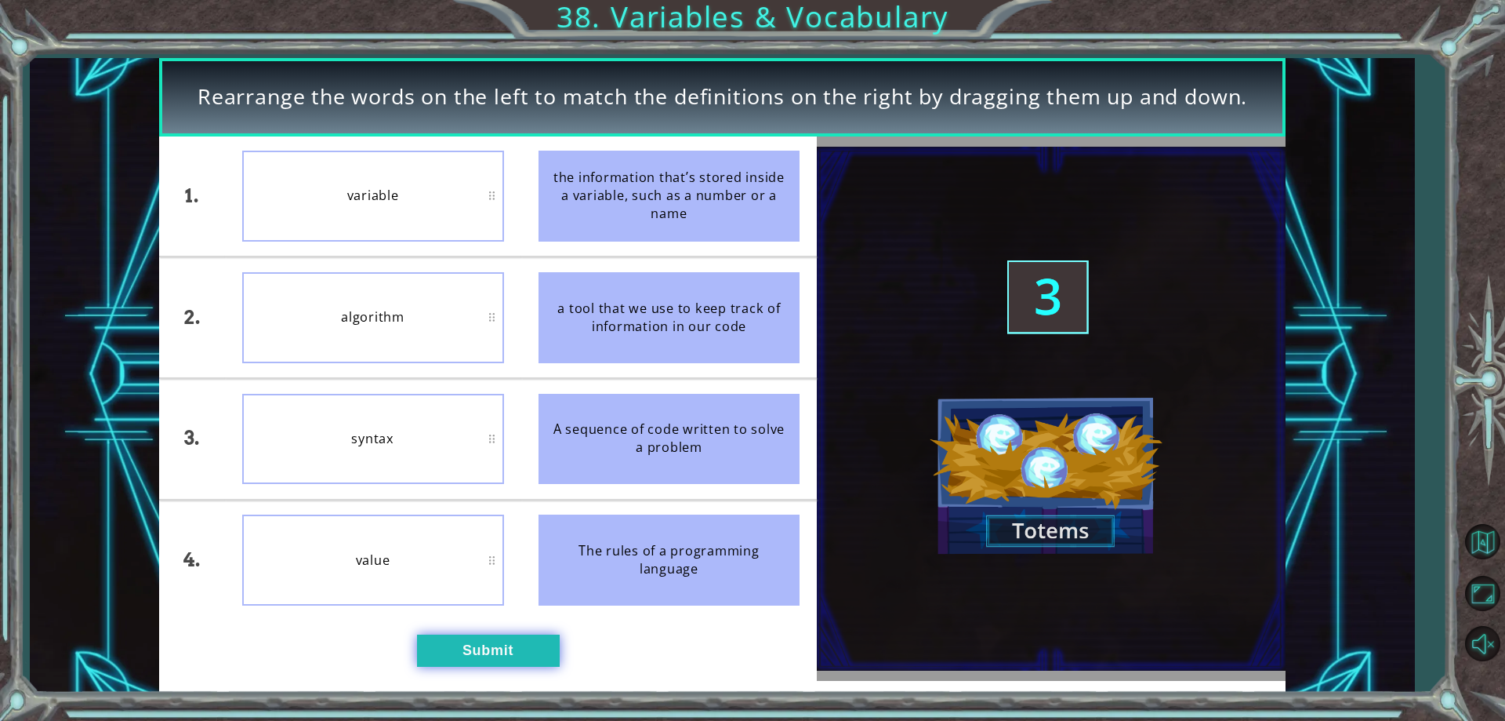
click at [452, 640] on button "Submit" at bounding box center [488, 649] width 143 height 31
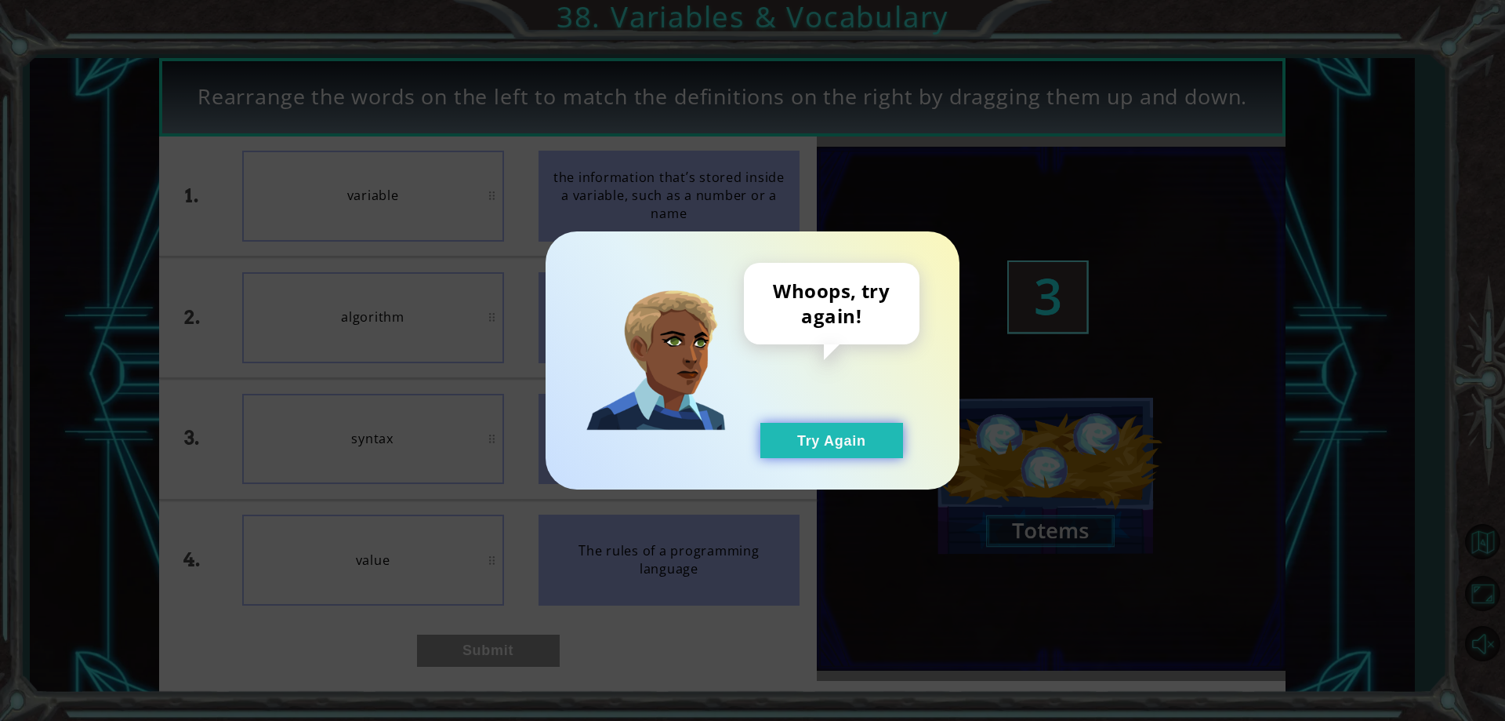
click at [860, 449] on button "Try Again" at bounding box center [832, 440] width 143 height 35
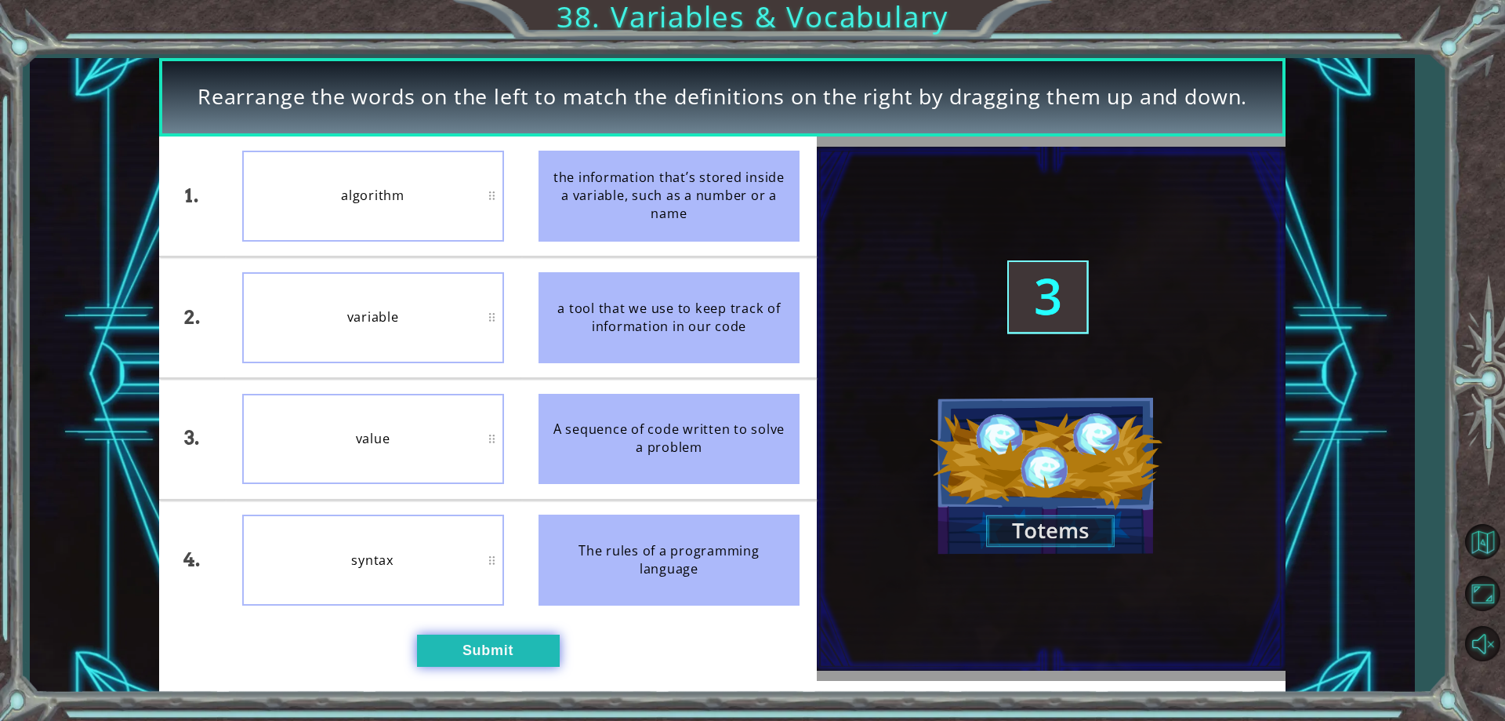
click at [448, 644] on button "Submit" at bounding box center [488, 649] width 143 height 31
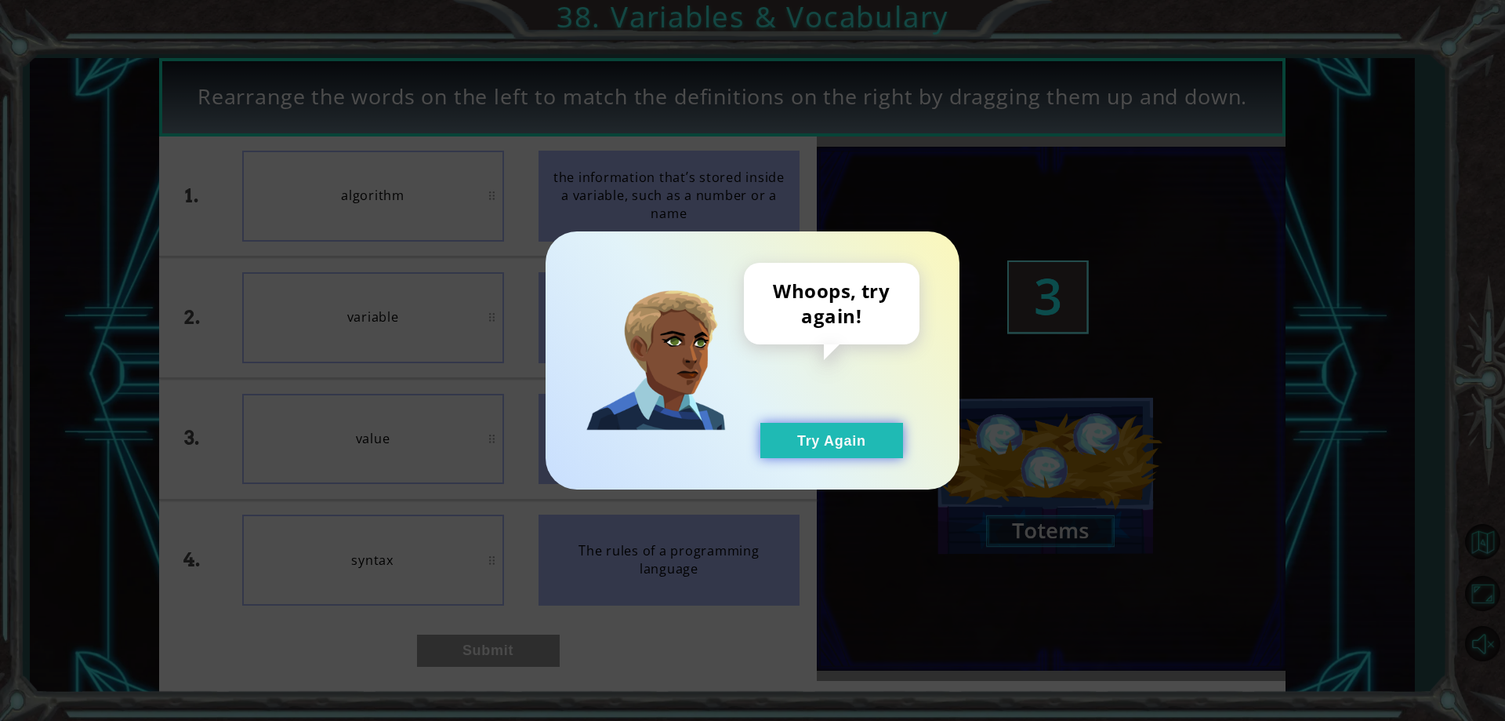
click at [843, 454] on button "Try Again" at bounding box center [832, 440] width 143 height 35
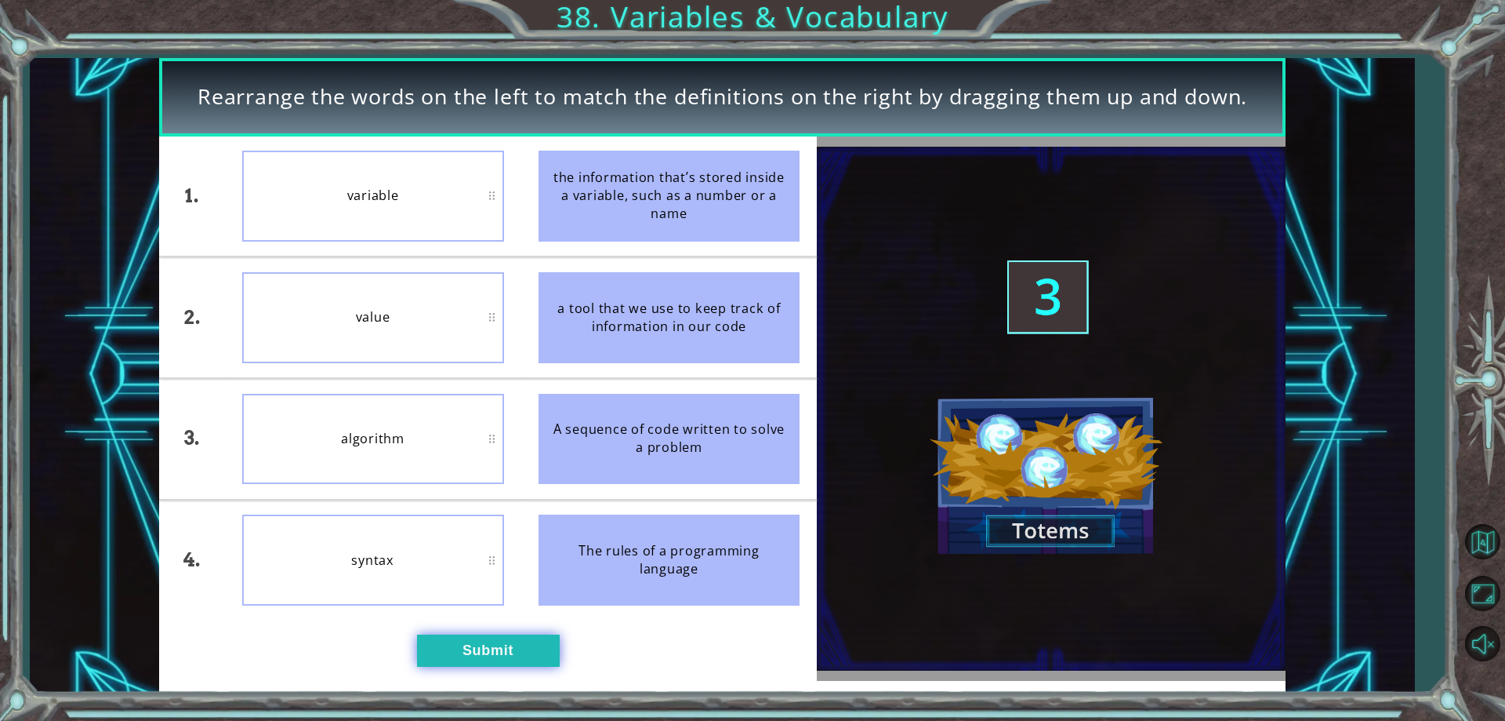
click at [459, 659] on button "Submit" at bounding box center [488, 649] width 143 height 31
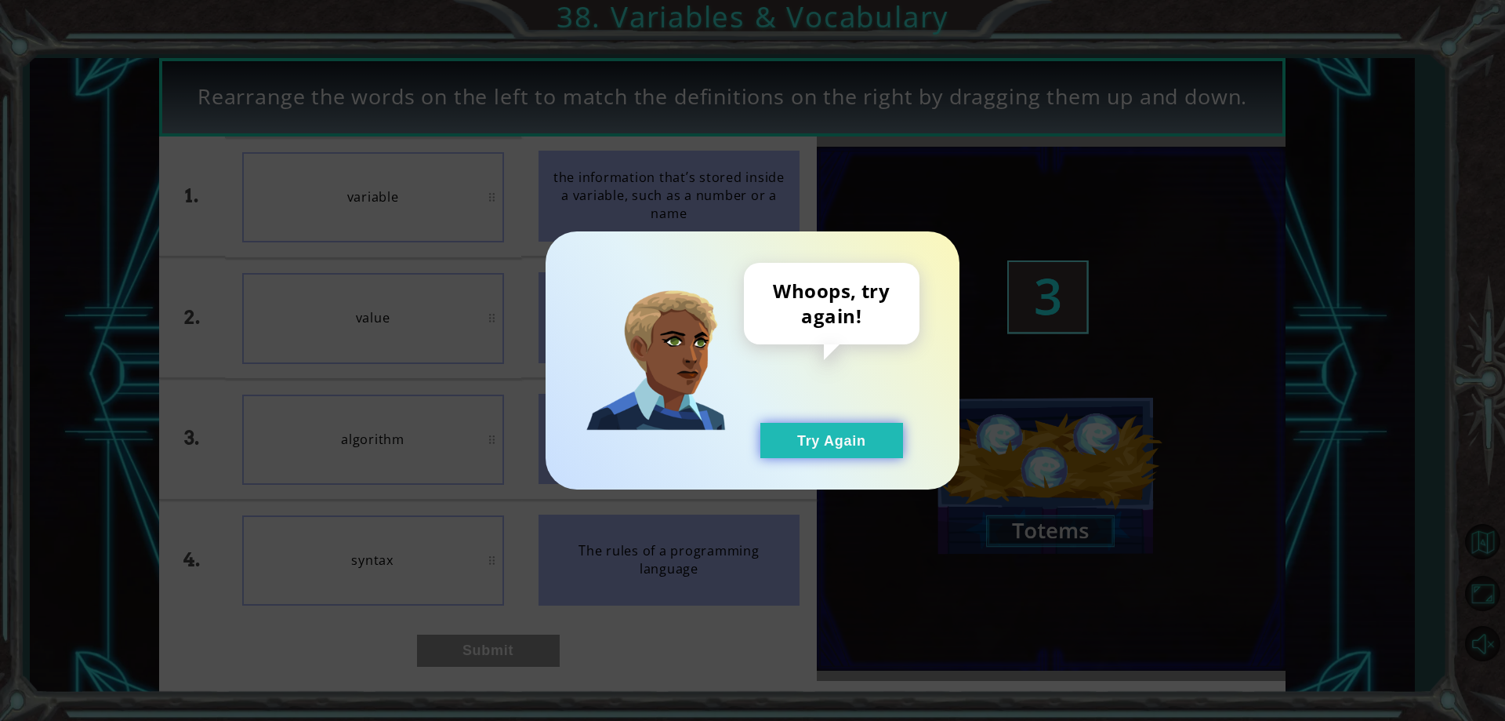
click at [807, 447] on button "Try Again" at bounding box center [832, 440] width 143 height 35
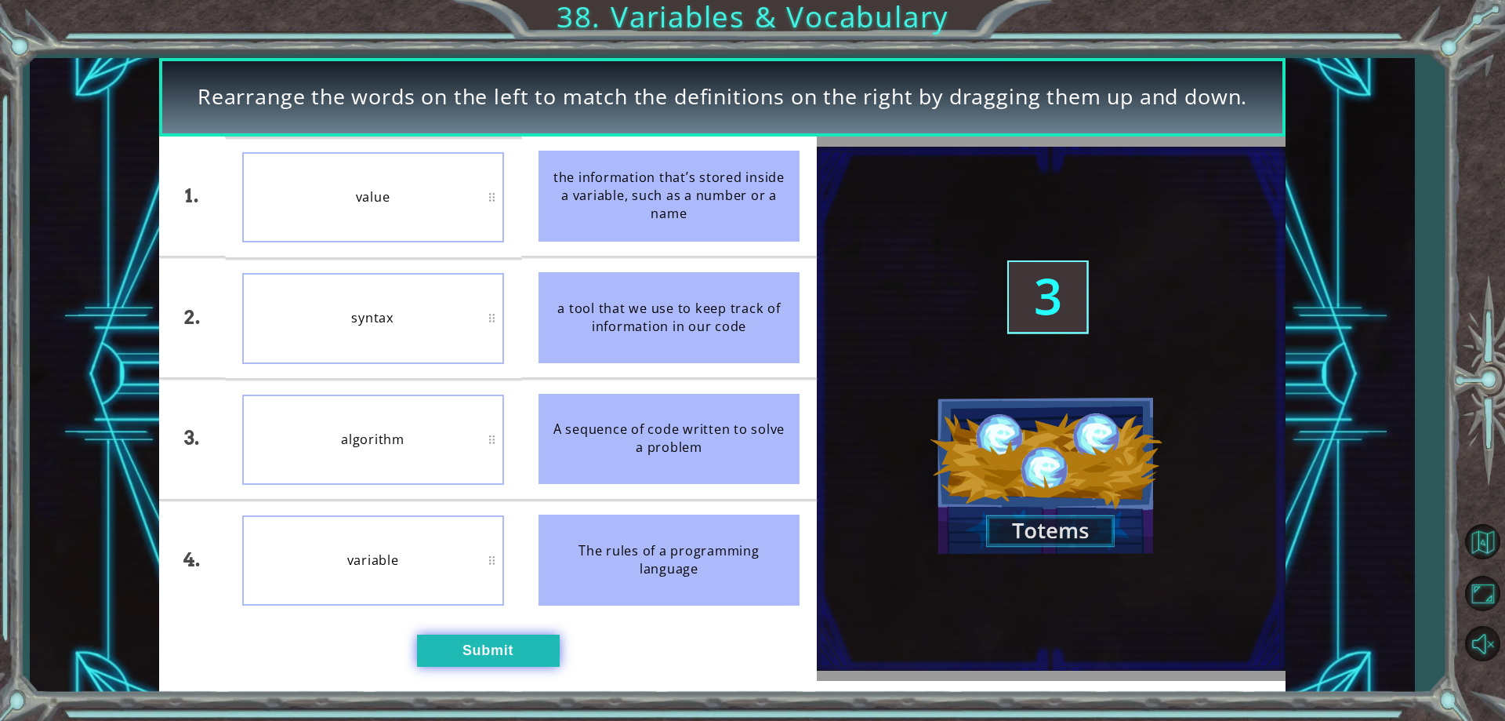
click at [471, 641] on button "Submit" at bounding box center [488, 649] width 143 height 31
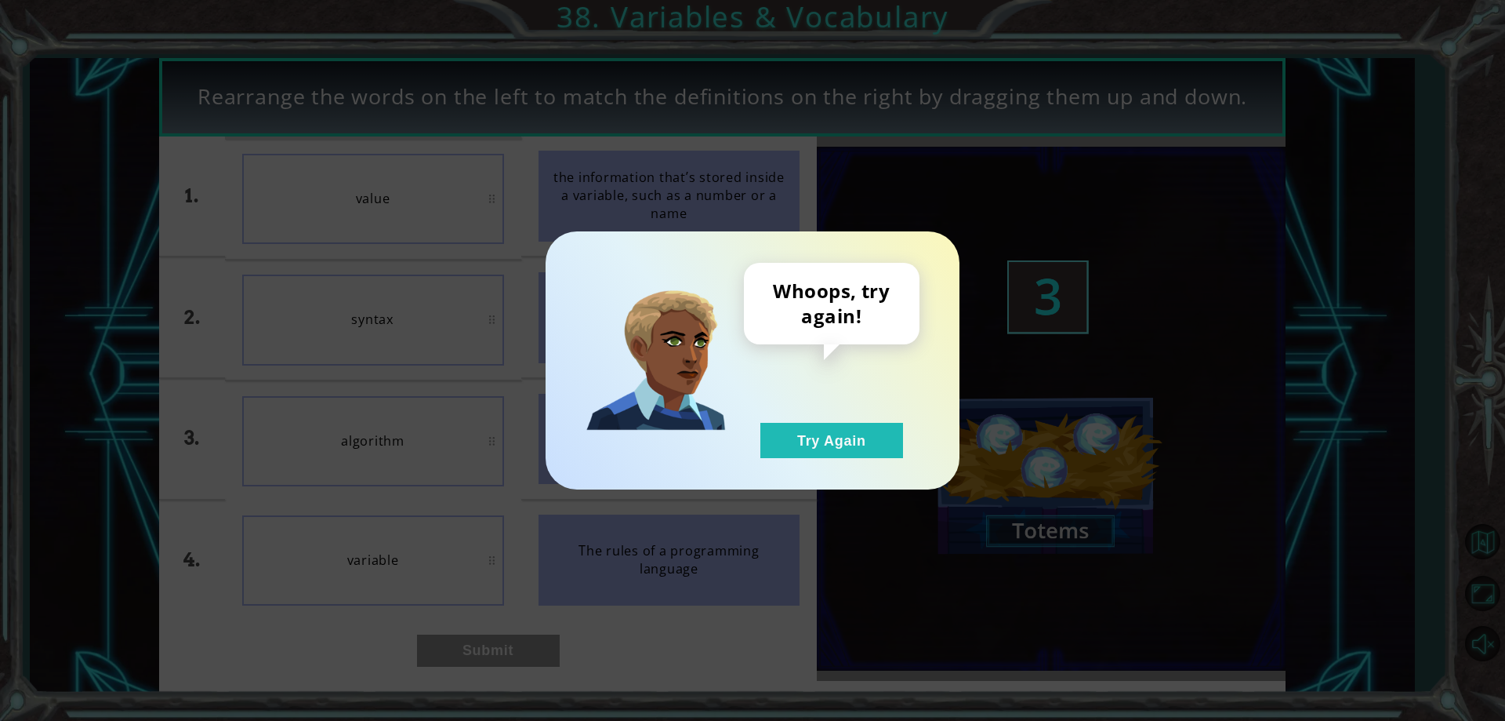
click at [838, 459] on div "Whoops, try again! Try Again" at bounding box center [753, 360] width 414 height 258
click at [823, 430] on button "Try Again" at bounding box center [832, 440] width 143 height 35
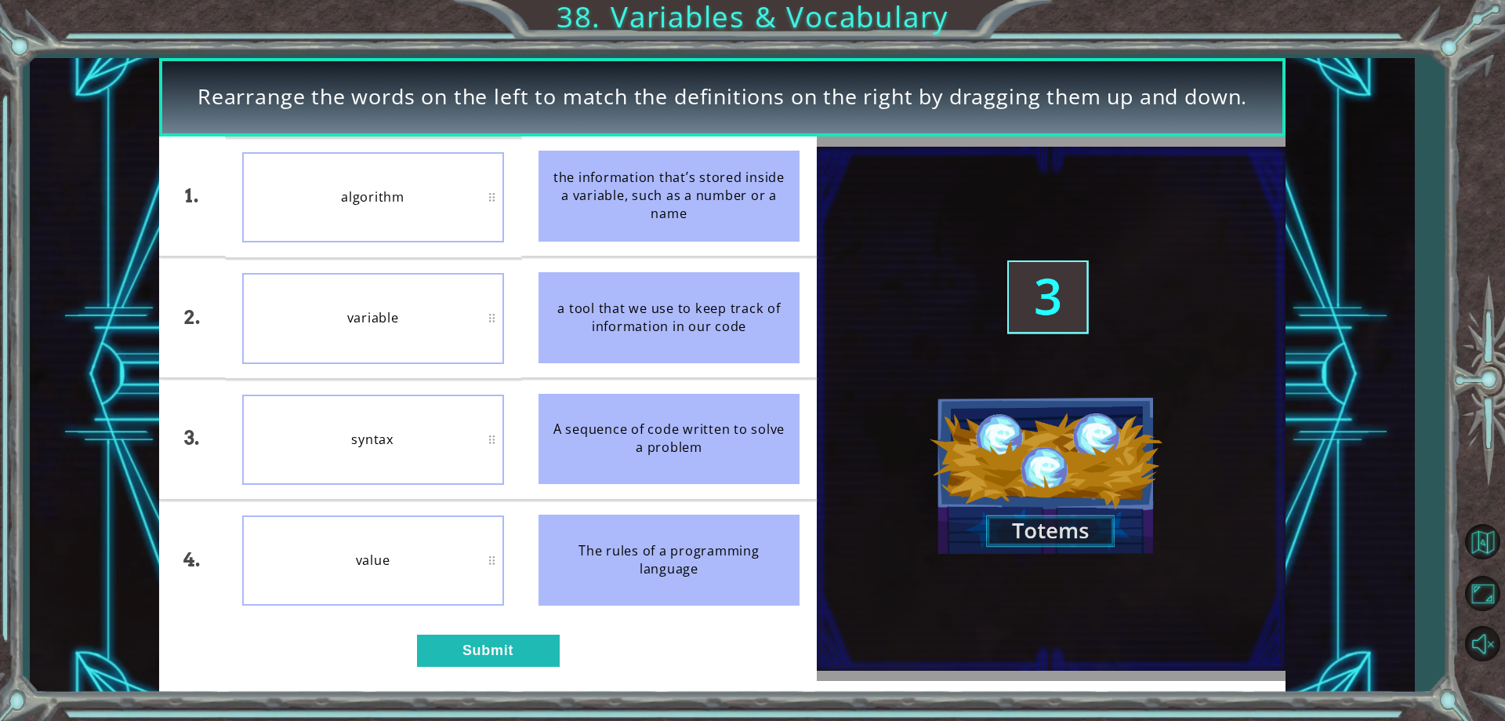
click at [825, 441] on button "Try Again" at bounding box center [832, 440] width 143 height 35
click at [1045, 528] on img at bounding box center [1051, 408] width 469 height 523
click at [1054, 467] on img at bounding box center [1051, 408] width 469 height 523
click at [1117, 391] on img at bounding box center [1051, 408] width 469 height 523
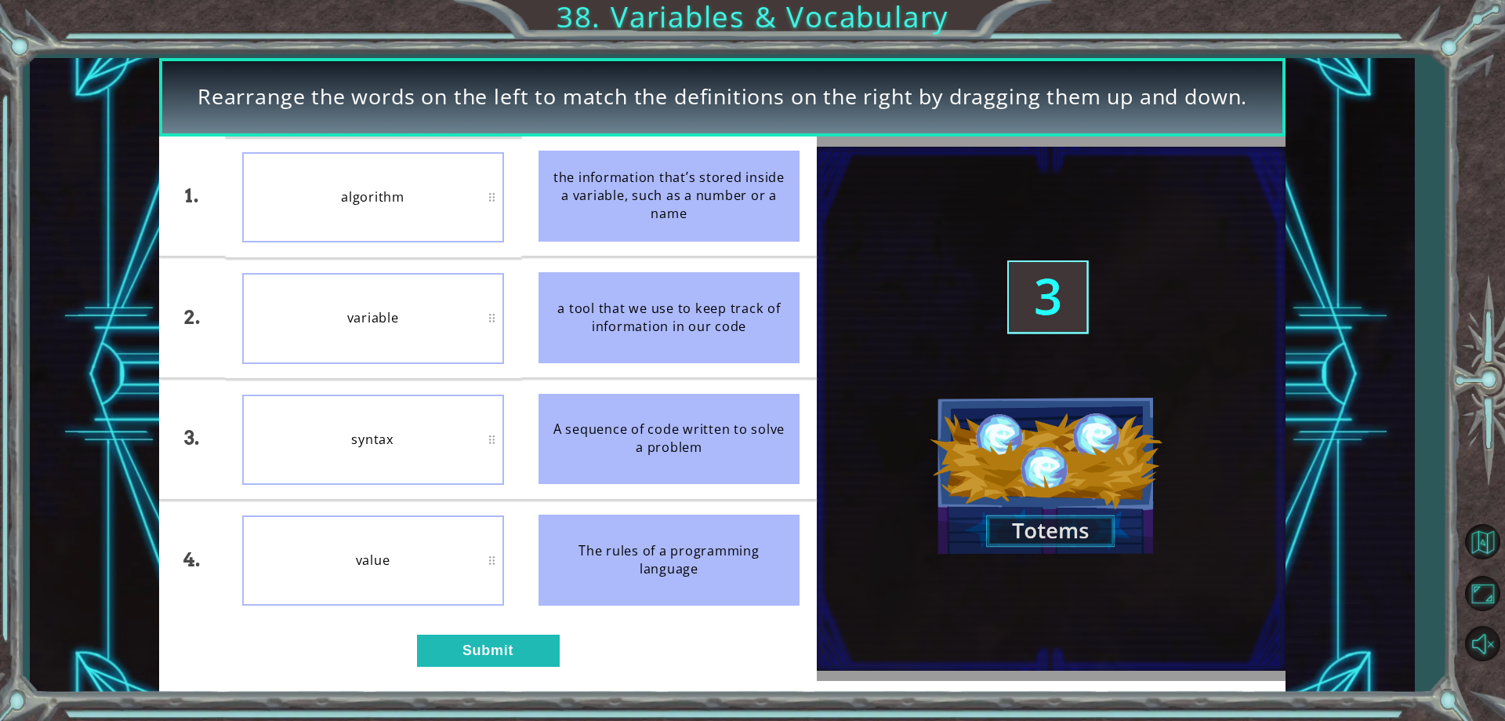
click at [1015, 244] on img at bounding box center [1051, 408] width 469 height 523
click at [1030, 278] on img at bounding box center [1051, 408] width 469 height 523
click at [458, 640] on button "Submit" at bounding box center [488, 649] width 143 height 31
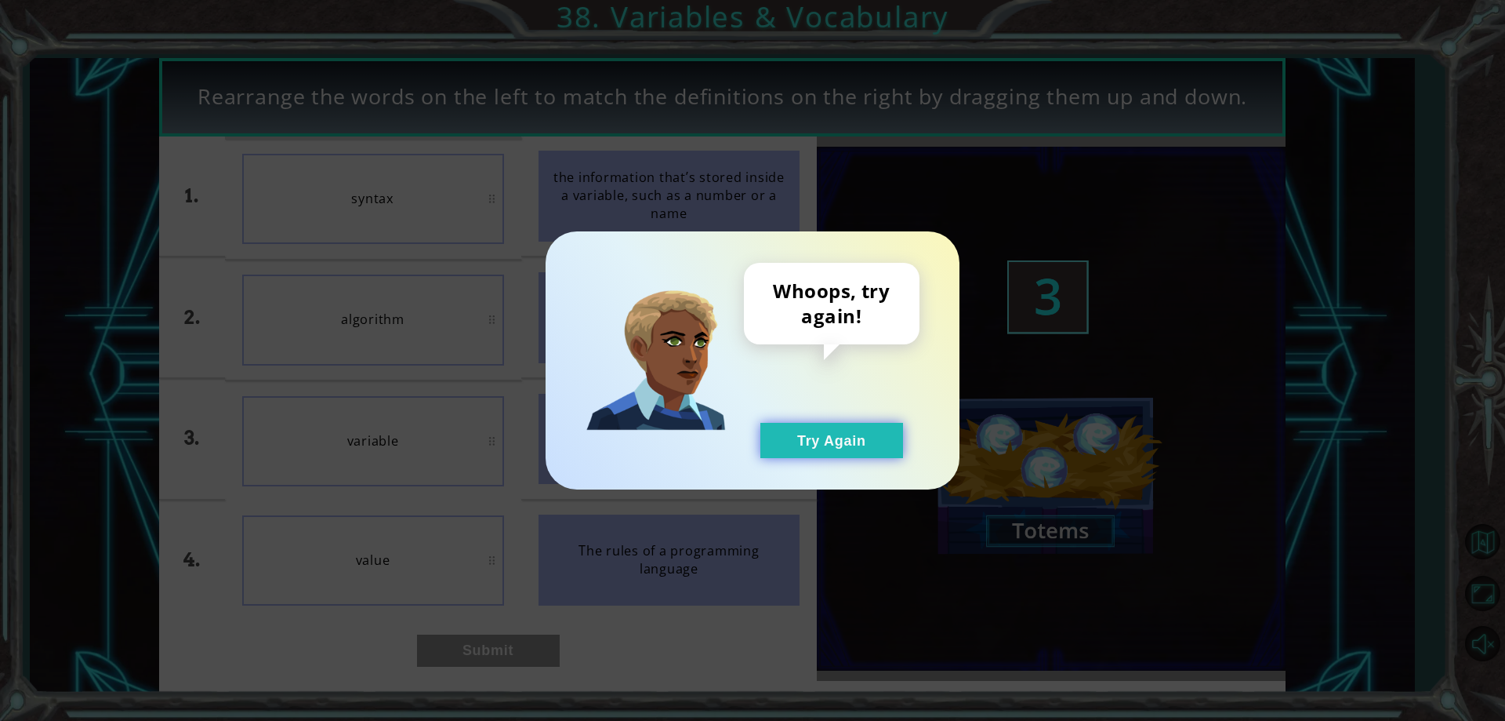
click at [782, 437] on button "Try Again" at bounding box center [832, 440] width 143 height 35
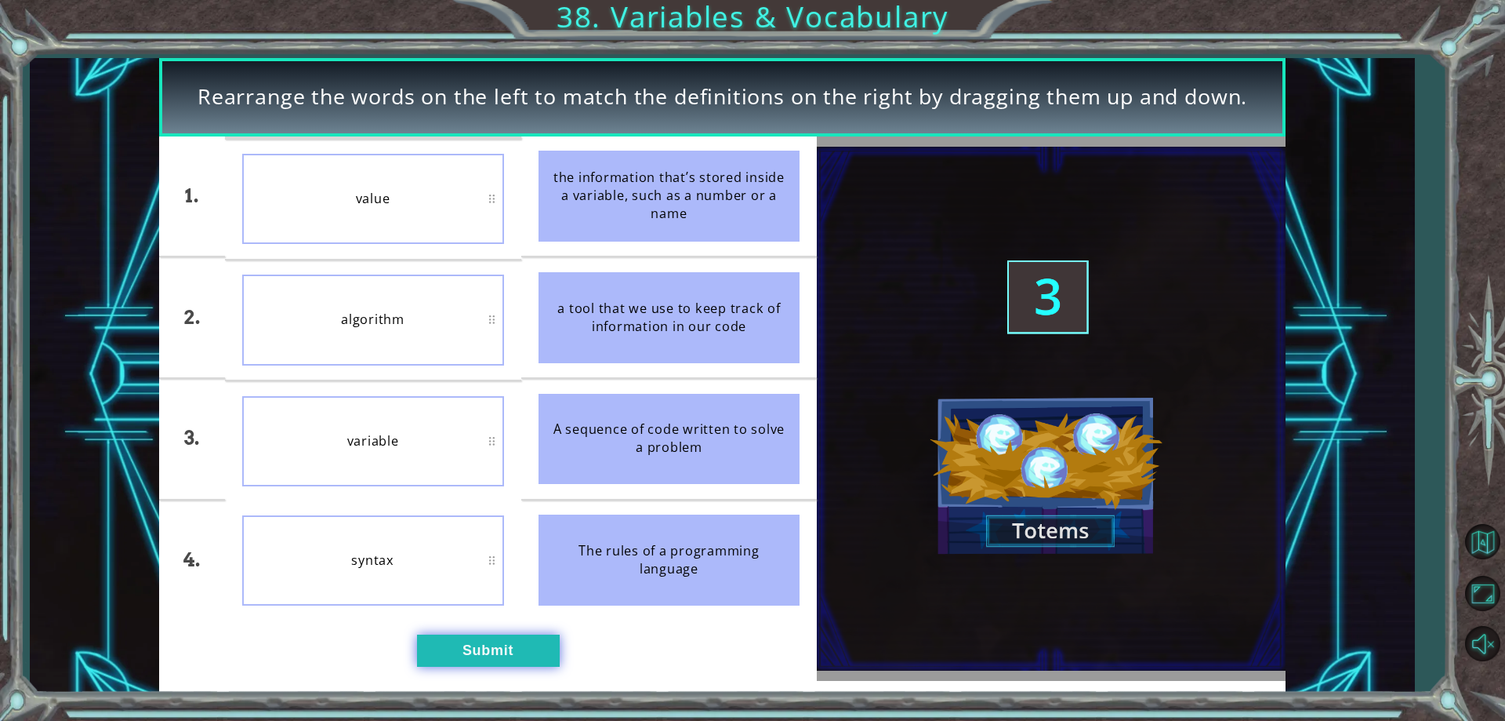
click at [516, 639] on button "Submit" at bounding box center [488, 649] width 143 height 31
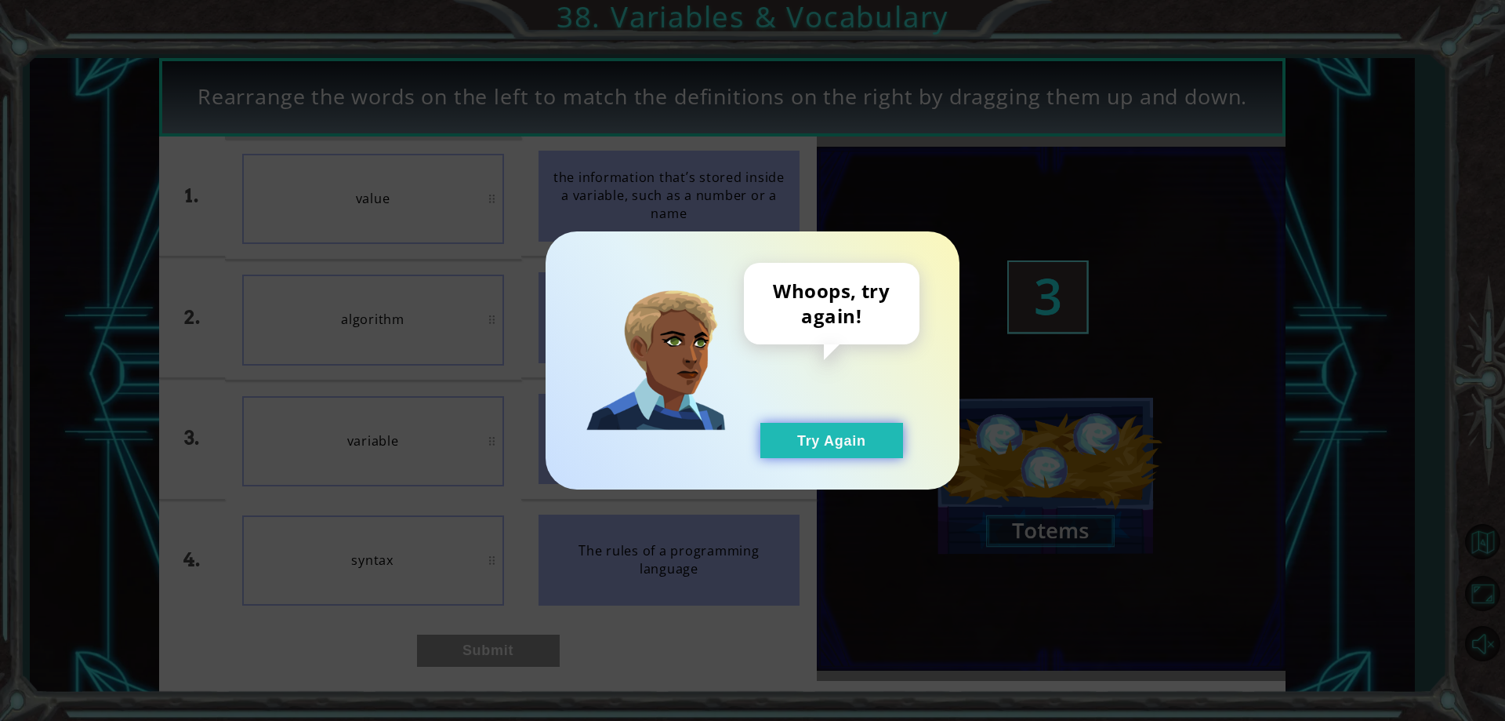
click at [854, 427] on button "Try Again" at bounding box center [832, 440] width 143 height 35
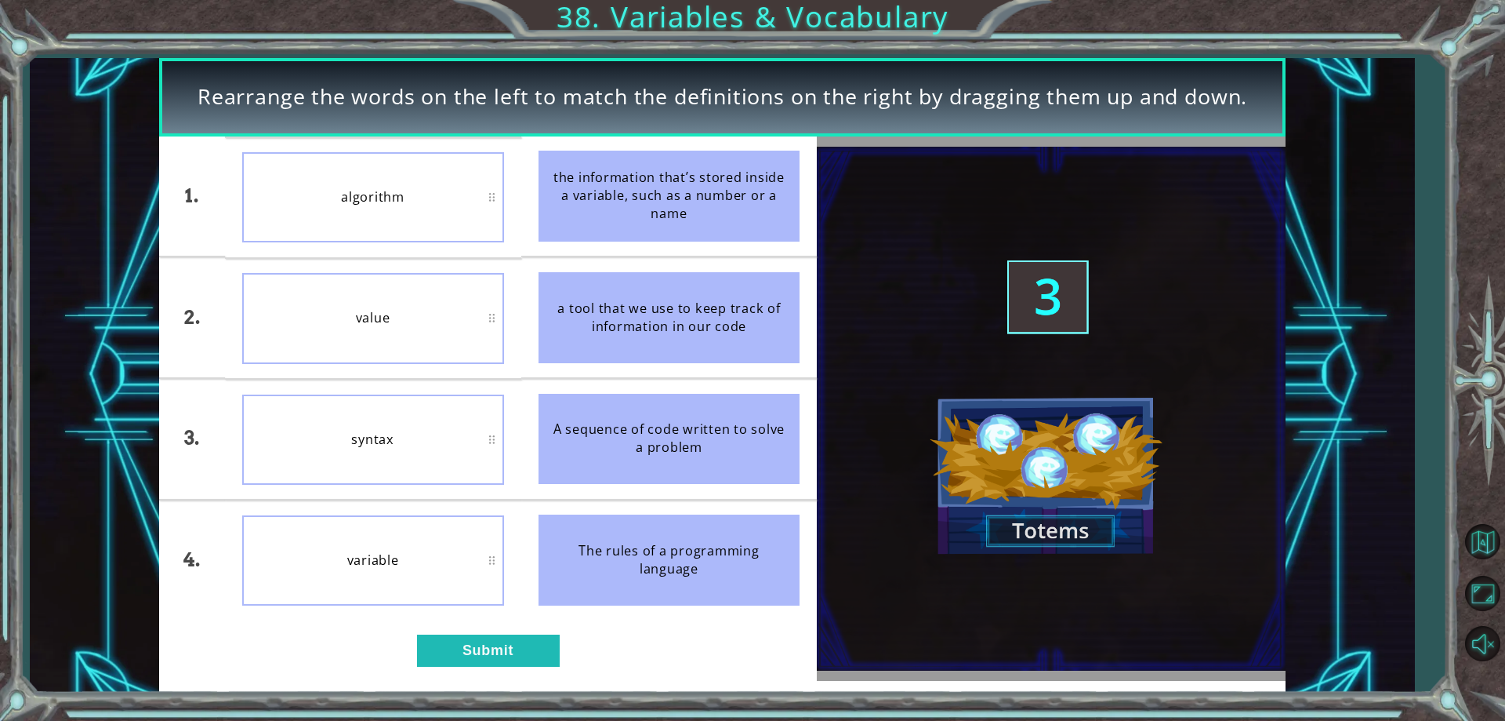
click at [459, 672] on div "1. 2. 3. 4. algorithm value syntax variable the information that’s stored insid…" at bounding box center [488, 408] width 659 height 545
click at [457, 663] on button "Submit" at bounding box center [488, 649] width 143 height 31
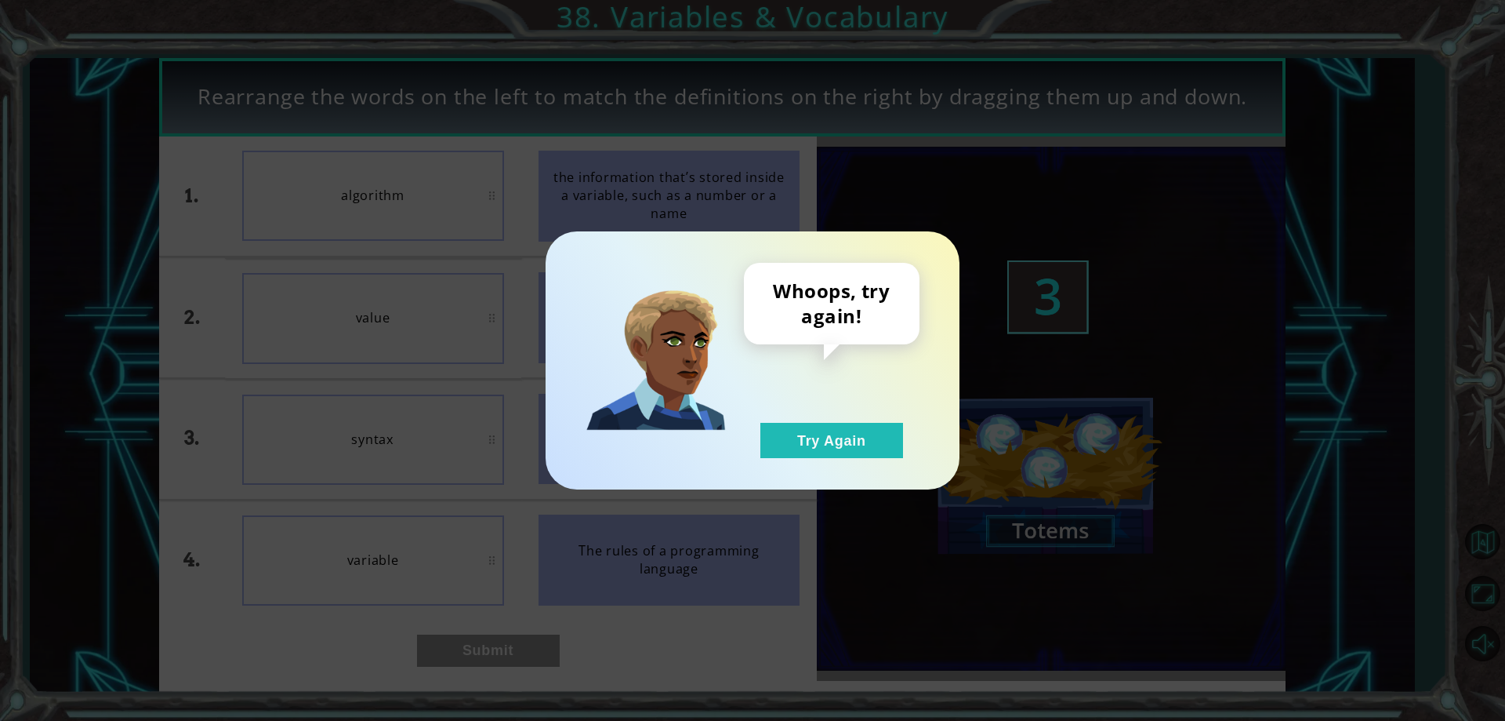
click at [460, 661] on div "Whoops, try again! Try Again" at bounding box center [752, 360] width 1505 height 721
click at [834, 430] on button "Try Again" at bounding box center [832, 440] width 143 height 35
